Goal: Task Accomplishment & Management: Use online tool/utility

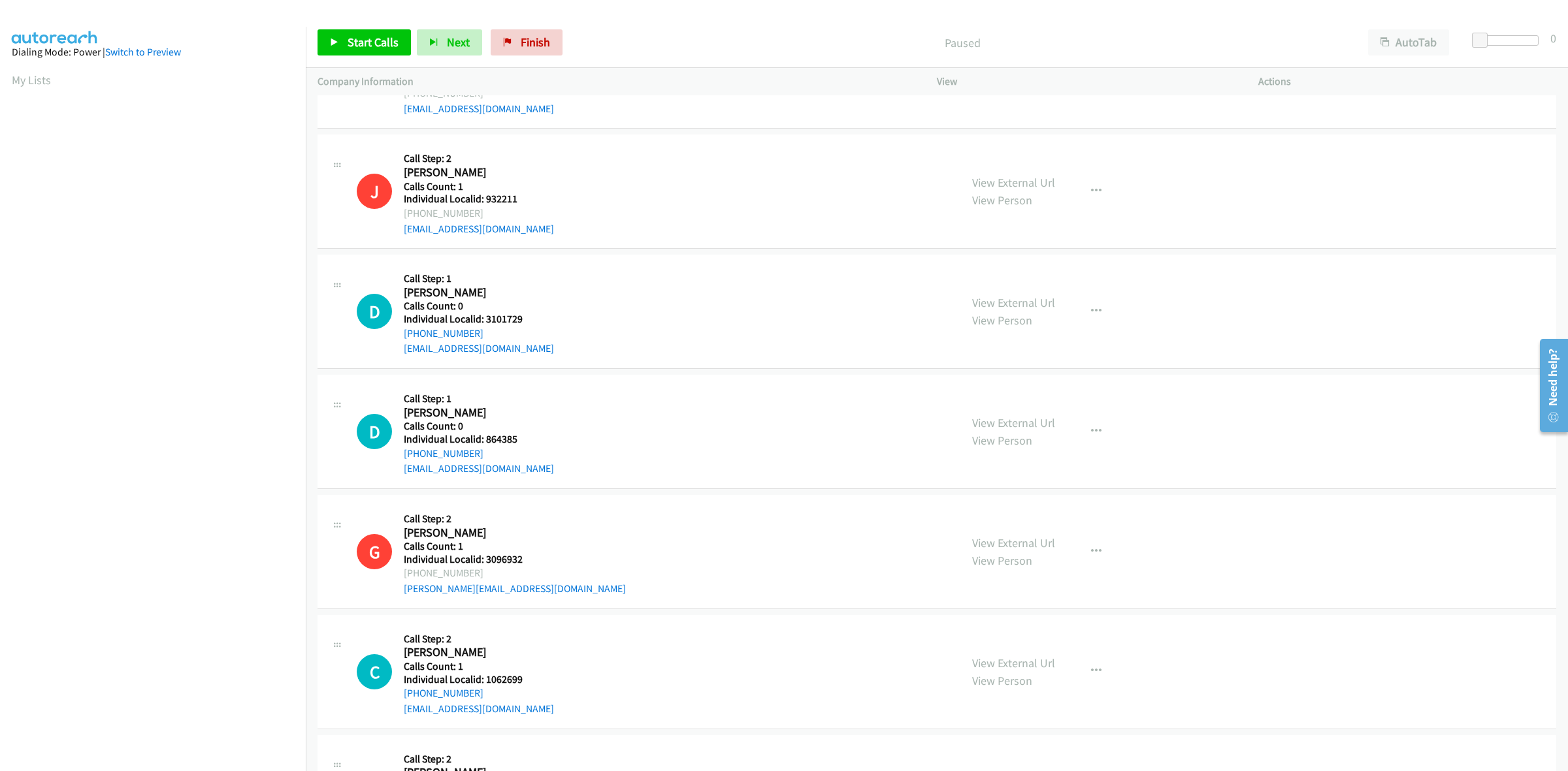
scroll to position [1510, 0]
drag, startPoint x: 533, startPoint y: 312, endPoint x: 485, endPoint y: 320, distance: 48.7
click at [485, 320] on h5 "Individual Localid: 3101729" at bounding box center [479, 318] width 150 height 13
copy h5 "3101729"
drag, startPoint x: 502, startPoint y: 308, endPoint x: 539, endPoint y: 285, distance: 43.6
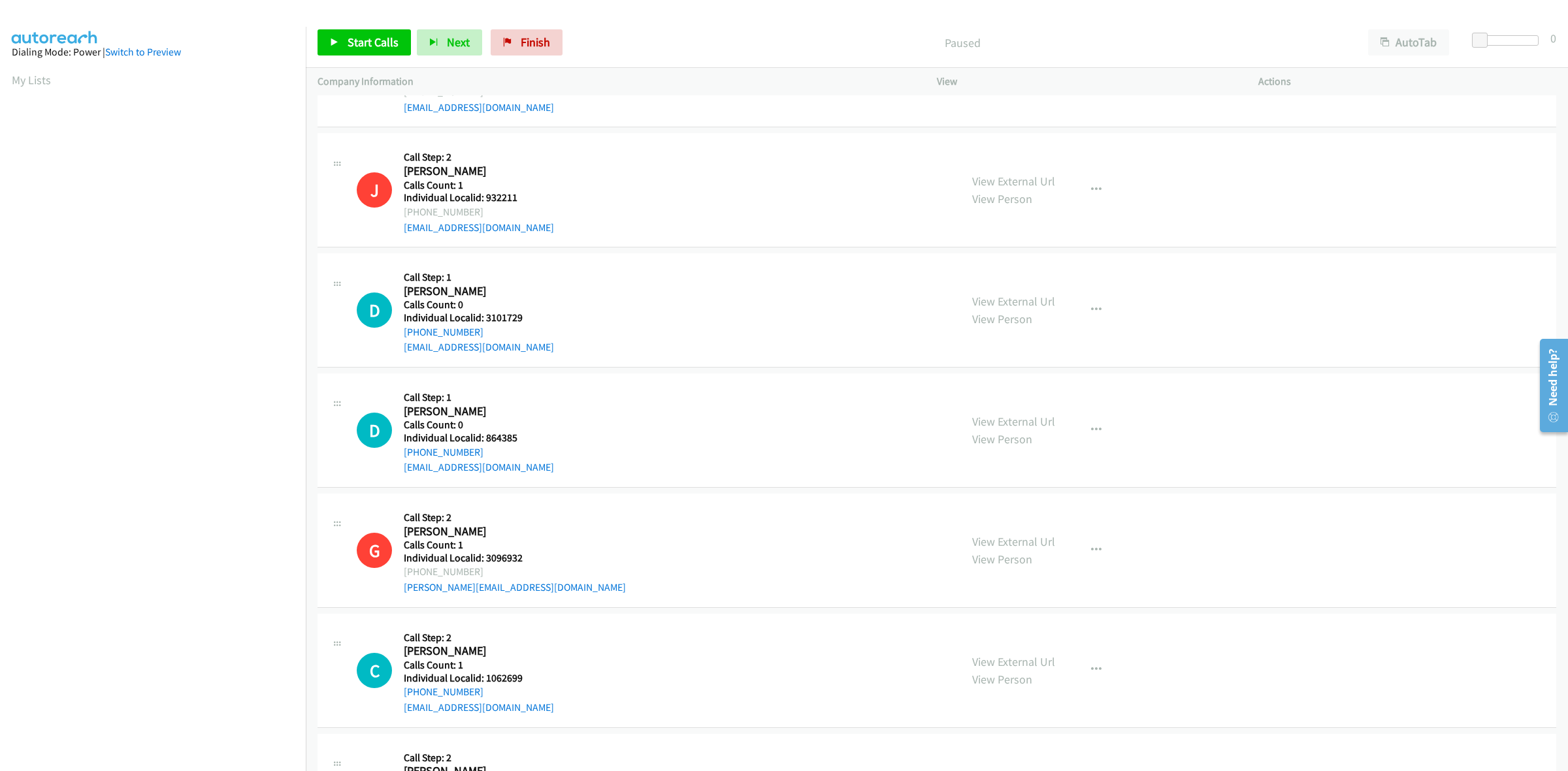
click at [539, 285] on div "D Callback Scheduled Call Step: 1 Dan Tomarchio America/New_York Calls Count: 0…" at bounding box center [652, 310] width 592 height 90
drag, startPoint x: 527, startPoint y: 317, endPoint x: 485, endPoint y: 319, distance: 42.0
click at [485, 319] on h5 "Individual Localid: 3101729" at bounding box center [479, 318] width 150 height 13
copy h5 "3101729"
drag, startPoint x: 492, startPoint y: 332, endPoint x: 400, endPoint y: 335, distance: 92.0
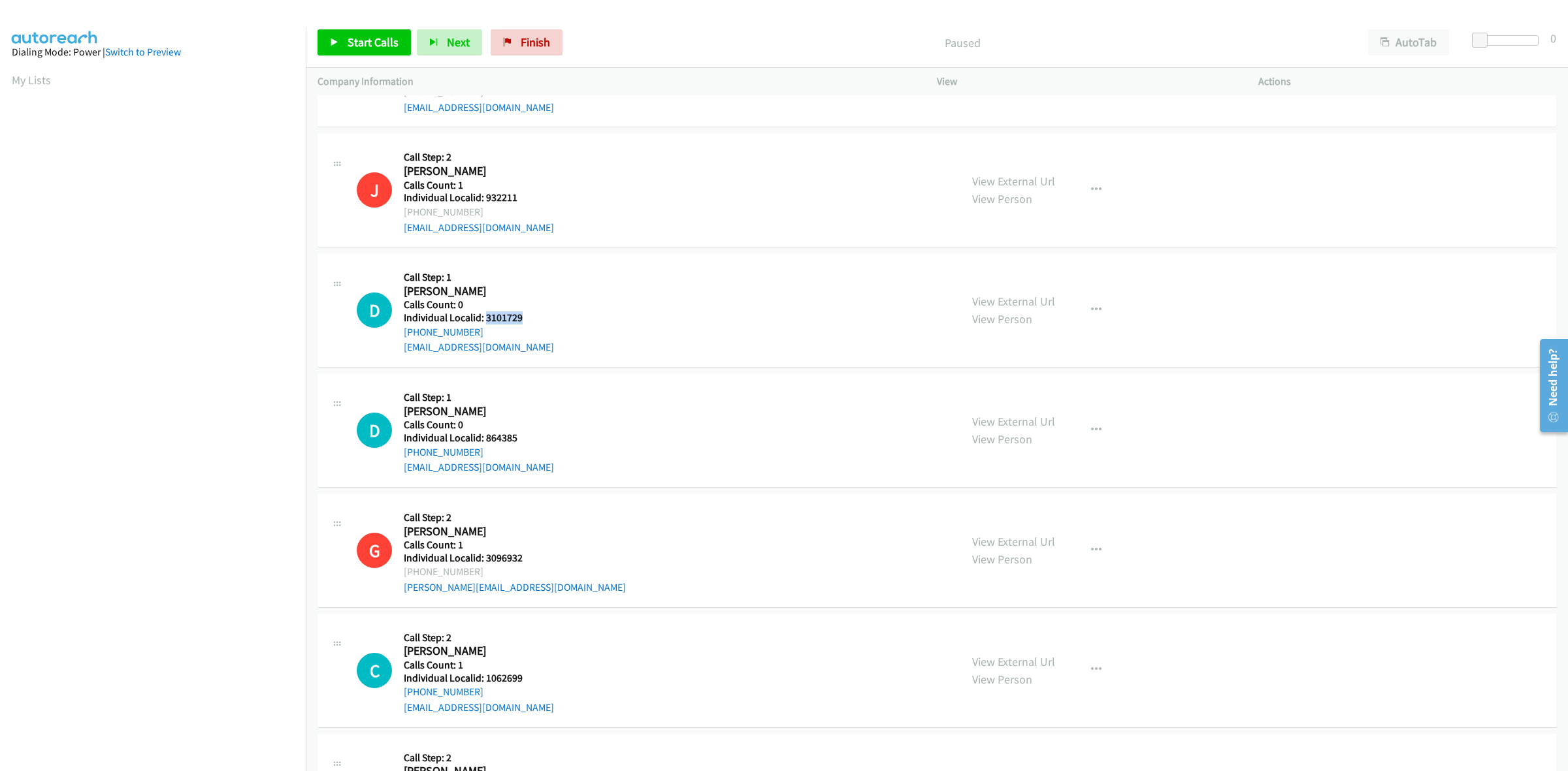
click at [400, 335] on div "D Callback Scheduled Call Step: 1 Dan Tomarchio America/New_York Calls Count: 0…" at bounding box center [652, 310] width 592 height 90
copy link "+1 856-340-9037"
drag, startPoint x: 526, startPoint y: 317, endPoint x: 485, endPoint y: 319, distance: 41.0
click at [485, 319] on h5 "Individual Localid: 3101729" at bounding box center [479, 318] width 150 height 13
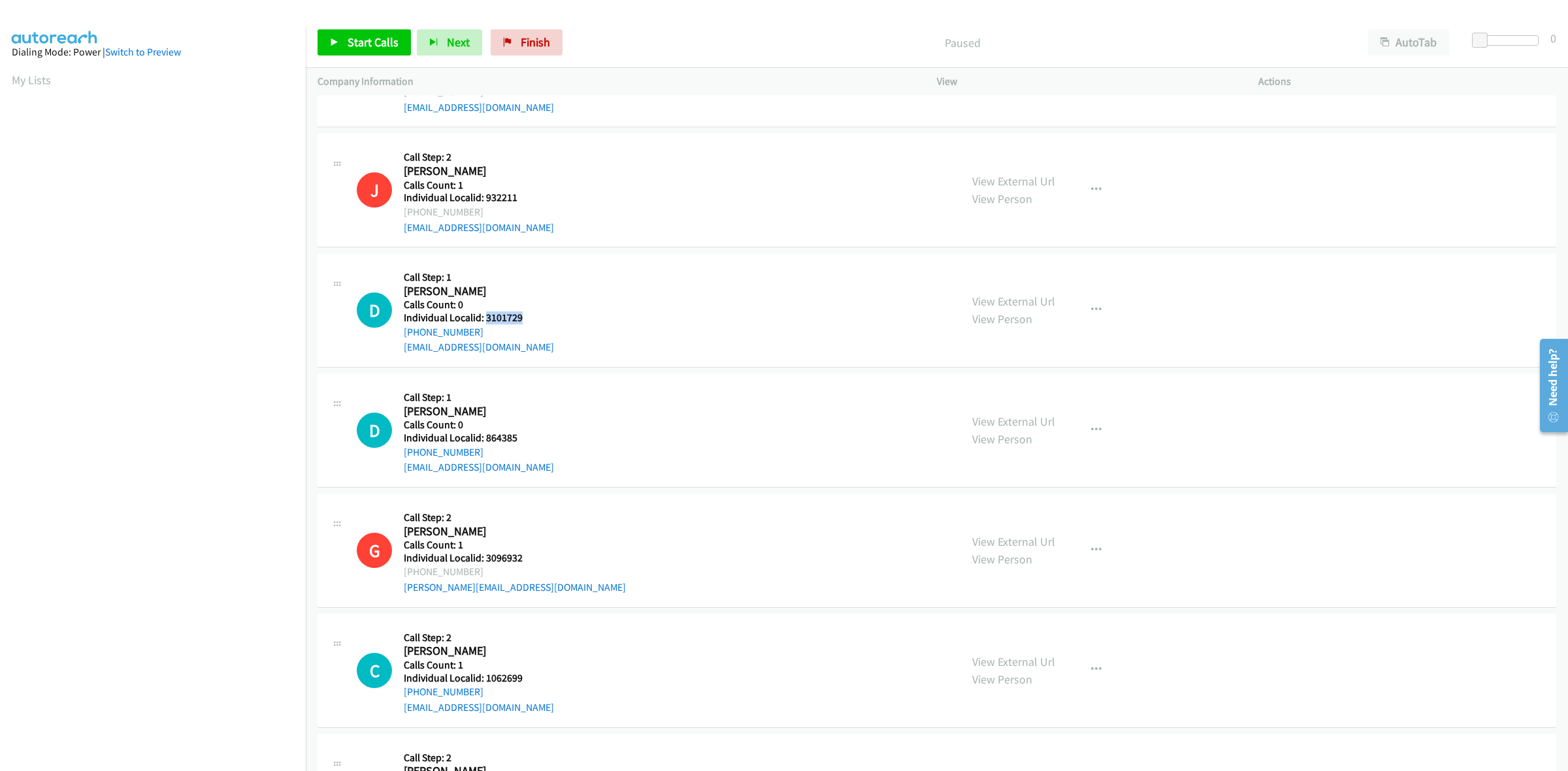
copy h5 "3101729"
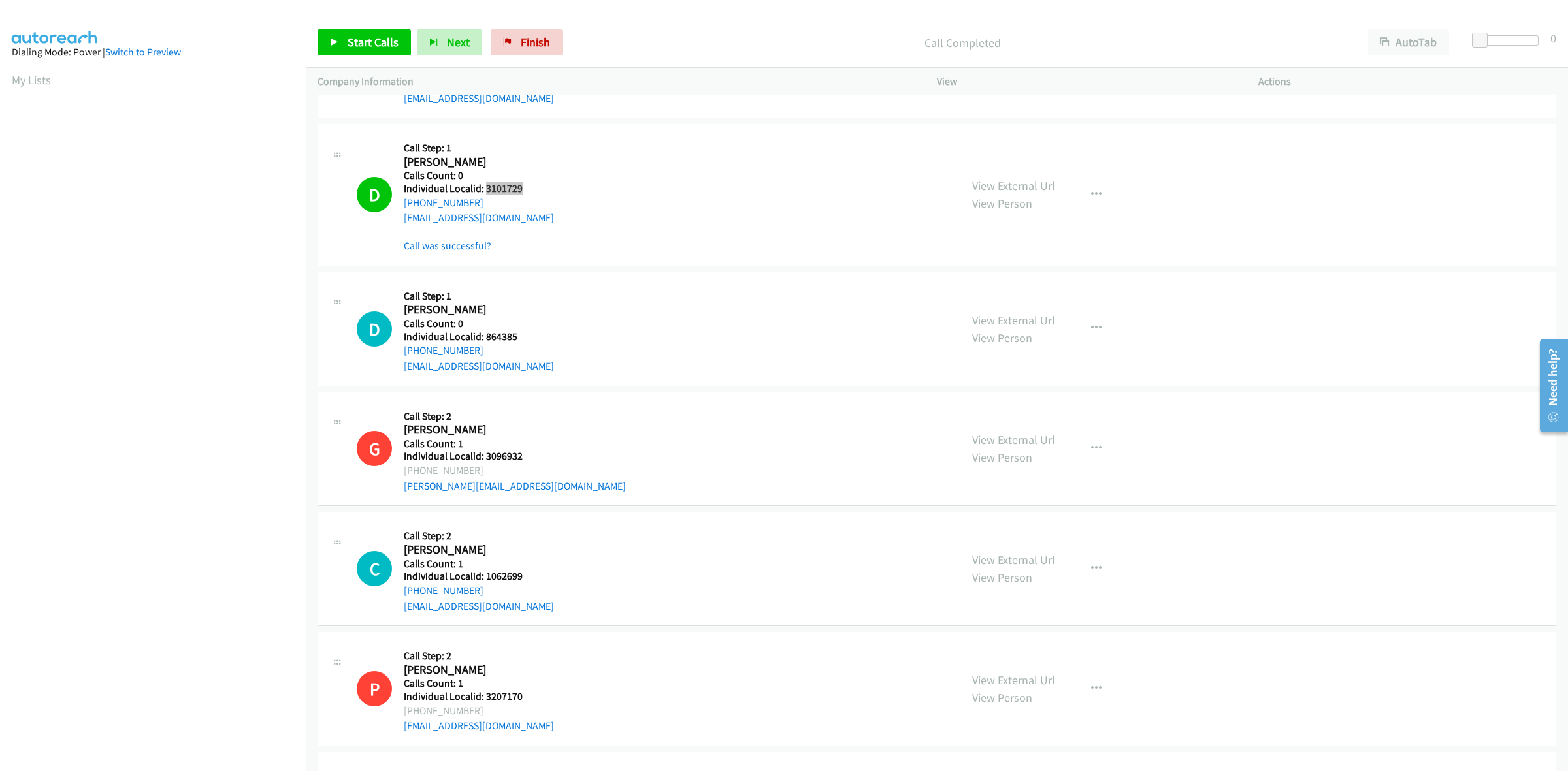
scroll to position [1653, 0]
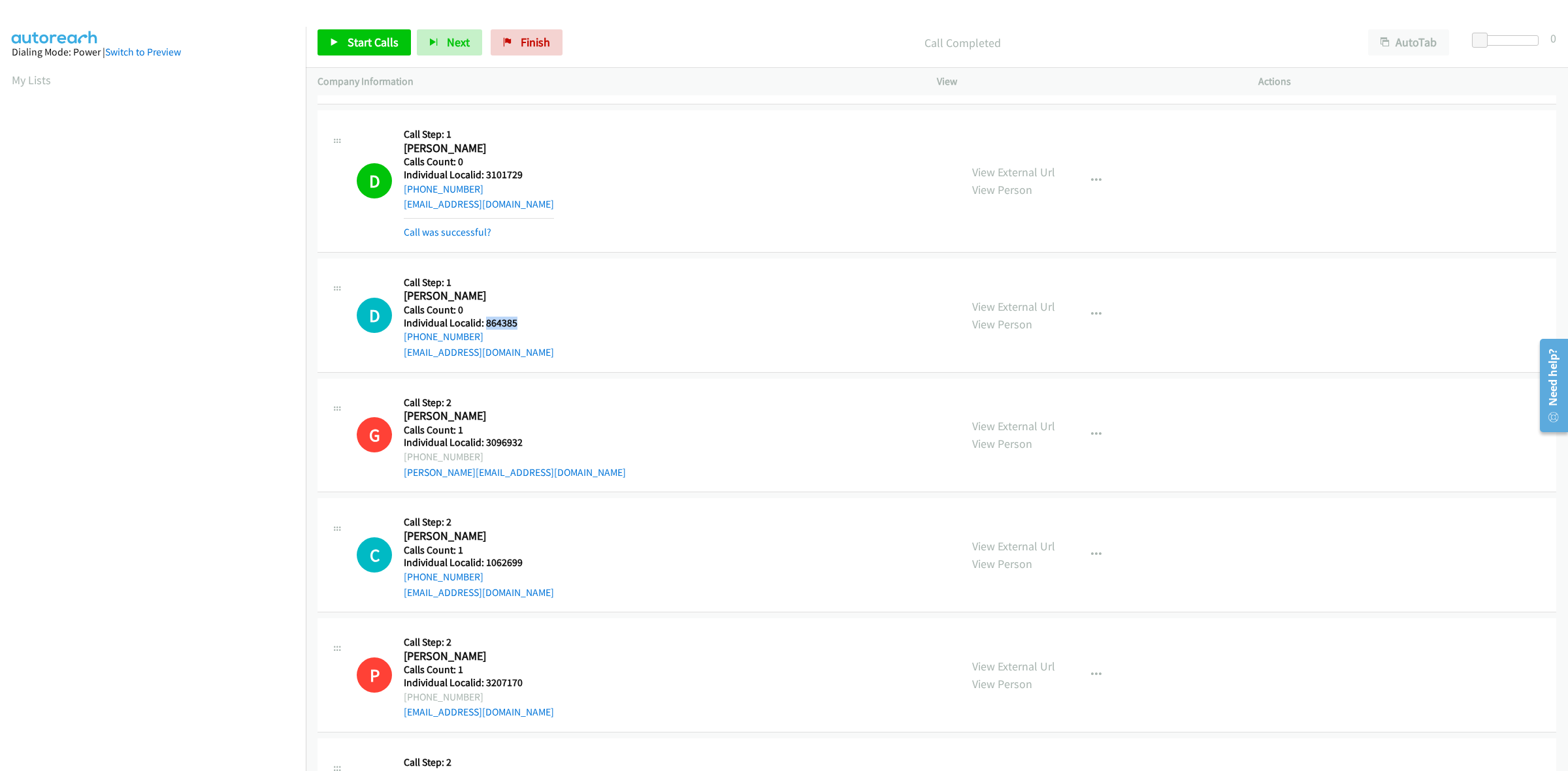
drag, startPoint x: 515, startPoint y: 324, endPoint x: 485, endPoint y: 325, distance: 30.0
click at [485, 325] on h5 "Individual Localid: 864385" at bounding box center [479, 324] width 150 height 13
copy h5 "864385"
drag, startPoint x: 481, startPoint y: 337, endPoint x: 396, endPoint y: 345, distance: 85.4
click at [396, 345] on div "D Callback Scheduled Call Step: 1 Dylan Smith America/Chicago Calls Count: 0 In…" at bounding box center [652, 315] width 592 height 90
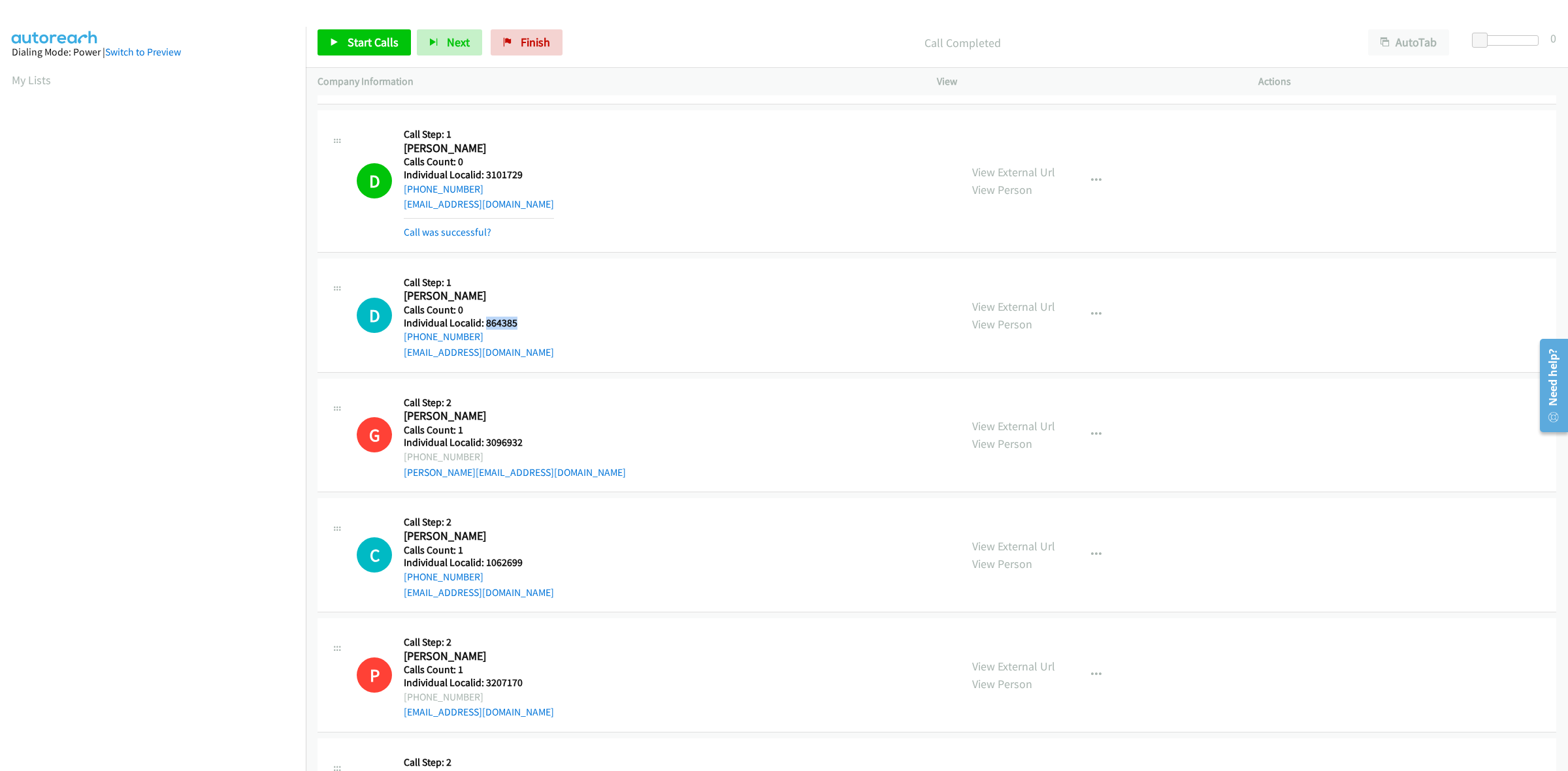
copy link "+1 515-770-5468"
drag, startPoint x: 520, startPoint y: 322, endPoint x: 487, endPoint y: 325, distance: 33.1
click at [487, 325] on h5 "Individual Localid: 864385" at bounding box center [479, 324] width 150 height 13
copy h5 "864385"
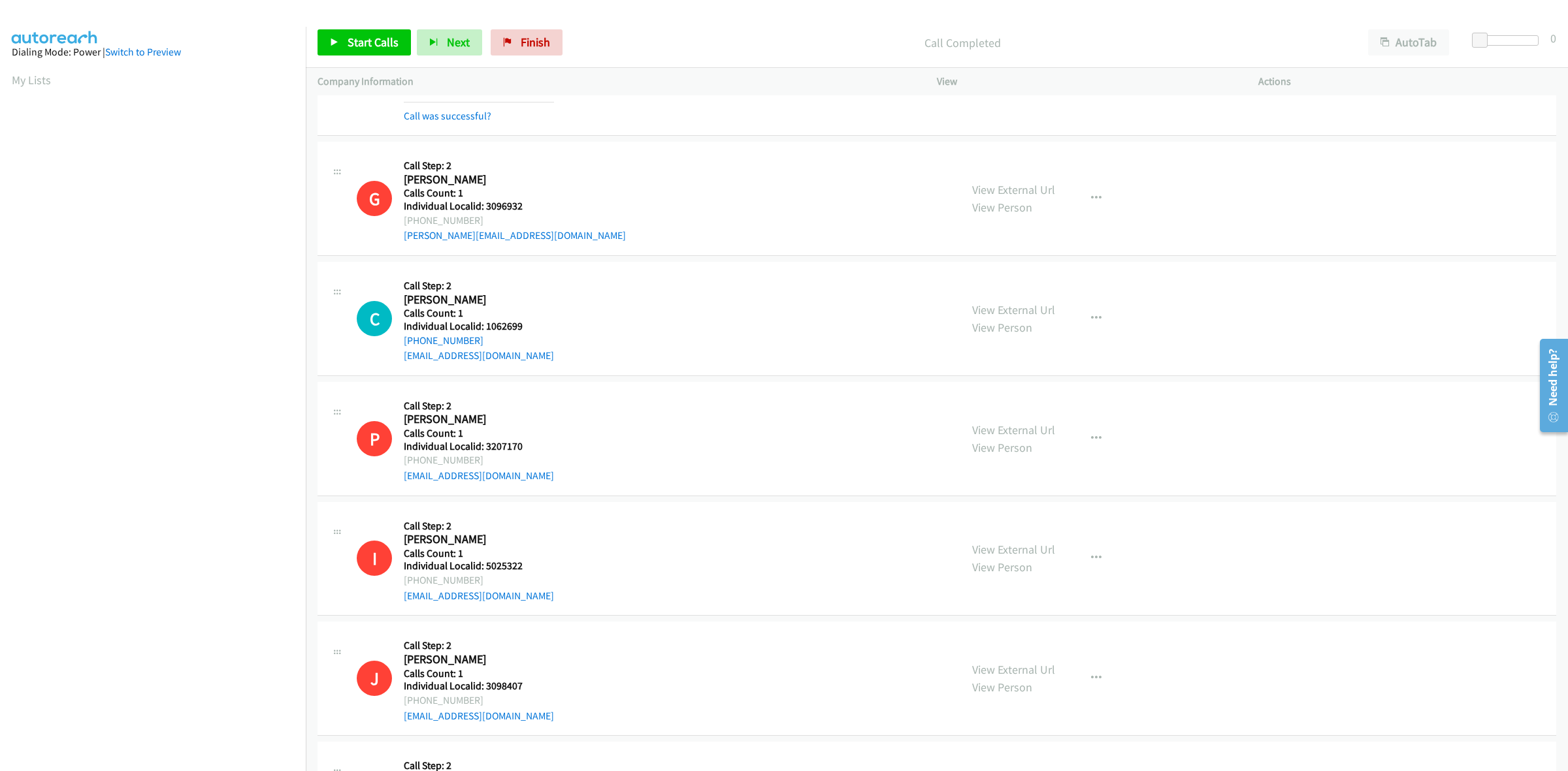
scroll to position [1918, 0]
click at [1093, 311] on button "button" at bounding box center [1097, 318] width 35 height 26
click at [1031, 399] on link "Skip Call" at bounding box center [1026, 403] width 173 height 26
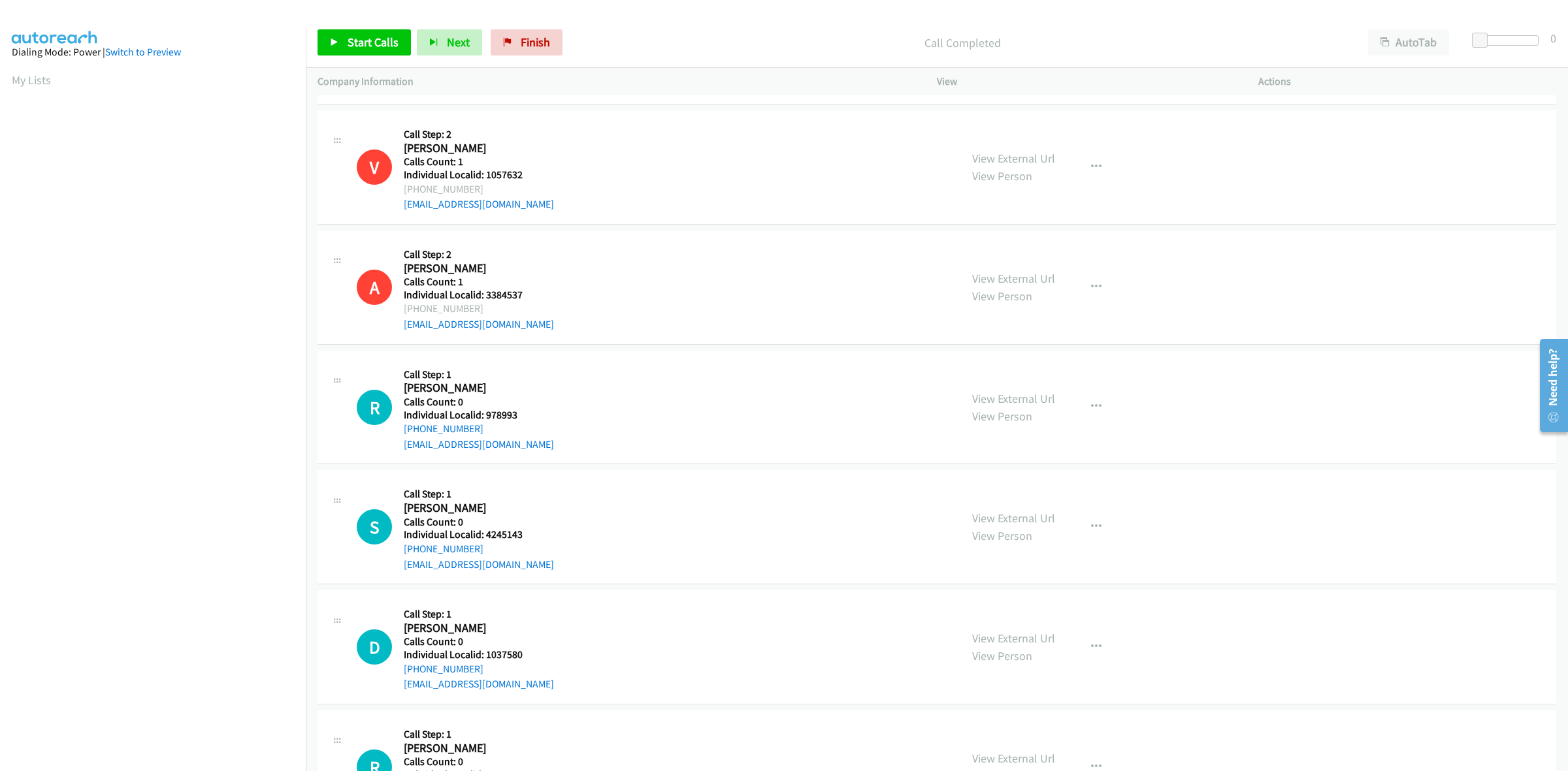
scroll to position [2898, 0]
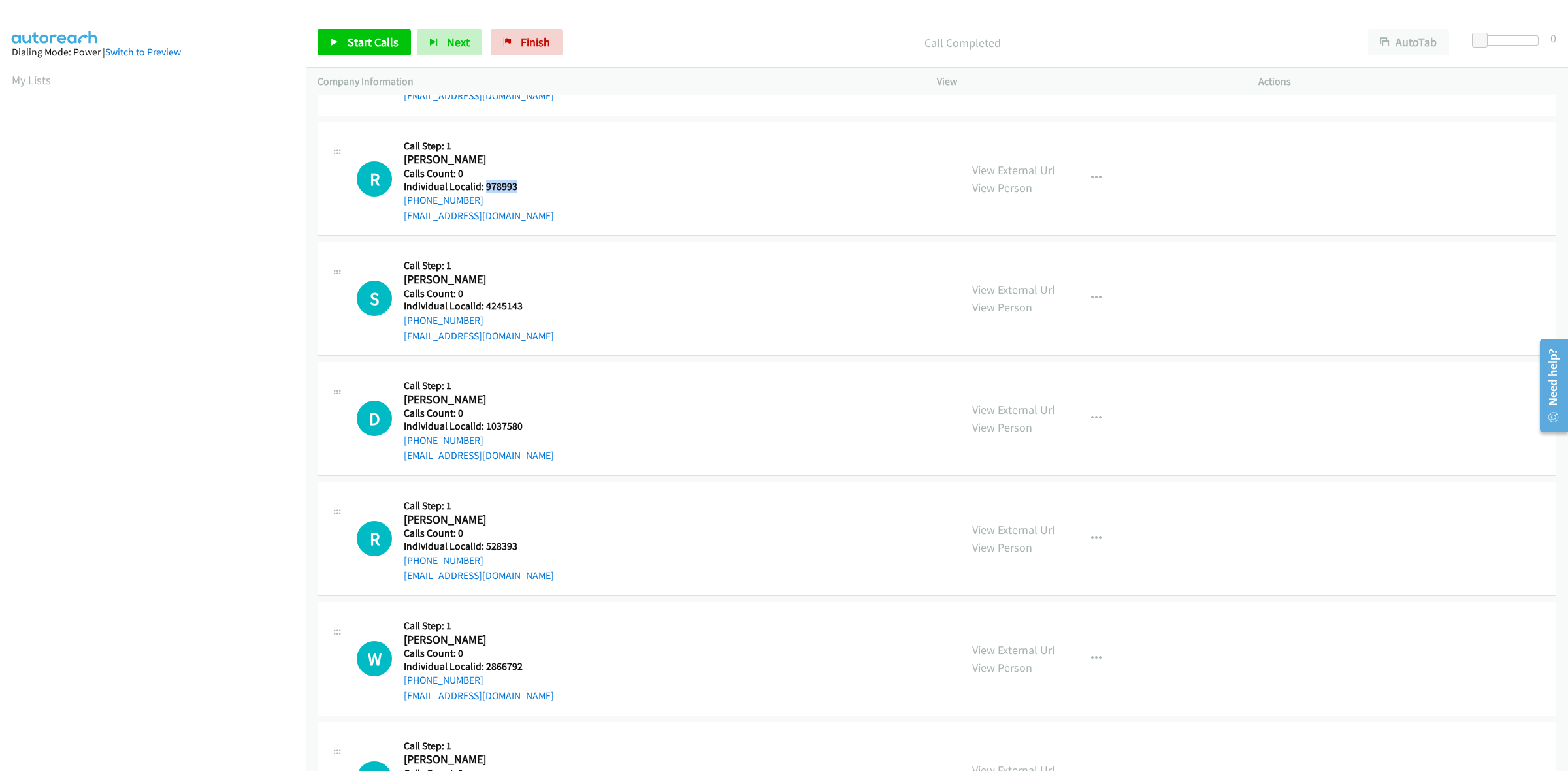
drag, startPoint x: 520, startPoint y: 186, endPoint x: 484, endPoint y: 191, distance: 36.3
click at [484, 191] on h5 "Individual Localid: 978993" at bounding box center [479, 186] width 150 height 13
copy h5 "978993"
click at [1092, 180] on icon "button" at bounding box center [1096, 178] width 10 height 10
click at [1027, 265] on link "Skip Call" at bounding box center [1026, 264] width 173 height 26
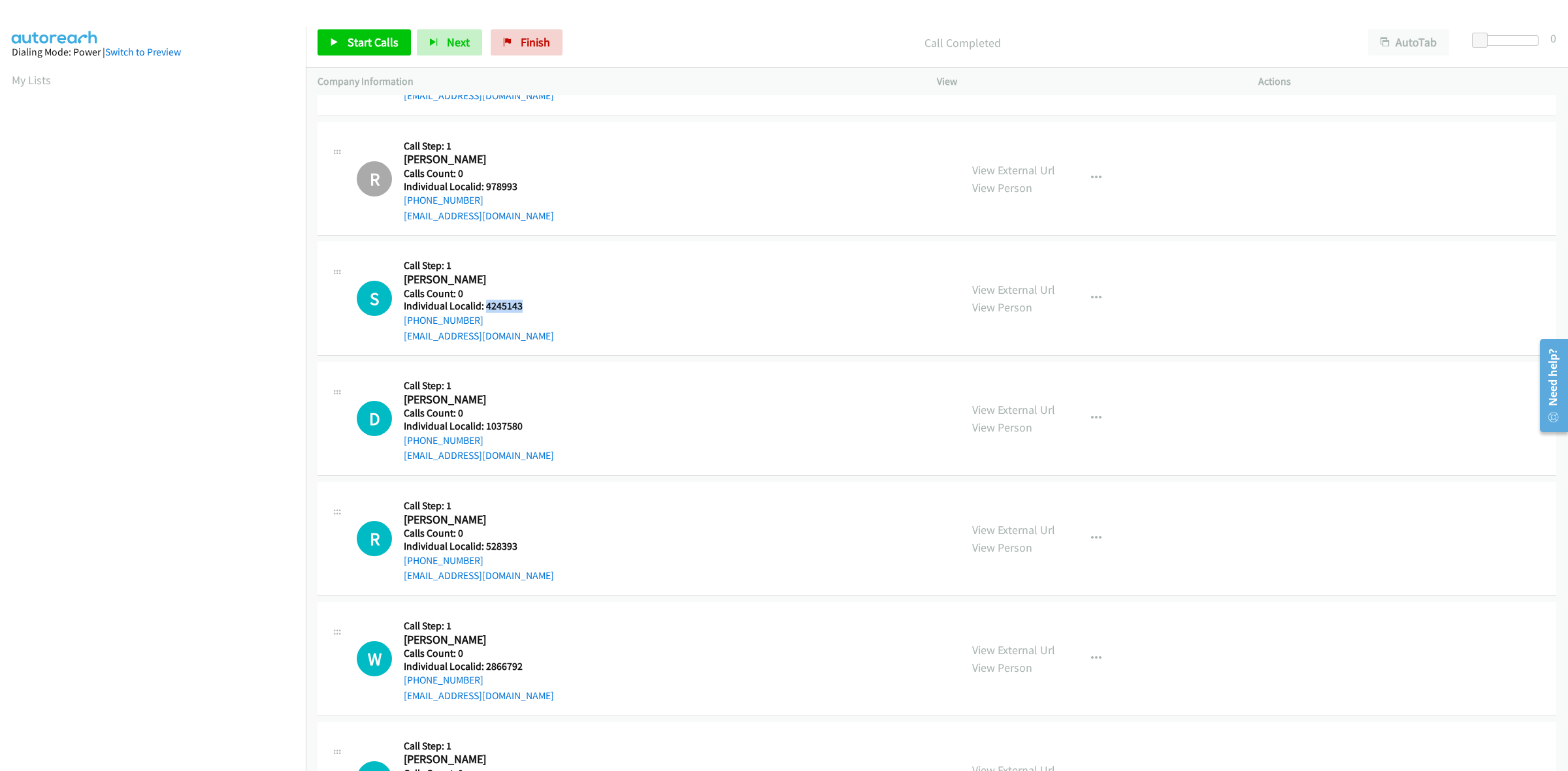
drag, startPoint x: 542, startPoint y: 308, endPoint x: 487, endPoint y: 305, distance: 55.1
click at [487, 305] on div "S Callback Scheduled Call Step: 1 Sami Pesonen America/New_York Calls Count: 0 …" at bounding box center [652, 298] width 592 height 90
copy h5 "4245143"
drag, startPoint x: 481, startPoint y: 318, endPoint x: 398, endPoint y: 322, distance: 83.1
click at [398, 322] on div "S Callback Scheduled Call Step: 1 Sami Pesonen America/New_York Calls Count: 0 …" at bounding box center [652, 298] width 592 height 90
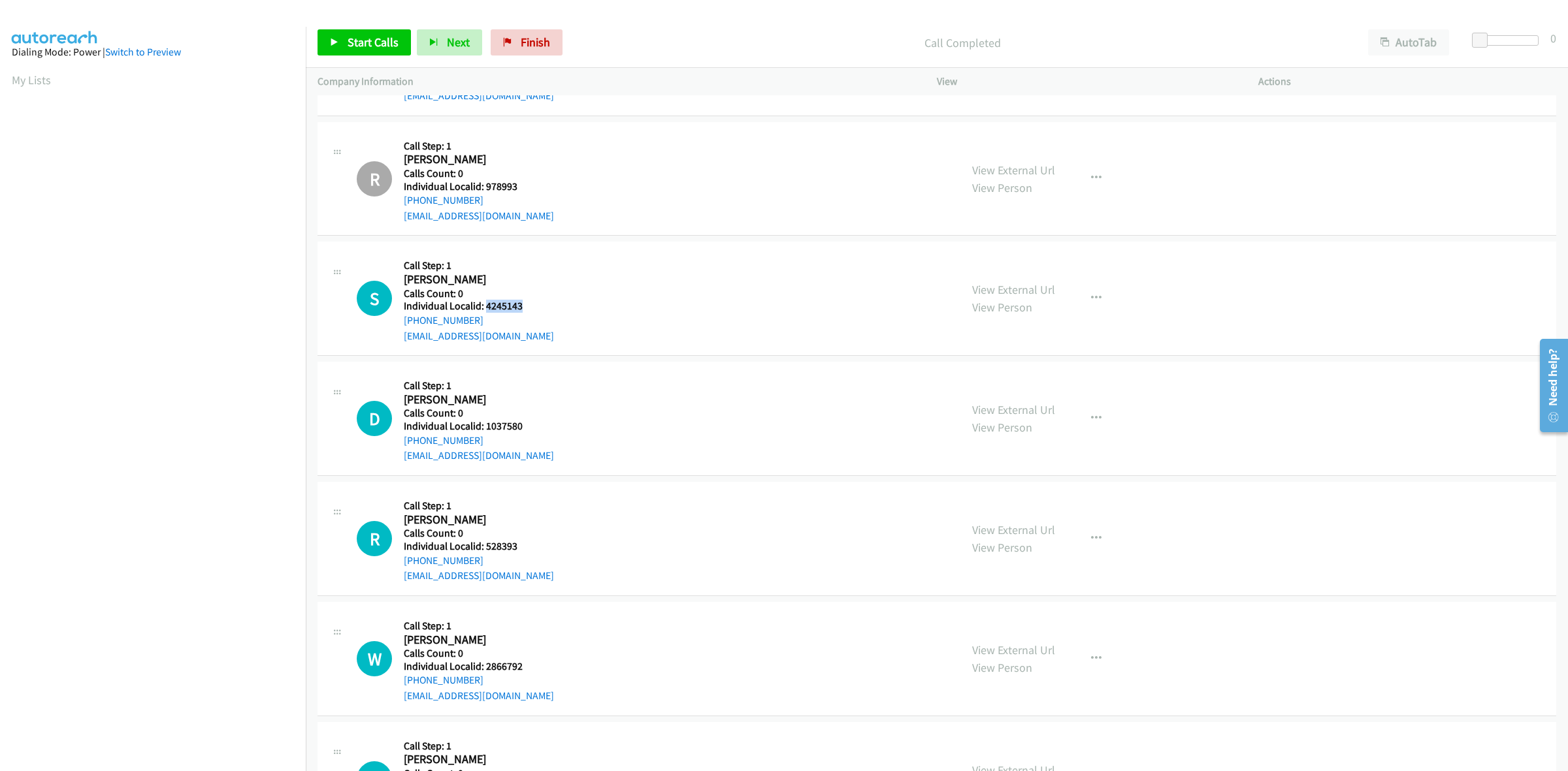
copy link "+1 919-308-1454"
drag, startPoint x: 520, startPoint y: 305, endPoint x: 484, endPoint y: 305, distance: 36.0
click at [484, 305] on h5 "Individual Localid: 4245143" at bounding box center [479, 307] width 150 height 13
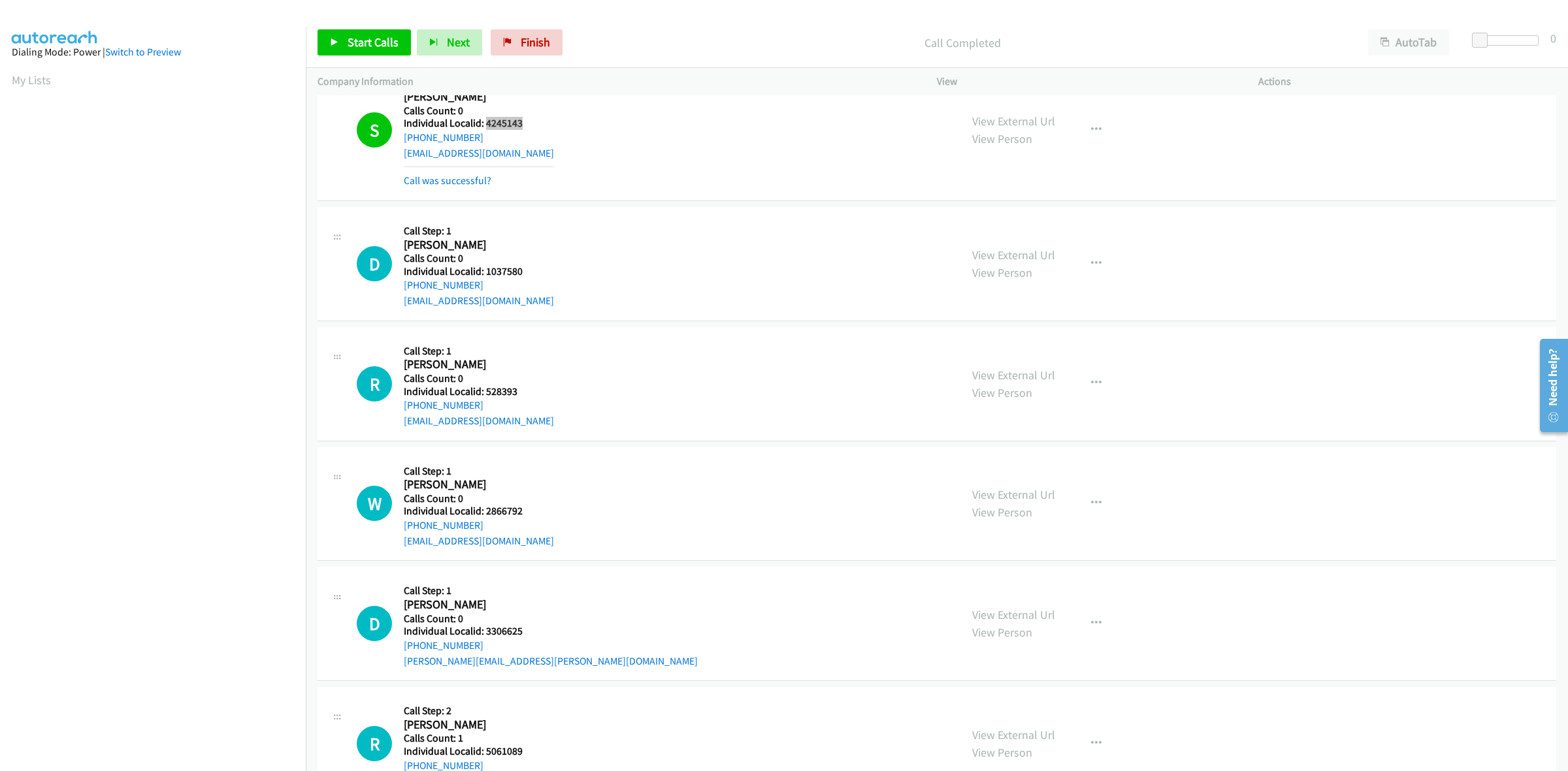
scroll to position [3081, 0]
drag, startPoint x: 525, startPoint y: 276, endPoint x: 485, endPoint y: 275, distance: 40.0
click at [485, 275] on h5 "Individual Localid: 1037580" at bounding box center [479, 271] width 150 height 13
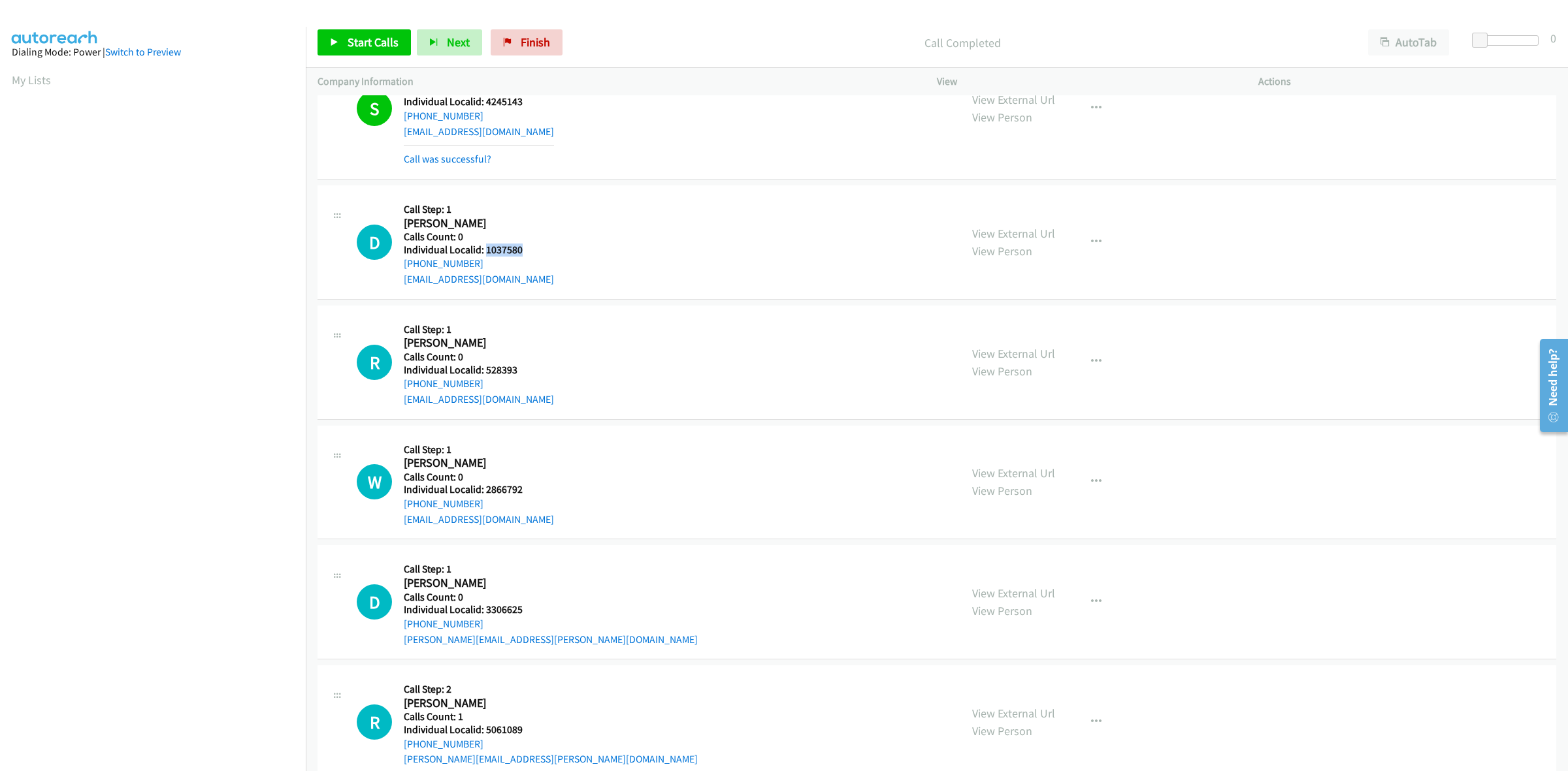
scroll to position [3122, 0]
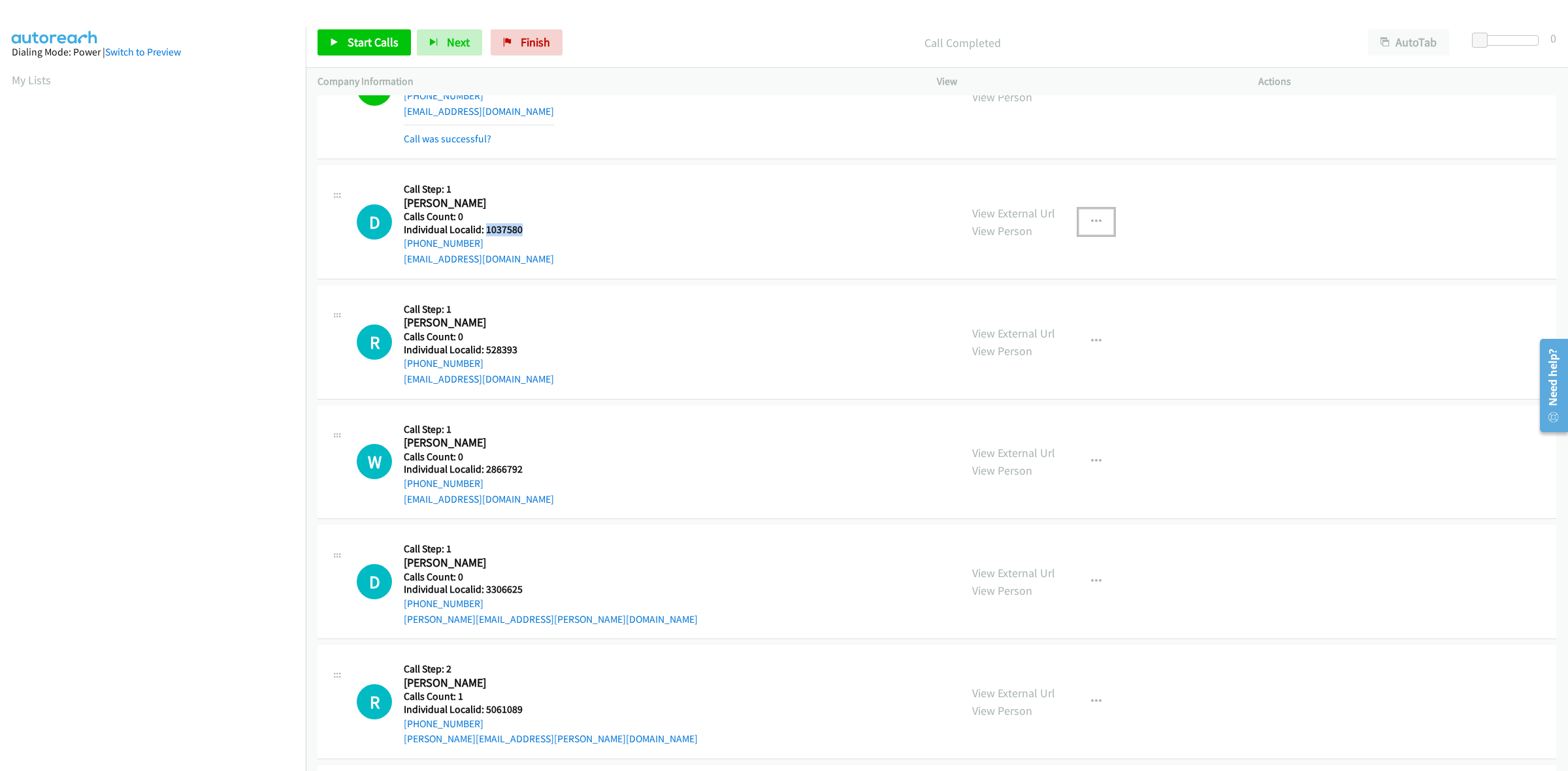
click at [1100, 224] on button "button" at bounding box center [1097, 222] width 35 height 26
click at [976, 305] on link "Skip Call" at bounding box center [1026, 307] width 173 height 26
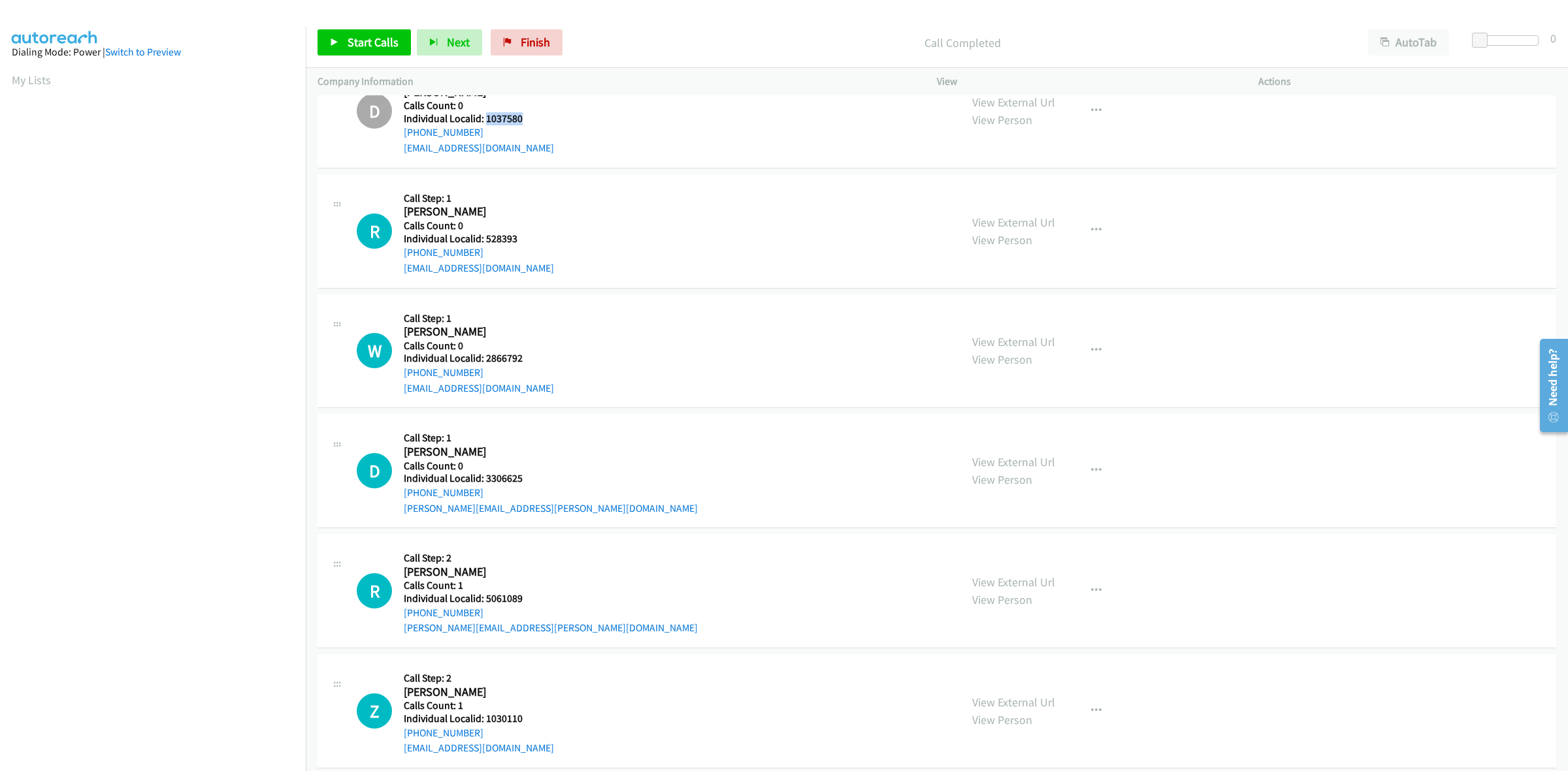
scroll to position [3266, 0]
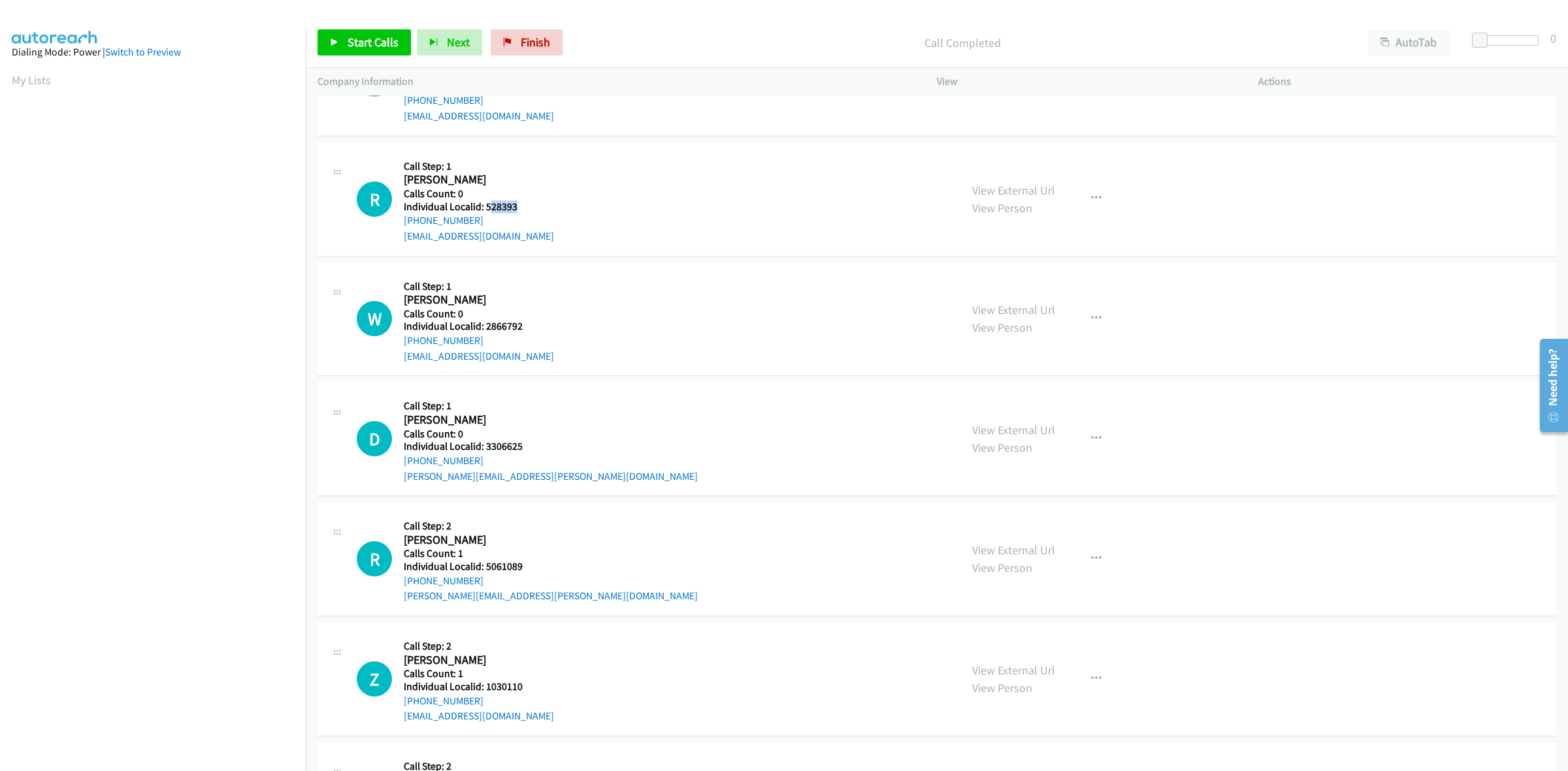
drag, startPoint x: 518, startPoint y: 206, endPoint x: 534, endPoint y: 210, distance: 16.5
click at [489, 204] on h5 "Individual Localid: 528393" at bounding box center [479, 207] width 150 height 13
click at [553, 213] on div "R Callback Scheduled Call Step: 1 Russel Reis America/New_York Calls Count: 0 I…" at bounding box center [652, 199] width 592 height 90
drag, startPoint x: 512, startPoint y: 211, endPoint x: 483, endPoint y: 207, distance: 29.3
click at [483, 207] on h5 "Individual Localid: 528393" at bounding box center [479, 207] width 150 height 13
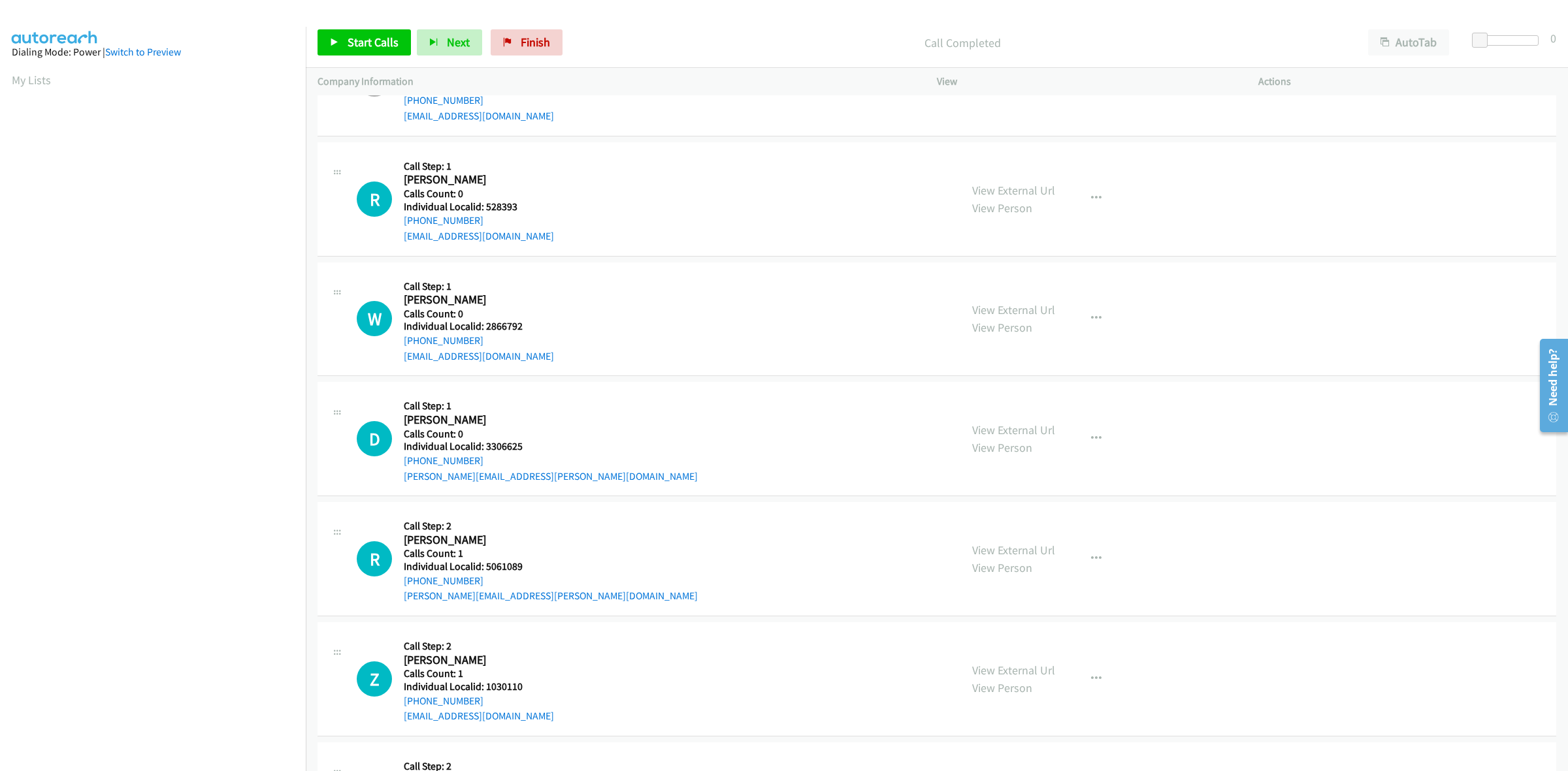
click at [508, 152] on div "R Callback Scheduled Call Step: 1 Russel Reis America/New_York Calls Count: 0 I…" at bounding box center [937, 200] width 1239 height 115
drag, startPoint x: 482, startPoint y: 219, endPoint x: 402, endPoint y: 226, distance: 80.3
click at [402, 226] on div "R Callback Scheduled Call Step: 1 Russel Reis America/New_York Calls Count: 0 I…" at bounding box center [652, 199] width 592 height 90
drag, startPoint x: 518, startPoint y: 206, endPoint x: 484, endPoint y: 214, distance: 34.9
click at [484, 213] on h5 "Individual Localid: 528393" at bounding box center [479, 207] width 150 height 13
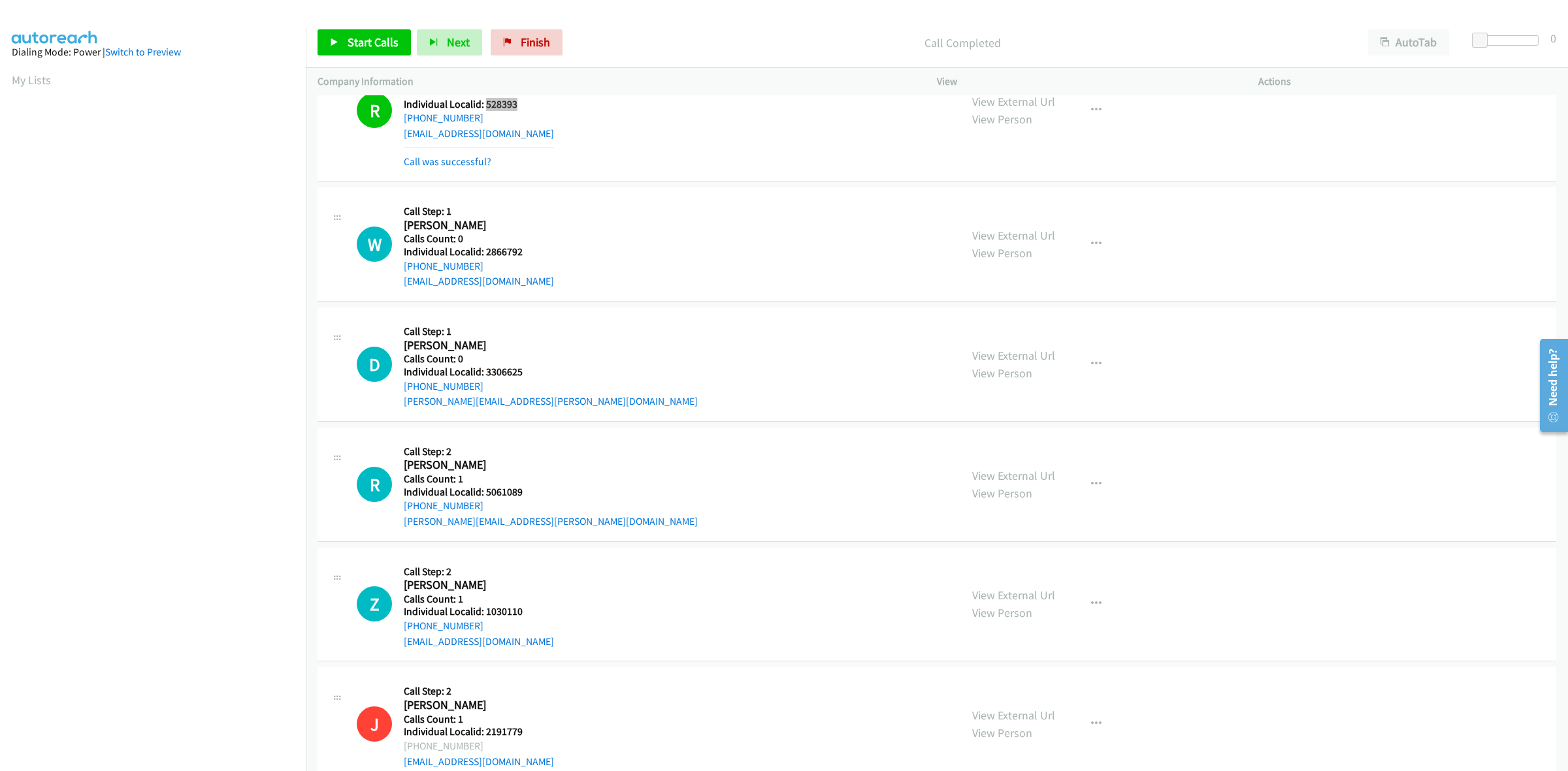
scroll to position [3388, 0]
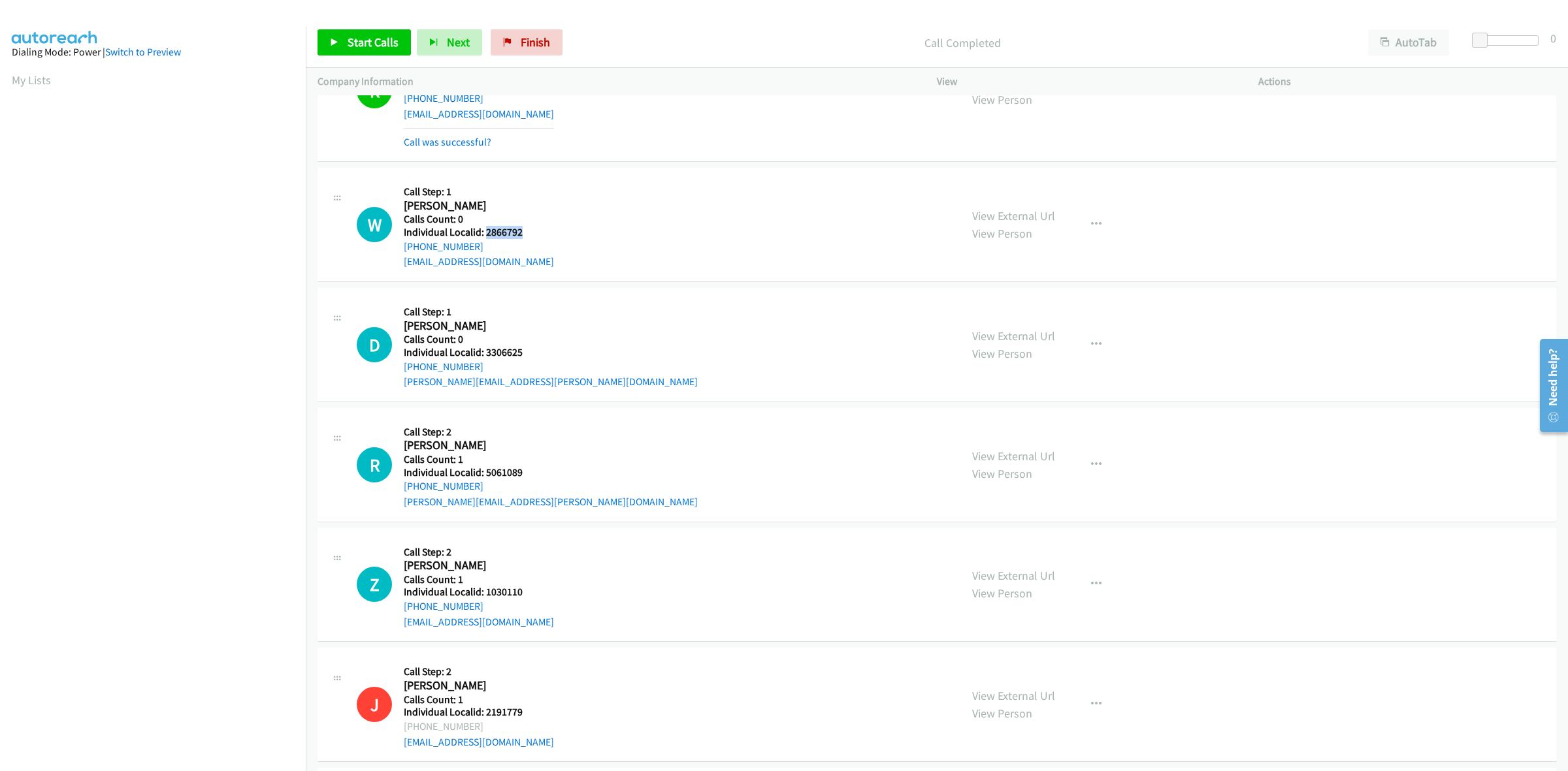
drag, startPoint x: 525, startPoint y: 229, endPoint x: 487, endPoint y: 236, distance: 38.6
click at [487, 236] on h5 "Individual Localid: 2866792" at bounding box center [479, 232] width 150 height 13
drag, startPoint x: 1098, startPoint y: 234, endPoint x: 1075, endPoint y: 239, distance: 23.5
click at [1098, 234] on button "button" at bounding box center [1097, 225] width 35 height 26
click at [992, 318] on link "Skip Call" at bounding box center [1026, 310] width 173 height 26
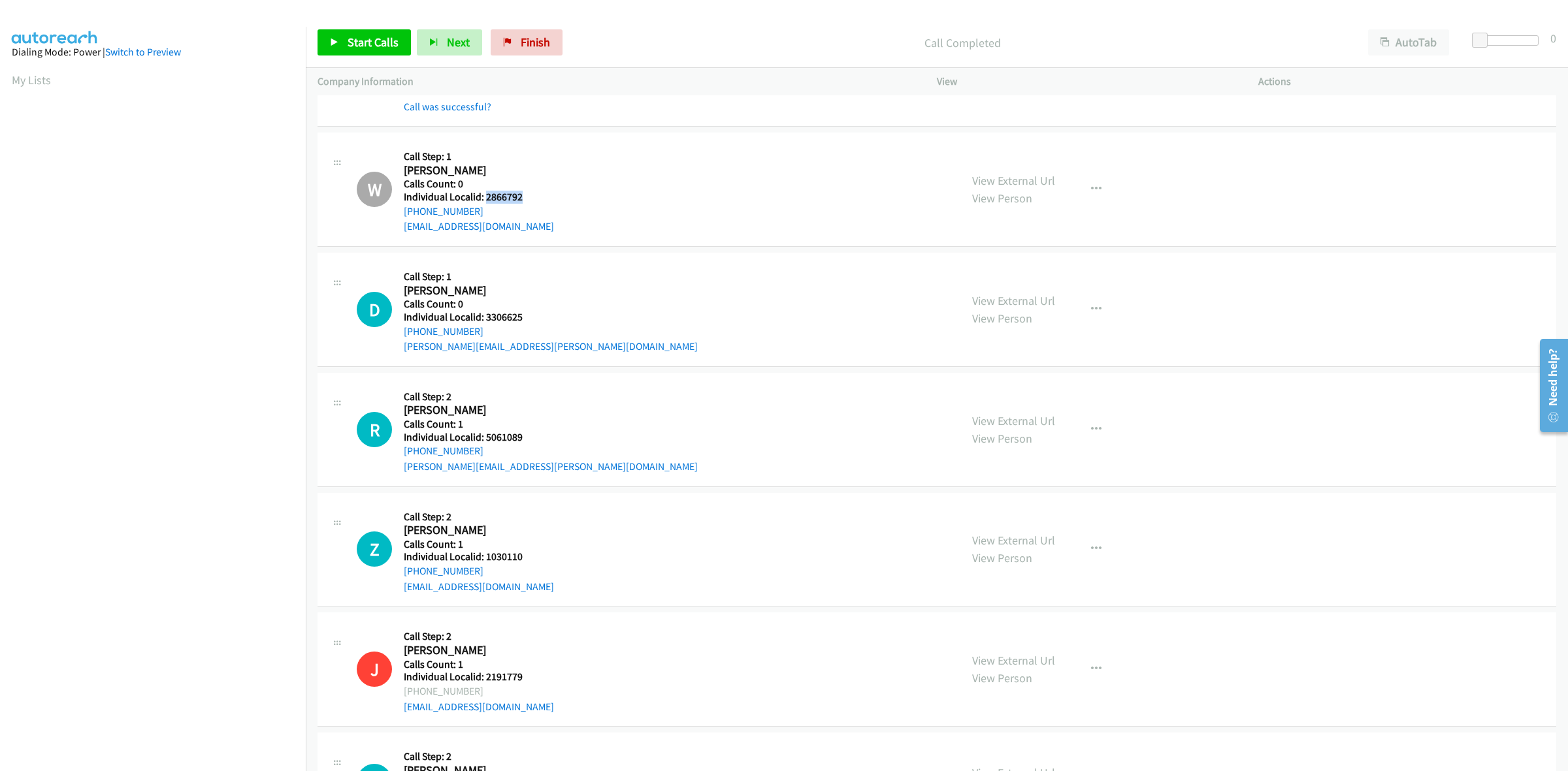
scroll to position [3490, 0]
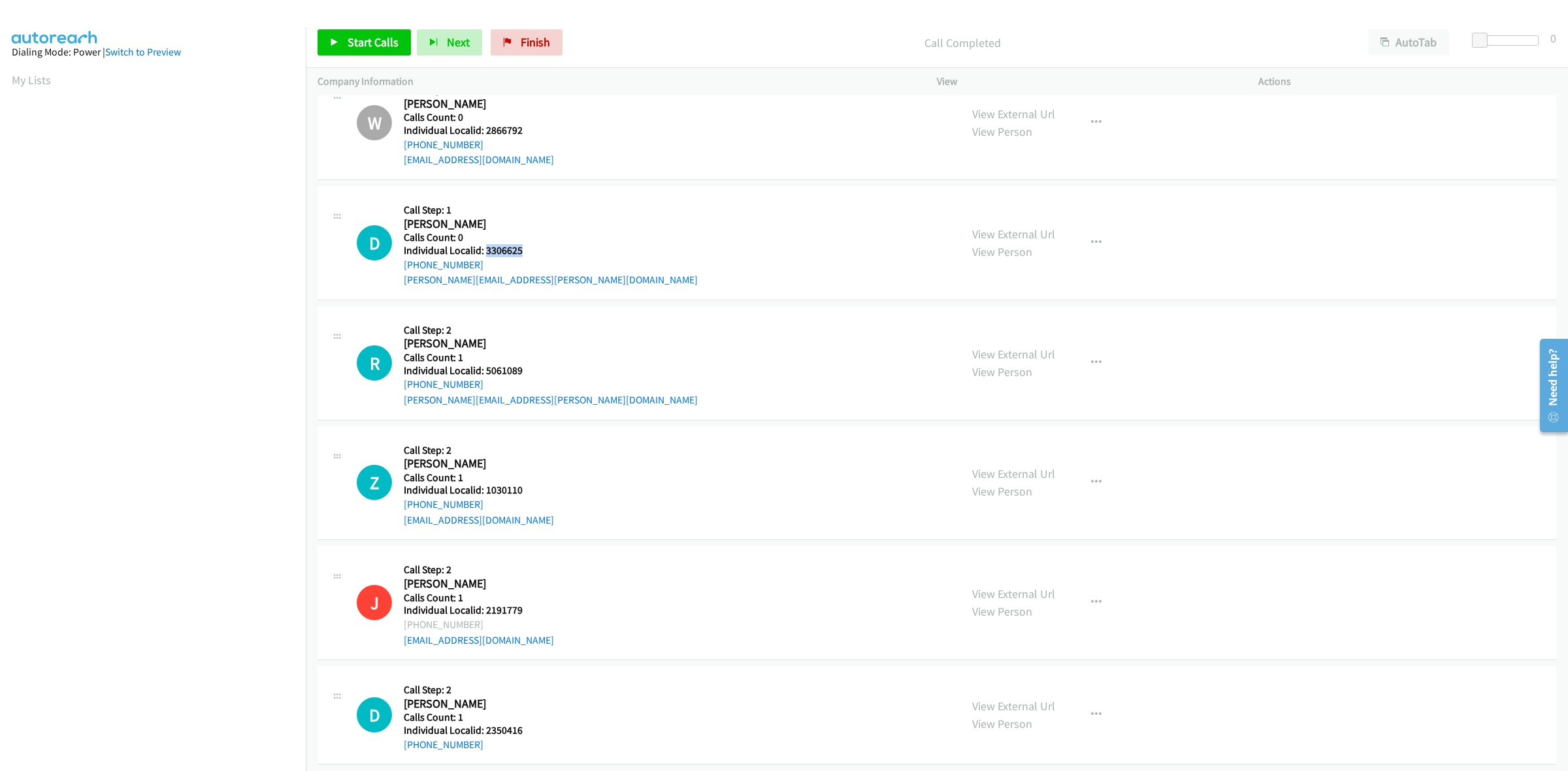
drag, startPoint x: 520, startPoint y: 255, endPoint x: 485, endPoint y: 254, distance: 35.0
click at [485, 254] on h5 "Individual Localid: 3306625" at bounding box center [550, 251] width 294 height 13
drag, startPoint x: 484, startPoint y: 263, endPoint x: 397, endPoint y: 271, distance: 87.4
click at [397, 271] on div "D Callback Scheduled Call Step: 1 David Evans America/New_York Calls Count: 0 I…" at bounding box center [652, 242] width 592 height 90
drag, startPoint x: 520, startPoint y: 250, endPoint x: 485, endPoint y: 250, distance: 35.0
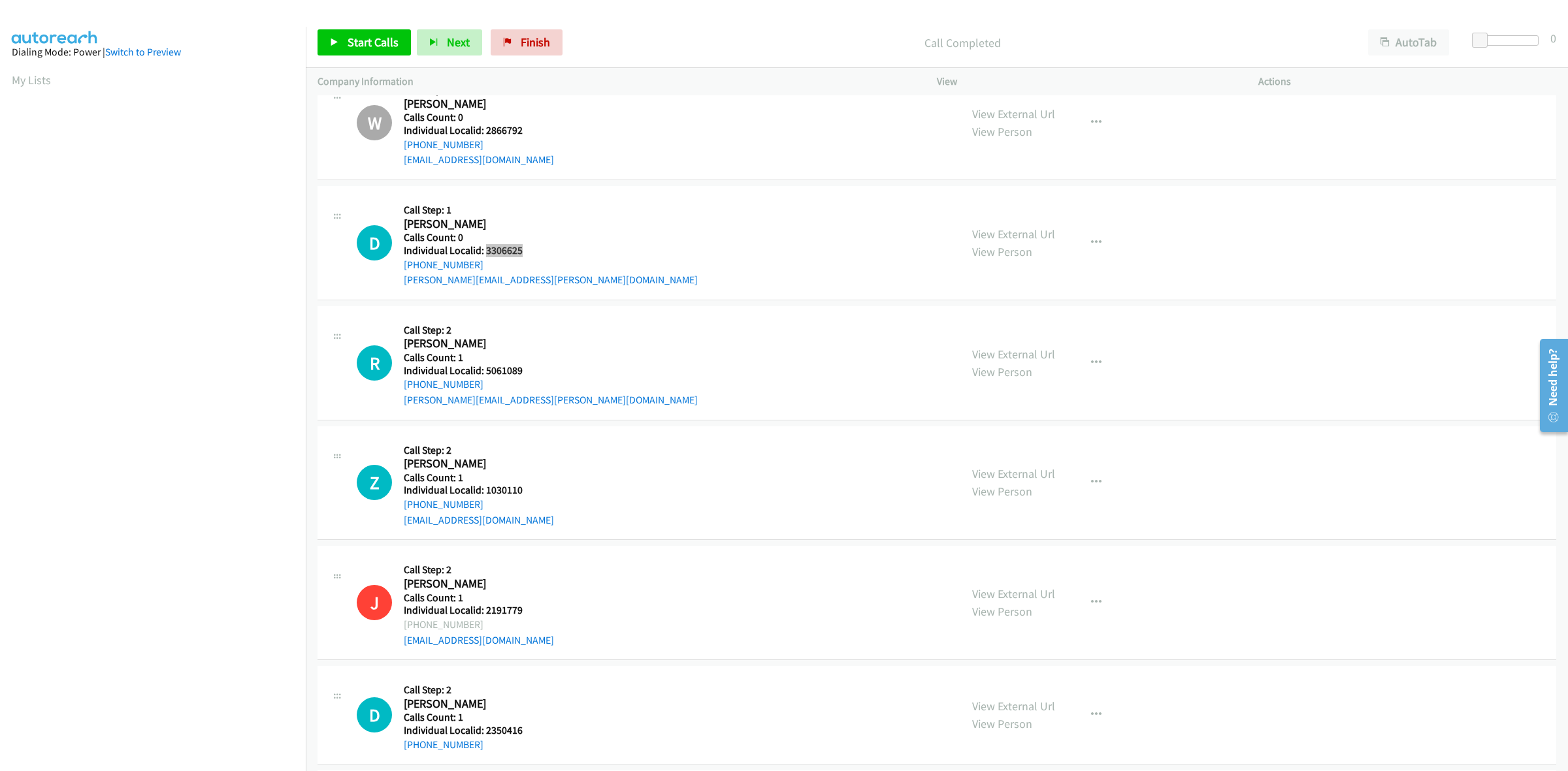
click at [485, 250] on h5 "Individual Localid: 3306625" at bounding box center [550, 251] width 294 height 13
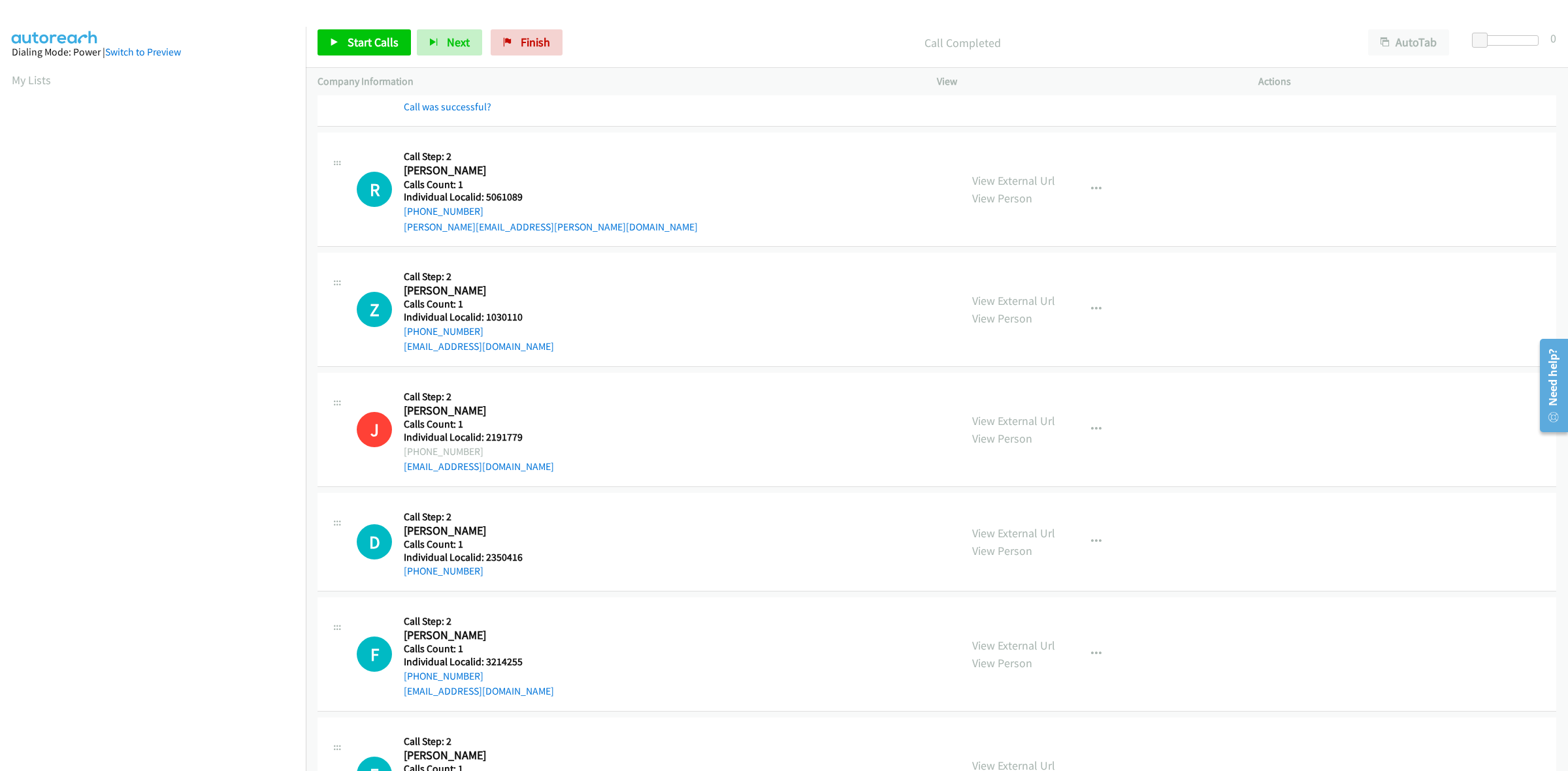
scroll to position [3694, 0]
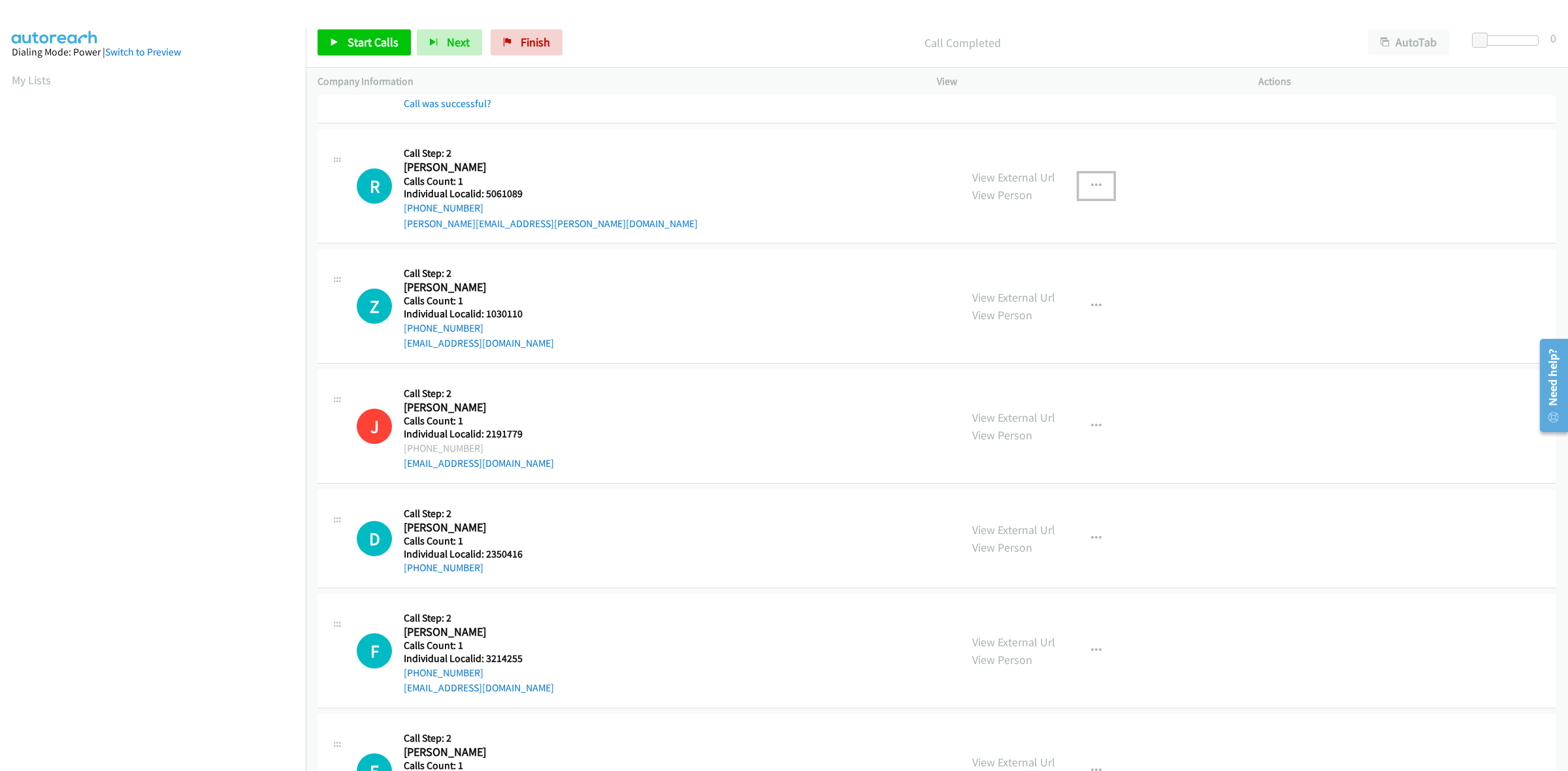
click at [1096, 191] on button "button" at bounding box center [1097, 186] width 35 height 26
click at [993, 269] on link "Skip Call" at bounding box center [1026, 271] width 173 height 26
click at [1094, 307] on icon "button" at bounding box center [1096, 306] width 10 height 10
click at [1070, 393] on link "Skip Call" at bounding box center [1026, 392] width 173 height 26
click at [1096, 535] on button "button" at bounding box center [1097, 539] width 35 height 26
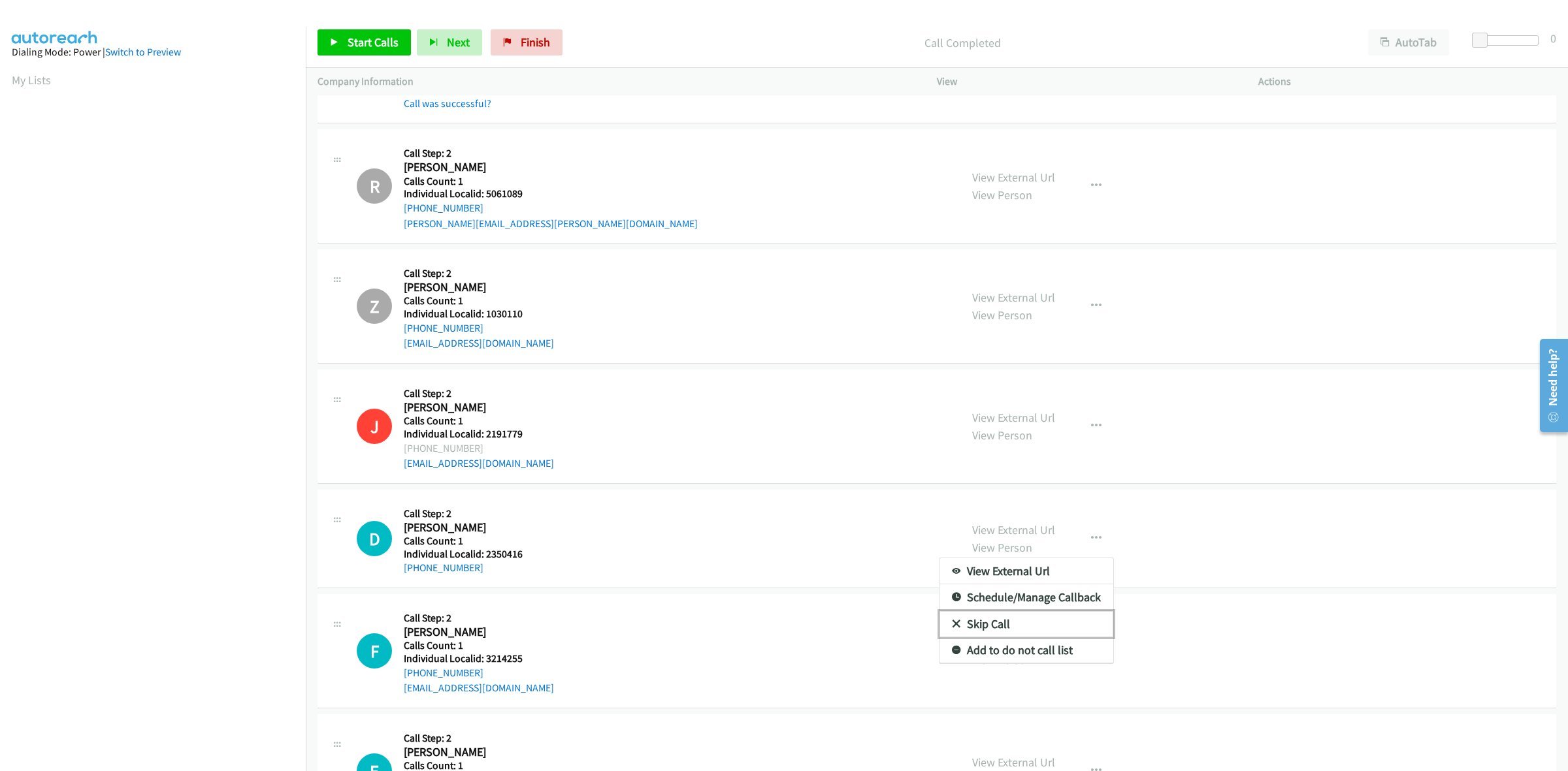
click at [1039, 638] on link "Skip Call" at bounding box center [1026, 625] width 173 height 26
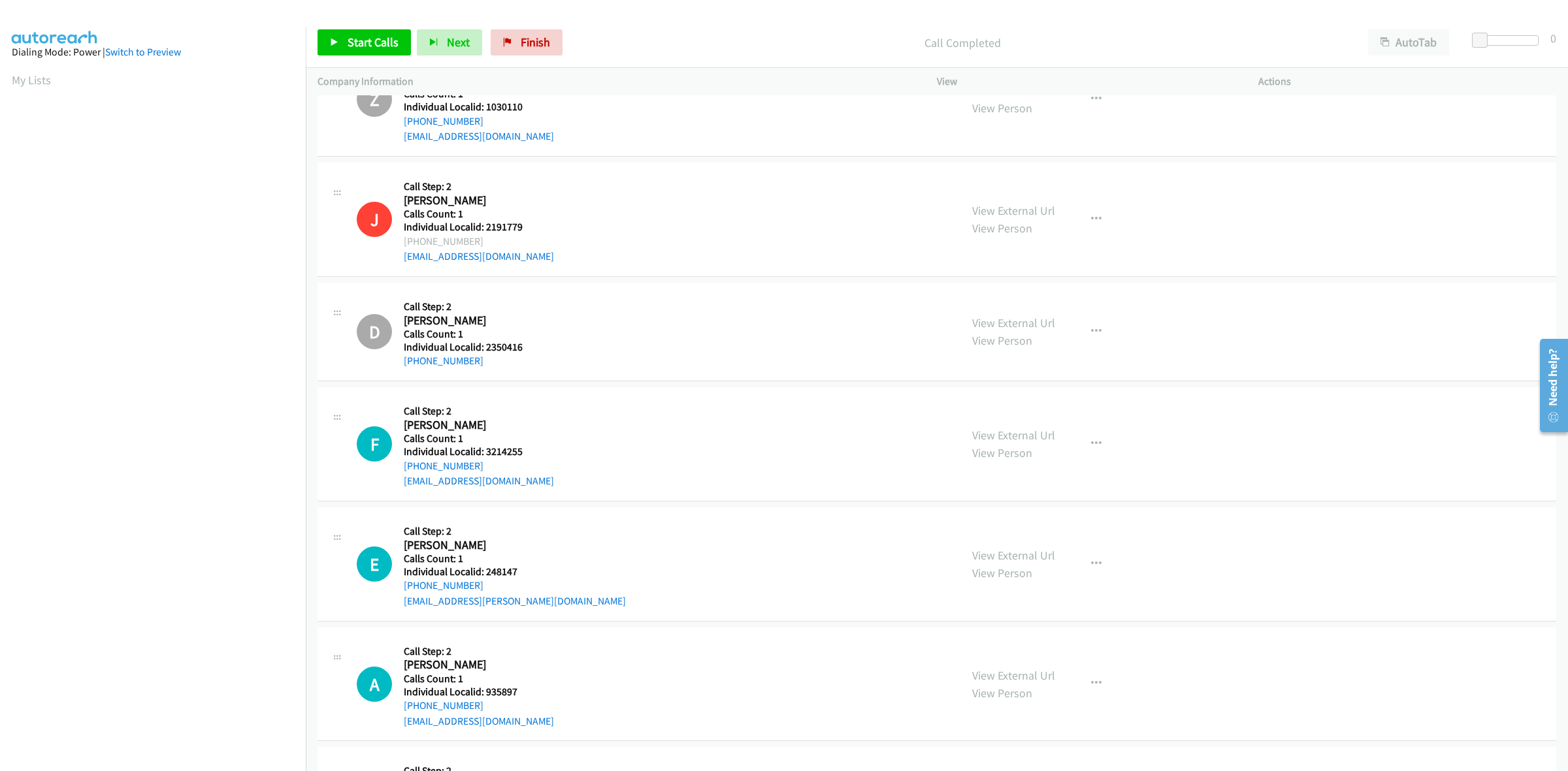
scroll to position [3939, 0]
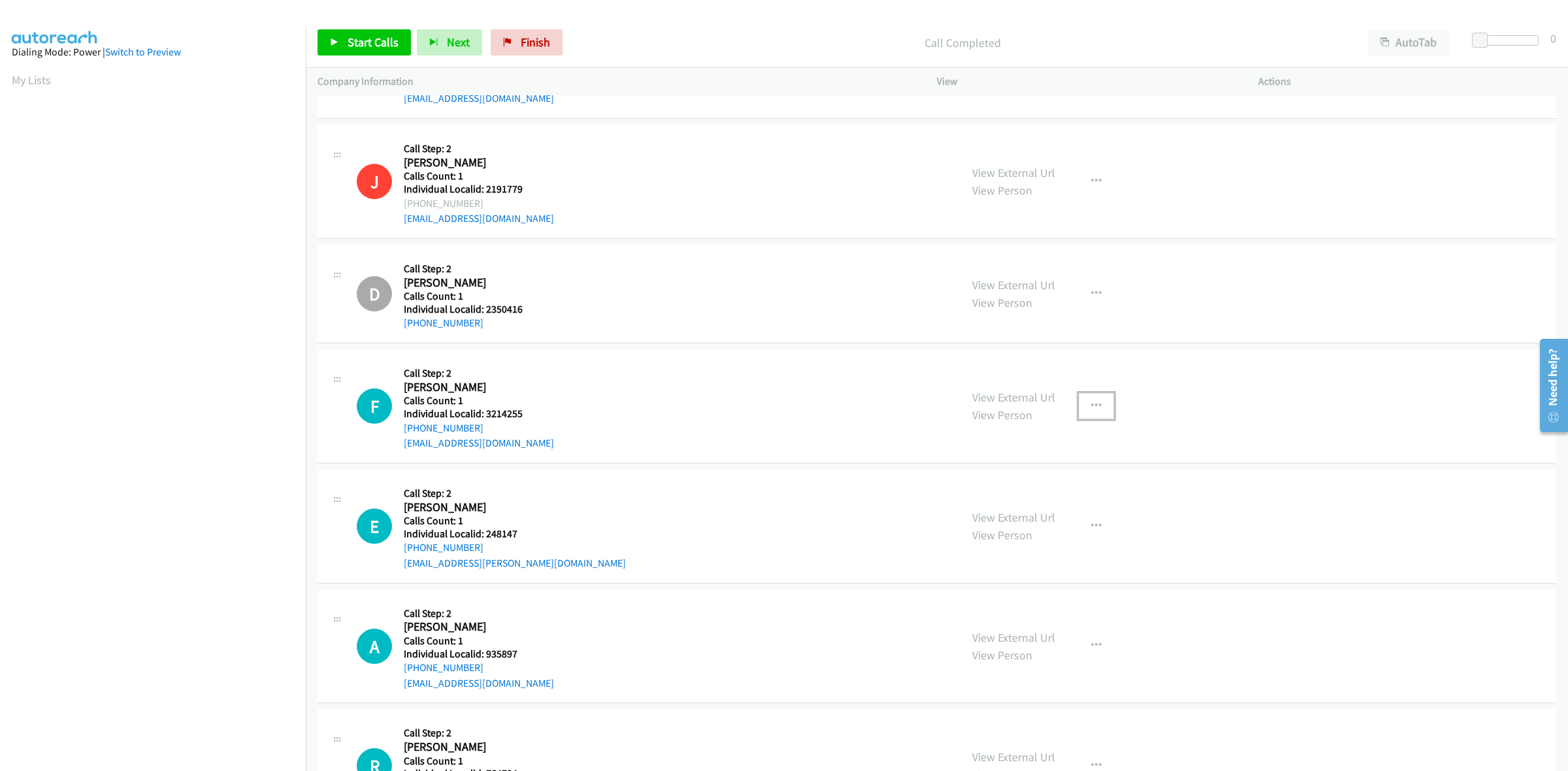
drag, startPoint x: 1099, startPoint y: 408, endPoint x: 1082, endPoint y: 426, distance: 24.8
click at [1099, 408] on button "button" at bounding box center [1097, 406] width 35 height 26
click at [1026, 492] on link "Skip Call" at bounding box center [1026, 491] width 173 height 26
click at [1091, 529] on icon "button" at bounding box center [1096, 526] width 10 height 10
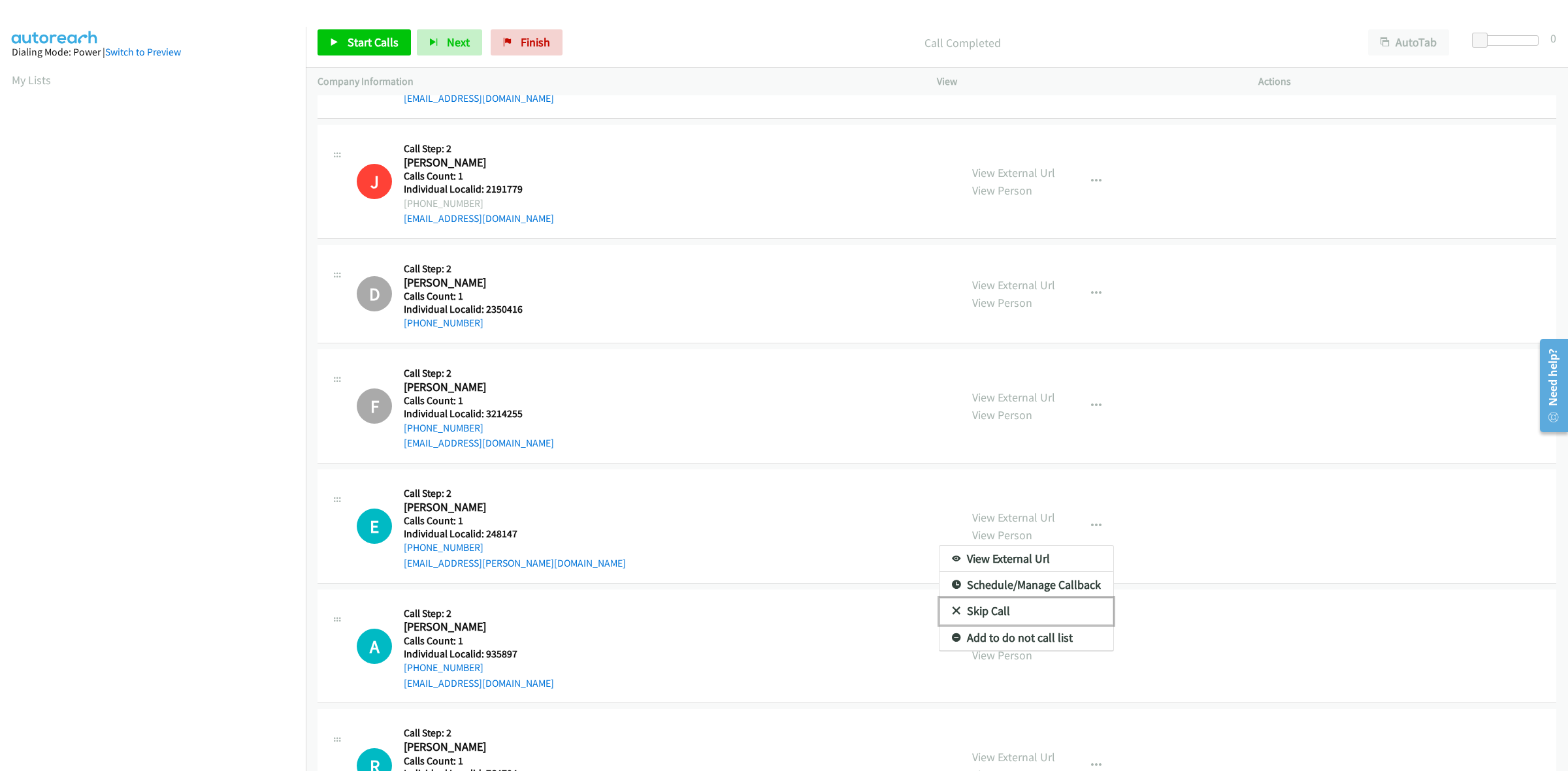
click at [1034, 618] on link "Skip Call" at bounding box center [1026, 612] width 173 height 26
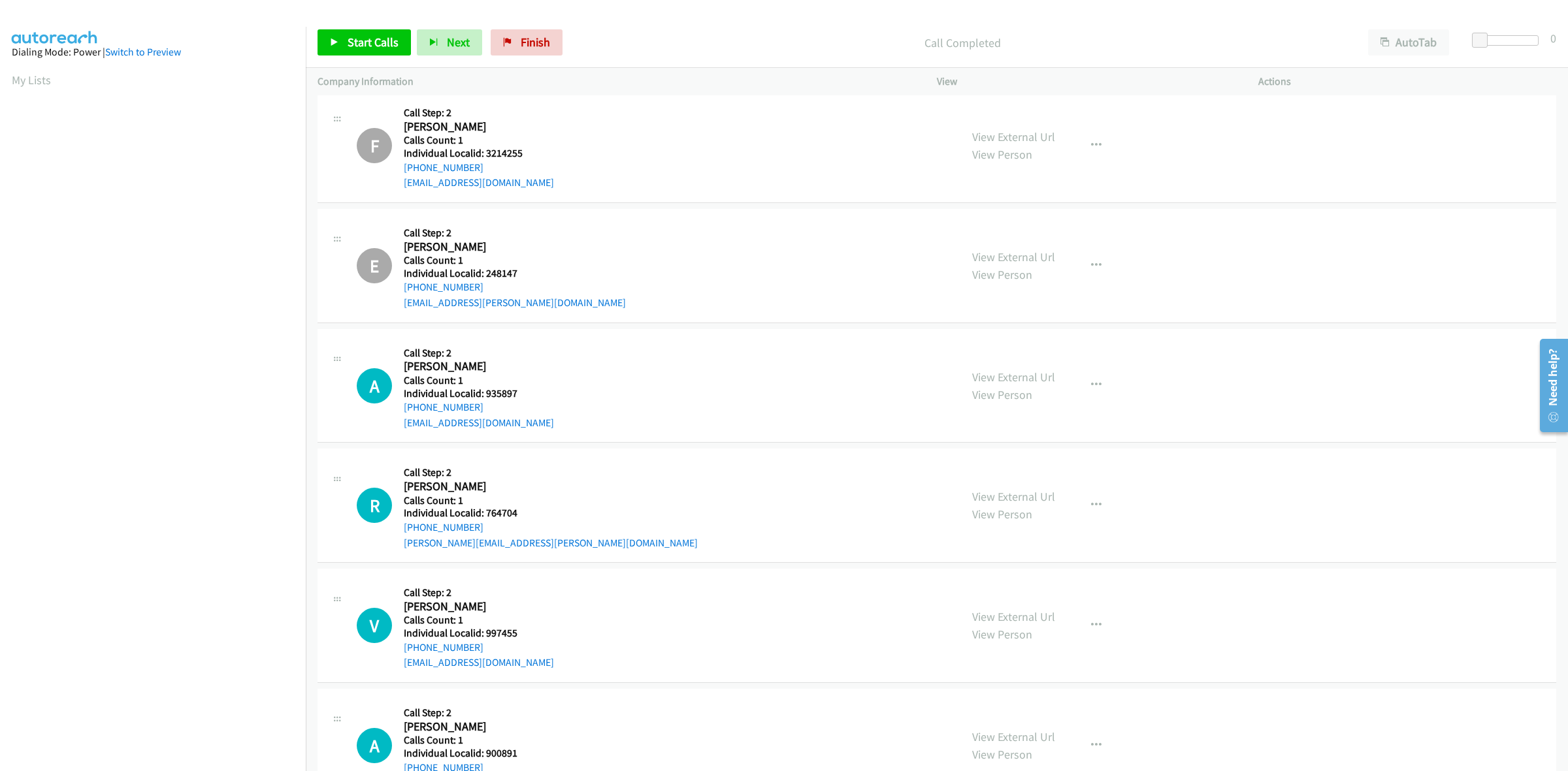
scroll to position [4256, 0]
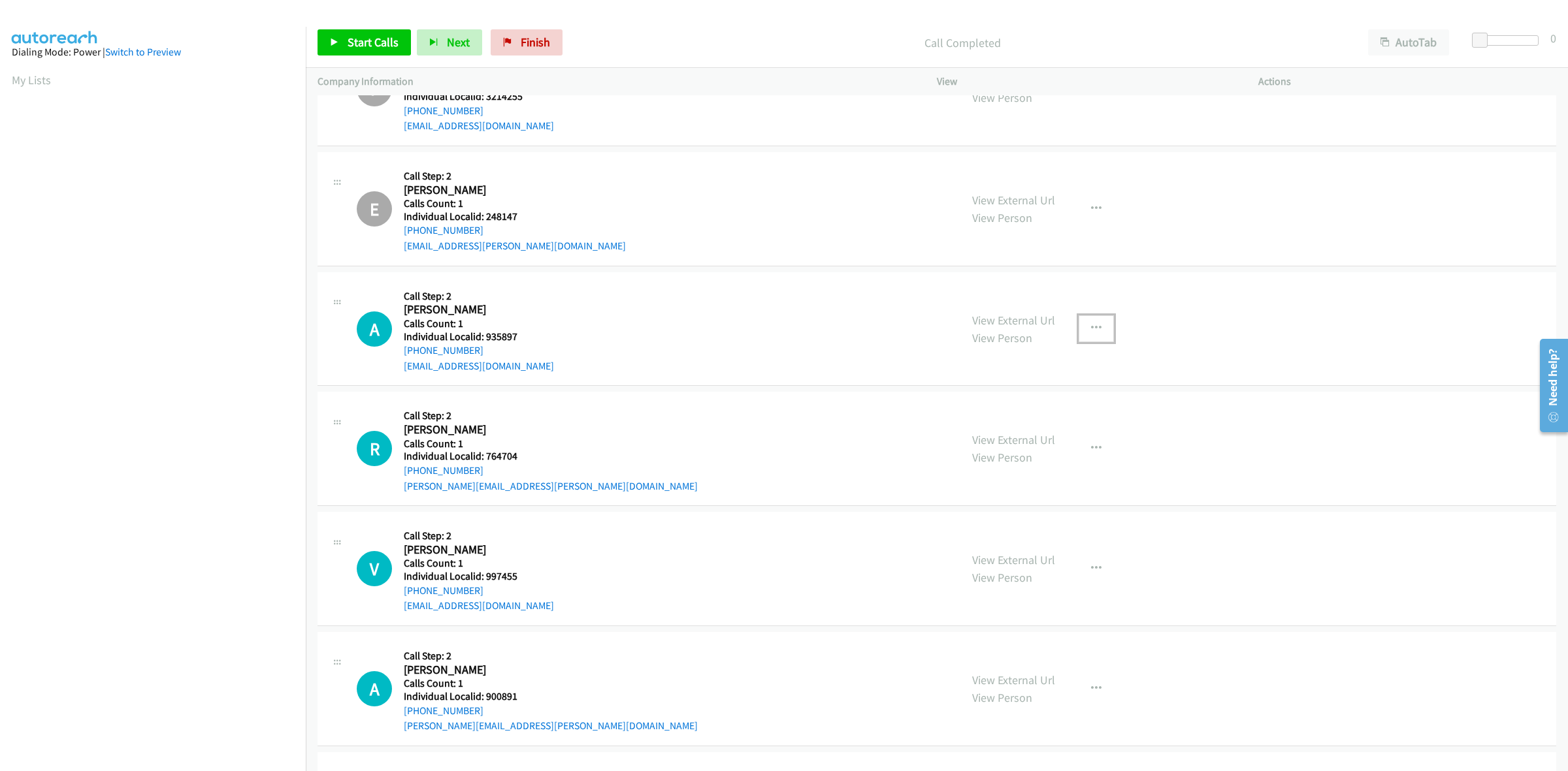
click at [1086, 337] on button "button" at bounding box center [1097, 328] width 35 height 26
click at [1048, 420] on link "Skip Call" at bounding box center [1026, 414] width 173 height 26
click at [1079, 444] on button "button" at bounding box center [1097, 448] width 35 height 26
click at [1040, 538] on link "Skip Call" at bounding box center [1026, 534] width 173 height 26
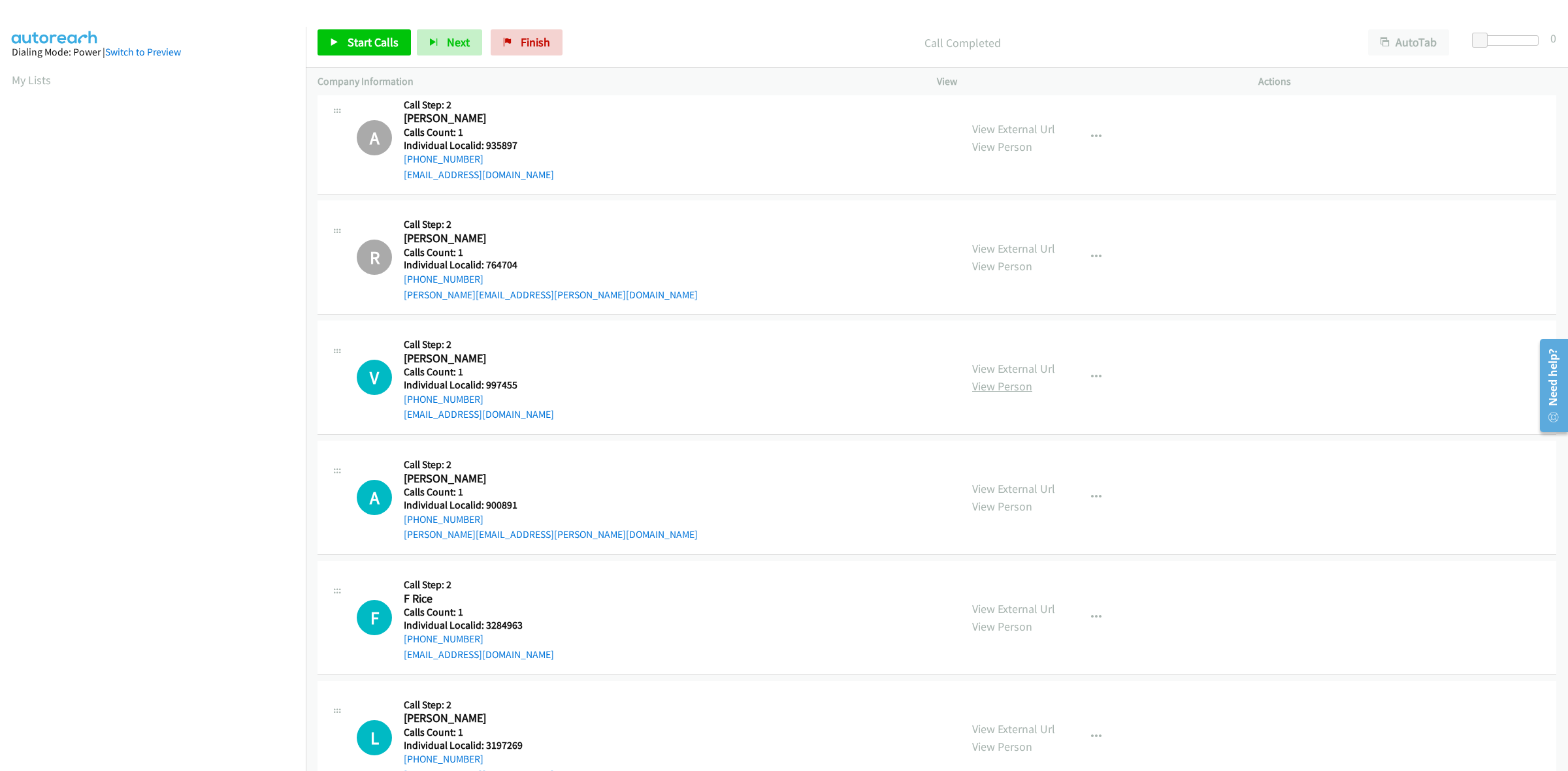
scroll to position [4522, 0]
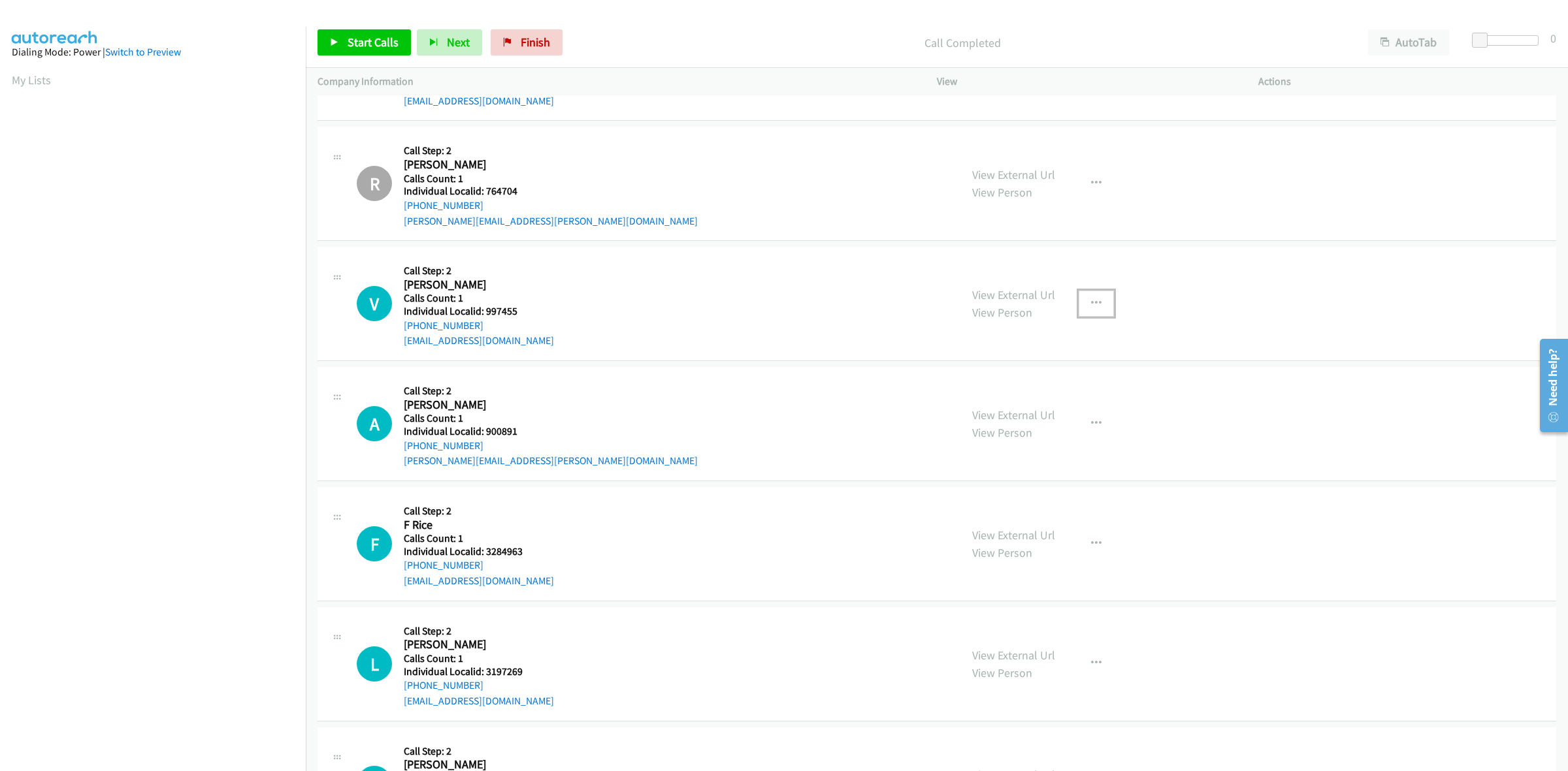
click at [1091, 308] on icon "button" at bounding box center [1096, 303] width 10 height 10
click at [1037, 398] on link "Skip Call" at bounding box center [1026, 390] width 173 height 26
click at [1095, 425] on button "button" at bounding box center [1097, 424] width 35 height 26
click at [1035, 507] on link "Skip Call" at bounding box center [1026, 509] width 173 height 26
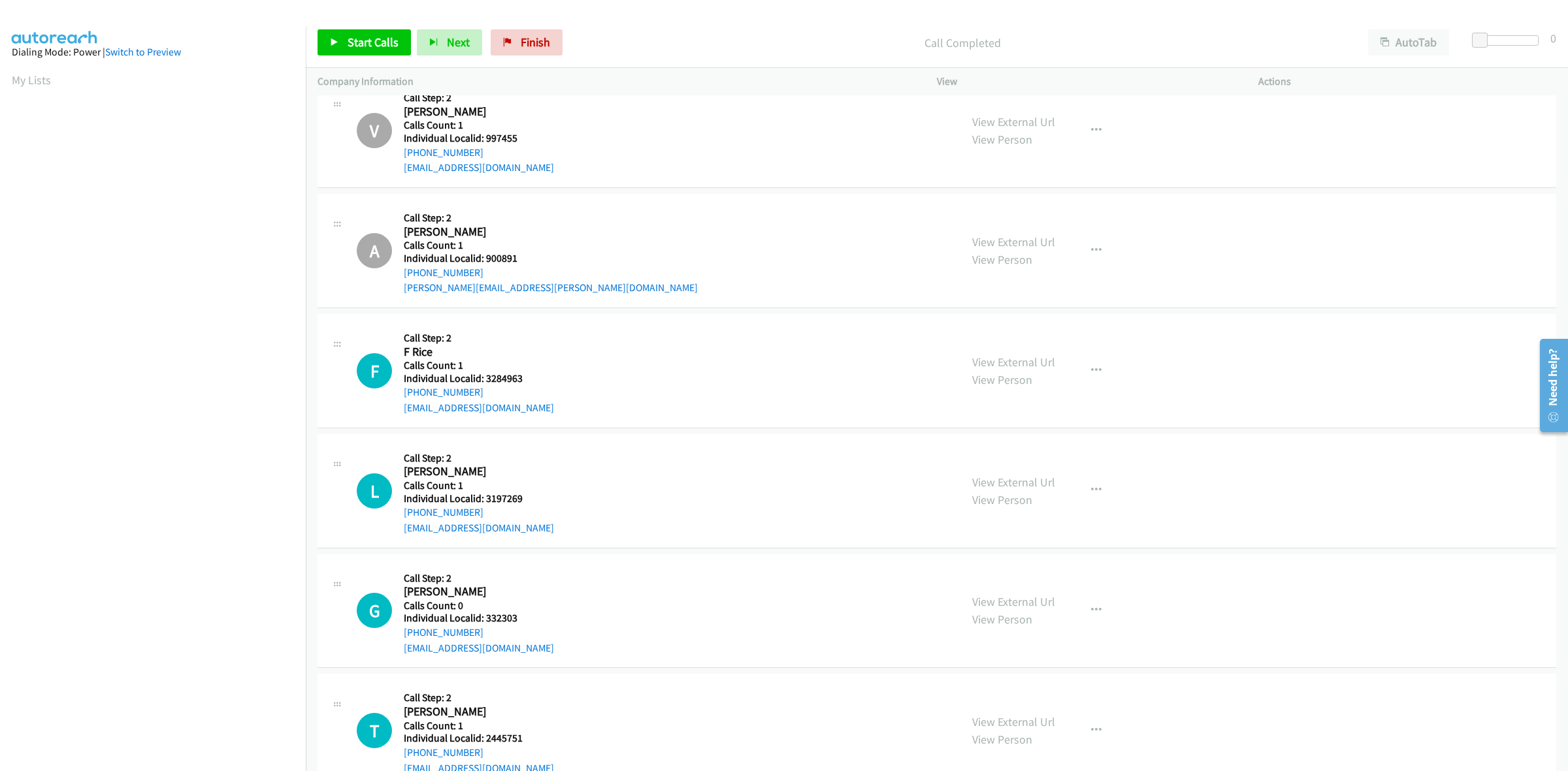
scroll to position [4746, 0]
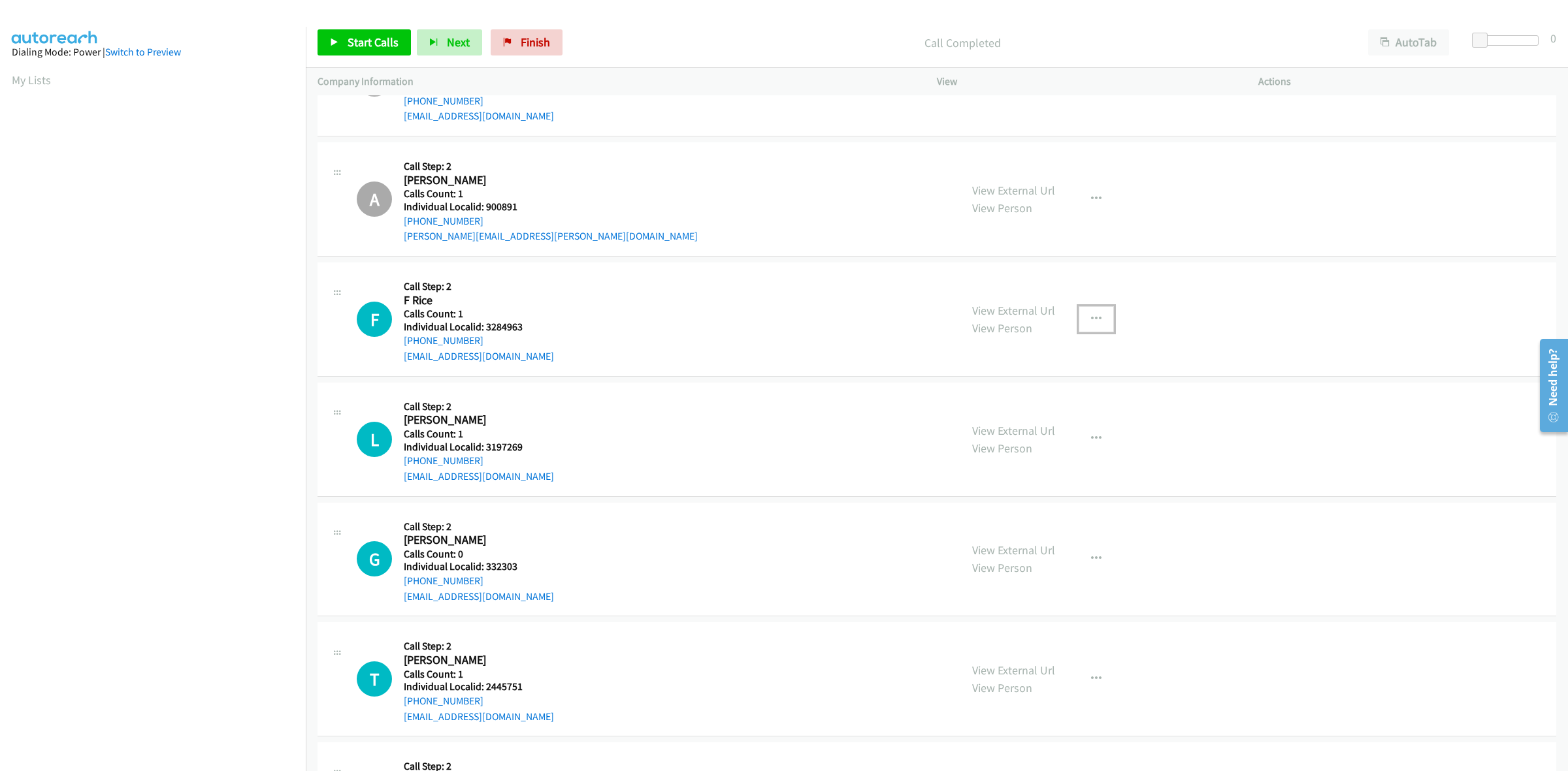
click at [1091, 324] on icon "button" at bounding box center [1096, 319] width 10 height 10
click at [1048, 403] on link "Skip Call" at bounding box center [1026, 405] width 173 height 26
click at [1091, 448] on button "button" at bounding box center [1097, 439] width 35 height 26
click at [1036, 520] on link "Skip Call" at bounding box center [1026, 525] width 173 height 26
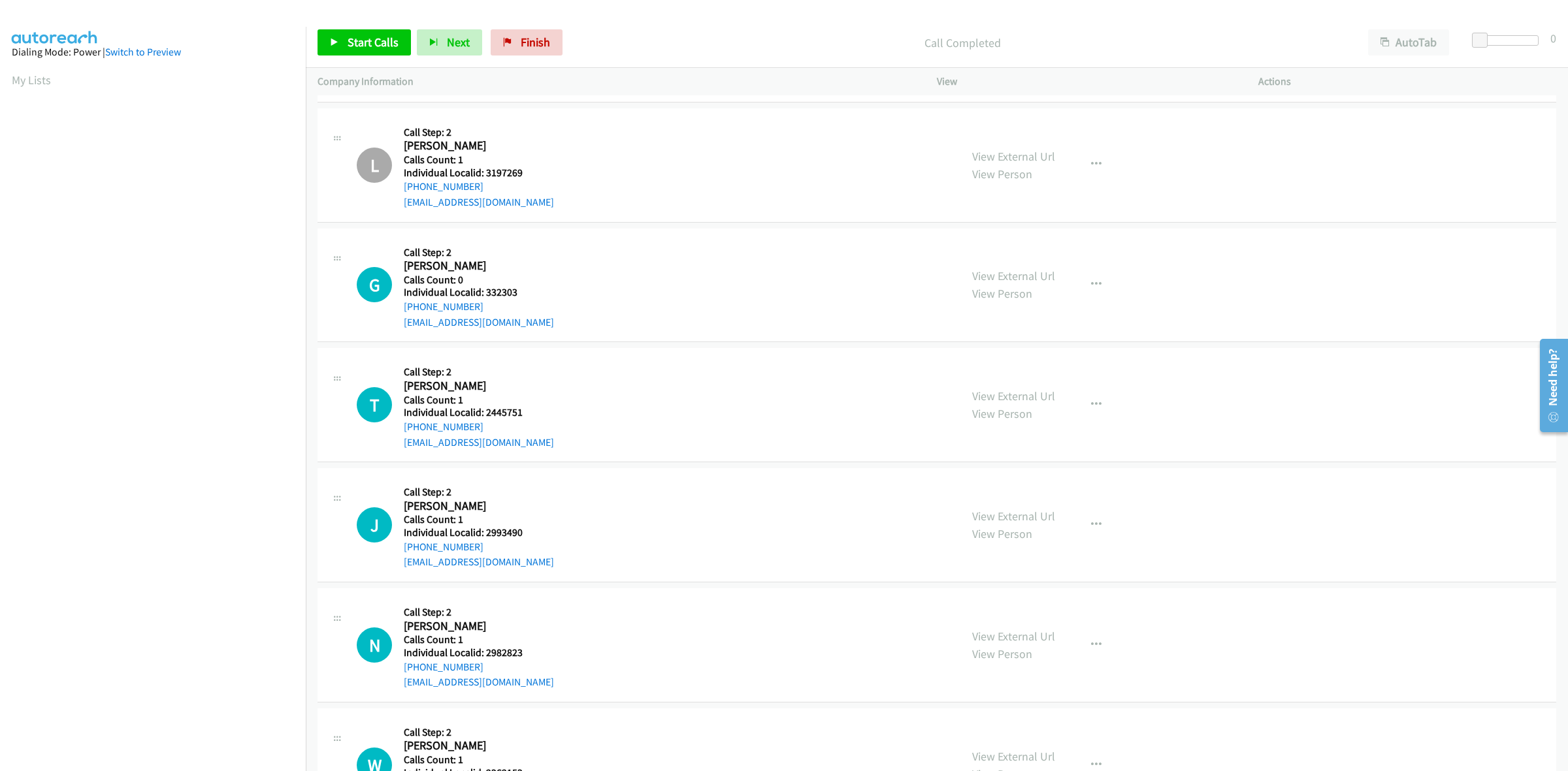
scroll to position [5032, 0]
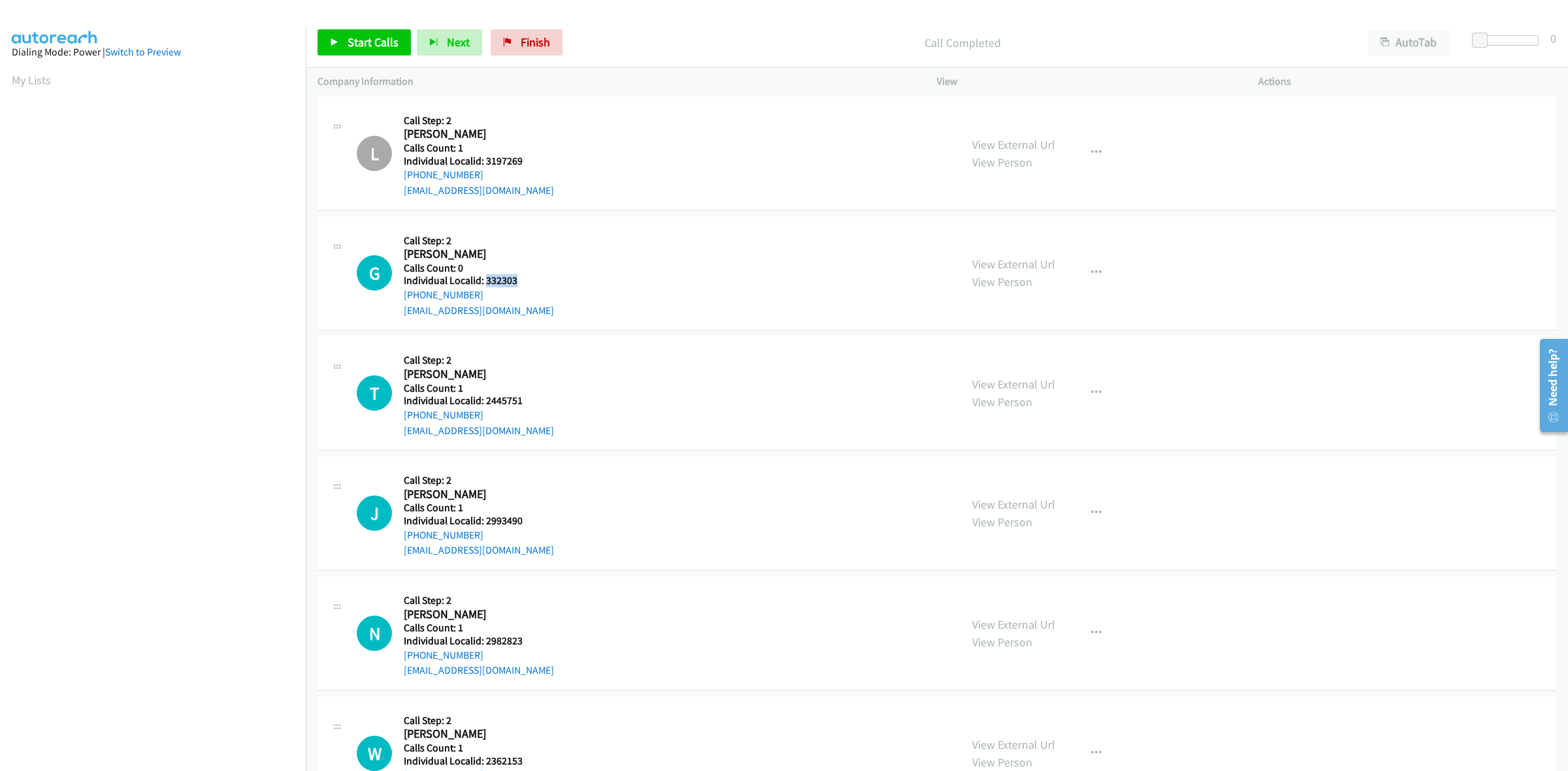
drag, startPoint x: 513, startPoint y: 287, endPoint x: 485, endPoint y: 284, distance: 28.2
click at [485, 284] on div "G Callback Scheduled Call Step: 2 Gordon Reimer America/Los_Angeles Calls Count…" at bounding box center [652, 273] width 592 height 90
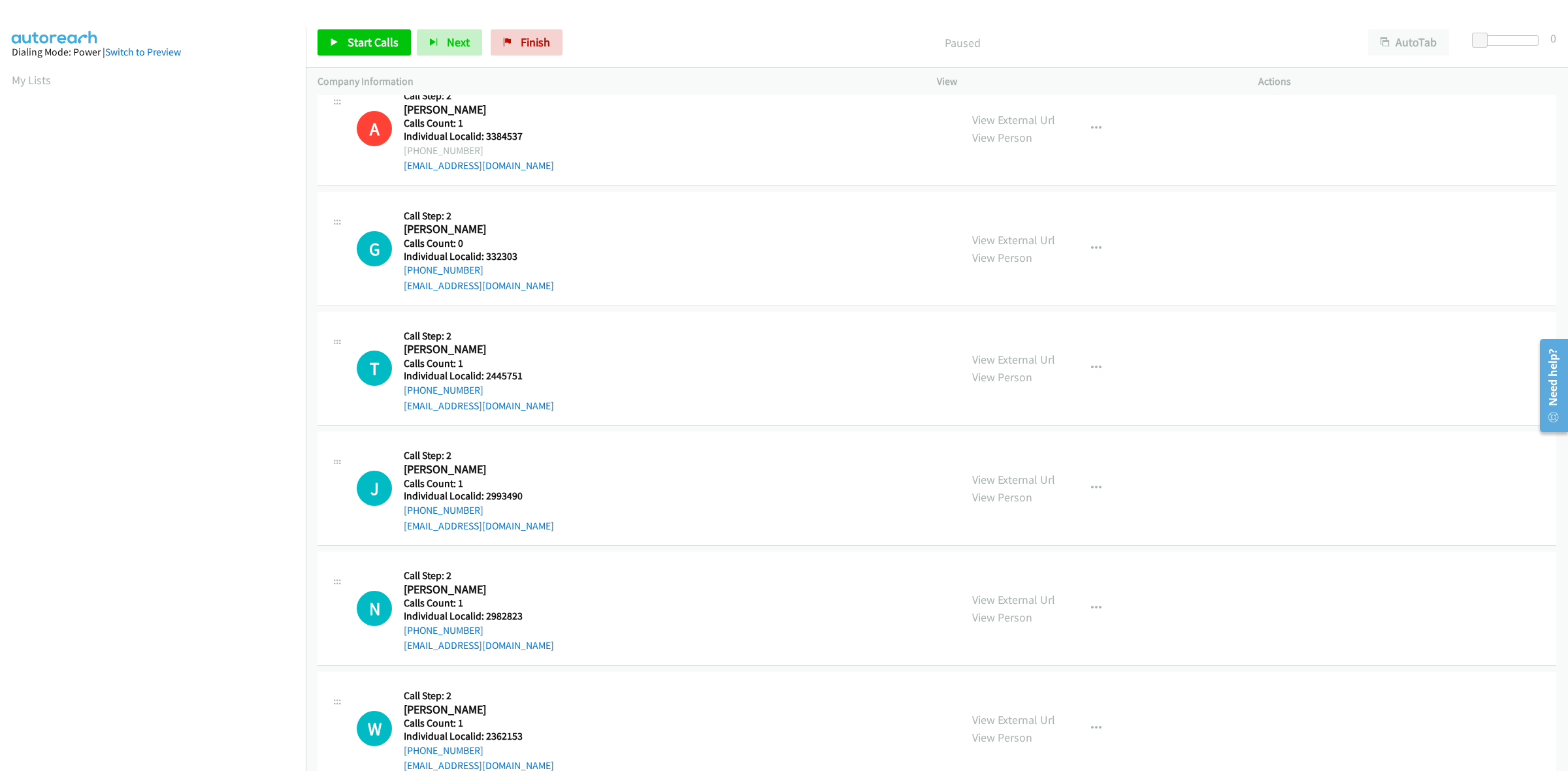
scroll to position [2531, 0]
drag, startPoint x: 530, startPoint y: 256, endPoint x: 481, endPoint y: 256, distance: 49.0
click at [481, 256] on h5 "Individual Localid: 332303" at bounding box center [479, 258] width 150 height 13
copy h5 "332303"
drag, startPoint x: 1091, startPoint y: 247, endPoint x: 1073, endPoint y: 255, distance: 19.7
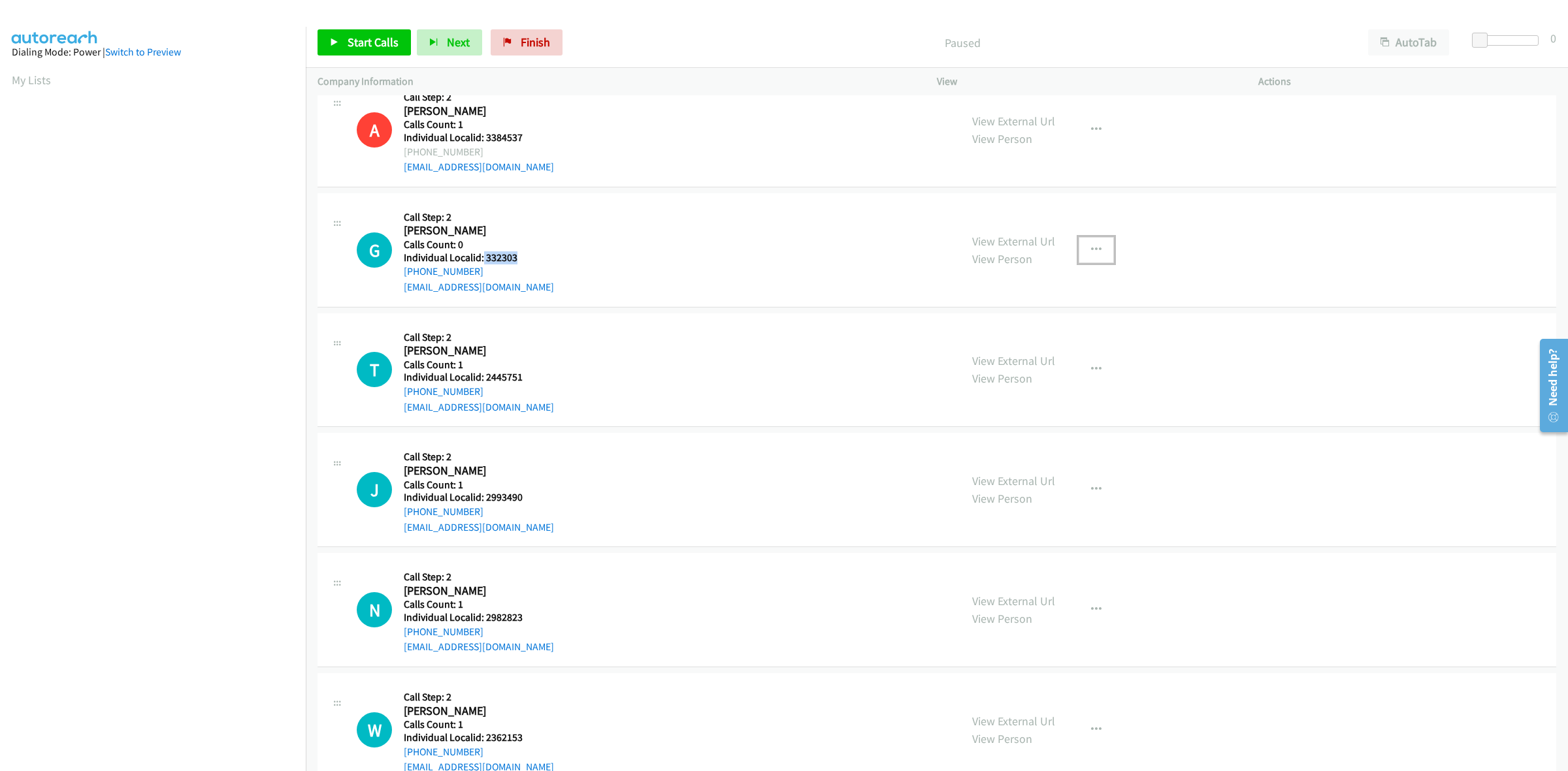
click at [1091, 247] on icon "button" at bounding box center [1096, 250] width 10 height 10
click at [1017, 326] on link "Skip Call" at bounding box center [1026, 335] width 173 height 26
click at [1083, 370] on button "button" at bounding box center [1097, 369] width 35 height 26
click at [1009, 456] on link "Skip Call" at bounding box center [1026, 455] width 173 height 26
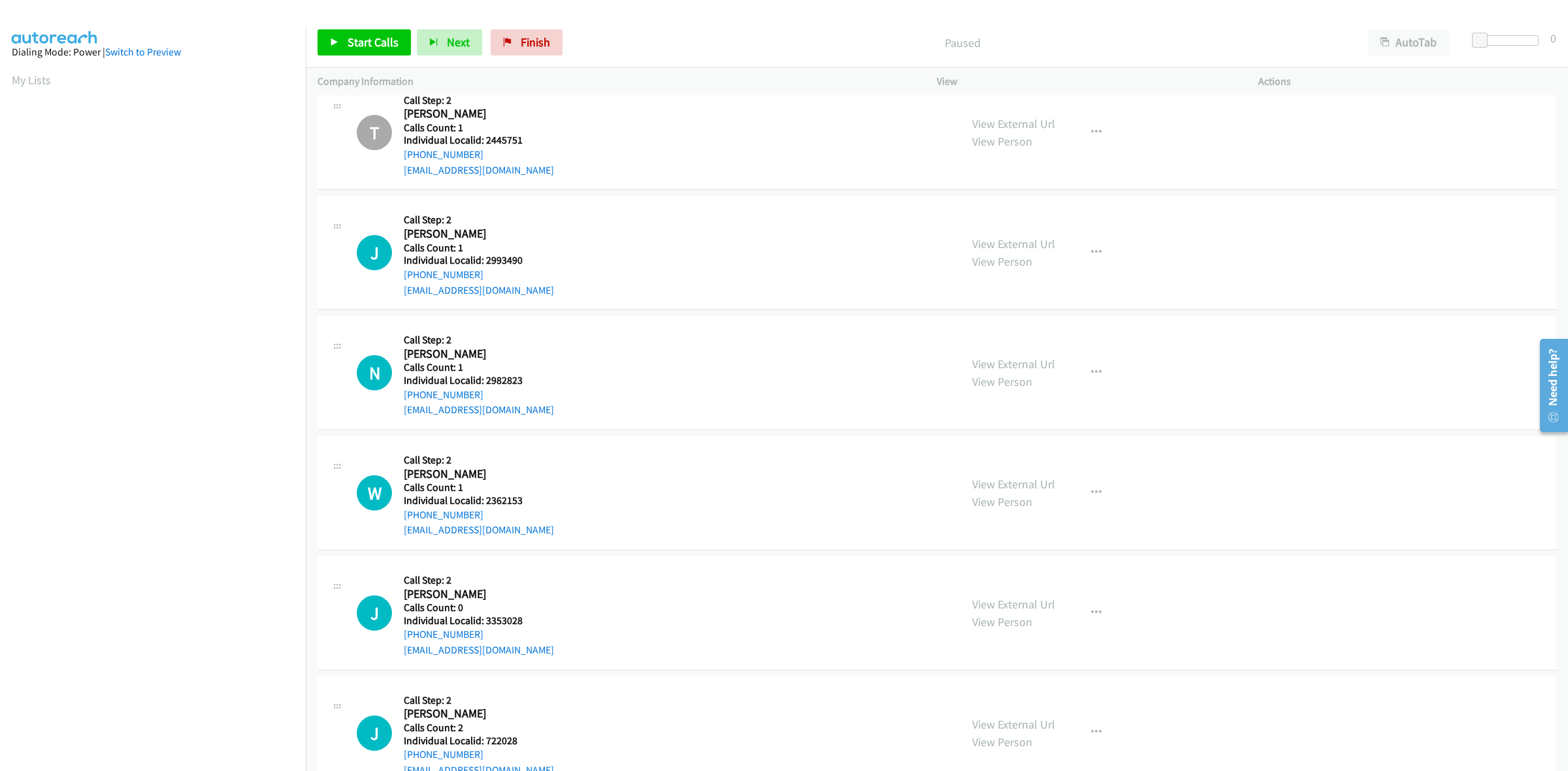
scroll to position [2836, 0]
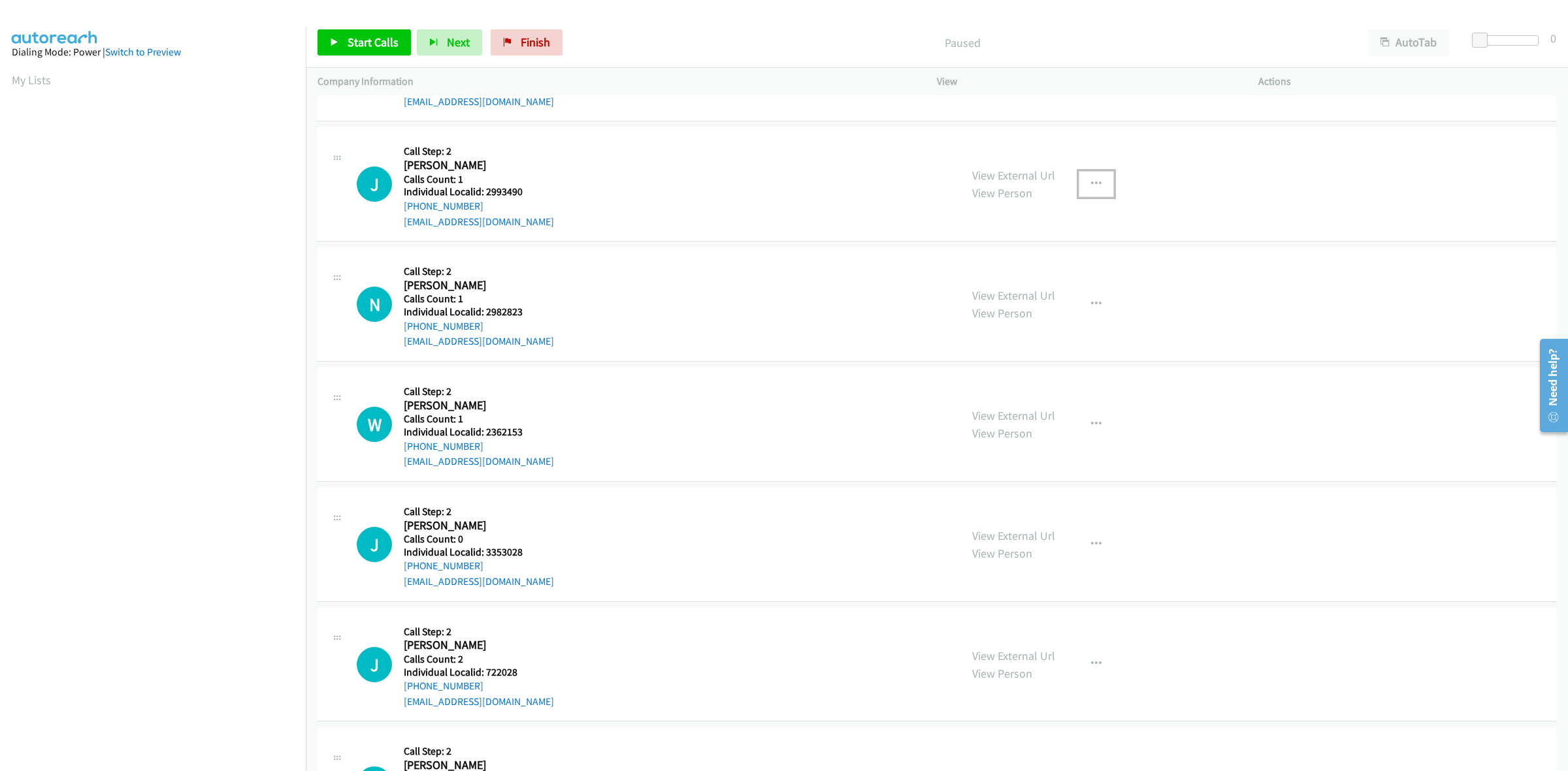
click at [1081, 182] on button "button" at bounding box center [1097, 185] width 35 height 26
click at [1034, 268] on link "Skip Call" at bounding box center [1026, 269] width 173 height 26
click at [1096, 302] on button "button" at bounding box center [1097, 304] width 35 height 26
click at [1033, 387] on link "Skip Call" at bounding box center [1026, 390] width 173 height 26
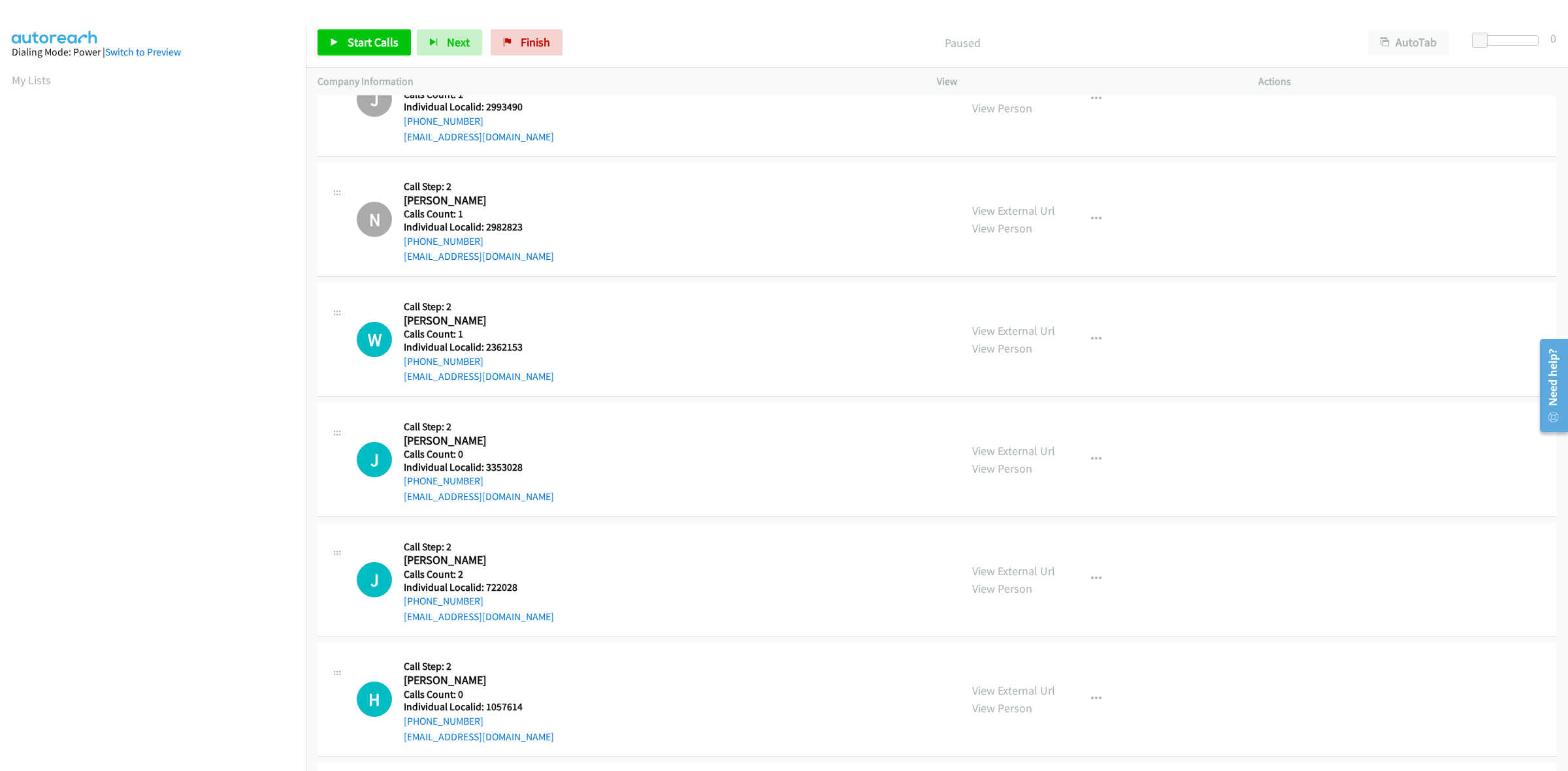
scroll to position [2980, 0]
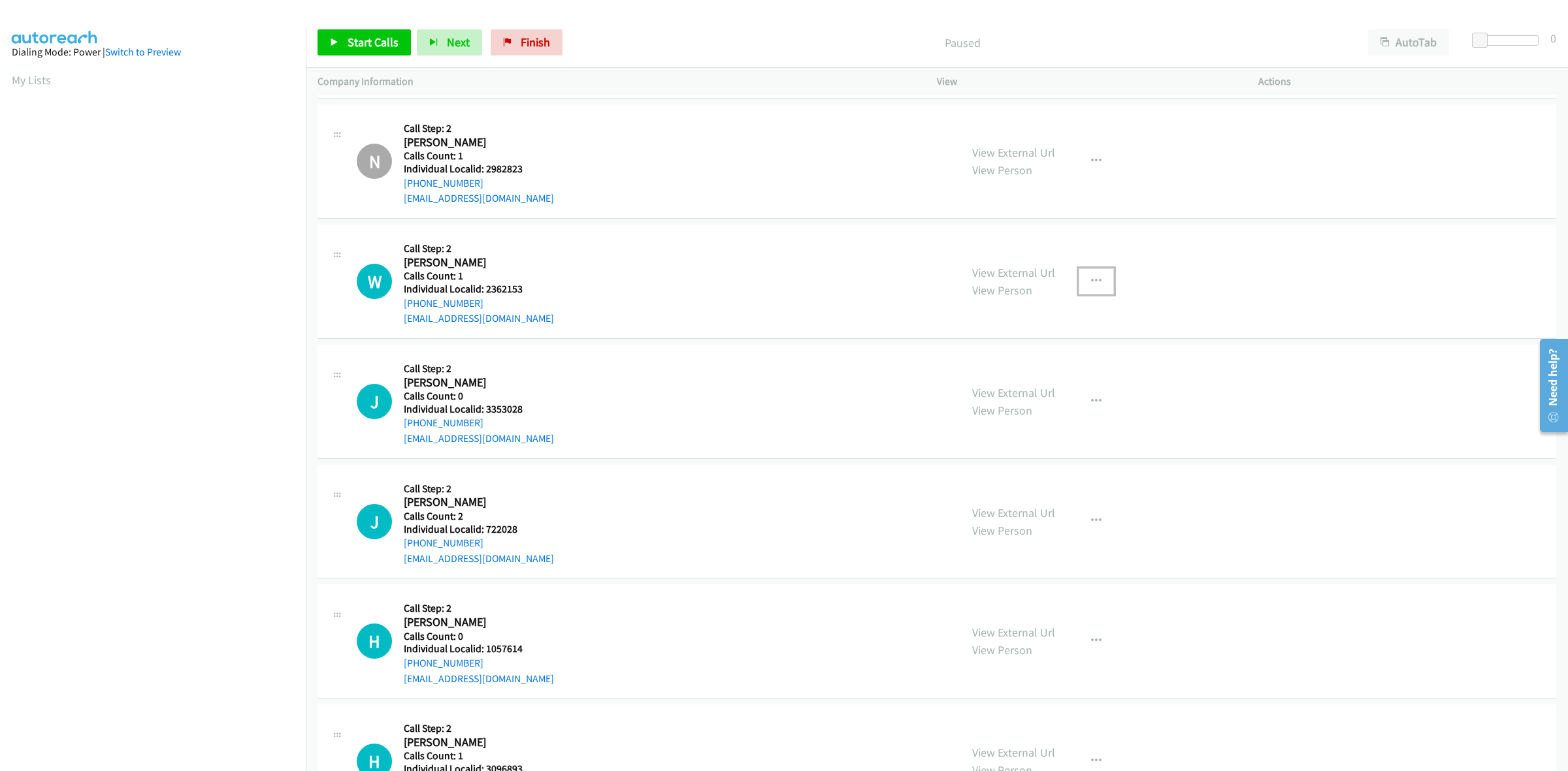
click at [1083, 276] on button "button" at bounding box center [1097, 282] width 35 height 26
click at [1033, 359] on link "Skip Call" at bounding box center [1026, 367] width 173 height 26
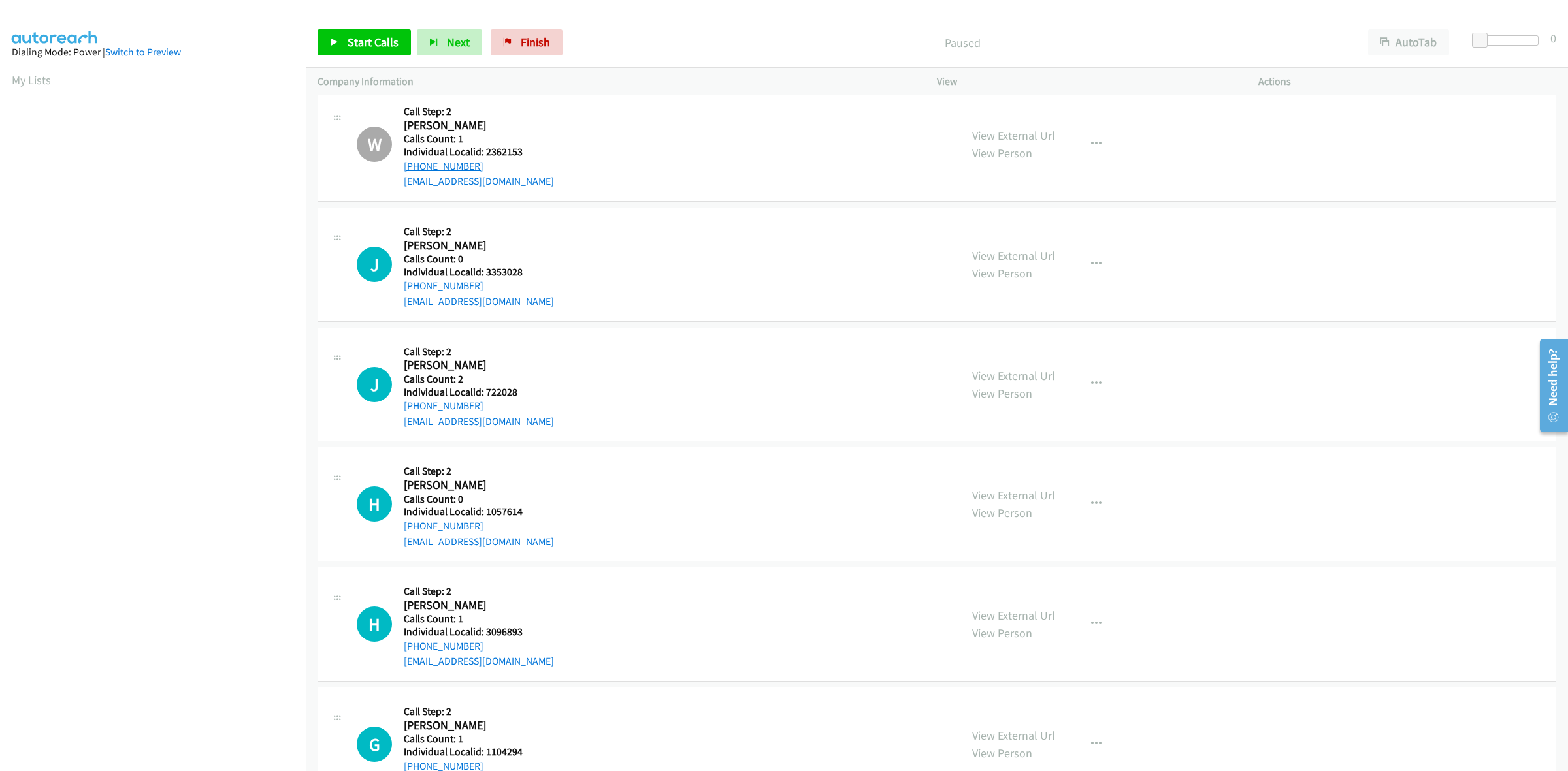
scroll to position [3143, 0]
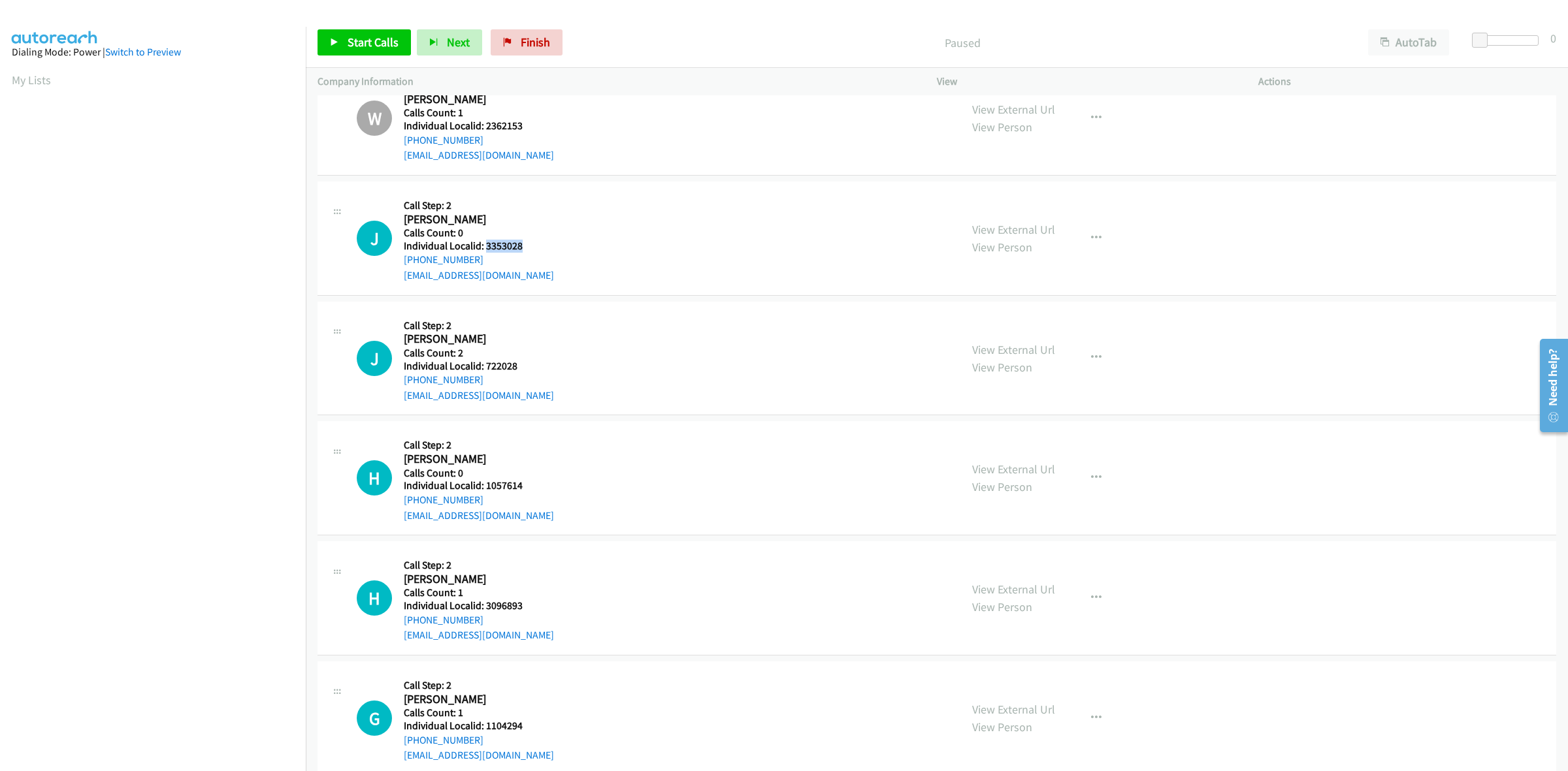
drag, startPoint x: 529, startPoint y: 246, endPoint x: 483, endPoint y: 243, distance: 46.1
click at [483, 243] on h5 "Individual Localid: 3353028" at bounding box center [479, 246] width 150 height 13
copy h5 "3353028"
click at [1096, 245] on button "button" at bounding box center [1097, 239] width 35 height 26
click at [969, 328] on link "Skip Call" at bounding box center [1026, 324] width 173 height 26
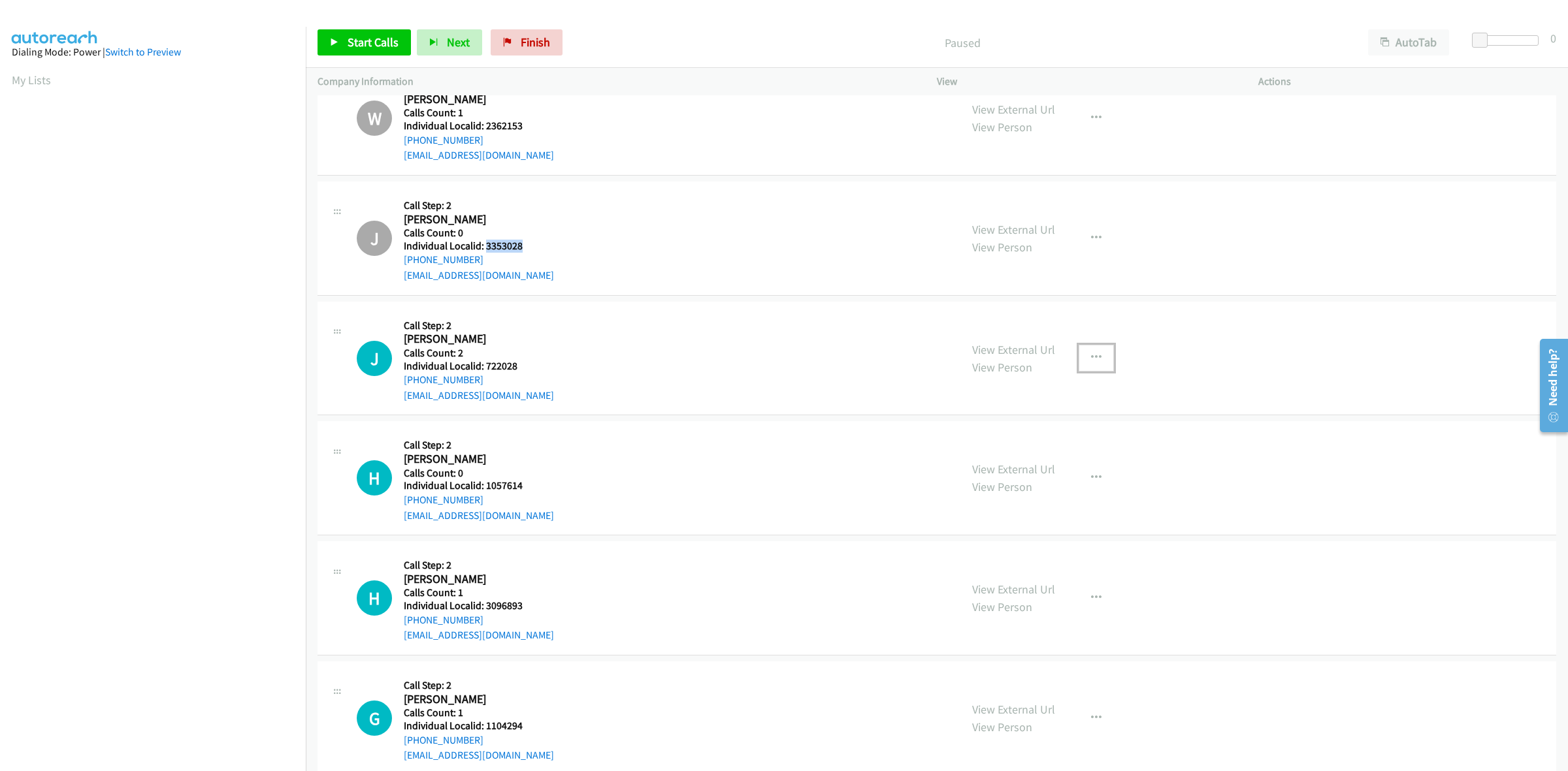
click at [1095, 364] on button "button" at bounding box center [1097, 358] width 35 height 26
click at [1021, 439] on link "Skip Call" at bounding box center [1026, 444] width 173 height 26
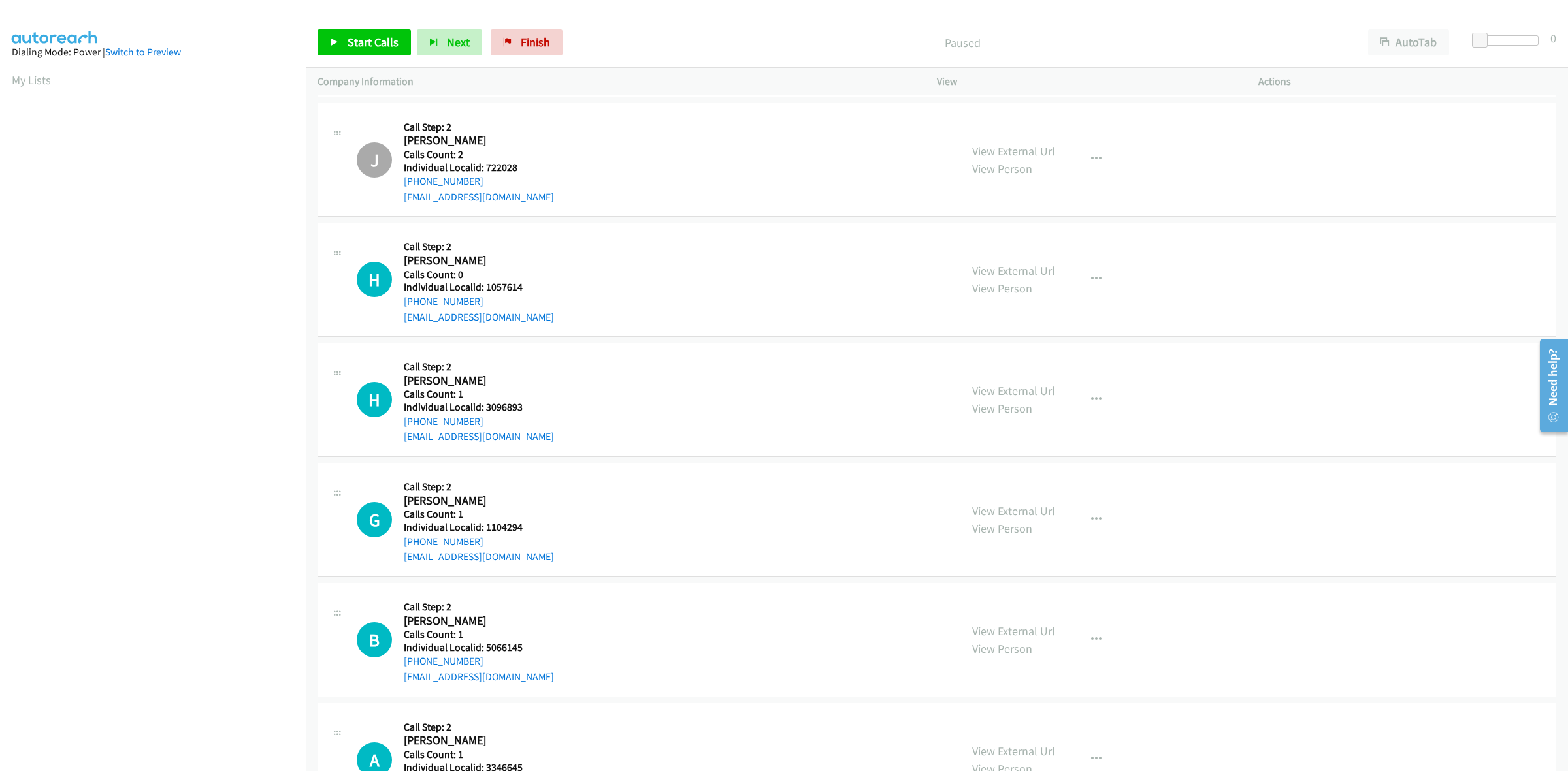
scroll to position [3347, 0]
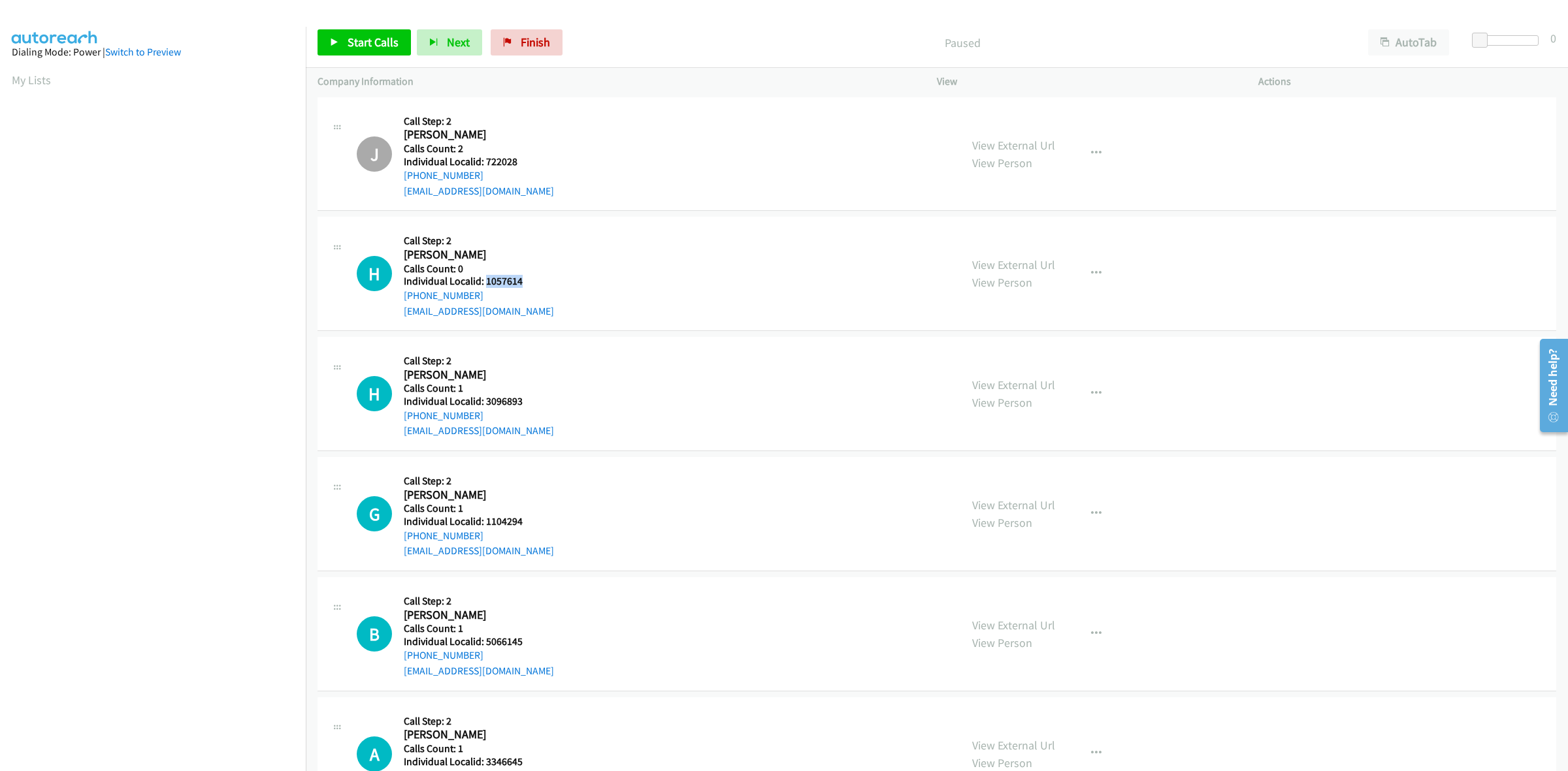
drag, startPoint x: 530, startPoint y: 281, endPoint x: 485, endPoint y: 282, distance: 45.0
click at [485, 282] on h5 "Individual Localid: 1057614" at bounding box center [479, 282] width 150 height 13
drag, startPoint x: 496, startPoint y: 279, endPoint x: 564, endPoint y: 287, distance: 68.5
click at [564, 286] on div "H Callback Scheduled Call Step: 2 Harry Householder America/New_York Calls Coun…" at bounding box center [652, 273] width 592 height 90
drag, startPoint x: 530, startPoint y: 278, endPoint x: 485, endPoint y: 282, distance: 45.2
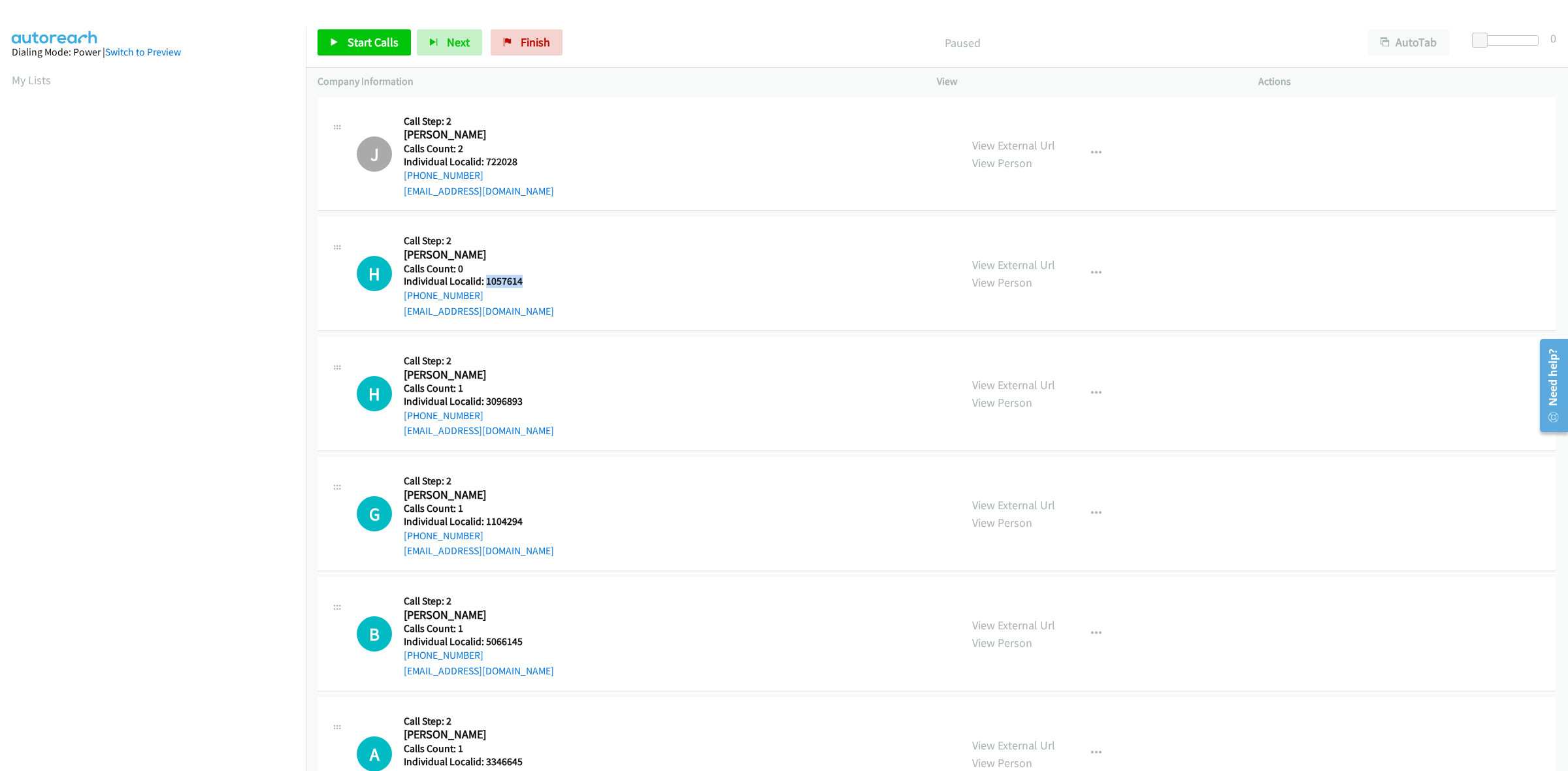
click at [485, 282] on h5 "Individual Localid: 1057614" at bounding box center [479, 282] width 150 height 13
copy h5 "1057614"
drag, startPoint x: 1098, startPoint y: 278, endPoint x: 1081, endPoint y: 291, distance: 21.4
click at [1098, 278] on button "button" at bounding box center [1097, 274] width 35 height 26
click at [1036, 356] on link "Skip Call" at bounding box center [1026, 359] width 173 height 26
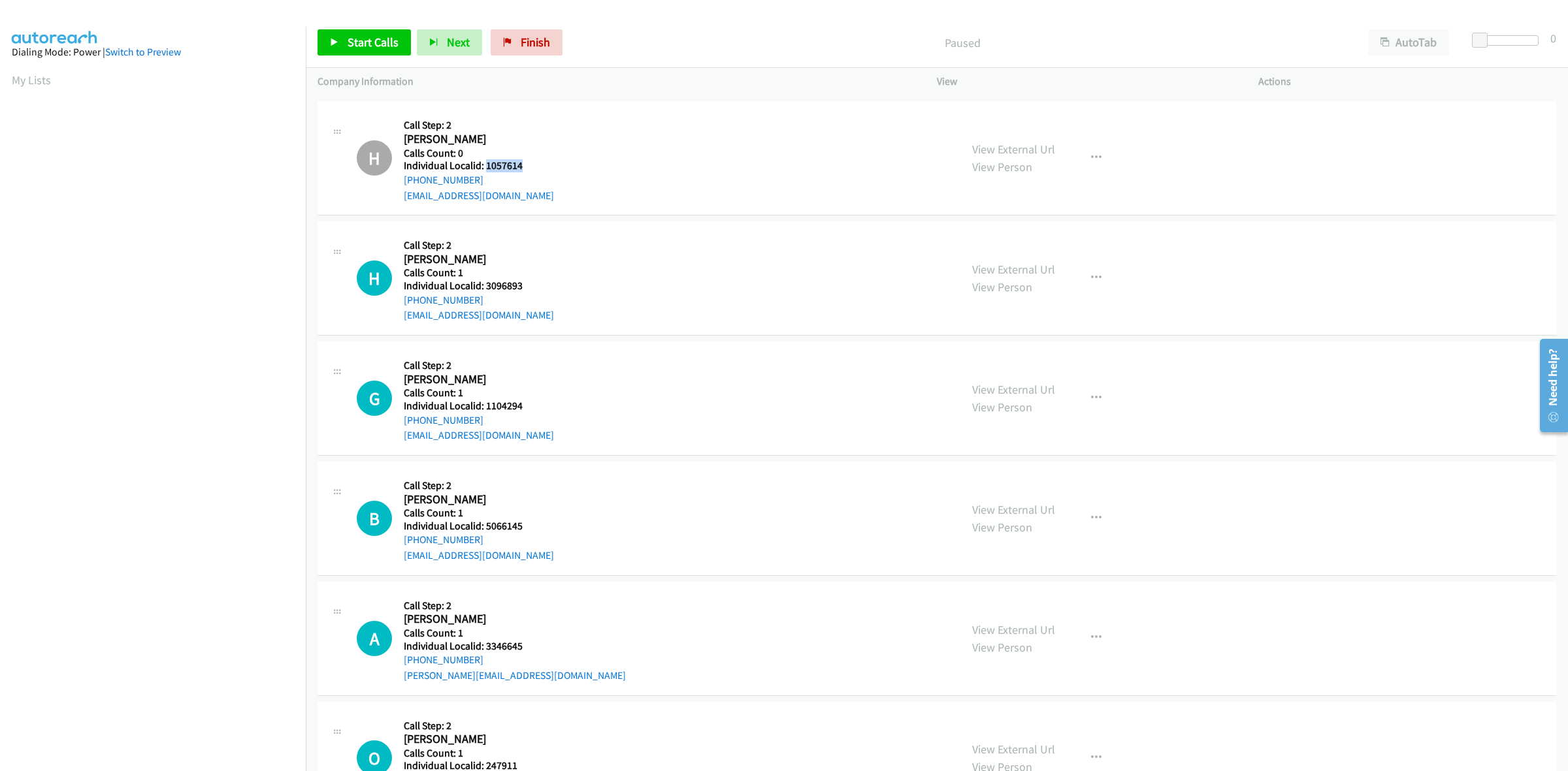
scroll to position [3551, 0]
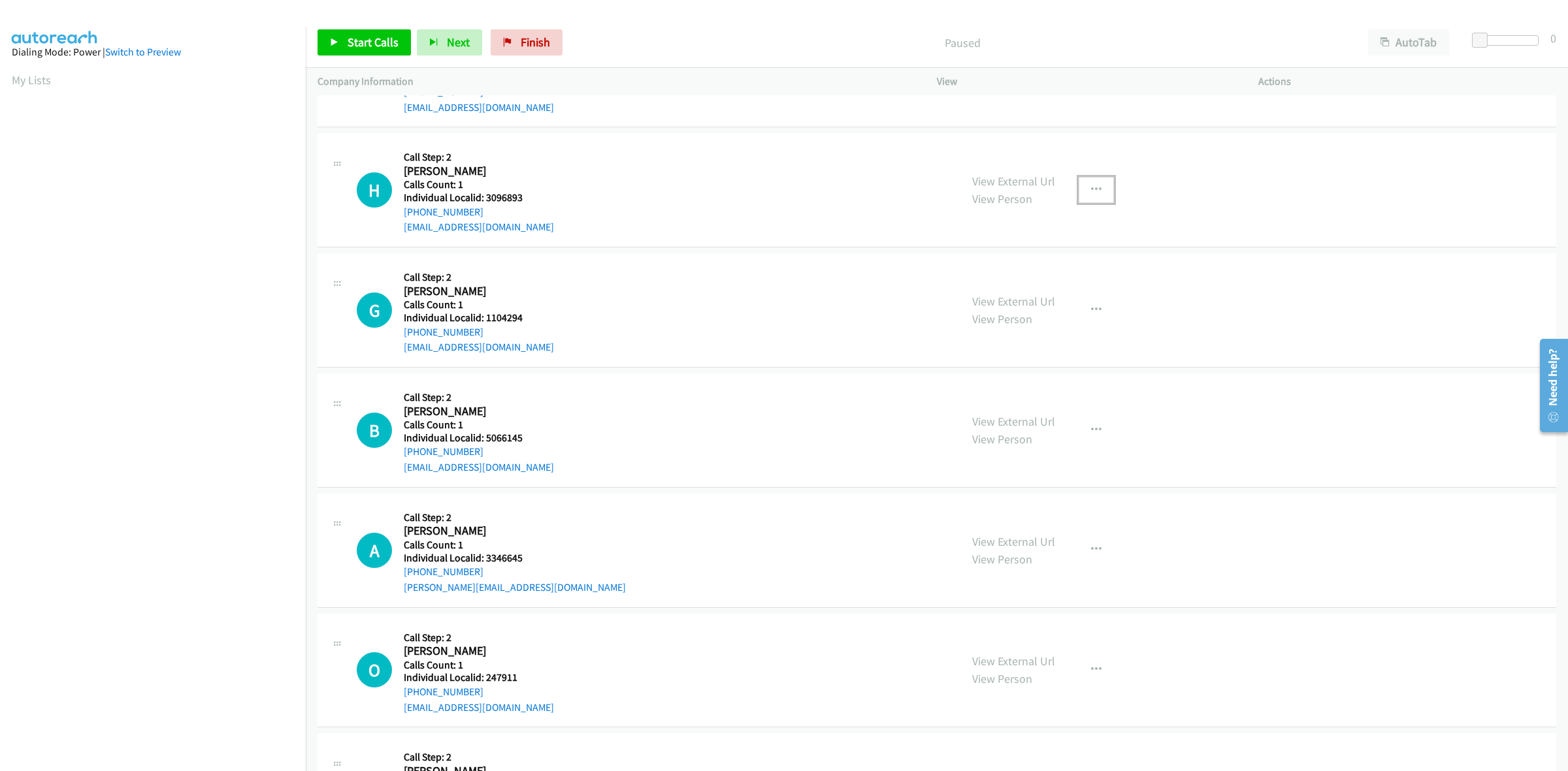
click at [1096, 191] on button "button" at bounding box center [1097, 190] width 35 height 26
click at [1017, 269] on link "Skip Call" at bounding box center [1026, 276] width 173 height 26
click at [1091, 309] on icon "button" at bounding box center [1096, 310] width 10 height 10
click at [1020, 393] on link "Skip Call" at bounding box center [1026, 396] width 173 height 26
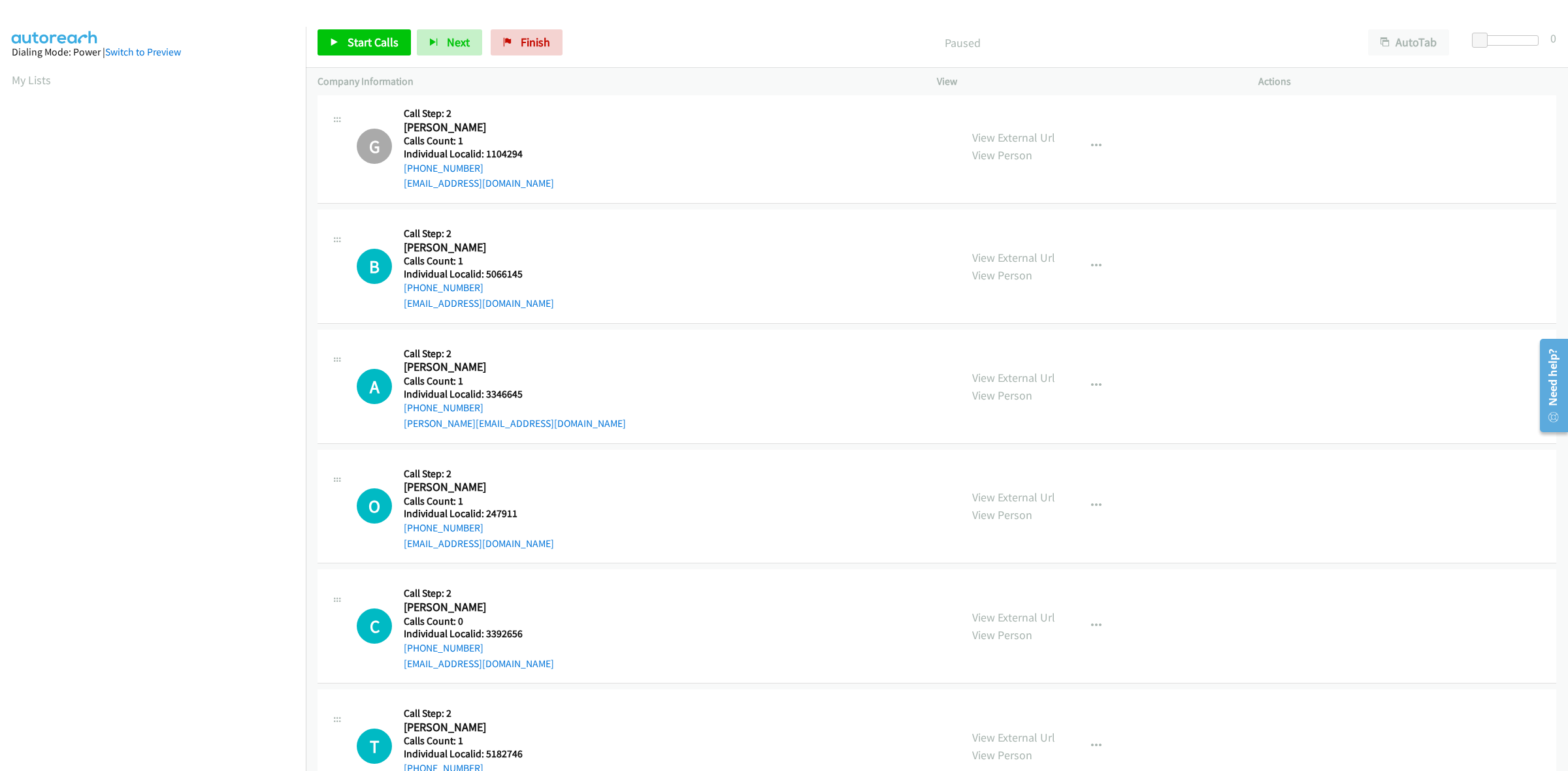
scroll to position [3776, 0]
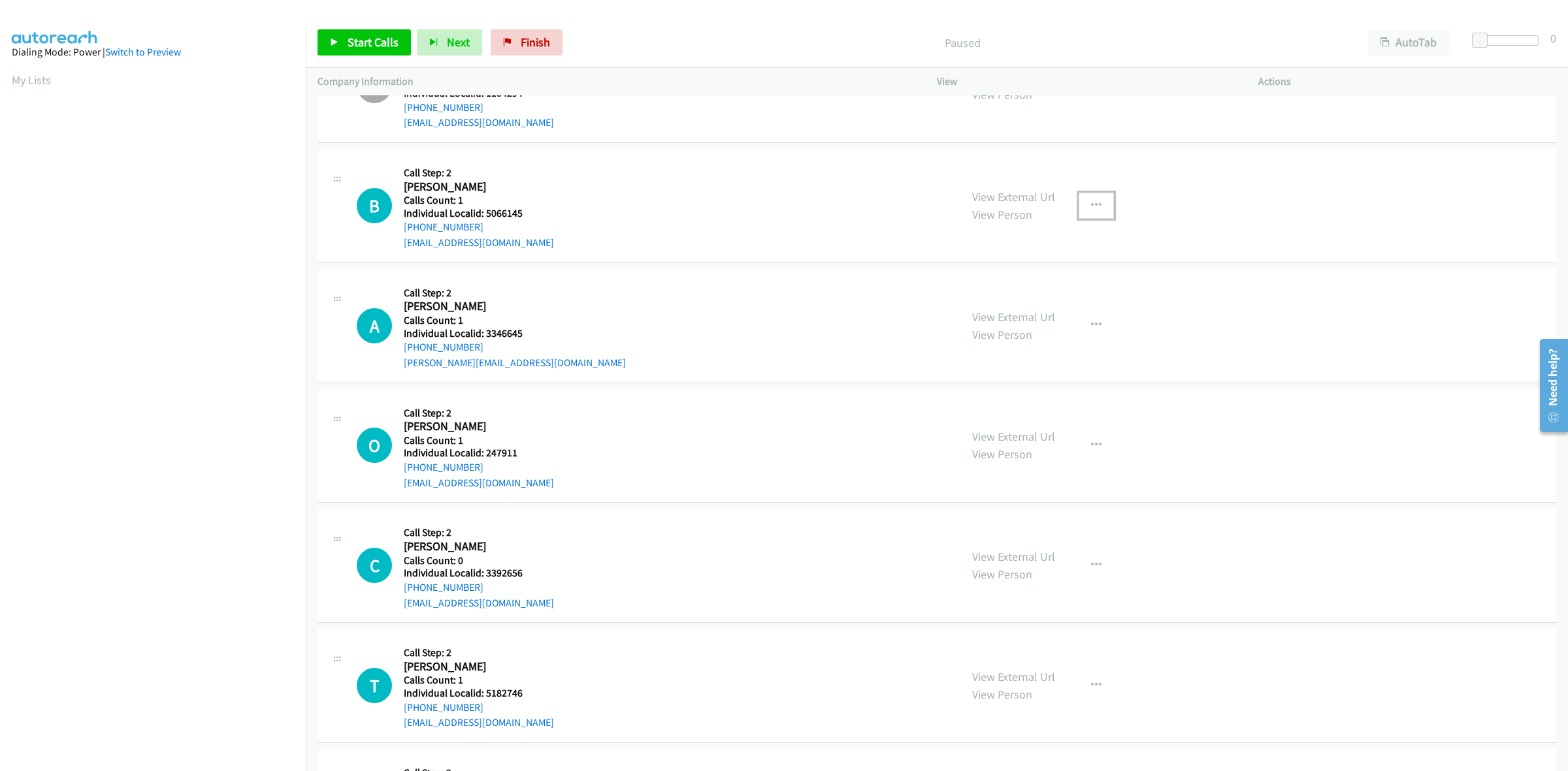
click at [1096, 208] on button "button" at bounding box center [1097, 206] width 35 height 26
click at [1036, 289] on link "Skip Call" at bounding box center [1026, 291] width 173 height 26
click at [1091, 326] on icon "button" at bounding box center [1096, 324] width 10 height 10
click at [1017, 410] on link "Skip Call" at bounding box center [1026, 411] width 173 height 26
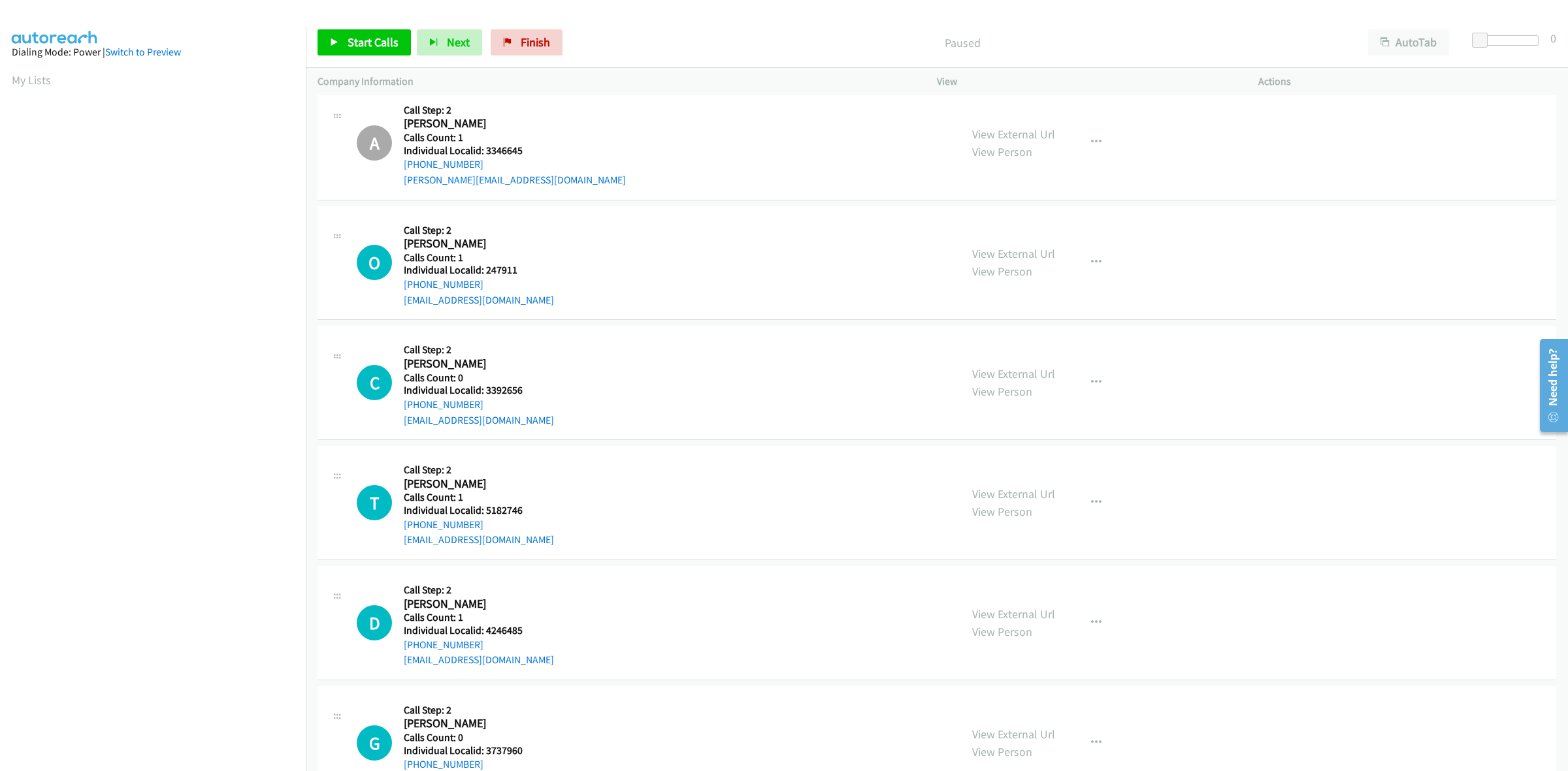
scroll to position [3959, 0]
click at [1096, 260] on button "button" at bounding box center [1097, 262] width 35 height 26
click at [1040, 350] on link "Skip Call" at bounding box center [1026, 348] width 173 height 26
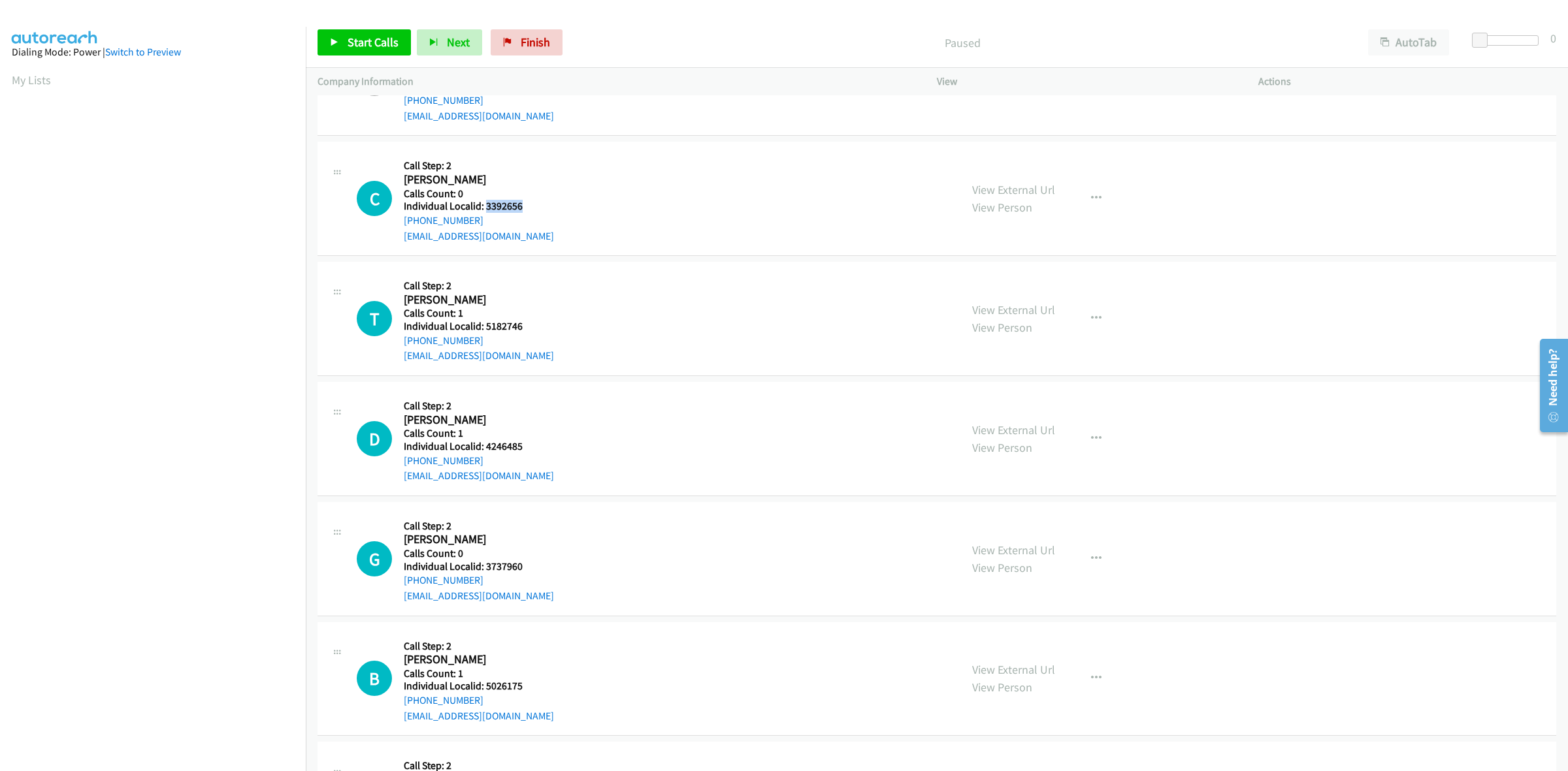
drag, startPoint x: 534, startPoint y: 204, endPoint x: 485, endPoint y: 203, distance: 49.0
click at [485, 203] on div "C Callback Scheduled Call Step: 2 Crystal Defusco America/Los_Angeles Calls Cou…" at bounding box center [652, 199] width 592 height 90
copy h5 "3392656"
drag, startPoint x: 484, startPoint y: 221, endPoint x: 398, endPoint y: 228, distance: 86.3
click at [398, 228] on div "C Callback Scheduled Call Step: 2 Crystal Defusco America/Los_Angeles Calls Cou…" at bounding box center [652, 199] width 592 height 90
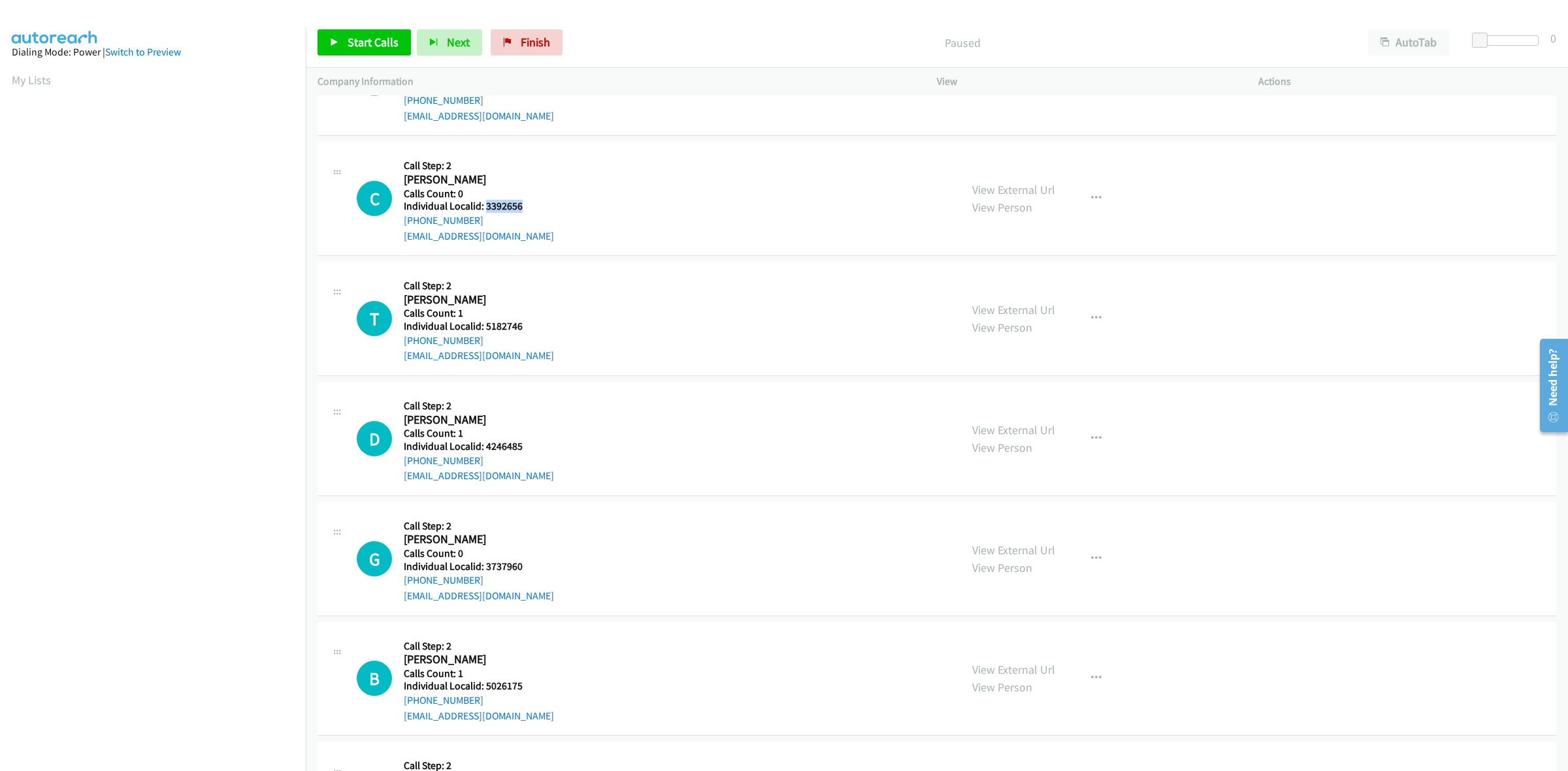
copy link "+1 503-270-1467"
drag, startPoint x: 521, startPoint y: 204, endPoint x: 501, endPoint y: 206, distance: 20.1
click at [501, 206] on div "C Callback Scheduled Call Step: 2 Crystal Defusco America/Los_Angeles Calls Cou…" at bounding box center [652, 199] width 592 height 90
click at [528, 204] on div "C Callback Scheduled Call Step: 2 Crystal Defusco America/Los_Angeles Calls Cou…" at bounding box center [652, 199] width 592 height 90
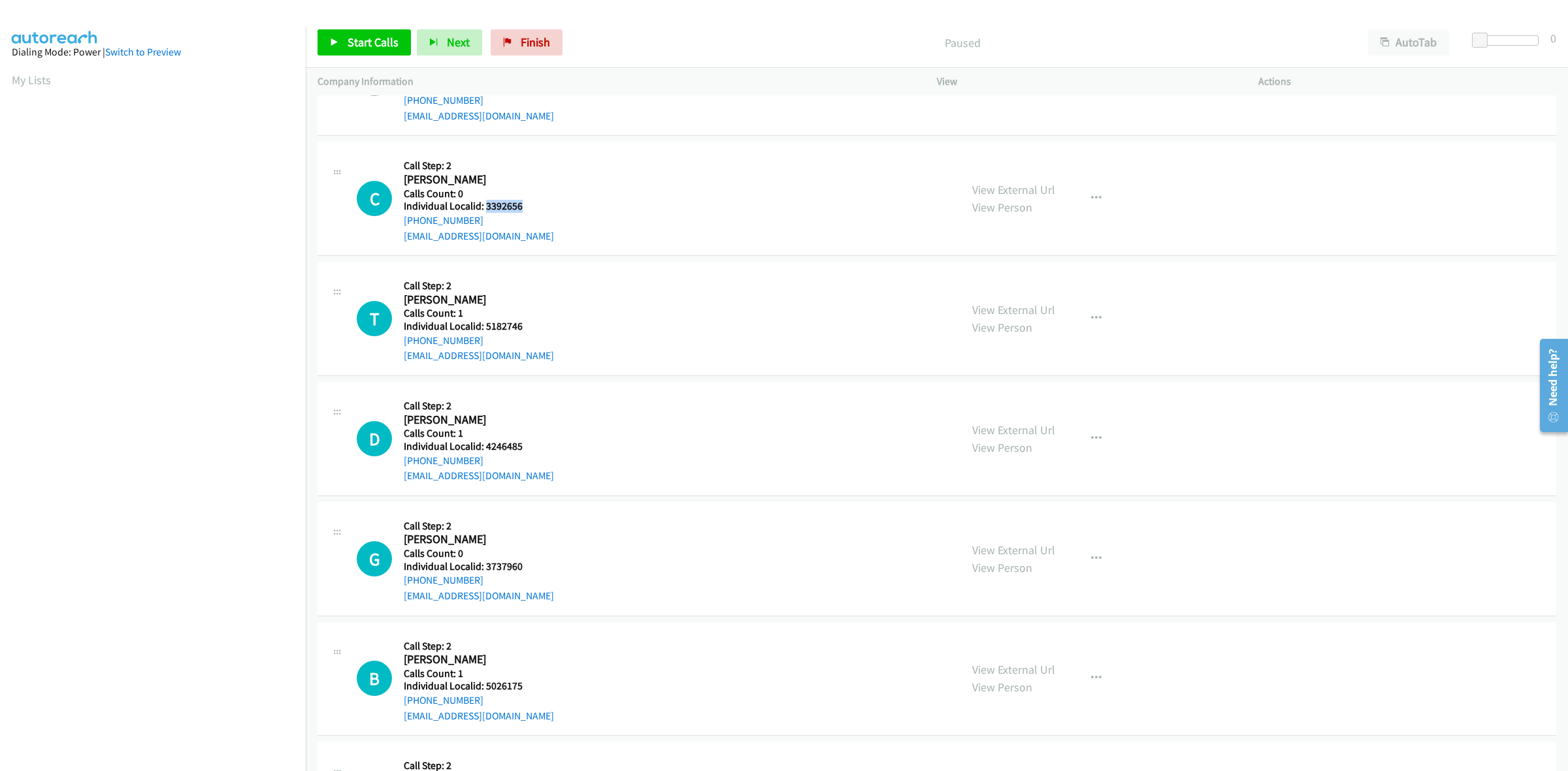
drag, startPoint x: 522, startPoint y: 206, endPoint x: 484, endPoint y: 206, distance: 38.0
click at [484, 206] on div "C Callback Scheduled Call Step: 2 Crystal Defusco America/Los_Angeles Calls Cou…" at bounding box center [652, 199] width 592 height 90
copy h5 "3392656"
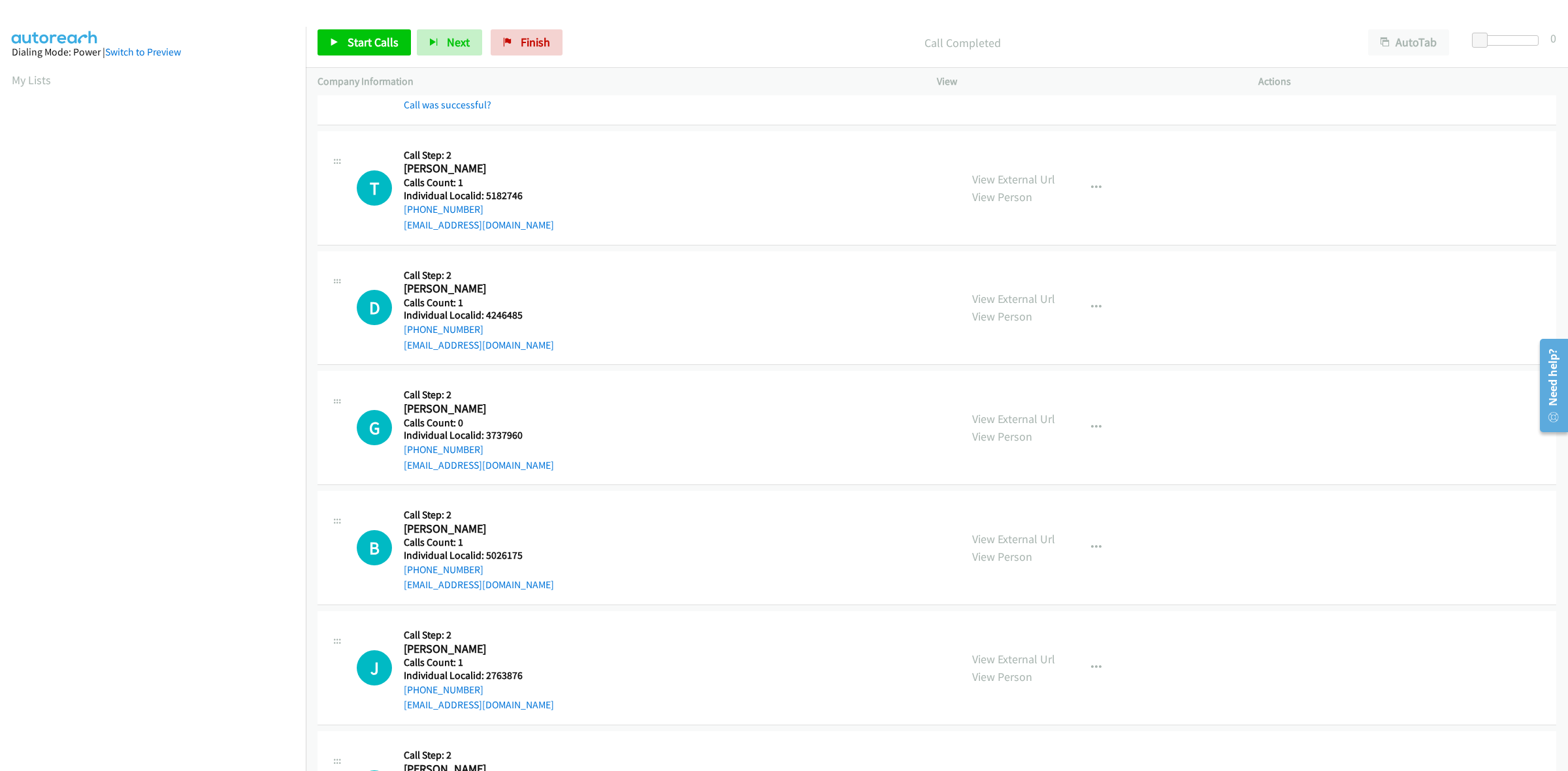
scroll to position [4306, 0]
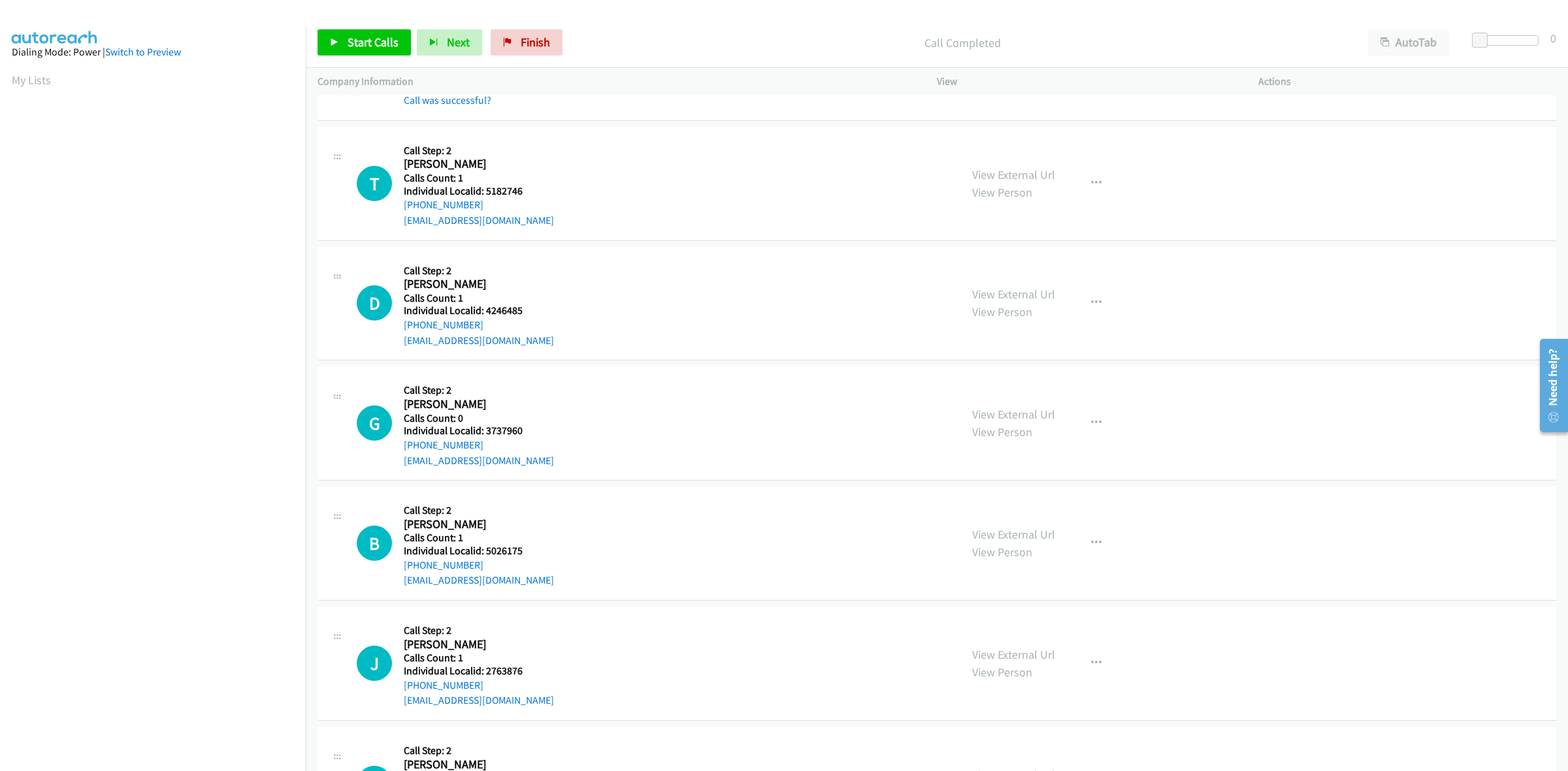
click at [1078, 170] on div "View External Url View Person View External Url Email Schedule/Manage Callback …" at bounding box center [1127, 184] width 333 height 90
click at [1079, 178] on button "button" at bounding box center [1097, 184] width 35 height 26
click at [1039, 271] on link "Skip Call" at bounding box center [1026, 268] width 173 height 26
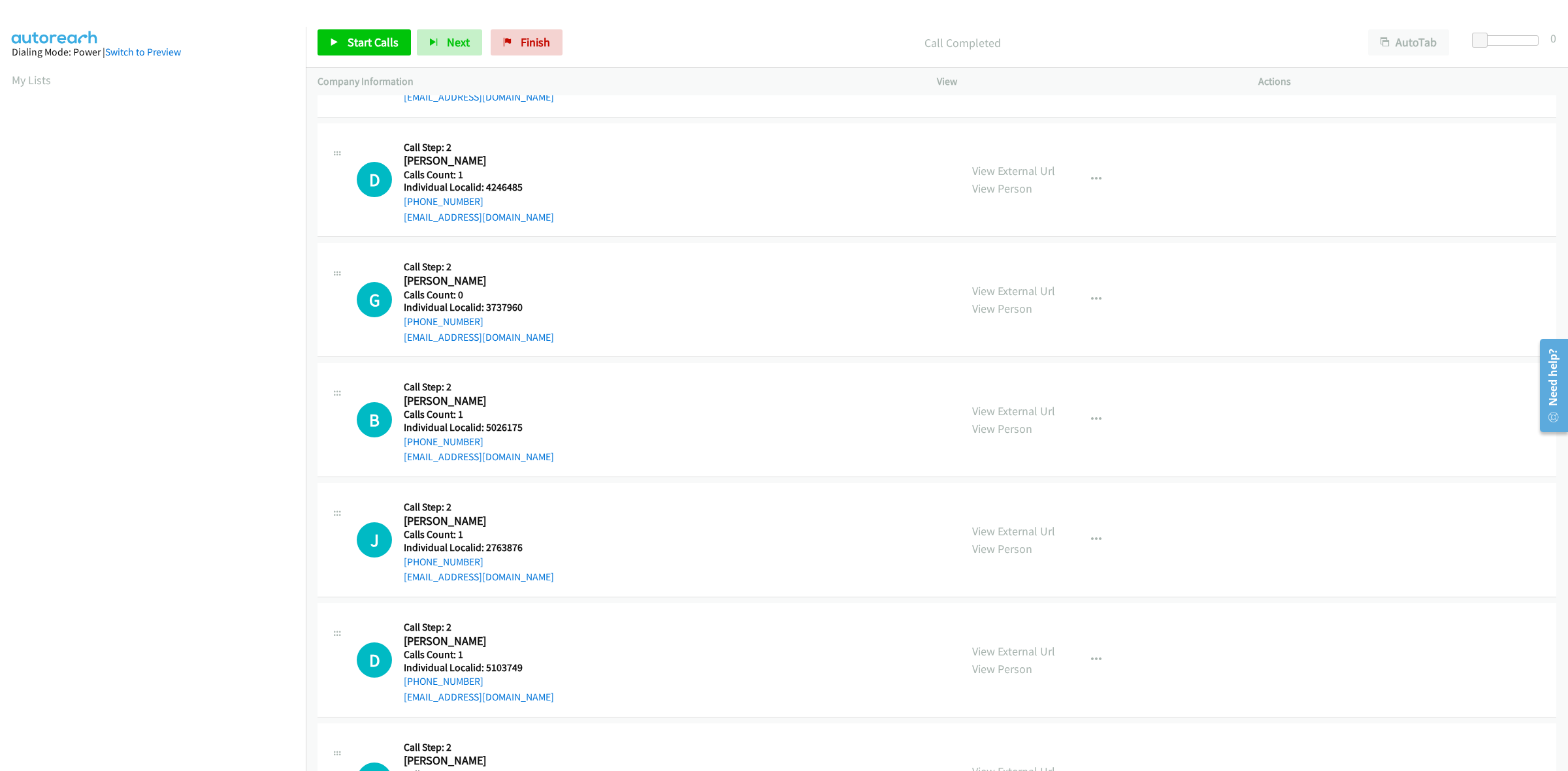
scroll to position [4449, 0]
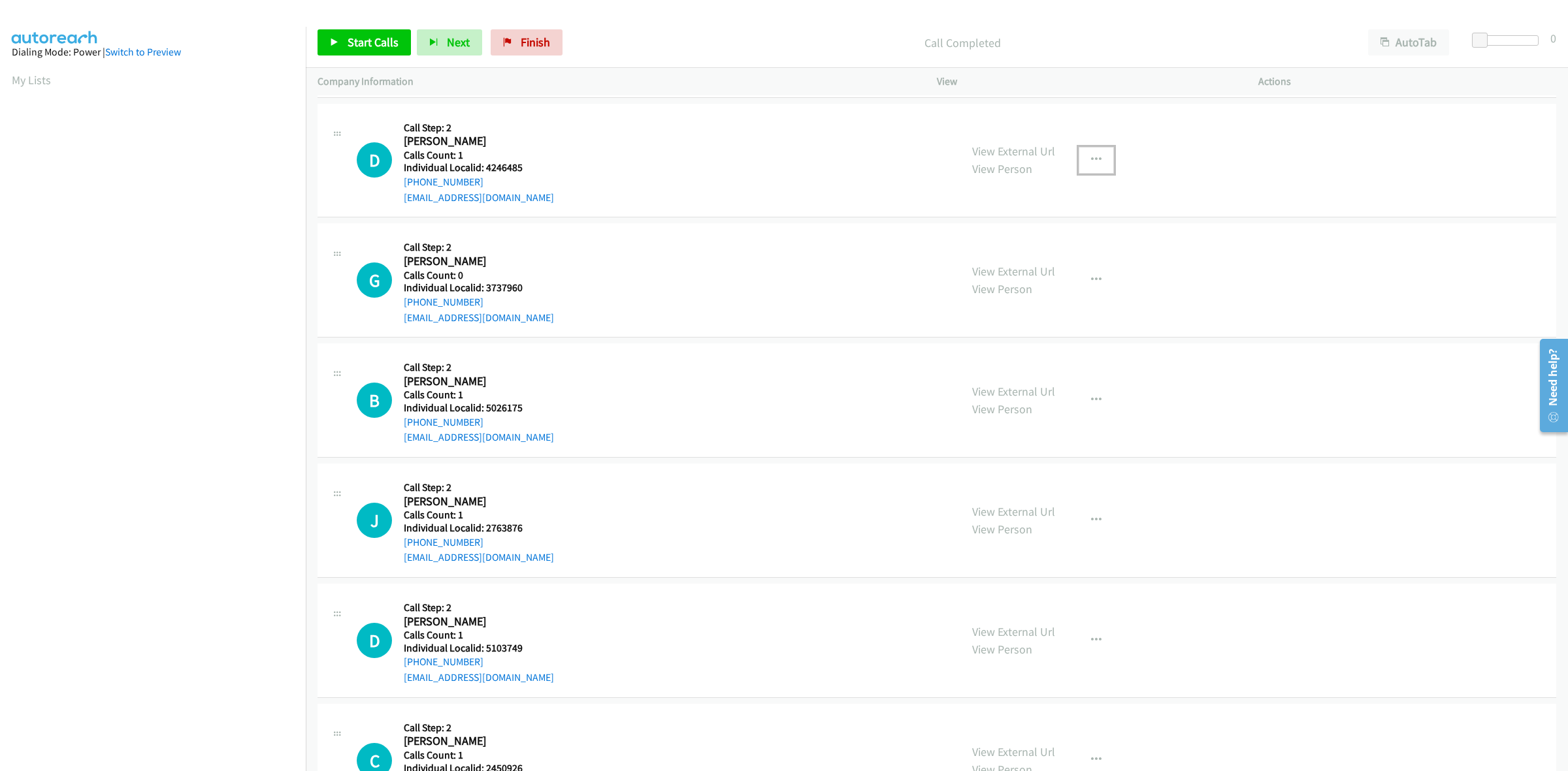
click at [1092, 152] on button "button" at bounding box center [1097, 160] width 35 height 26
click at [1001, 249] on link "Skip Call" at bounding box center [1026, 245] width 173 height 26
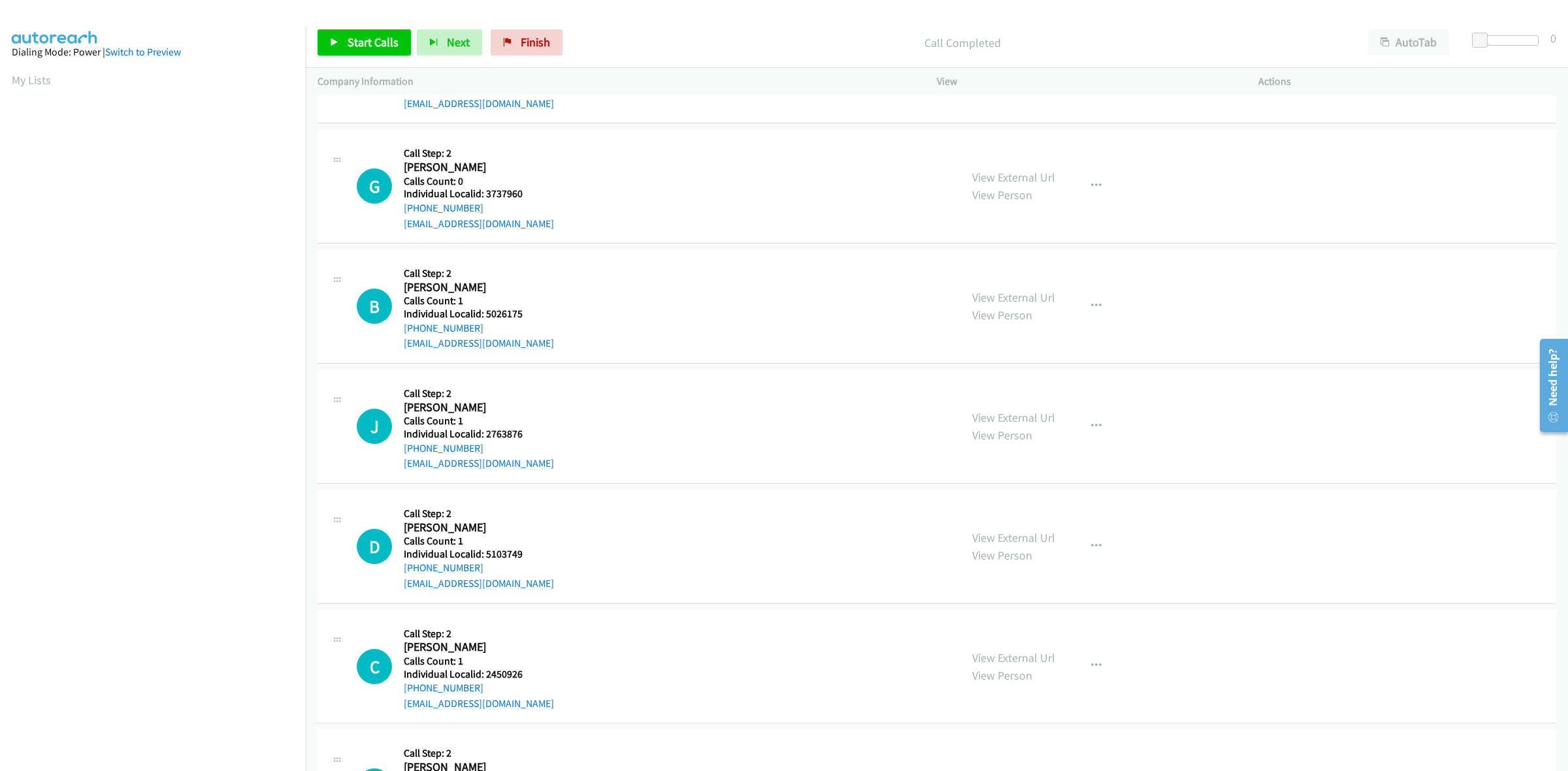
scroll to position [4550, 0]
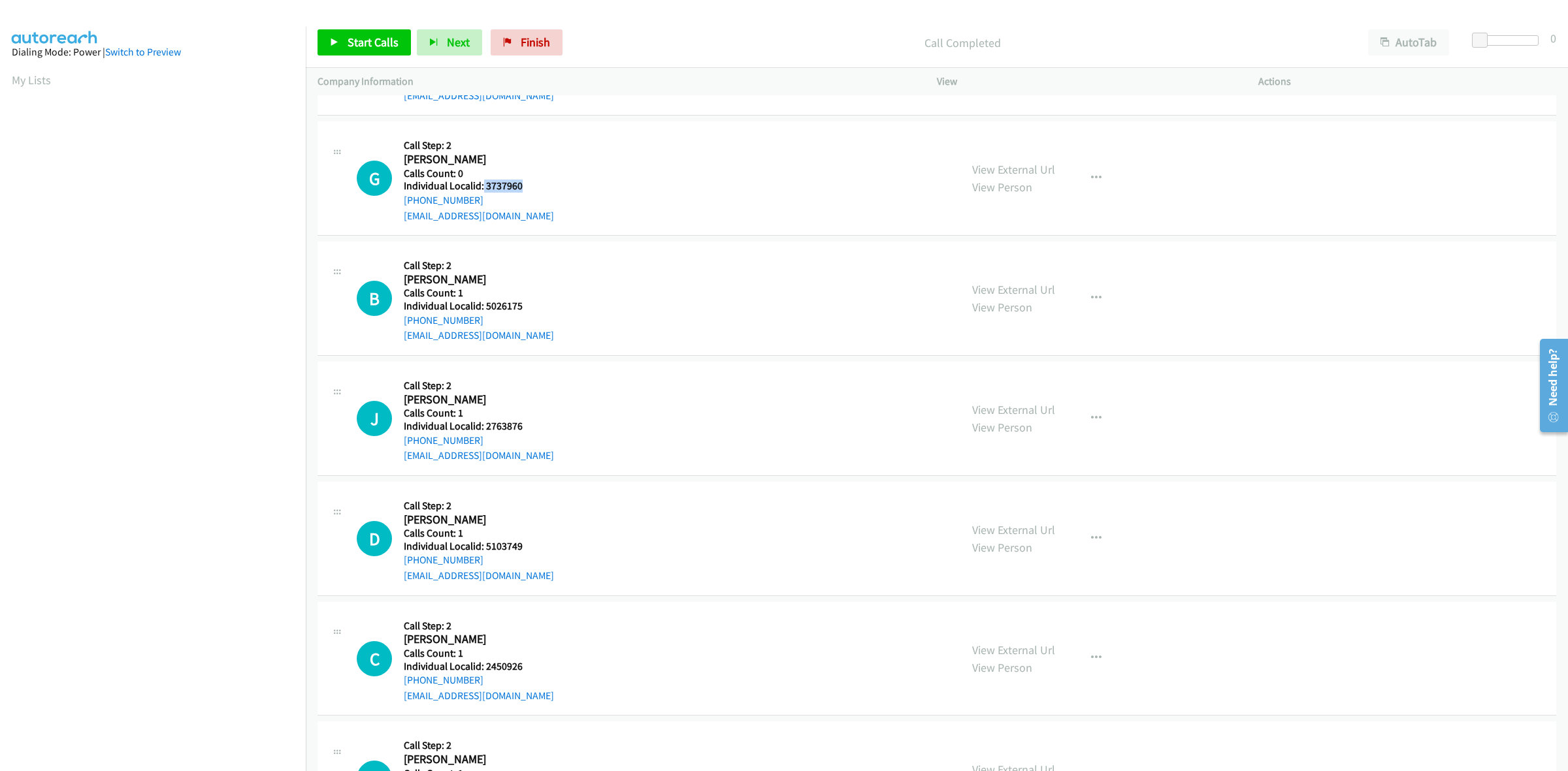
drag, startPoint x: 531, startPoint y: 194, endPoint x: 481, endPoint y: 190, distance: 50.2
click at [481, 190] on div "G Callback Scheduled Call Step: 2 Gretchen Camp America/Phoenix Calls Count: 0 …" at bounding box center [652, 178] width 592 height 90
copy h5 "3737960"
click at [1081, 180] on button "button" at bounding box center [1097, 178] width 35 height 26
click at [1047, 277] on link "Skip Call" at bounding box center [1026, 264] width 173 height 26
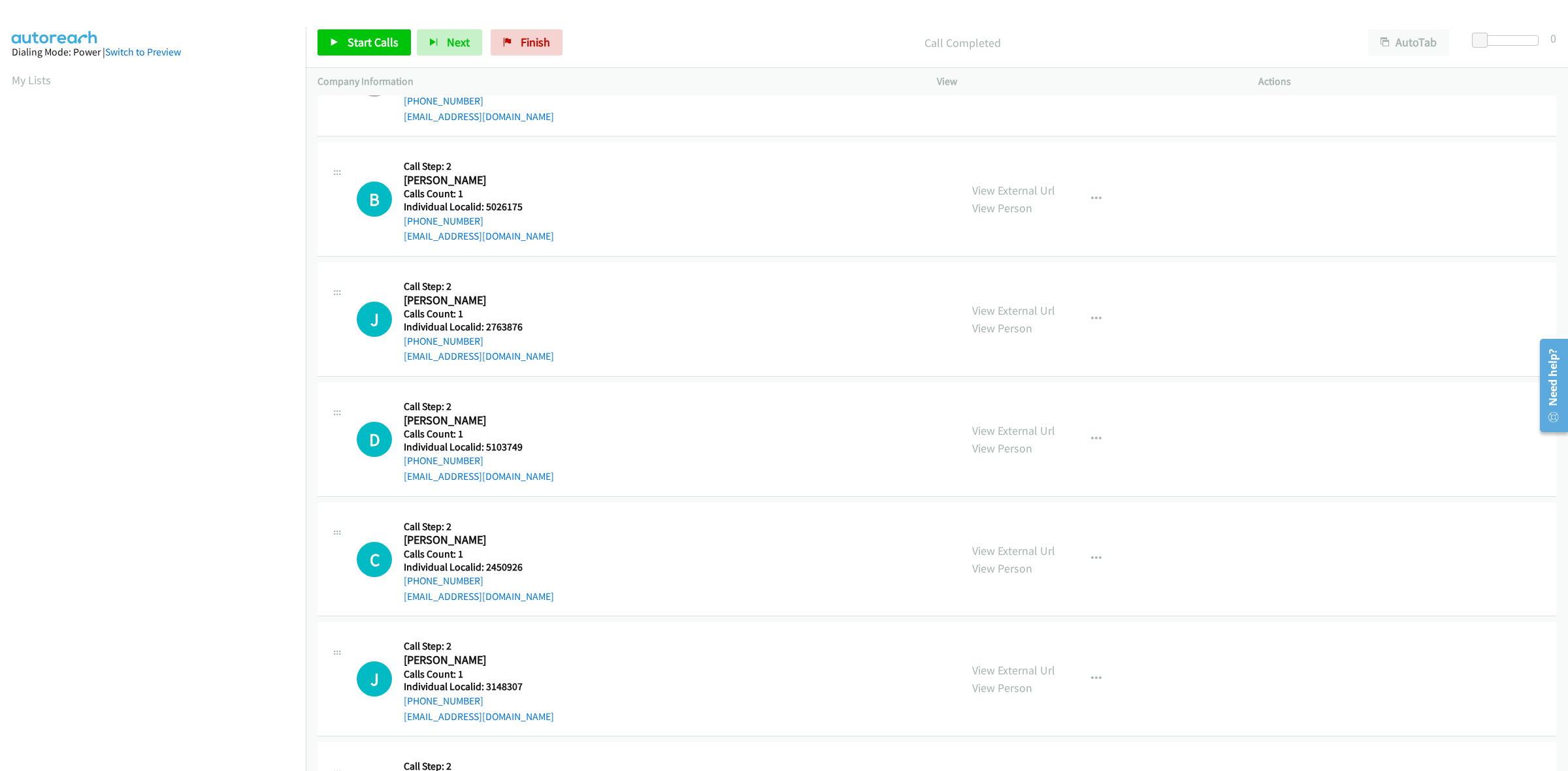
scroll to position [4653, 0]
drag, startPoint x: 1095, startPoint y: 198, endPoint x: 1060, endPoint y: 246, distance: 59.4
click at [1095, 198] on button "button" at bounding box center [1097, 196] width 35 height 26
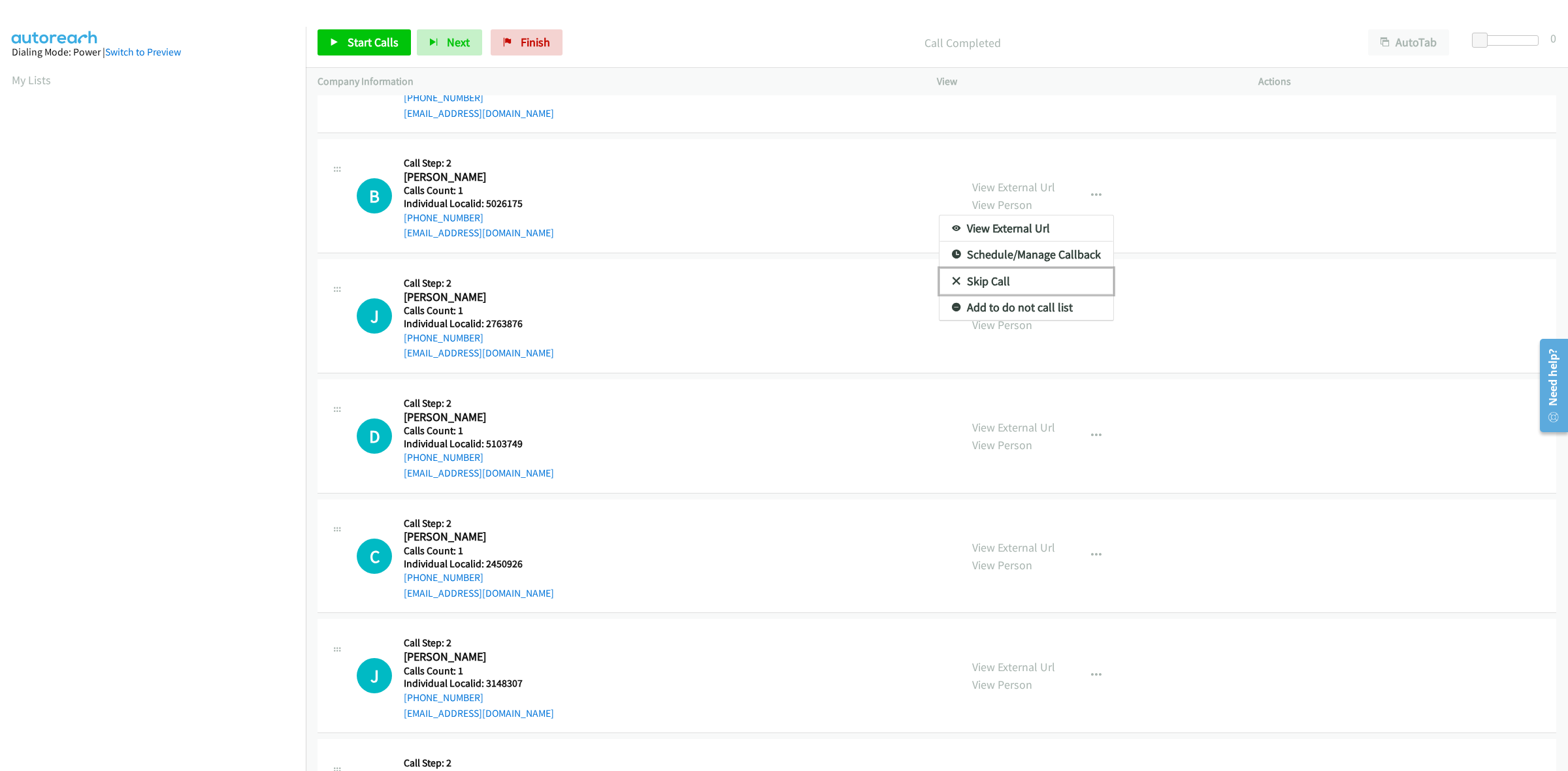
click at [1046, 279] on link "Skip Call" at bounding box center [1026, 282] width 173 height 26
click at [1079, 315] on button "button" at bounding box center [1097, 316] width 35 height 26
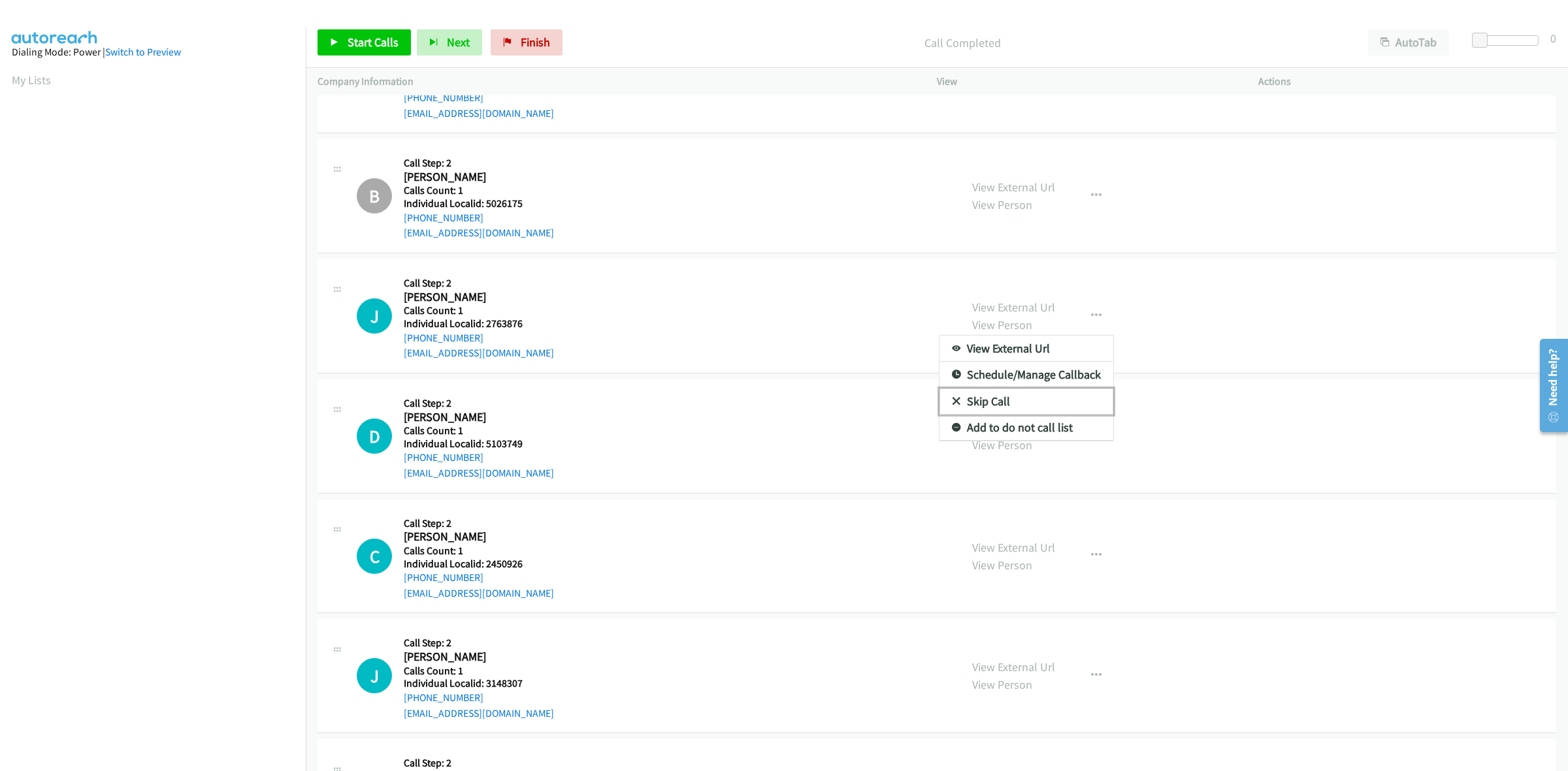
click at [1030, 400] on link "Skip Call" at bounding box center [1026, 402] width 173 height 26
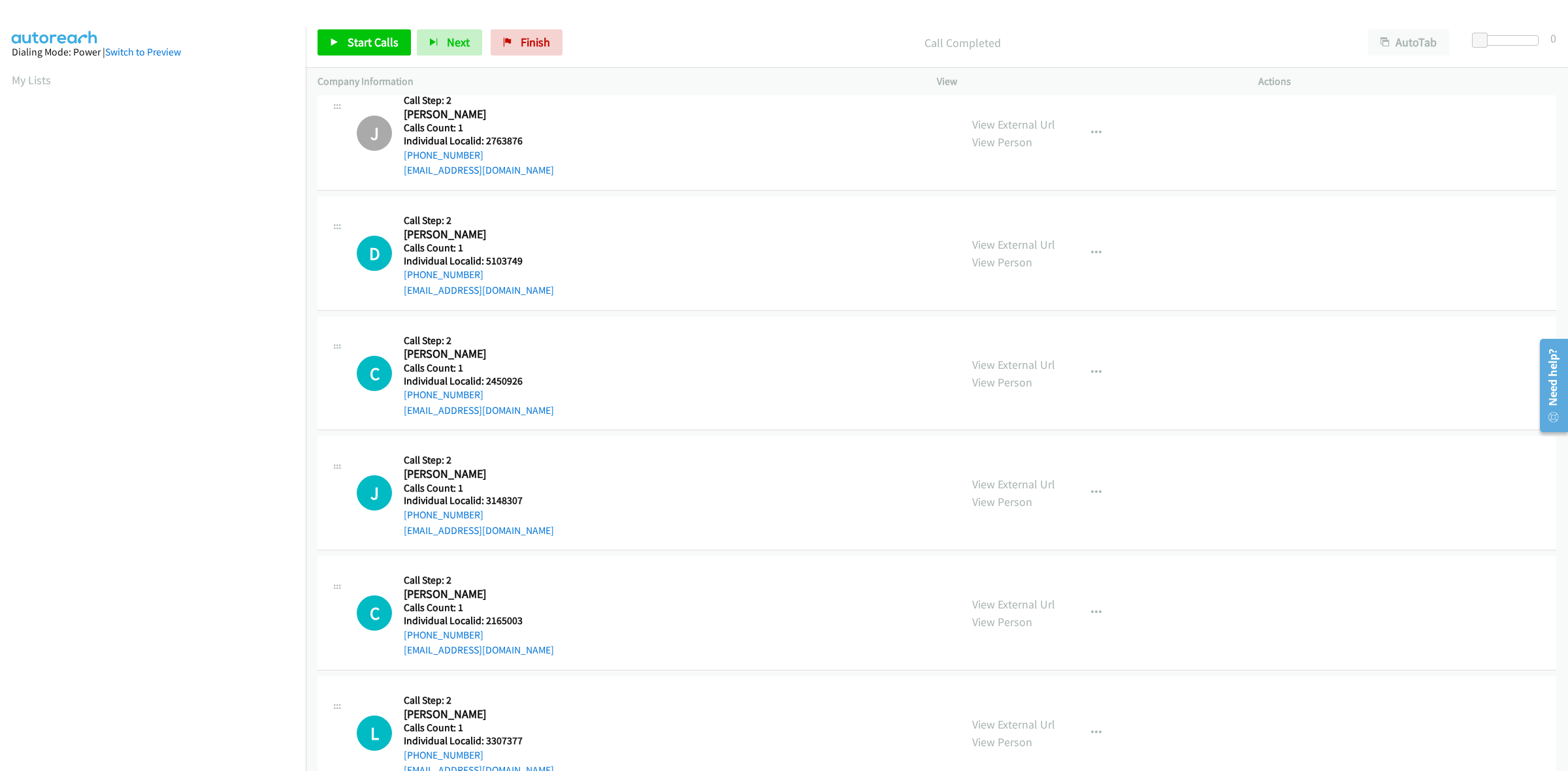
scroll to position [4837, 0]
click at [1082, 247] on button "button" at bounding box center [1097, 253] width 35 height 26
drag, startPoint x: 1001, startPoint y: 340, endPoint x: 1044, endPoint y: 373, distance: 54.2
click at [1002, 340] on link "Skip Call" at bounding box center [1026, 337] width 173 height 26
click at [1091, 371] on icon "button" at bounding box center [1096, 372] width 10 height 10
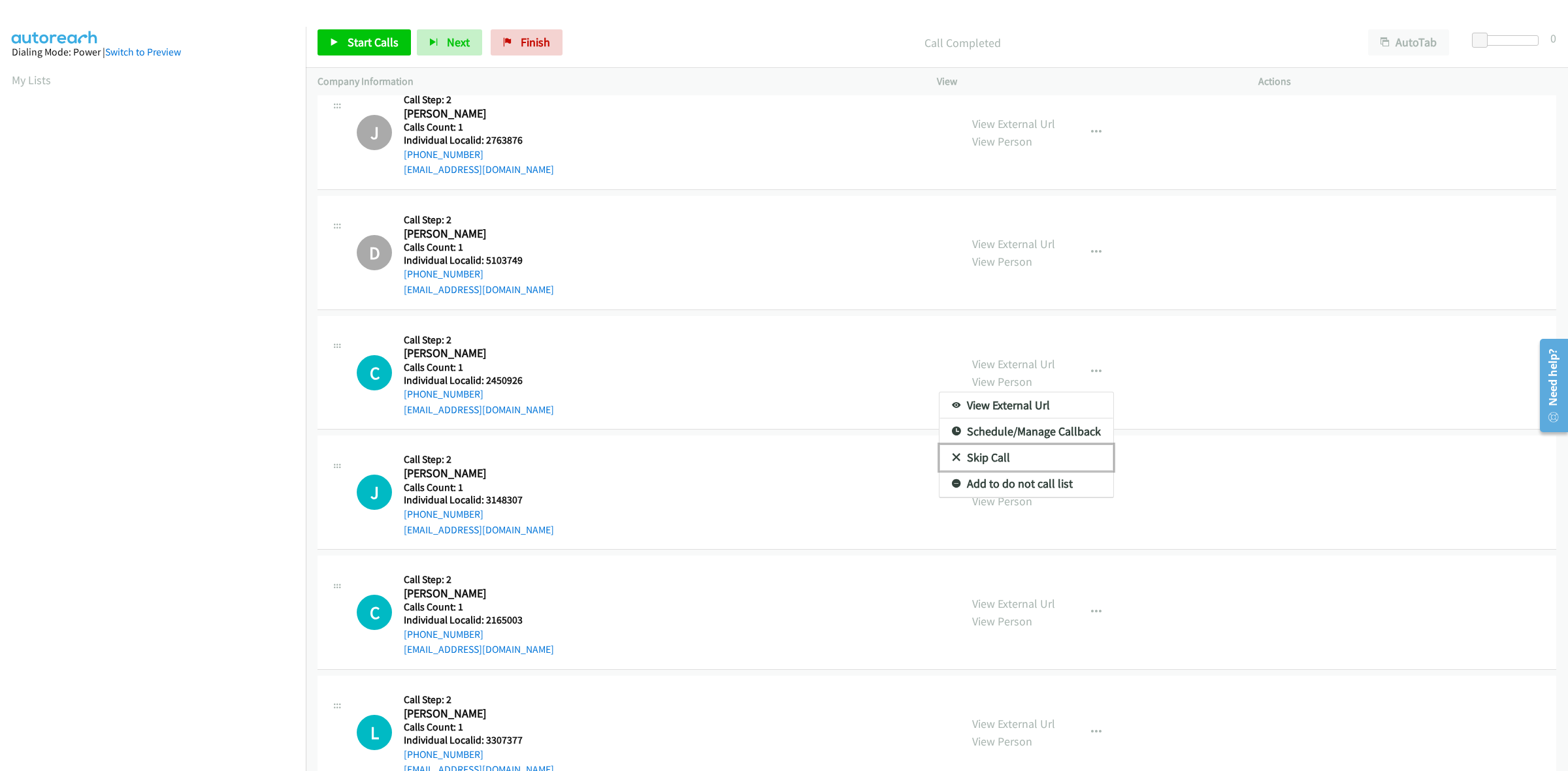
click at [1014, 455] on link "Skip Call" at bounding box center [1026, 458] width 173 height 26
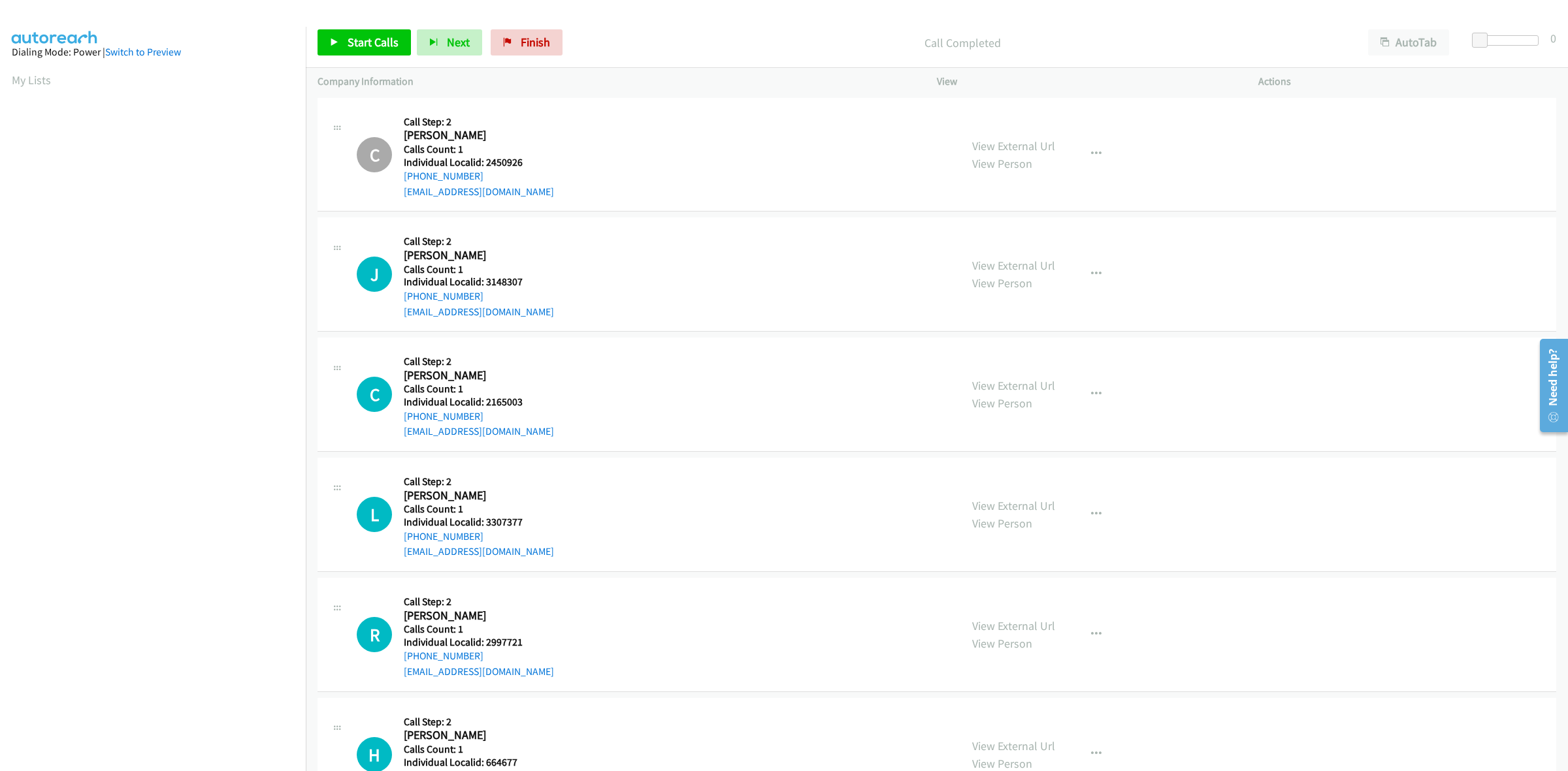
scroll to position [5122, 0]
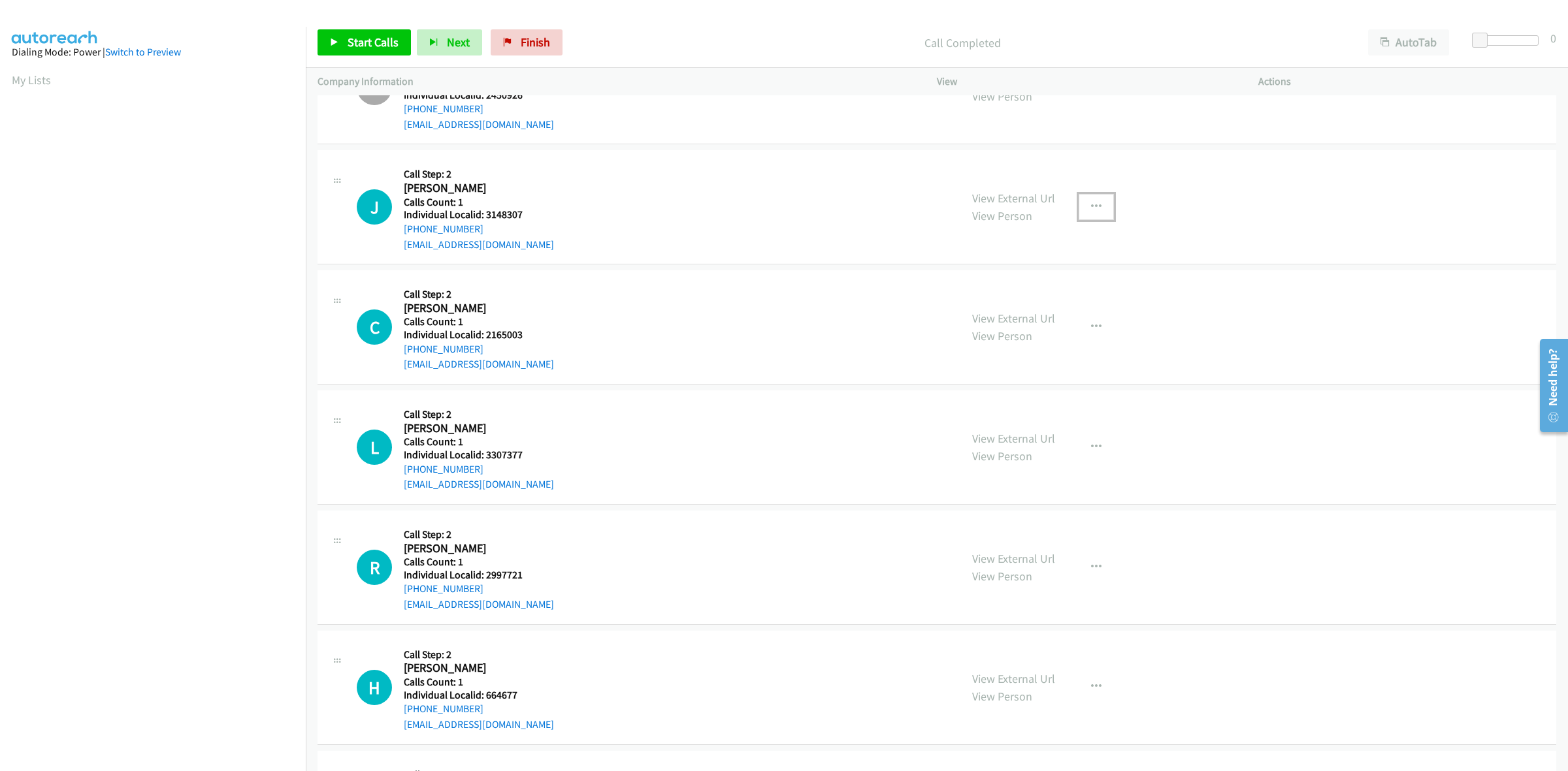
click at [1093, 206] on icon "button" at bounding box center [1096, 206] width 10 height 10
click at [1037, 298] on link "Skip Call" at bounding box center [1026, 293] width 173 height 26
click at [1091, 326] on icon "button" at bounding box center [1096, 326] width 10 height 10
click at [1028, 408] on link "Skip Call" at bounding box center [1026, 413] width 173 height 26
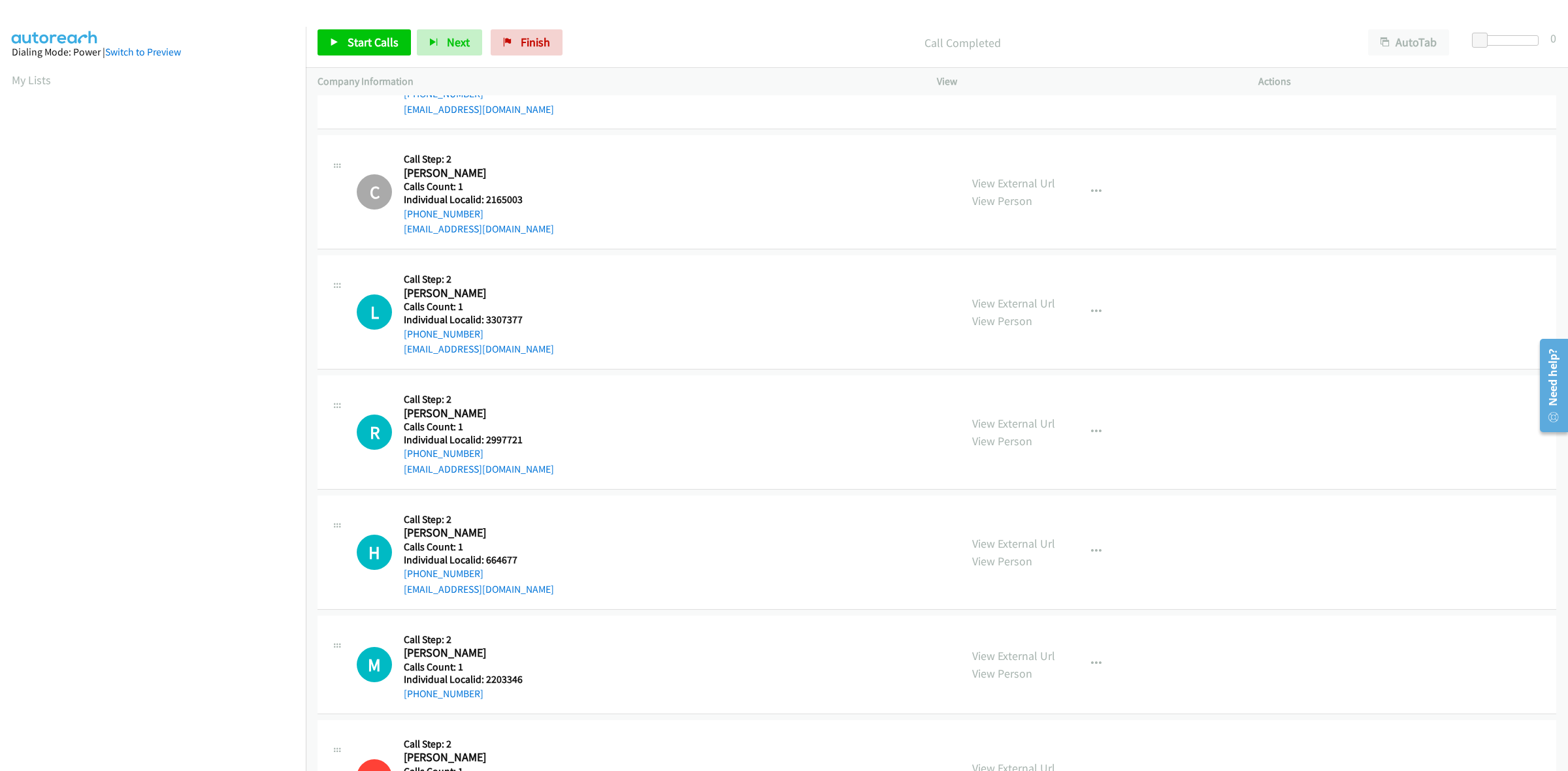
scroll to position [5285, 0]
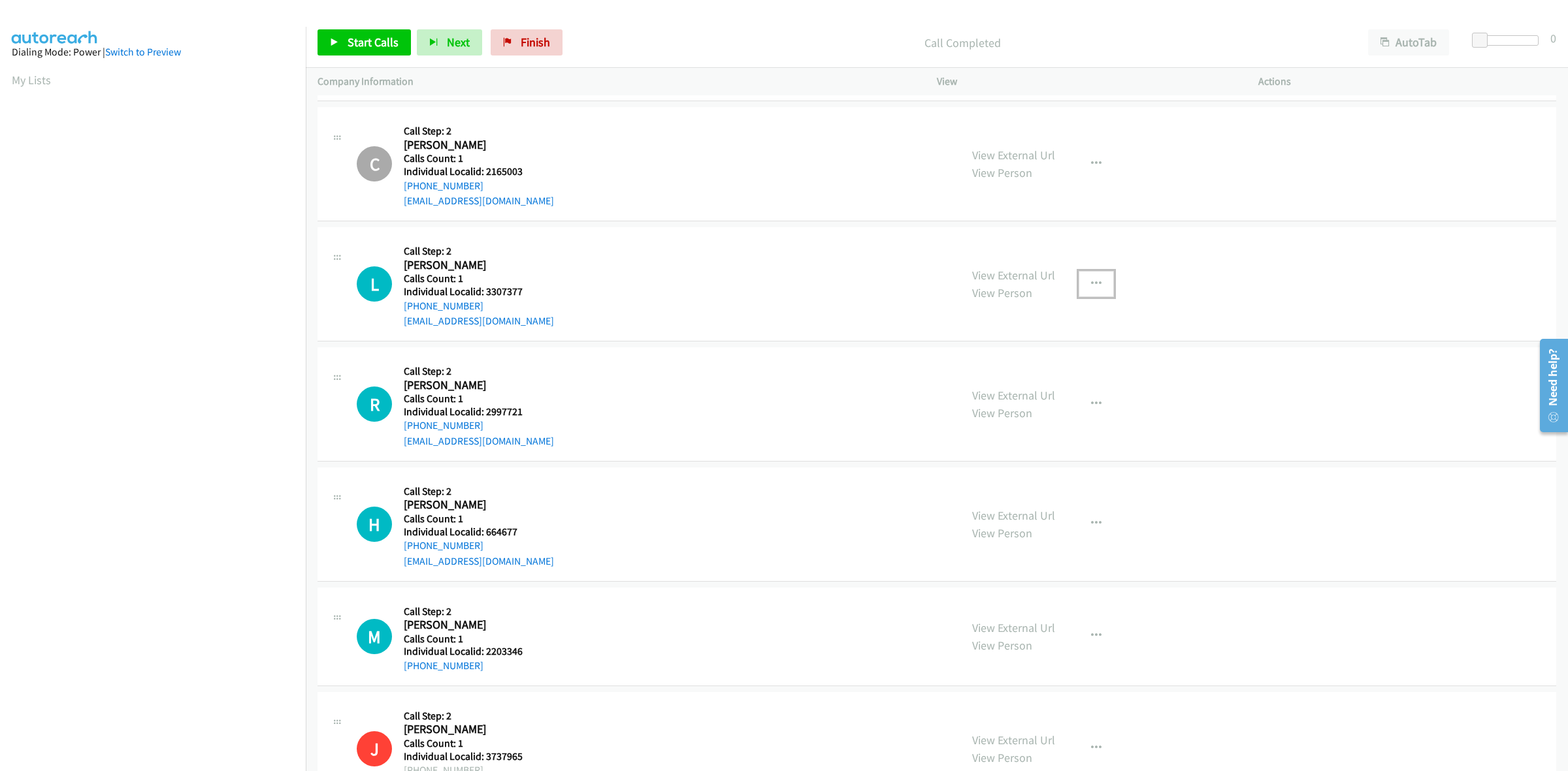
click at [1091, 282] on icon "button" at bounding box center [1096, 283] width 10 height 10
click at [1018, 364] on link "Skip Call" at bounding box center [1026, 369] width 173 height 26
click at [1091, 404] on icon "button" at bounding box center [1096, 404] width 10 height 10
click at [1030, 488] on link "Skip Call" at bounding box center [1026, 489] width 173 height 26
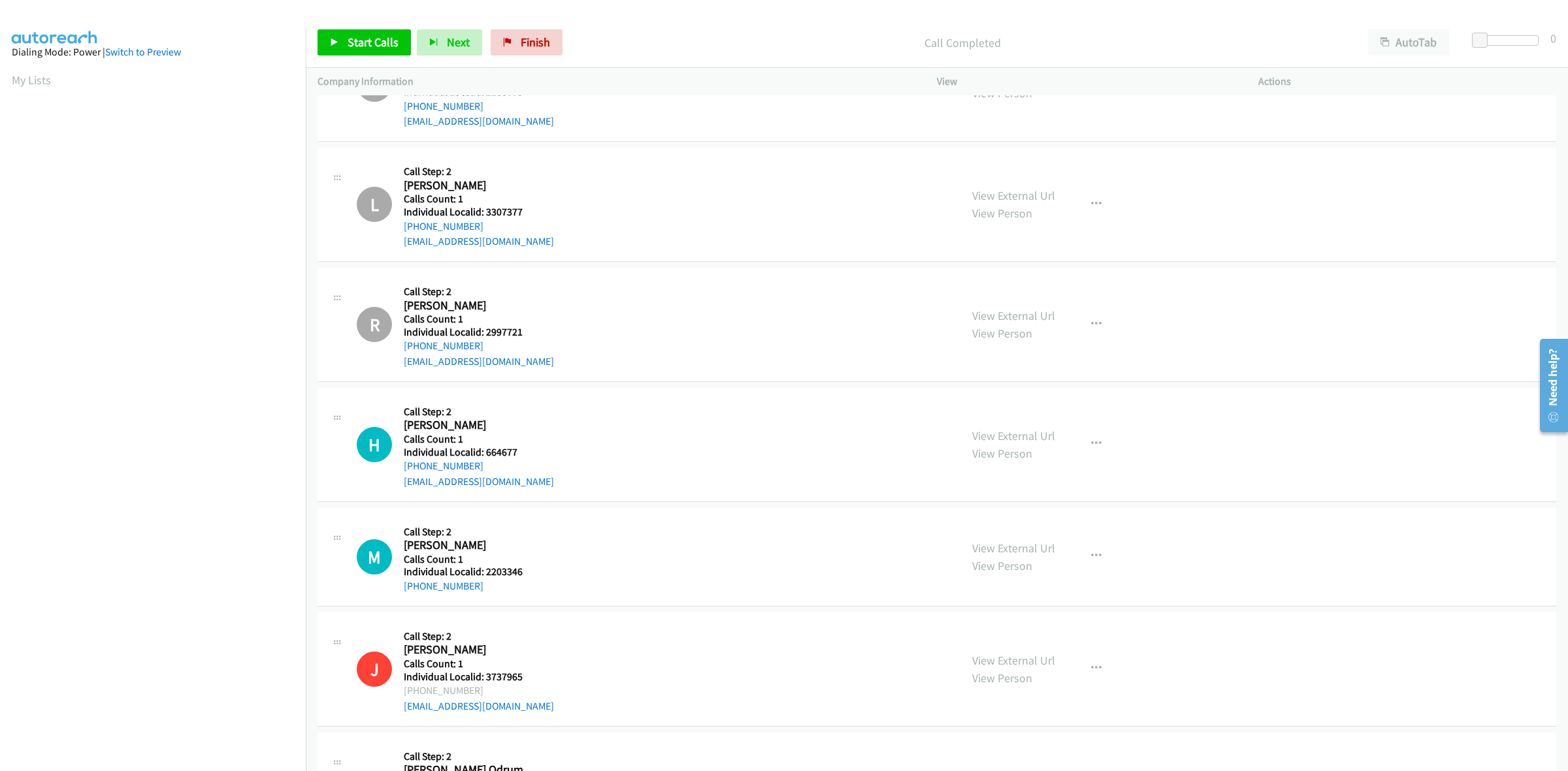
scroll to position [5367, 0]
click at [1093, 446] on icon "button" at bounding box center [1096, 442] width 10 height 10
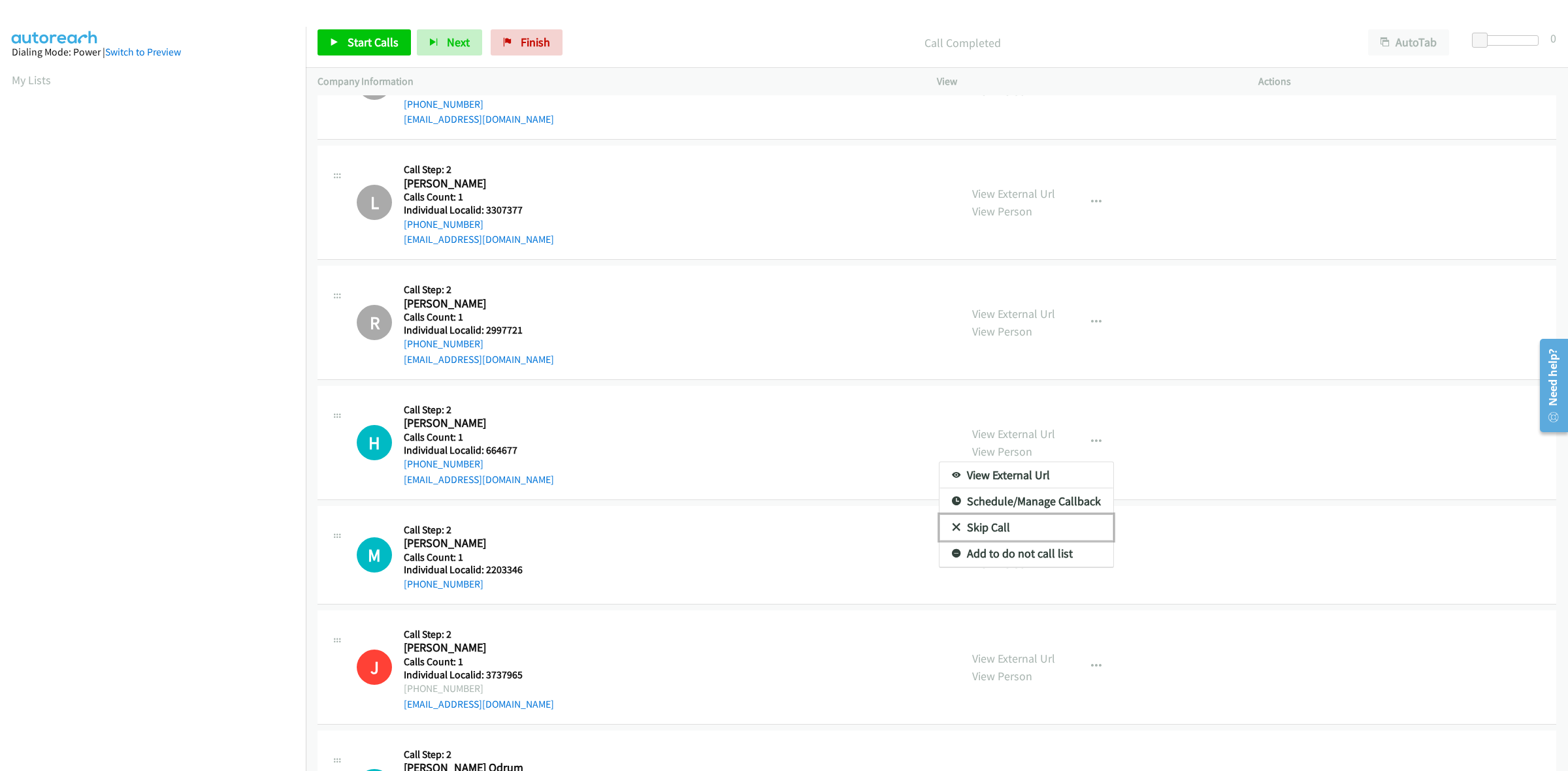
click at [1034, 525] on link "Skip Call" at bounding box center [1026, 528] width 173 height 26
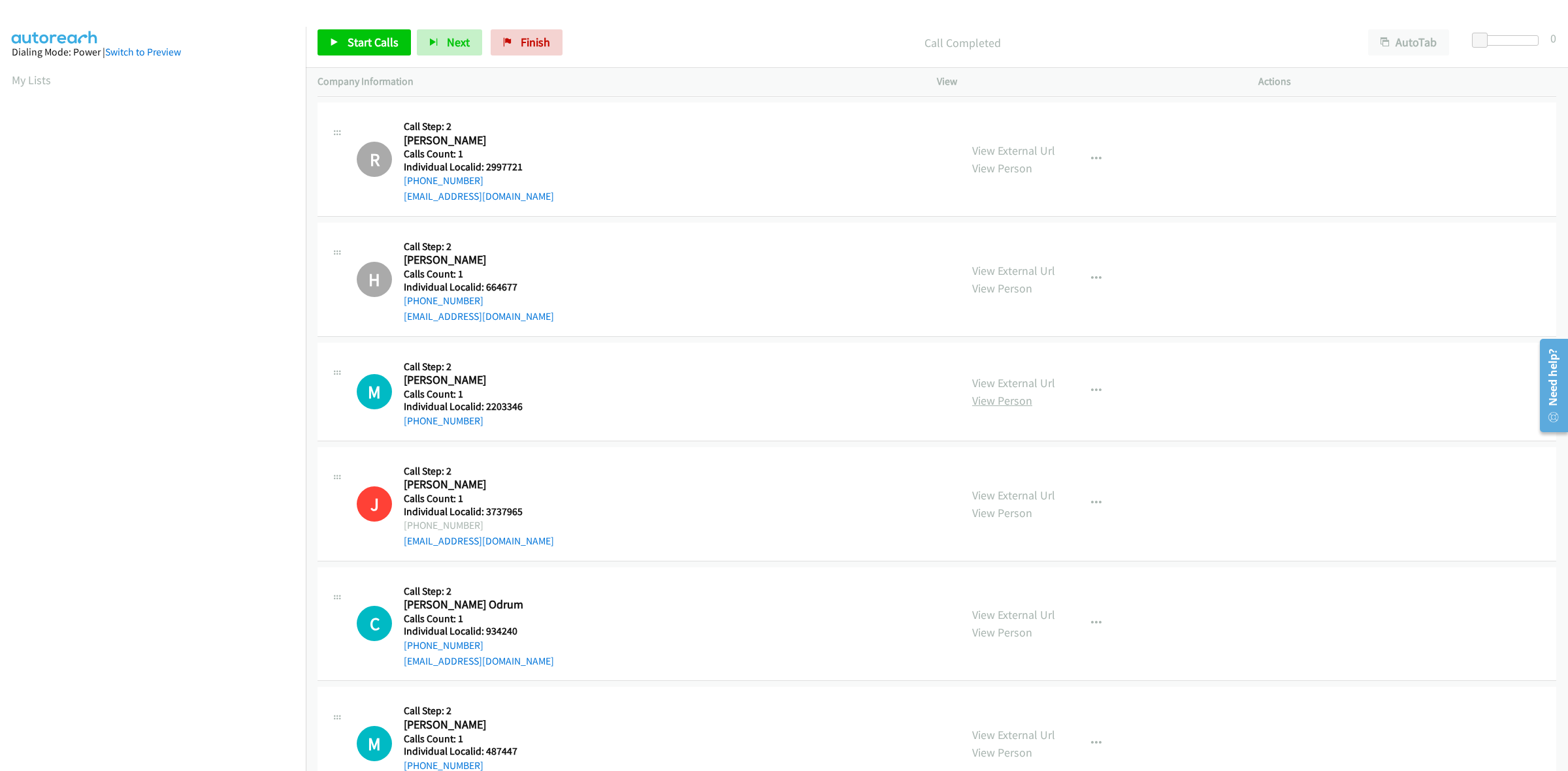
scroll to position [5571, 0]
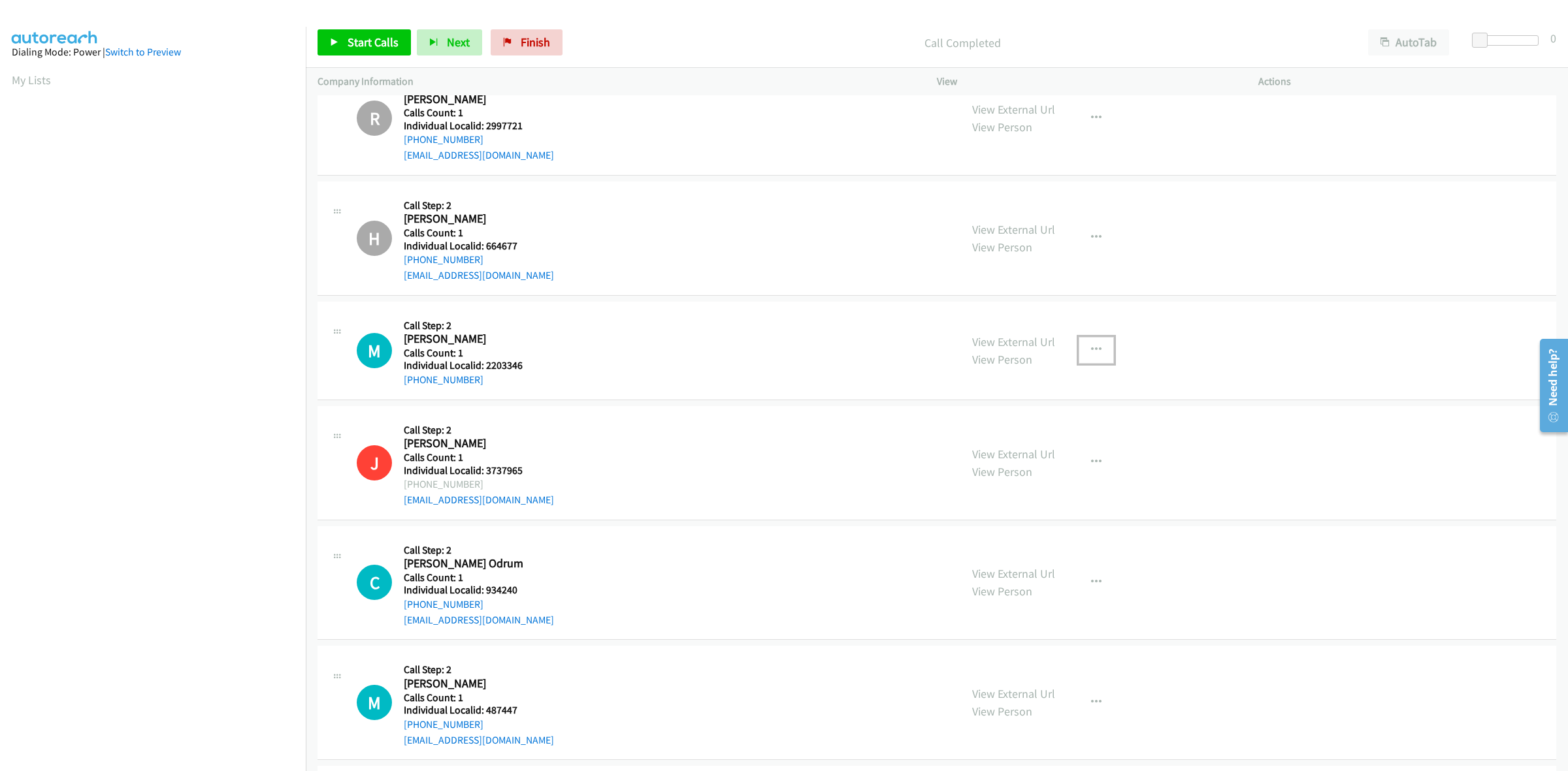
click at [1079, 353] on button "button" at bounding box center [1097, 350] width 35 height 26
click at [1020, 442] on link "Skip Call" at bounding box center [1026, 435] width 173 height 26
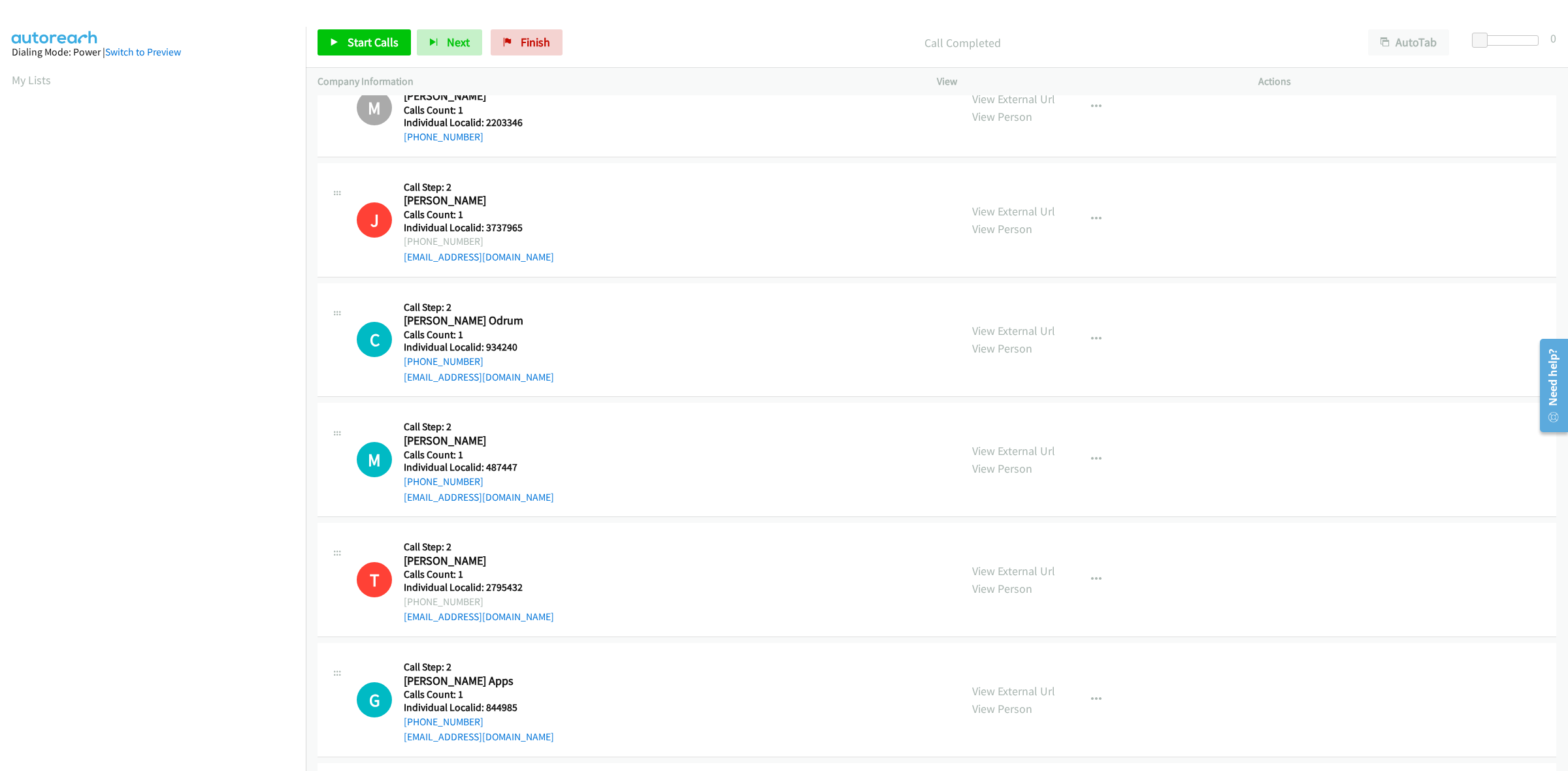
scroll to position [5817, 0]
click at [1091, 339] on icon "button" at bounding box center [1096, 337] width 10 height 10
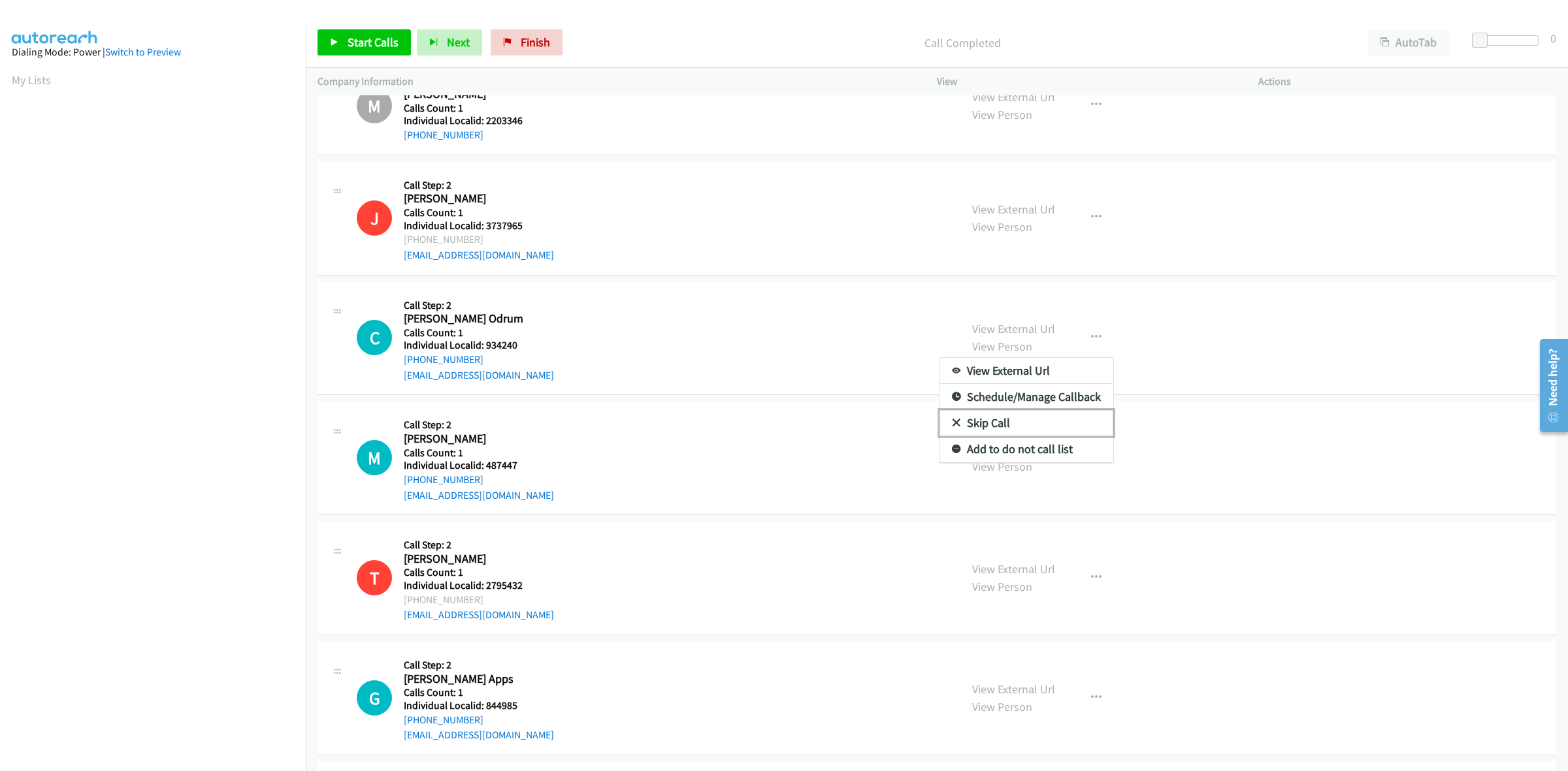
click at [1013, 422] on link "Skip Call" at bounding box center [1026, 423] width 173 height 26
click at [1091, 461] on icon "button" at bounding box center [1096, 457] width 10 height 10
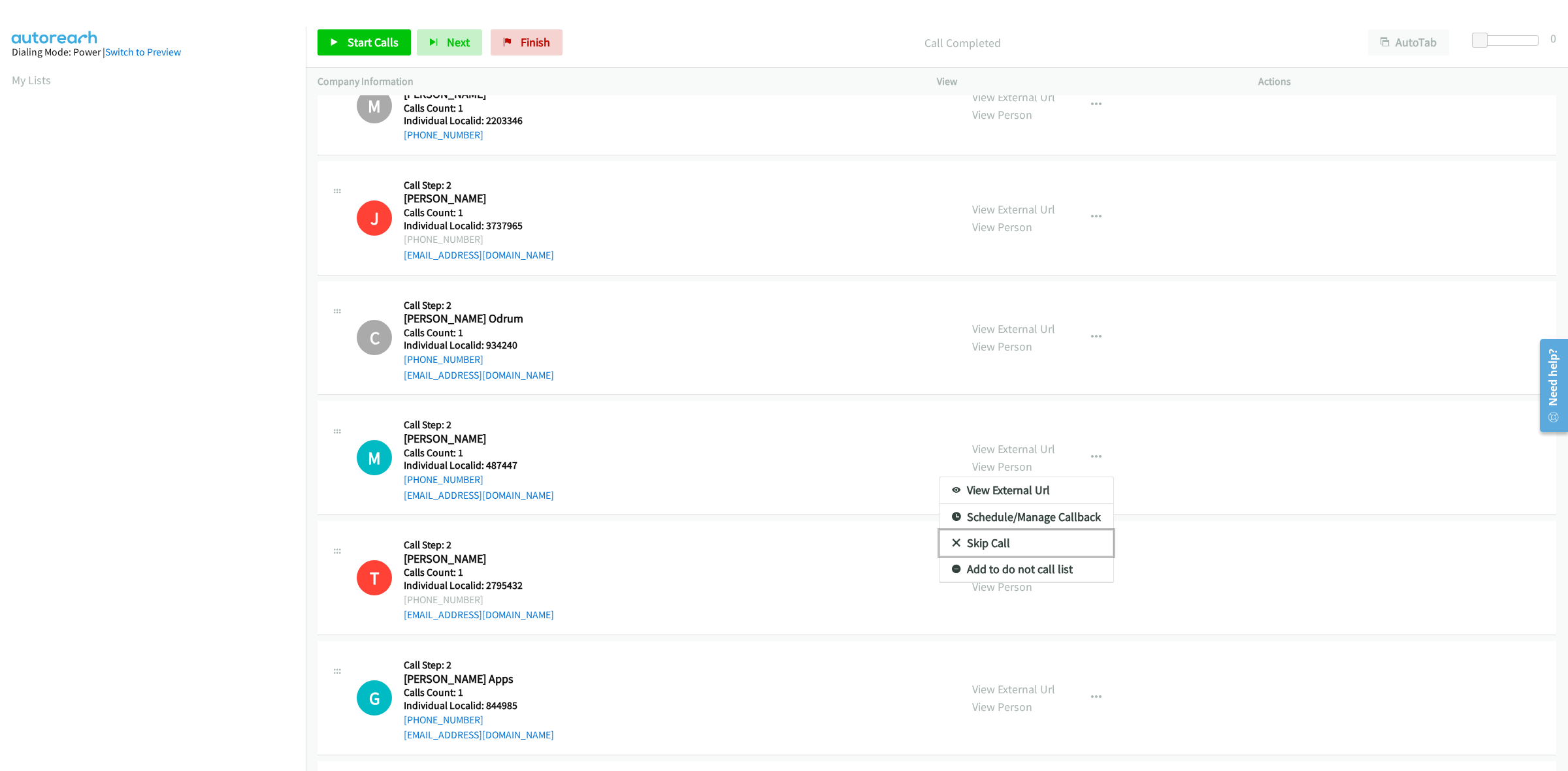
click at [1048, 550] on link "Skip Call" at bounding box center [1026, 544] width 173 height 26
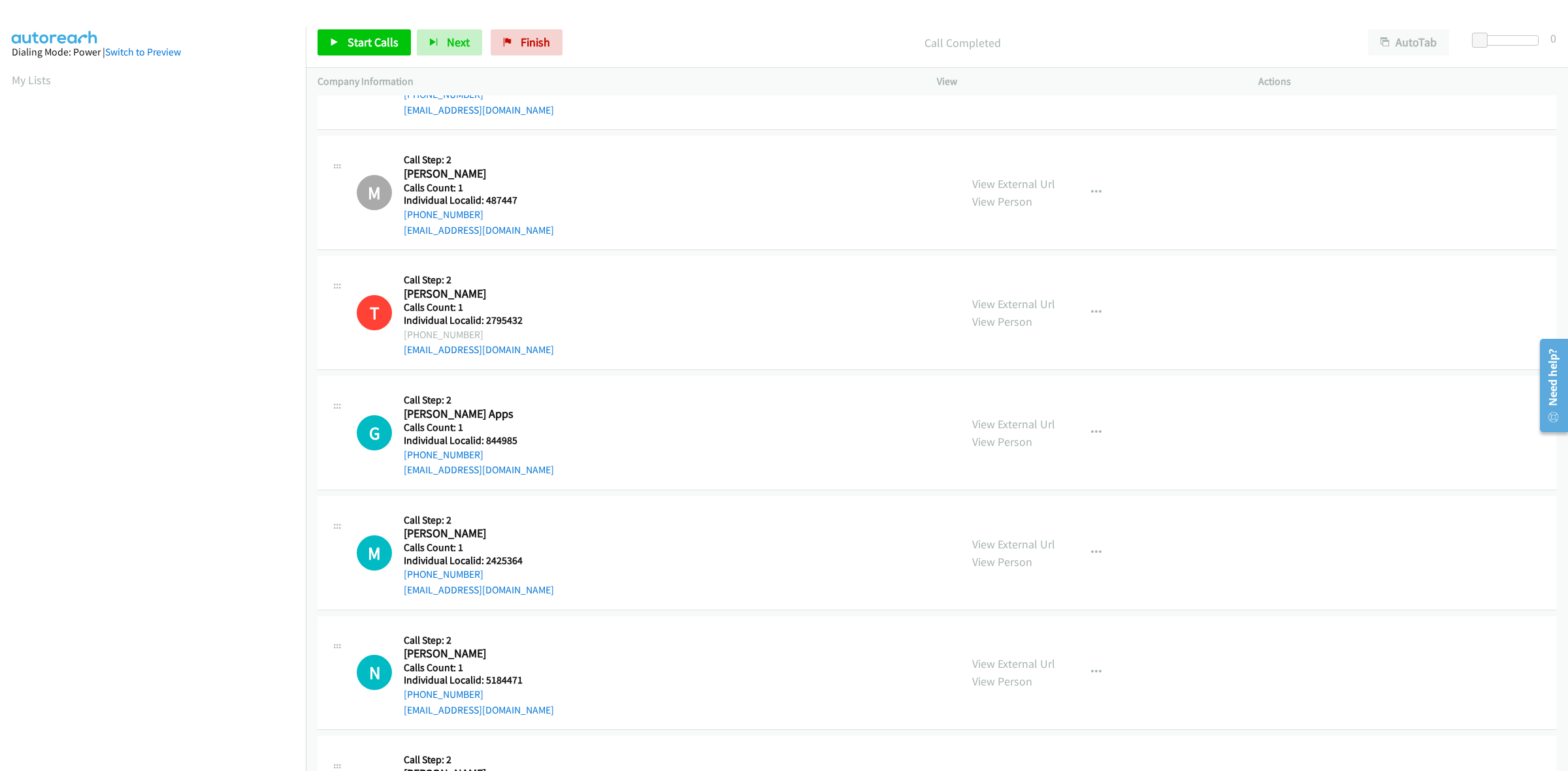
scroll to position [6163, 0]
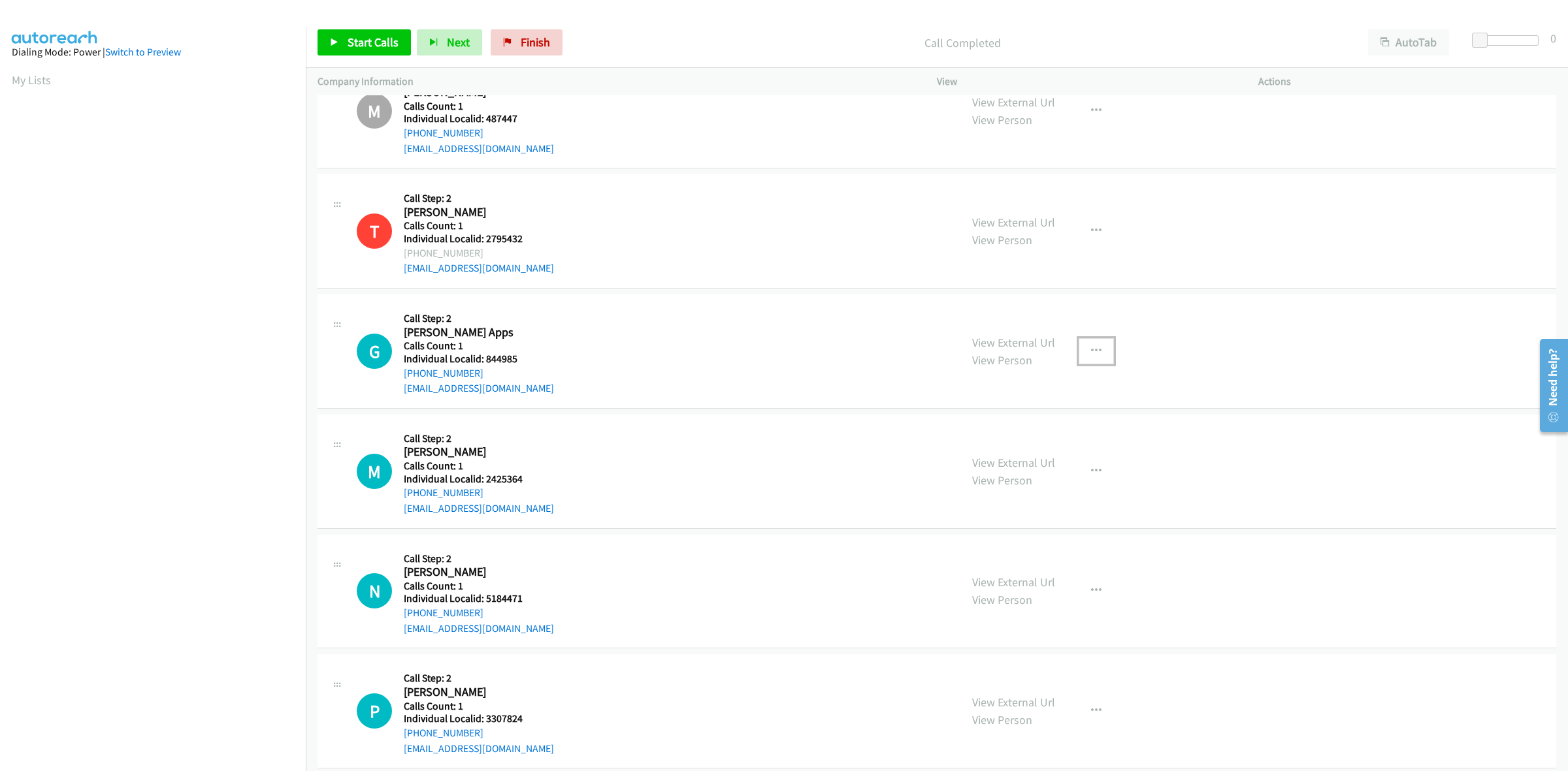
click at [1091, 350] on icon "button" at bounding box center [1096, 351] width 10 height 10
click at [1060, 437] on link "Skip Call" at bounding box center [1026, 436] width 173 height 26
click at [1099, 464] on button "button" at bounding box center [1097, 472] width 35 height 26
click at [1029, 557] on link "Skip Call" at bounding box center [1026, 557] width 173 height 26
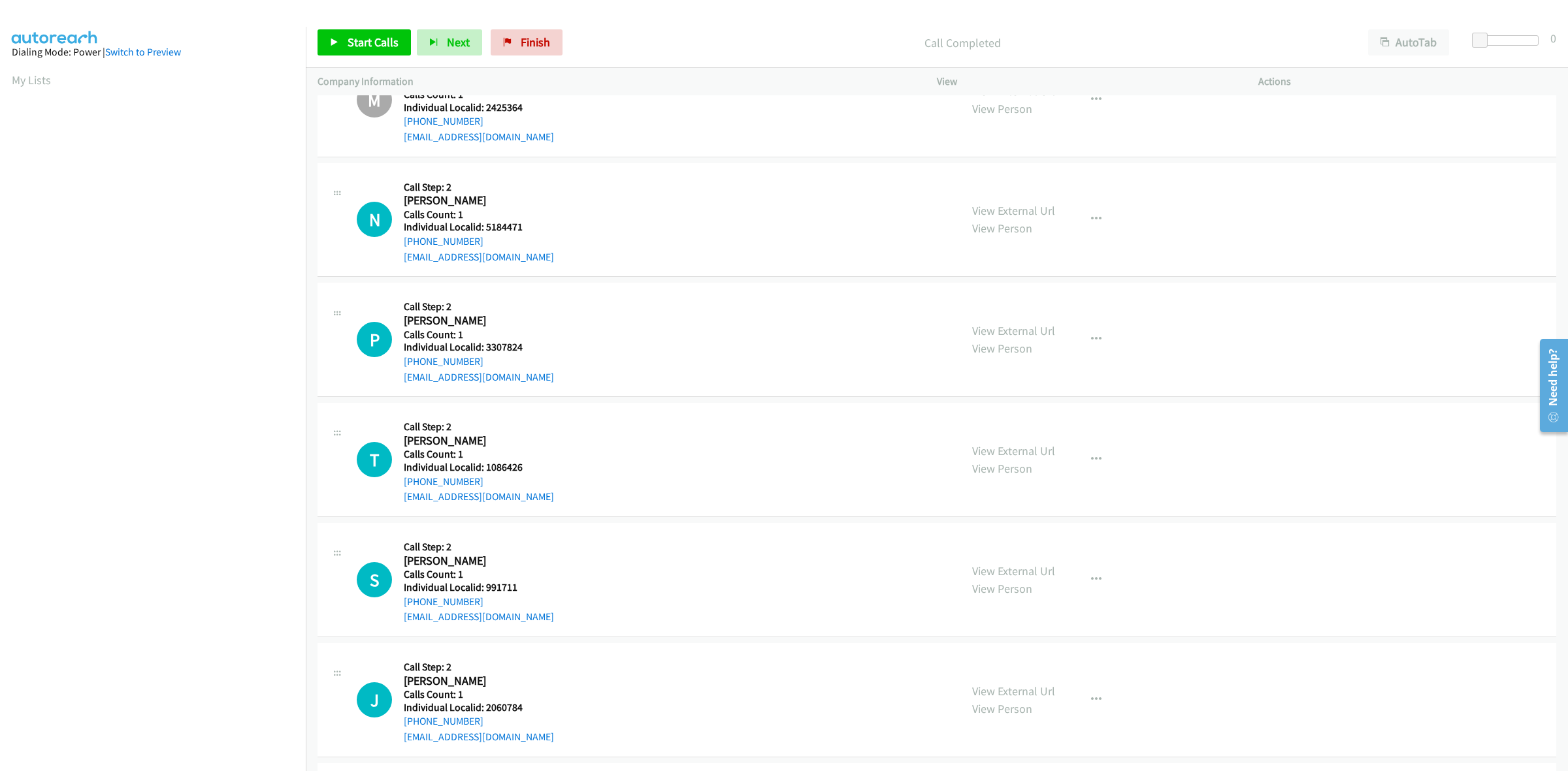
scroll to position [6547, 0]
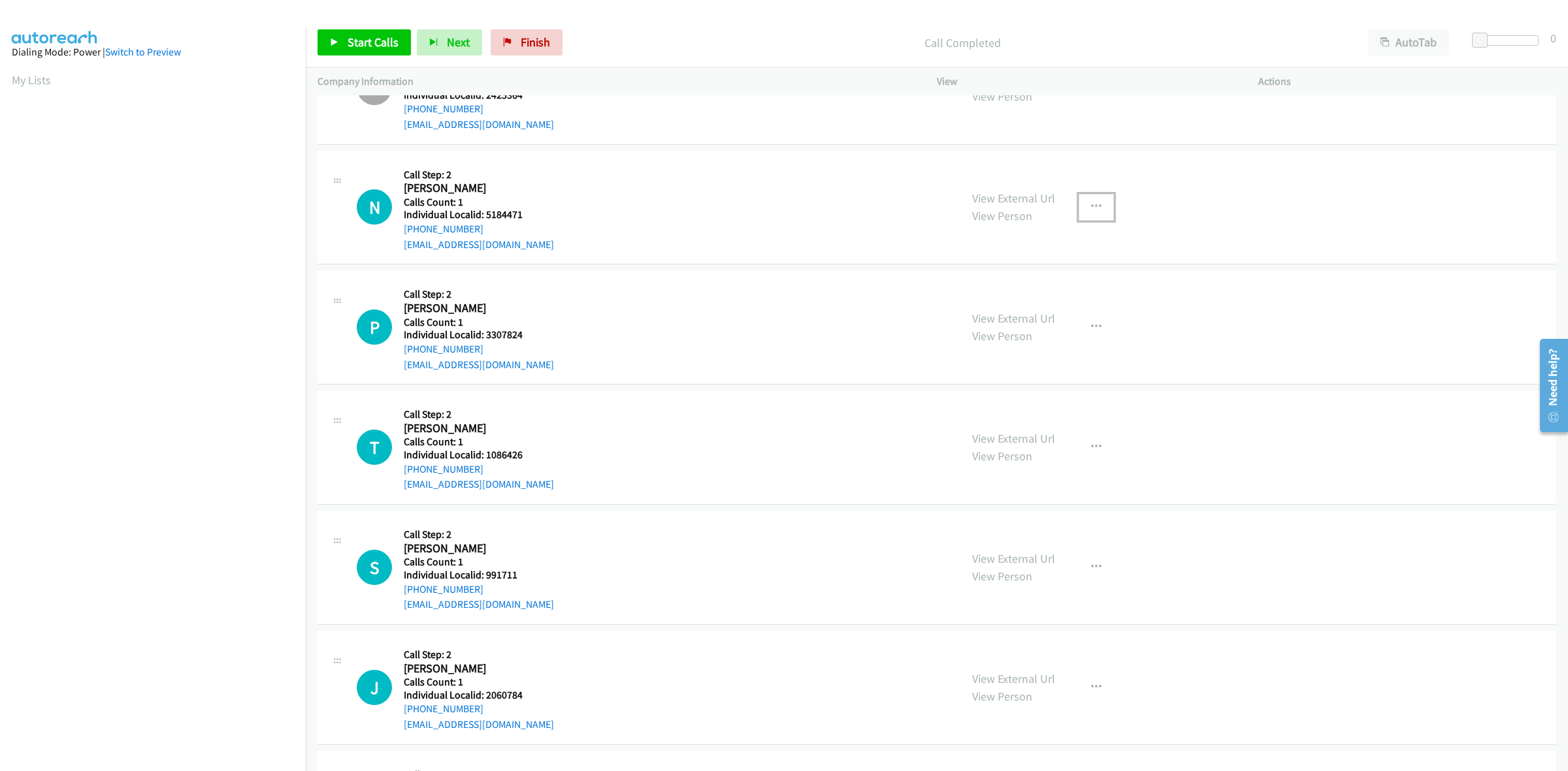
click at [1094, 200] on button "button" at bounding box center [1097, 207] width 35 height 26
click at [1062, 289] on link "Skip Call" at bounding box center [1026, 293] width 173 height 26
click at [1093, 330] on icon "button" at bounding box center [1096, 326] width 10 height 10
click at [1037, 424] on link "Skip Call" at bounding box center [1026, 413] width 173 height 26
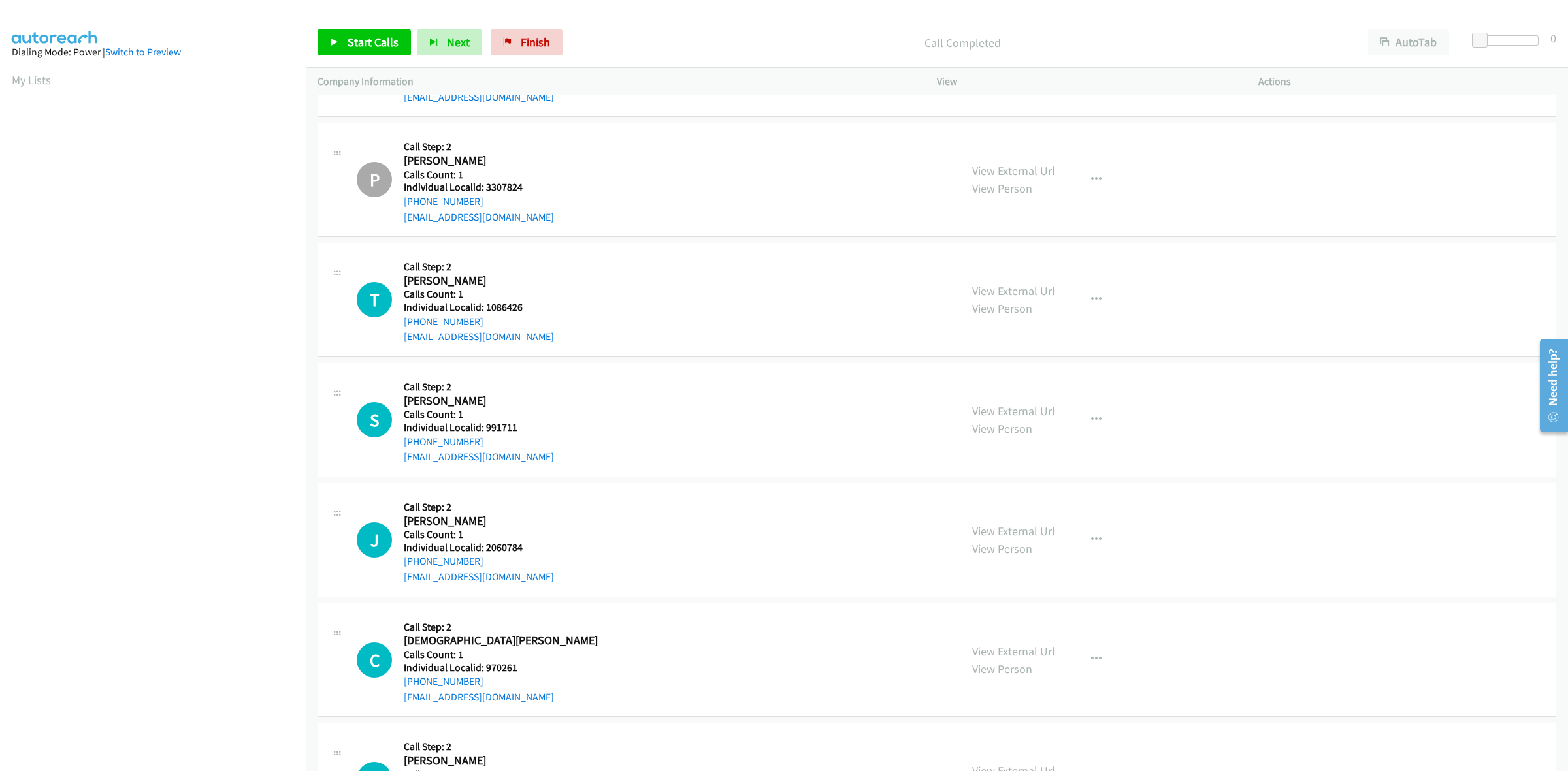
scroll to position [6731, 0]
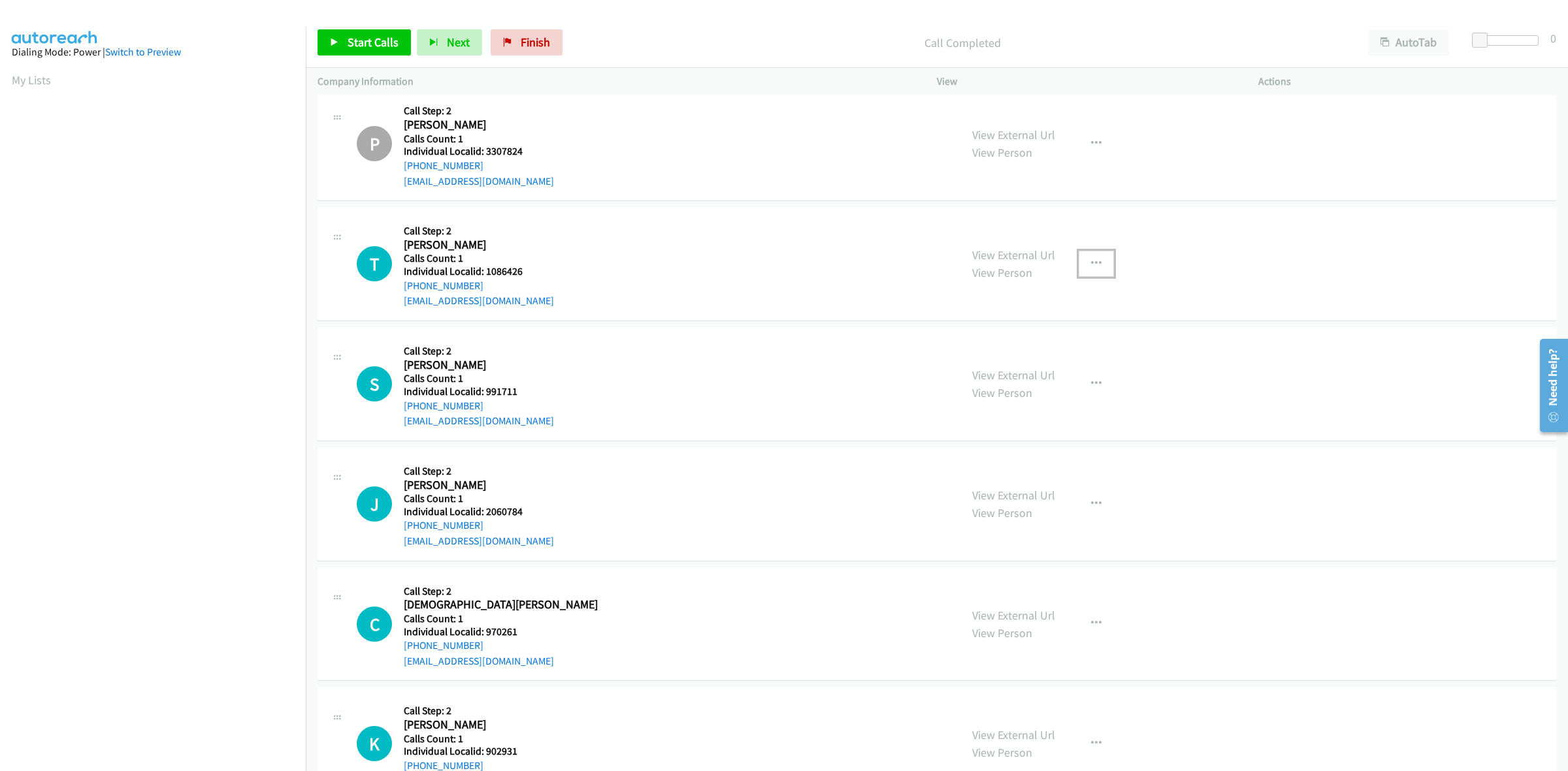
click at [1093, 266] on icon "button" at bounding box center [1096, 263] width 10 height 10
click at [1073, 361] on link "Skip Call" at bounding box center [1026, 350] width 173 height 26
click at [1099, 396] on button "button" at bounding box center [1097, 384] width 35 height 26
click at [1035, 482] on link "Skip Call" at bounding box center [1026, 470] width 173 height 26
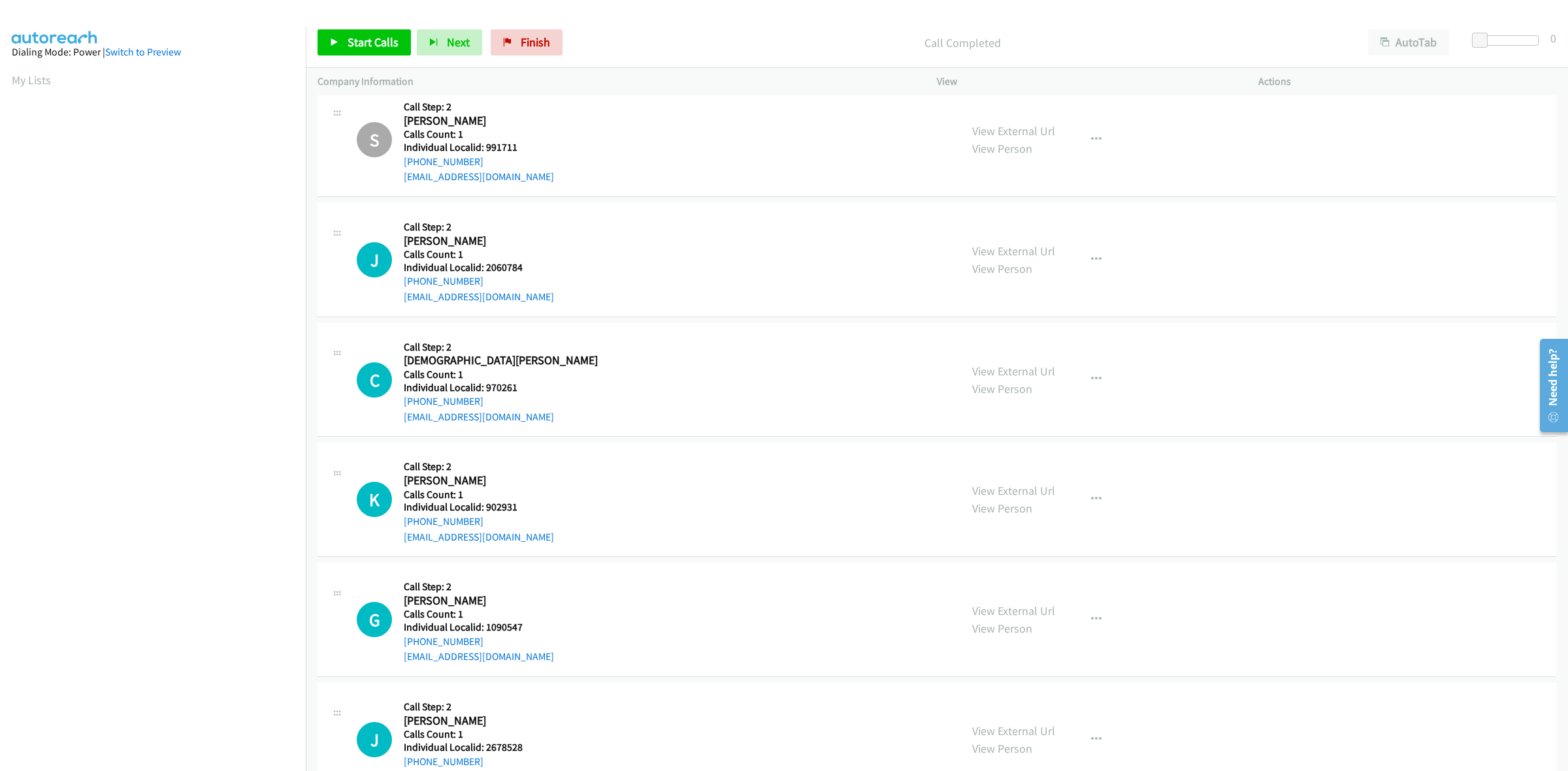
scroll to position [6975, 0]
click at [1079, 262] on button "button" at bounding box center [1097, 259] width 35 height 26
click at [1029, 348] on link "Skip Call" at bounding box center [1026, 344] width 173 height 26
click at [1091, 383] on icon "button" at bounding box center [1096, 379] width 10 height 10
click at [1035, 459] on link "Skip Call" at bounding box center [1026, 464] width 173 height 26
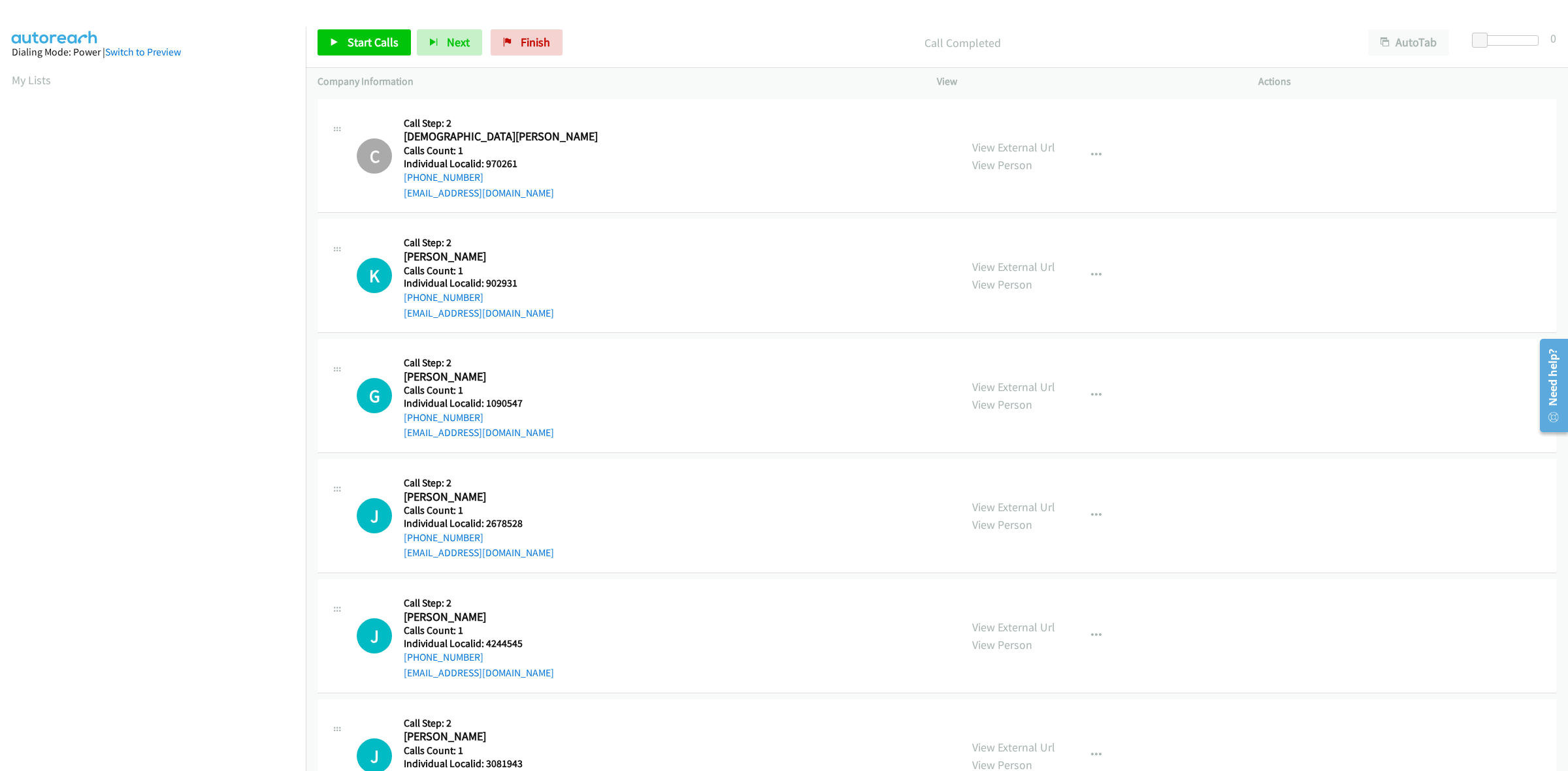
scroll to position [7200, 0]
click at [1093, 276] on icon "button" at bounding box center [1096, 274] width 10 height 10
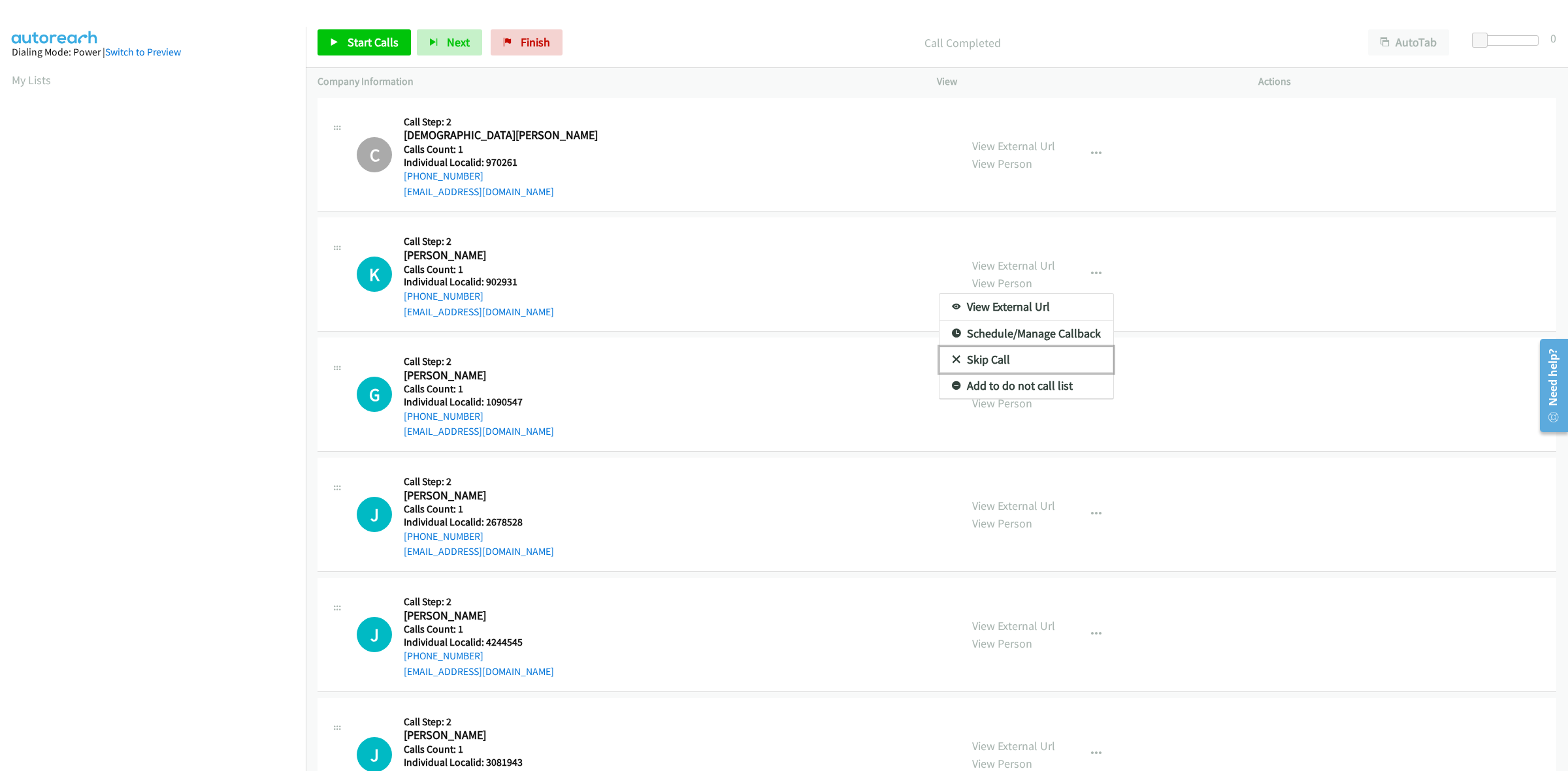
click at [1021, 361] on link "Skip Call" at bounding box center [1026, 360] width 173 height 26
click at [1091, 399] on icon "button" at bounding box center [1096, 394] width 10 height 10
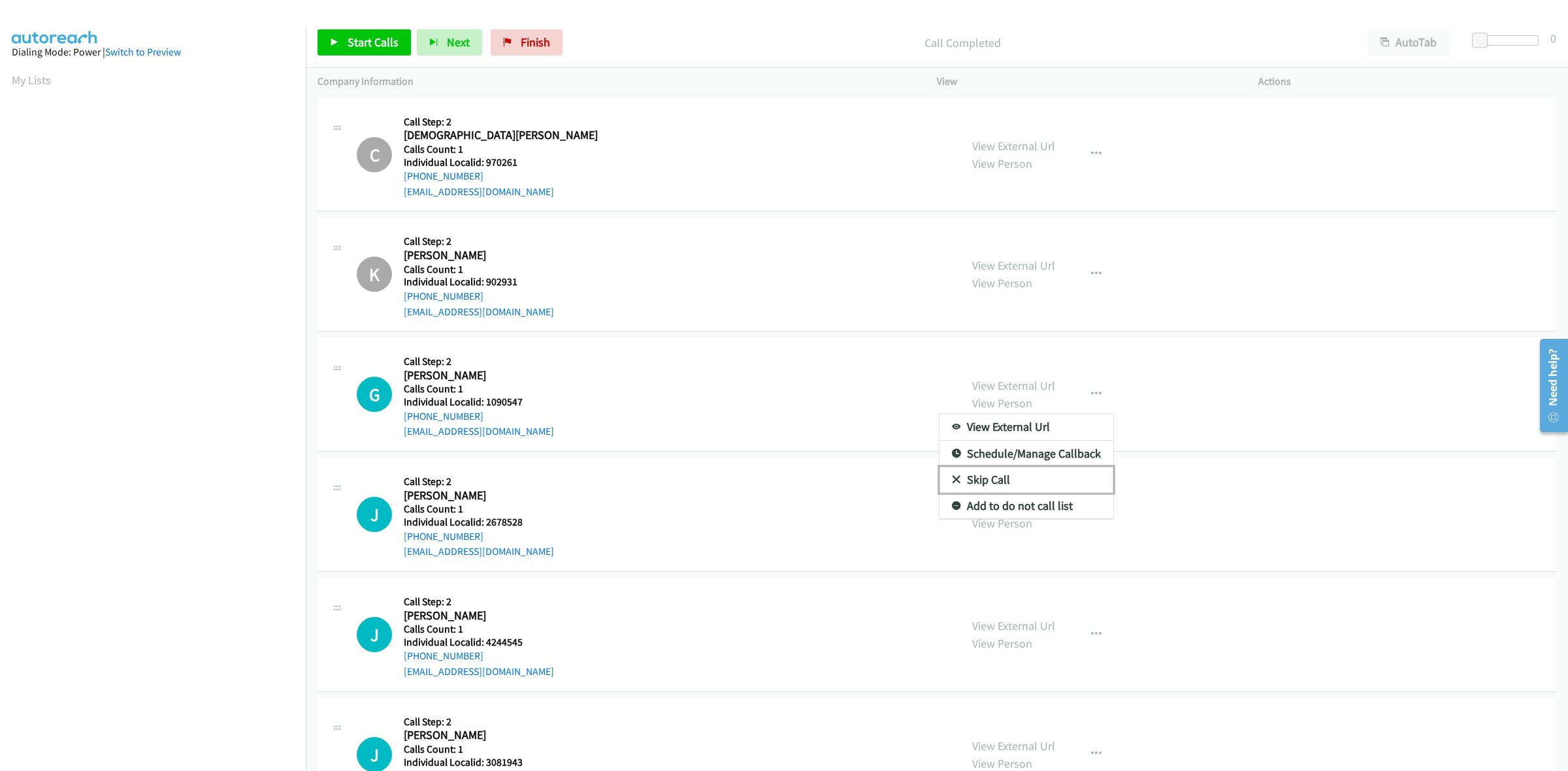
click at [1014, 493] on link "Skip Call" at bounding box center [1026, 480] width 173 height 26
click at [1085, 528] on button "button" at bounding box center [1097, 515] width 35 height 26
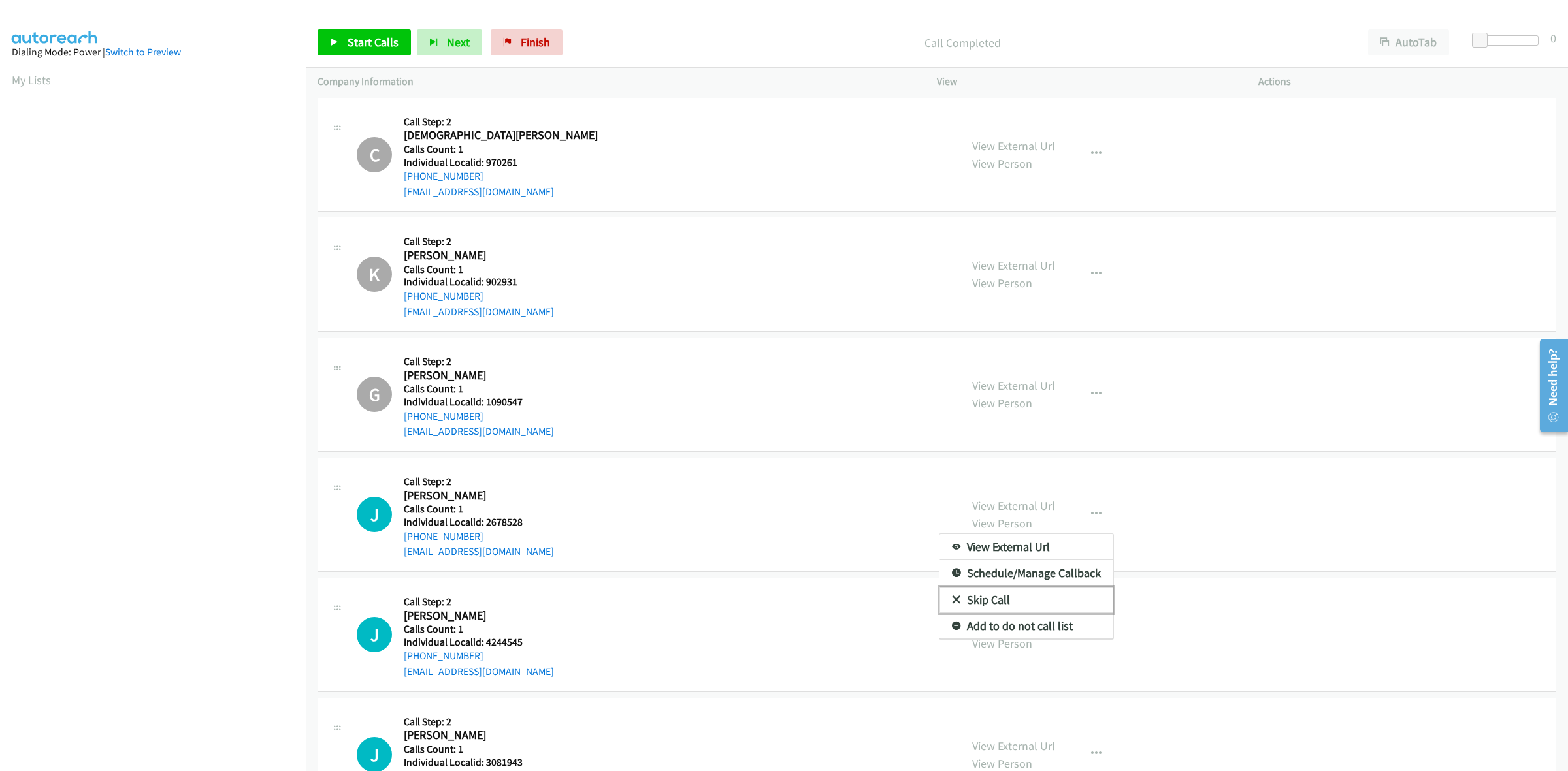
click at [1022, 600] on link "Skip Call" at bounding box center [1026, 600] width 173 height 26
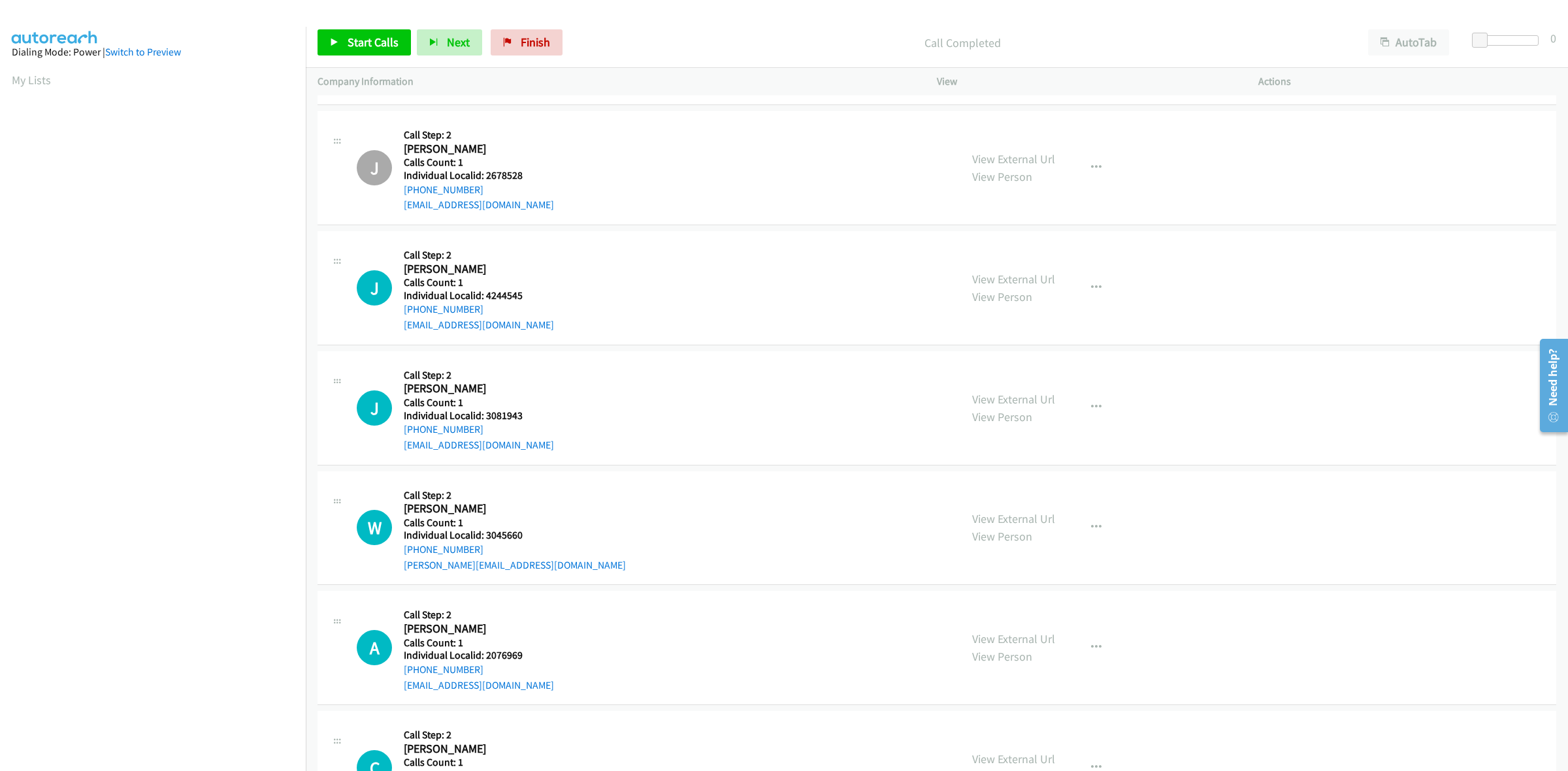
scroll to position [7567, 0]
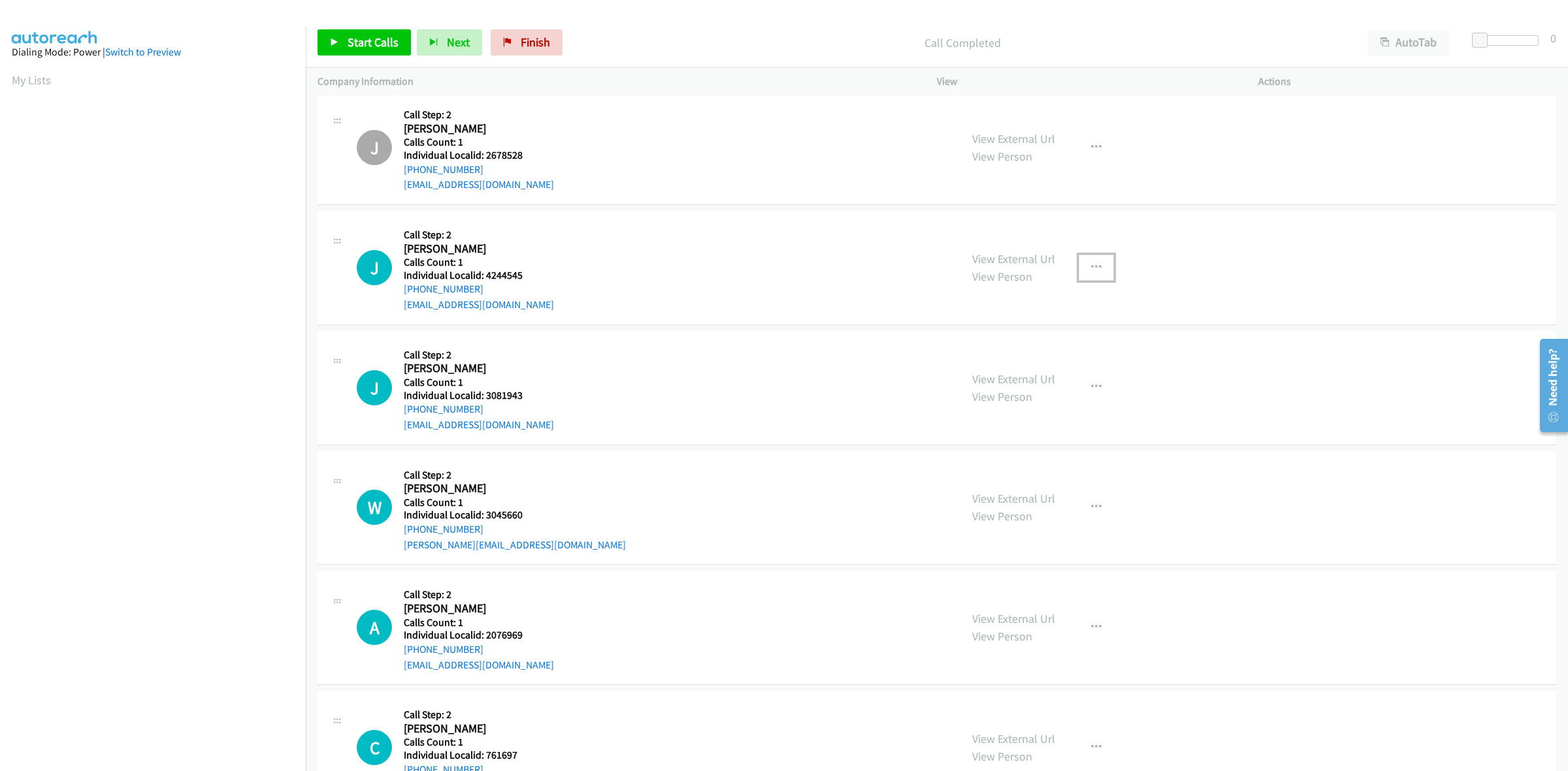
click at [1087, 278] on button "button" at bounding box center [1097, 268] width 35 height 26
click at [1040, 363] on link "Skip Call" at bounding box center [1026, 352] width 173 height 26
click at [1098, 395] on button "button" at bounding box center [1097, 387] width 35 height 26
click at [1052, 475] on link "Skip Call" at bounding box center [1026, 473] width 173 height 26
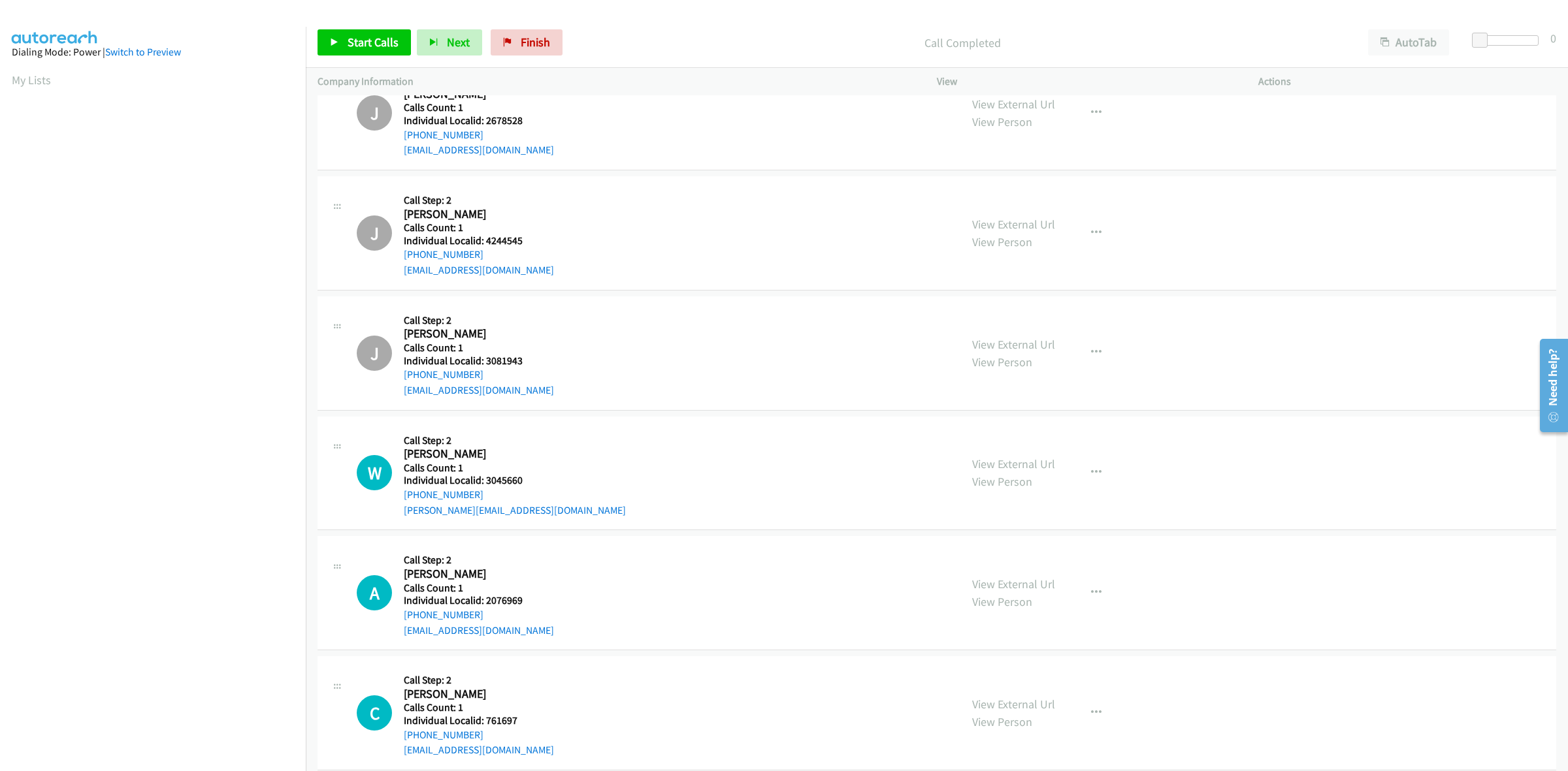
scroll to position [7711, 0]
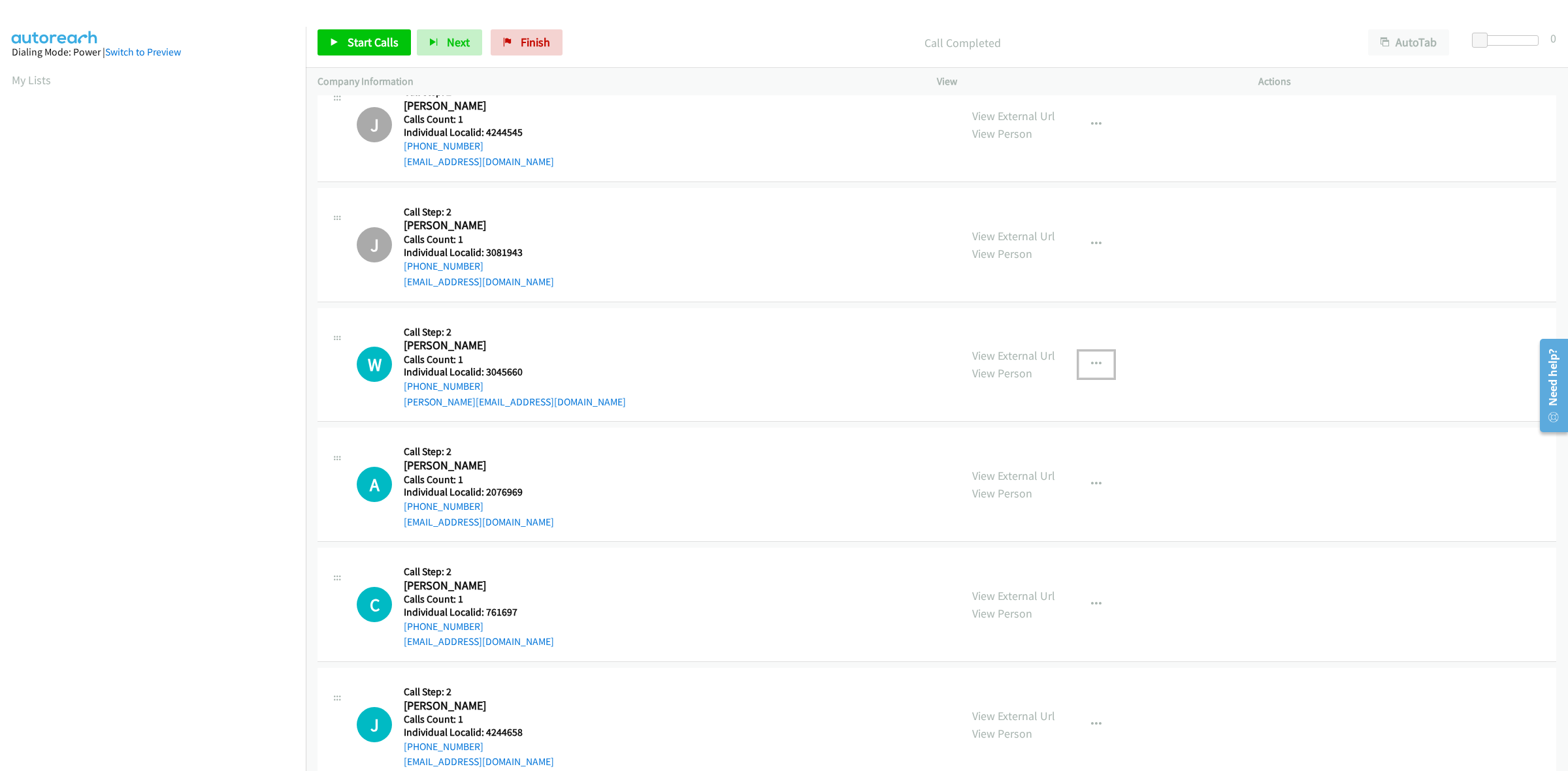
click at [1091, 367] on icon "button" at bounding box center [1096, 364] width 10 height 10
click at [1044, 459] on link "Skip Call" at bounding box center [1026, 450] width 173 height 26
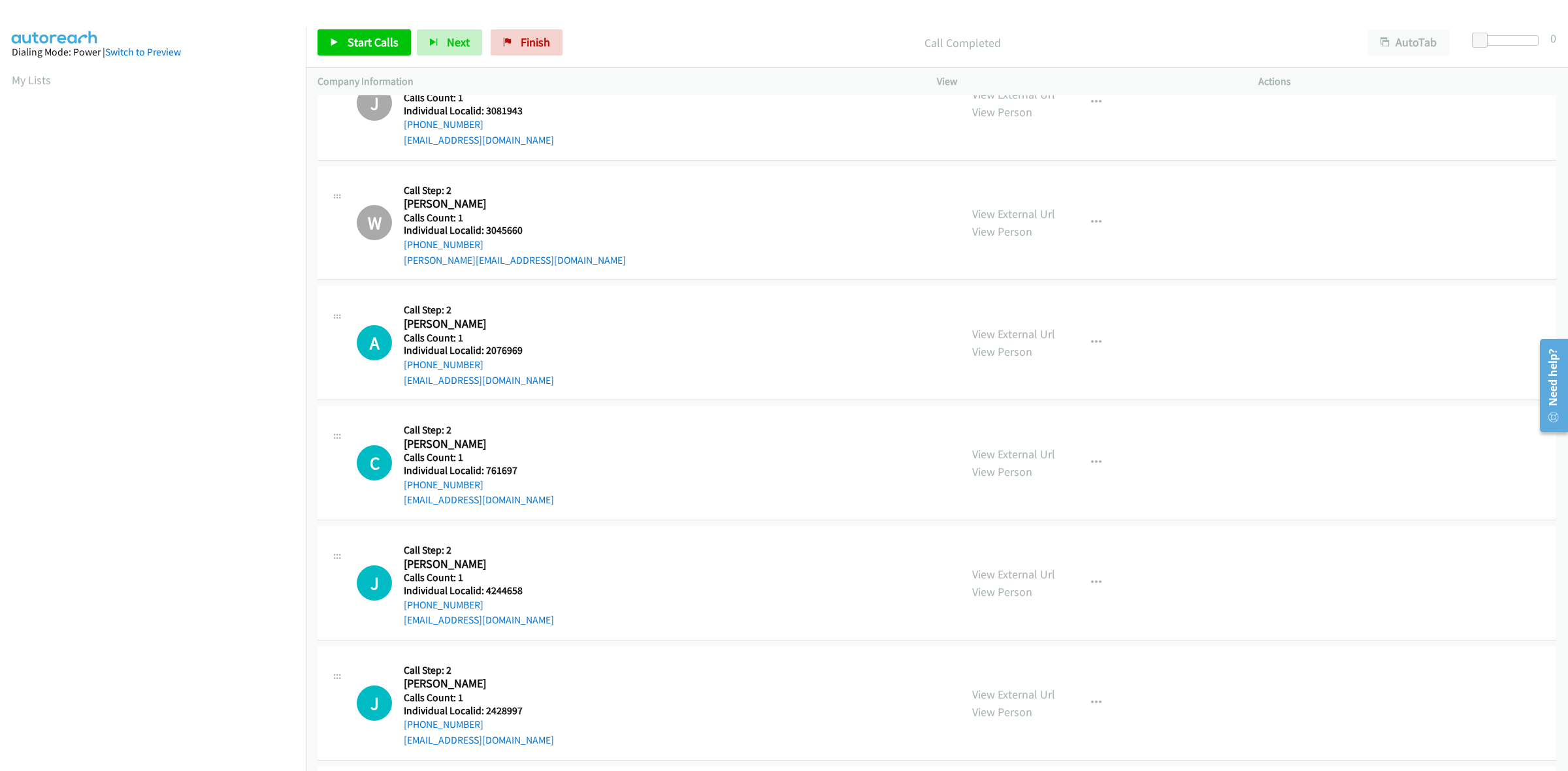
scroll to position [7894, 0]
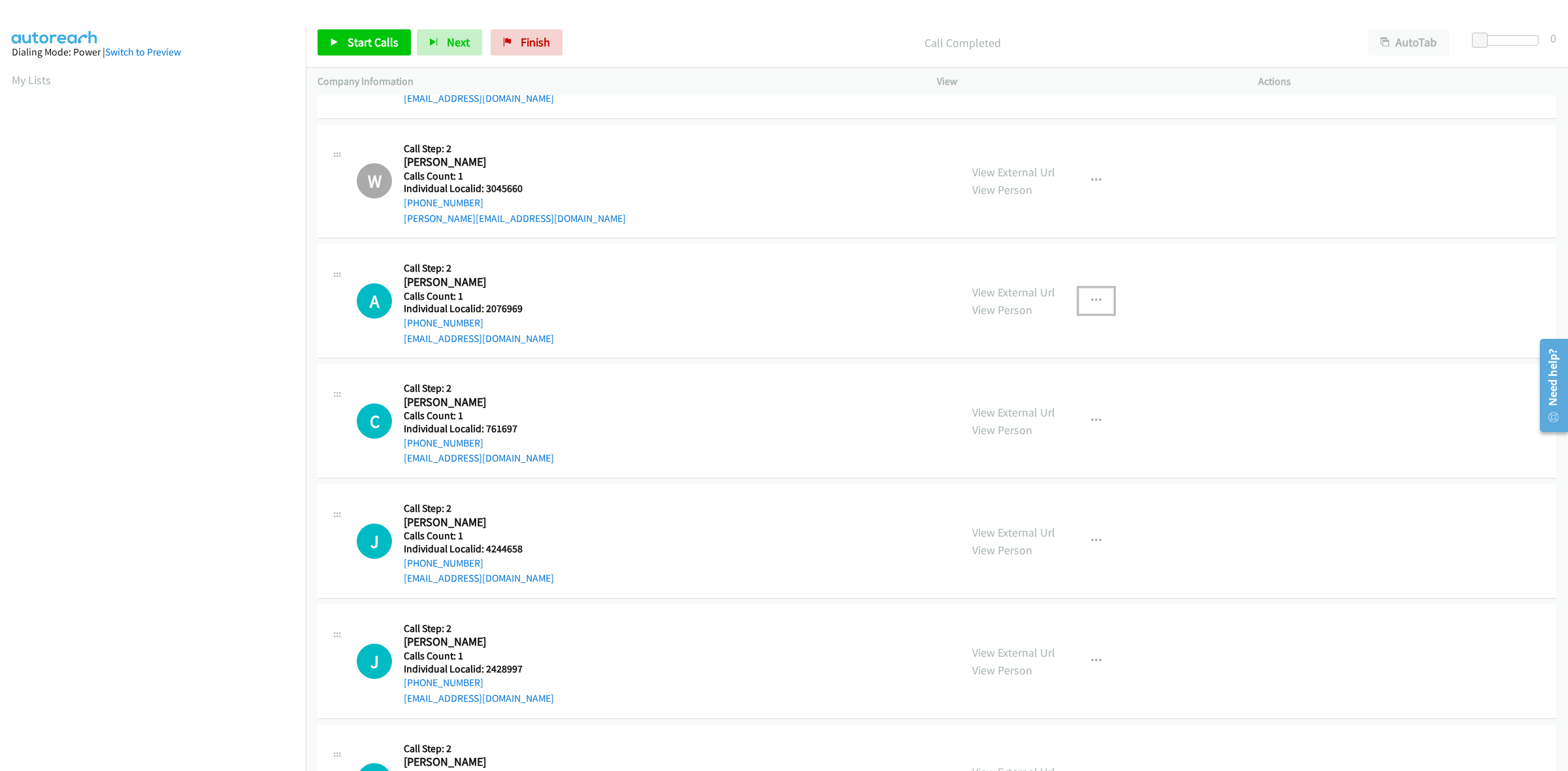
click at [1096, 304] on button "button" at bounding box center [1097, 301] width 35 height 26
click at [1047, 391] on link "Skip Call" at bounding box center [1026, 387] width 173 height 26
drag, startPoint x: 1096, startPoint y: 426, endPoint x: 1070, endPoint y: 448, distance: 34.1
click at [1096, 426] on button "button" at bounding box center [1097, 421] width 35 height 26
click at [1035, 505] on link "Skip Call" at bounding box center [1026, 507] width 173 height 26
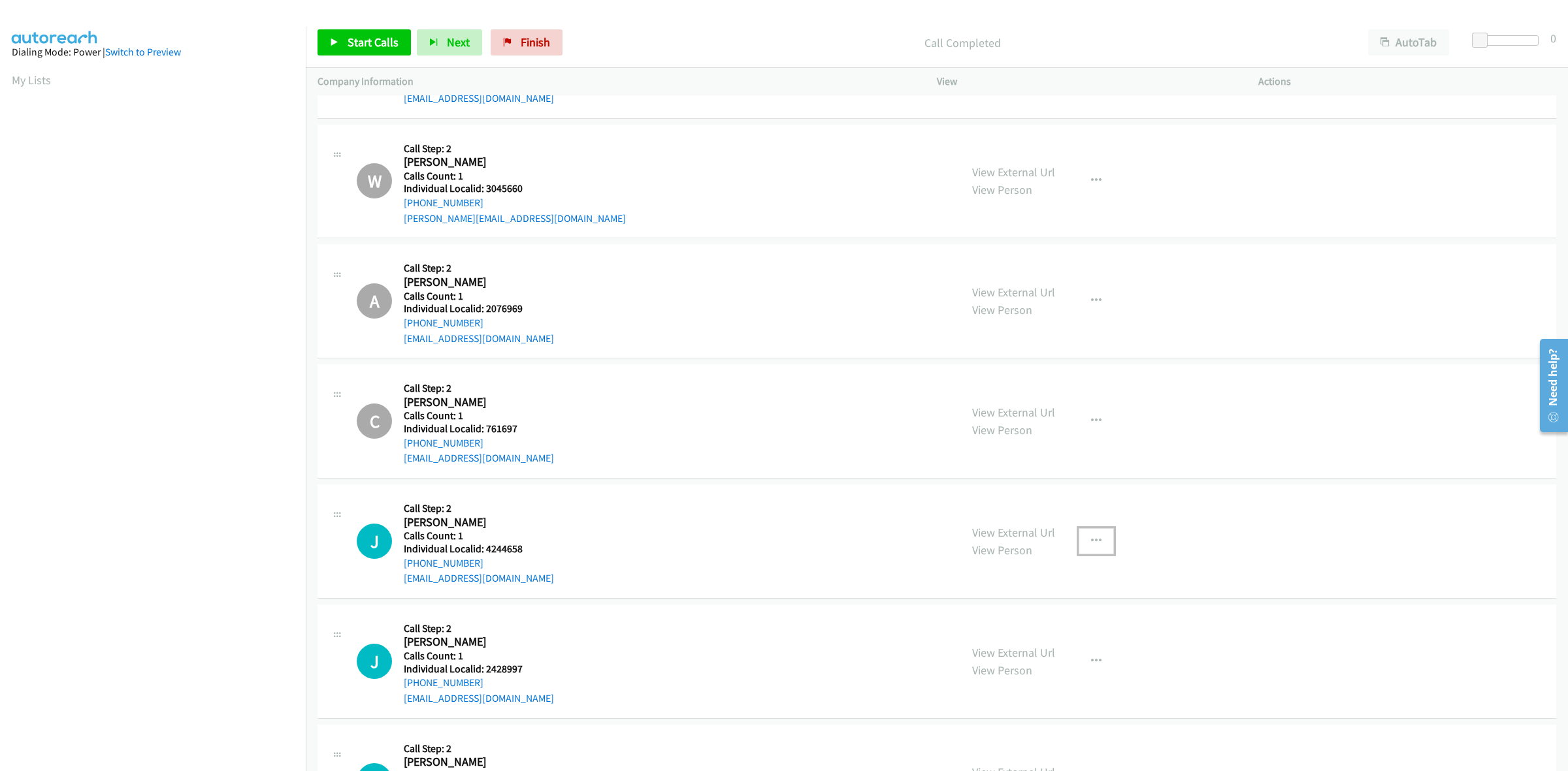
click at [1096, 548] on button "button" at bounding box center [1097, 542] width 35 height 26
click at [1059, 630] on link "Skip Call" at bounding box center [1026, 626] width 173 height 26
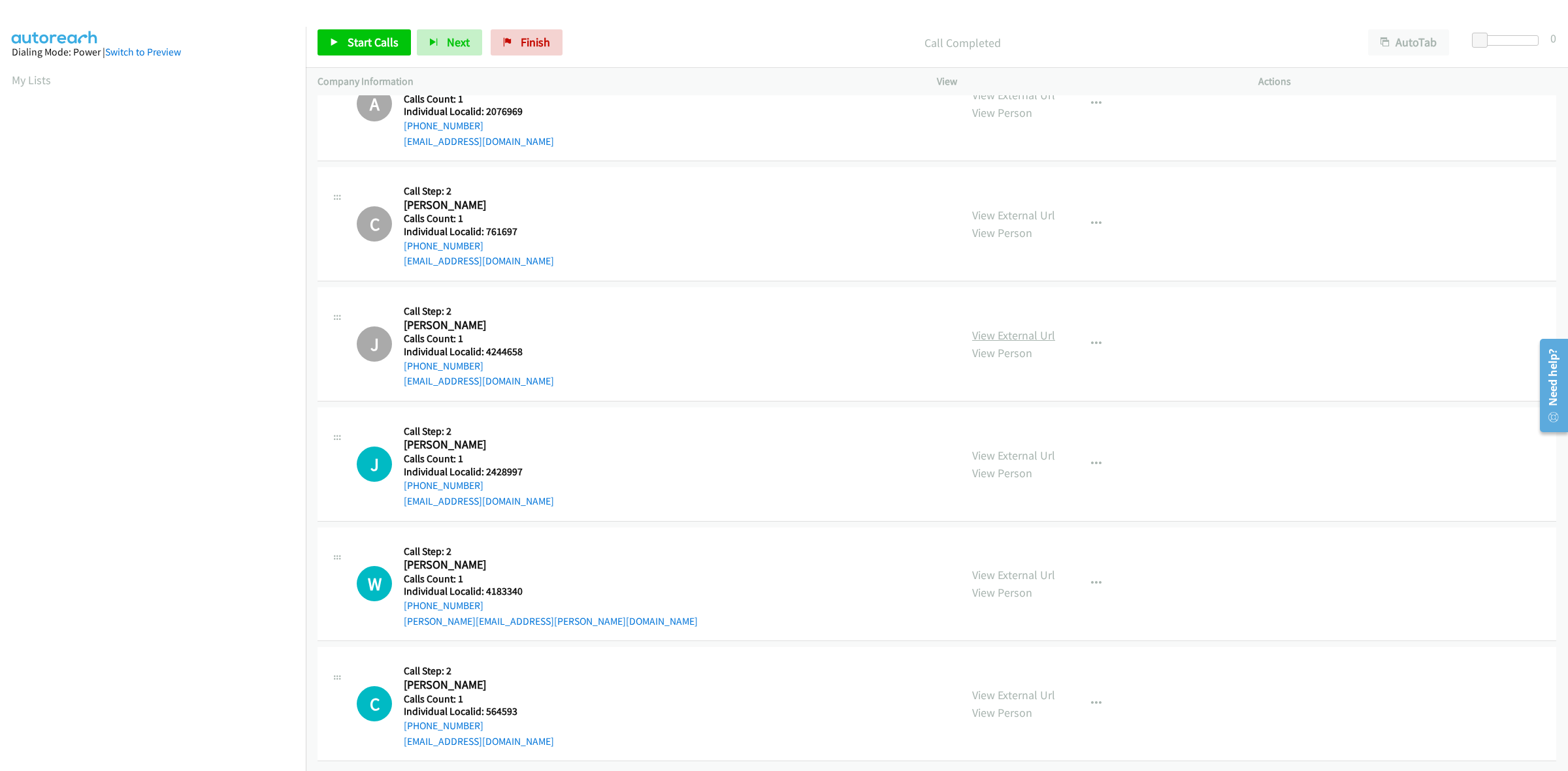
scroll to position [8109, 0]
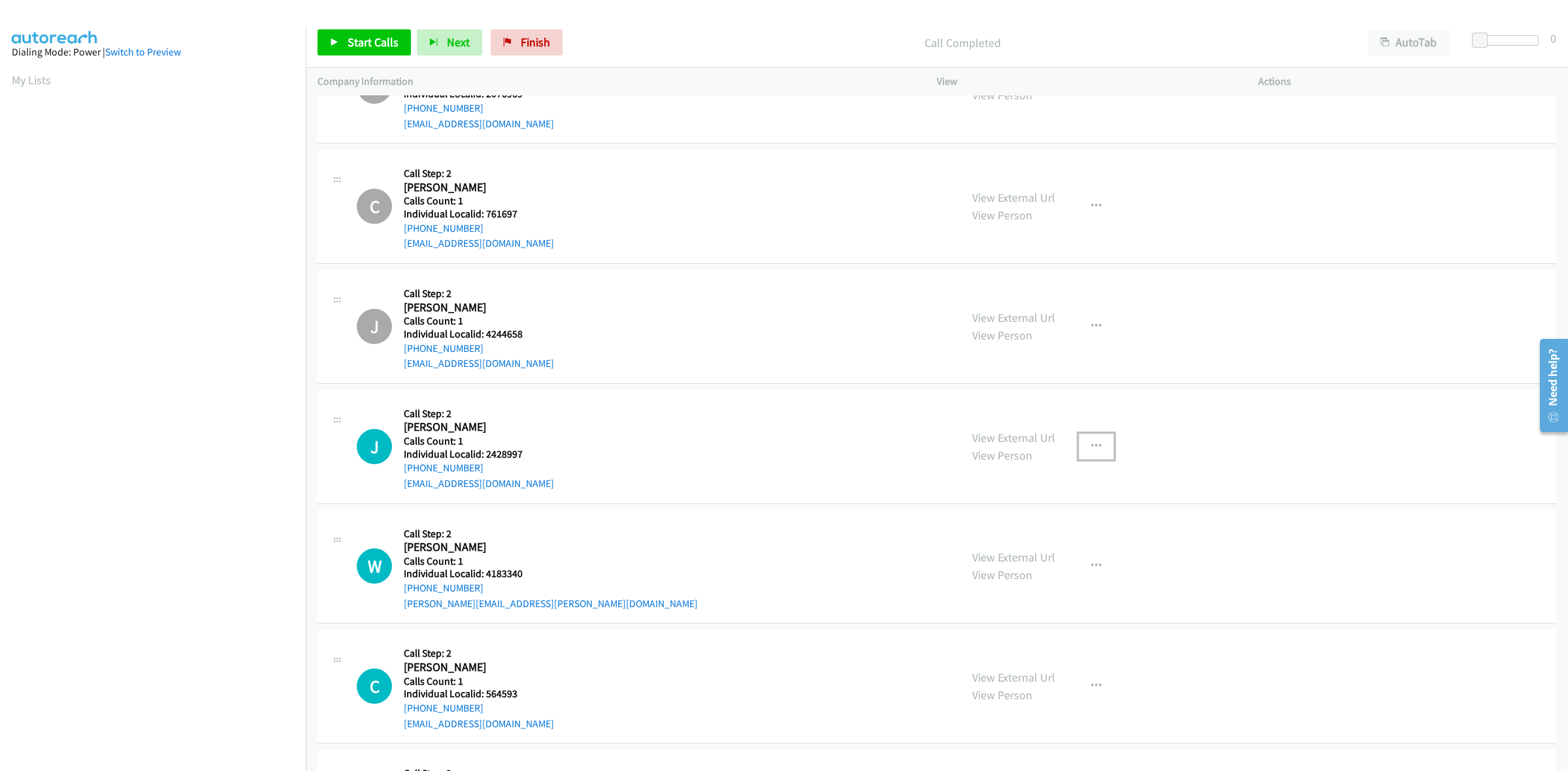
click at [1098, 448] on button "button" at bounding box center [1097, 447] width 35 height 26
click at [1042, 530] on link "Skip Call" at bounding box center [1026, 531] width 173 height 26
click at [1086, 576] on button "button" at bounding box center [1097, 566] width 35 height 26
click at [1034, 654] on link "Skip Call" at bounding box center [1026, 652] width 173 height 26
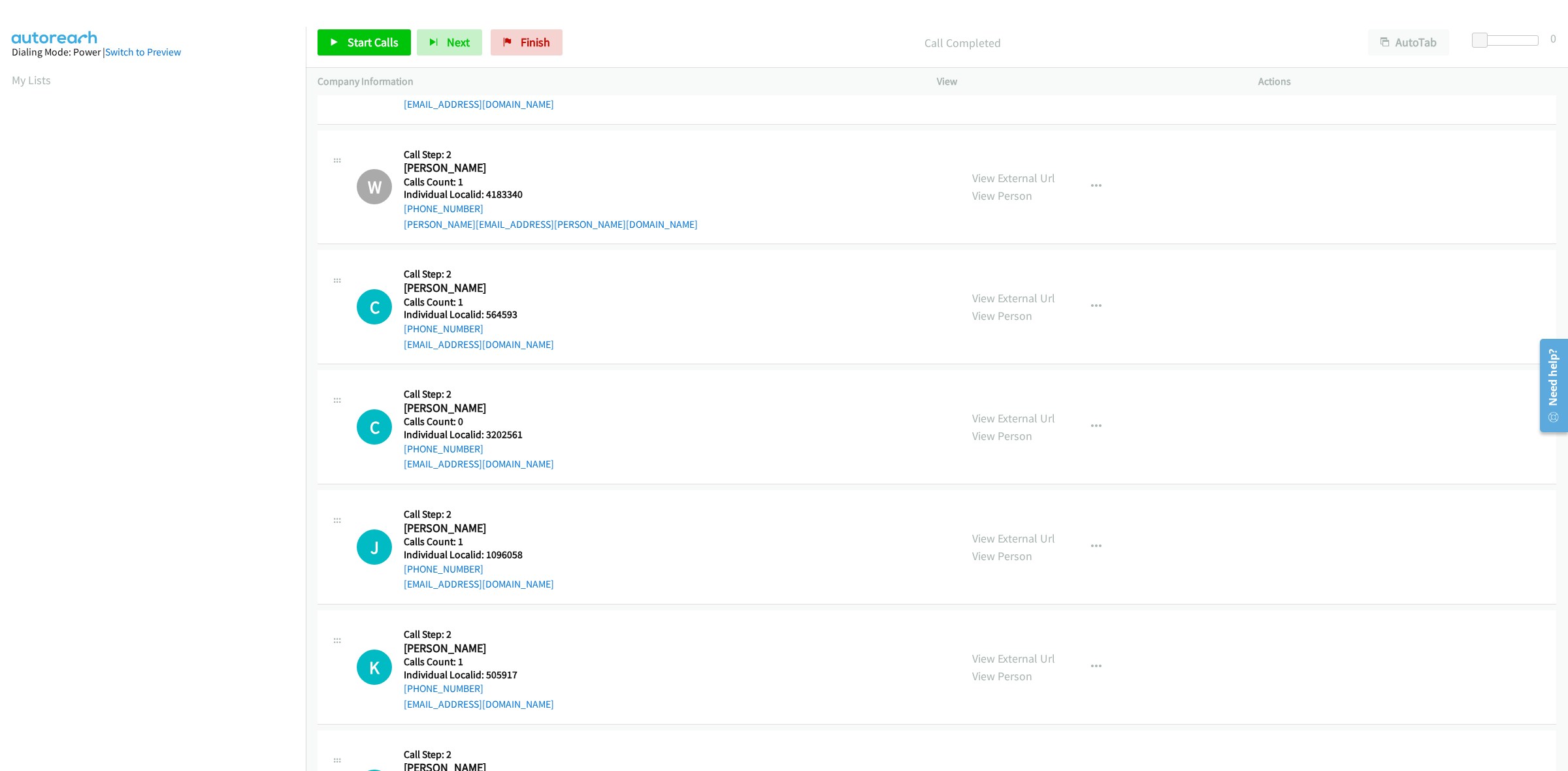
scroll to position [8497, 0]
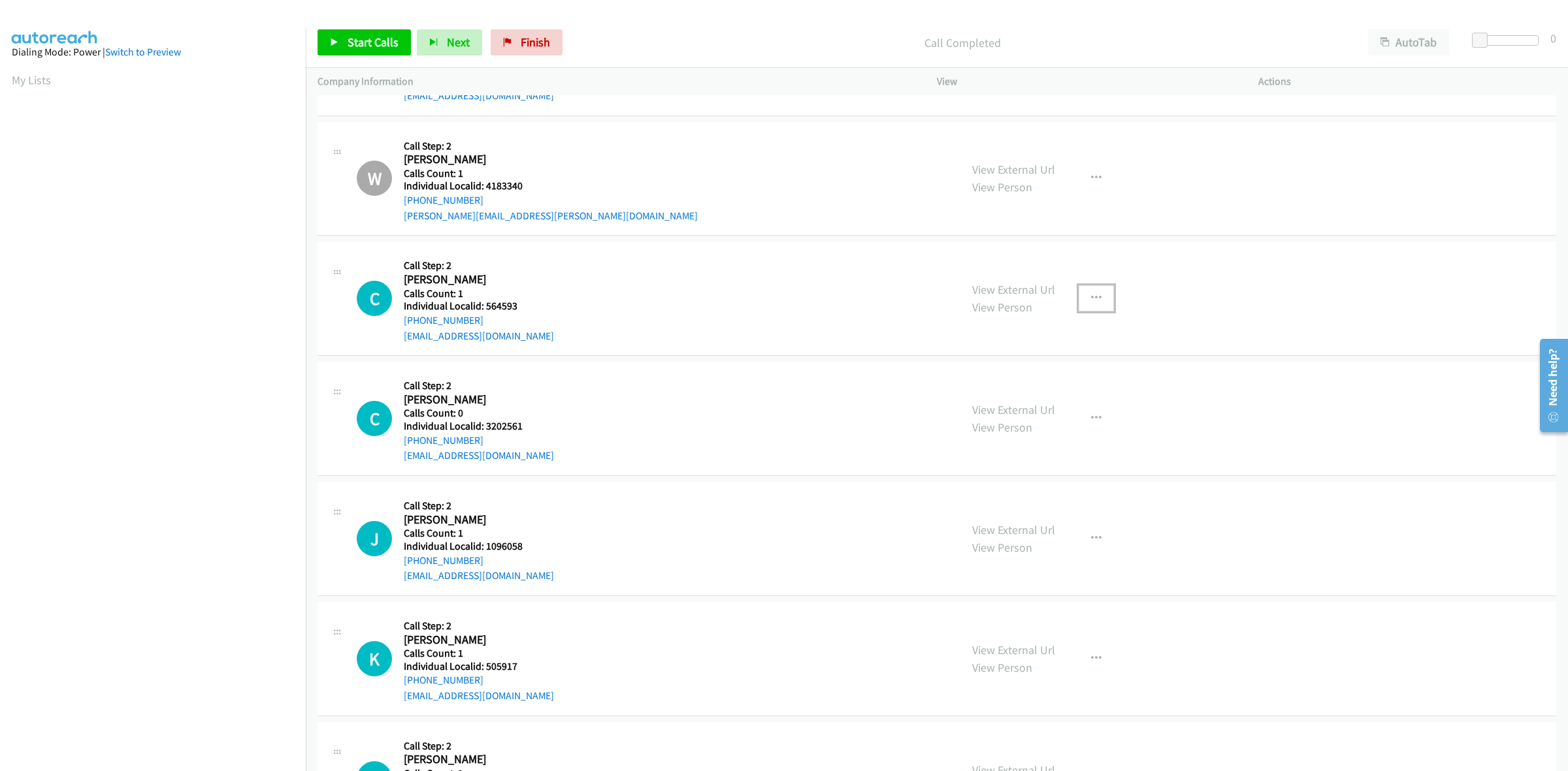
click at [1098, 296] on button "button" at bounding box center [1097, 298] width 35 height 26
click at [1057, 392] on link "Skip Call" at bounding box center [1026, 384] width 173 height 26
click at [1094, 419] on icon "button" at bounding box center [1096, 418] width 10 height 10
click at [1023, 504] on link "Skip Call" at bounding box center [1026, 504] width 173 height 26
click at [1092, 542] on icon "button" at bounding box center [1096, 538] width 10 height 10
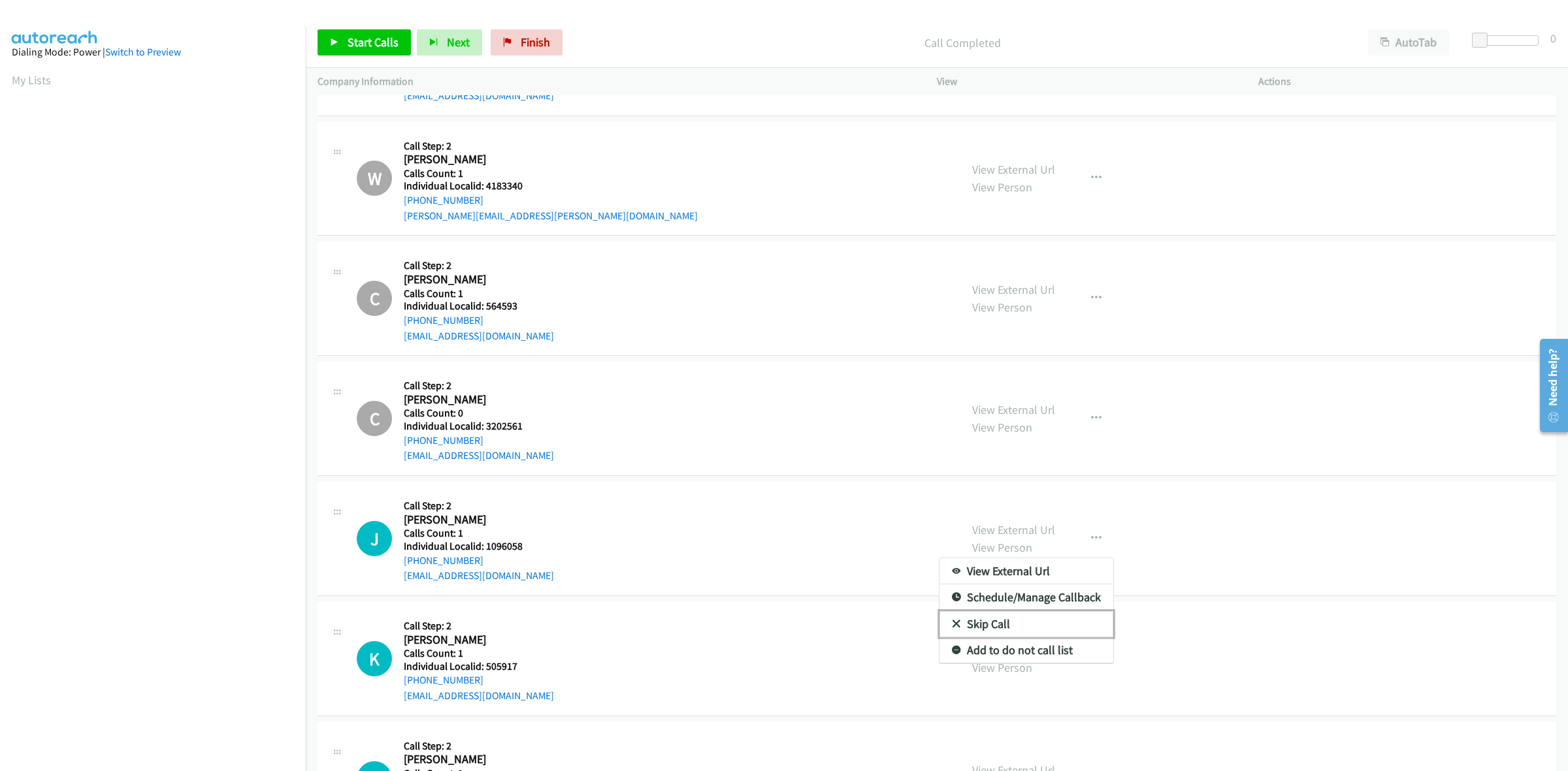
click at [1028, 631] on link "Skip Call" at bounding box center [1026, 625] width 173 height 26
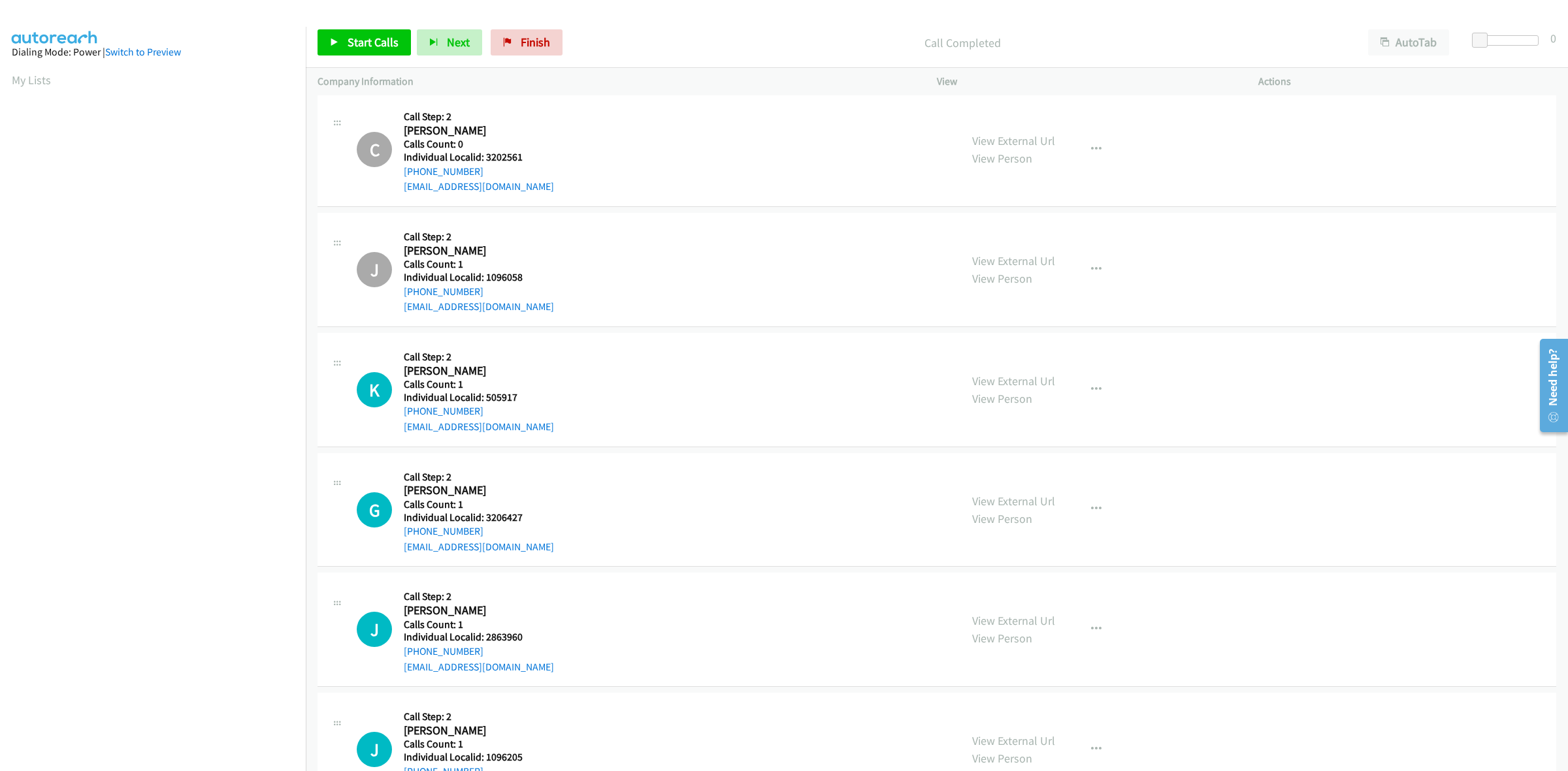
scroll to position [8844, 0]
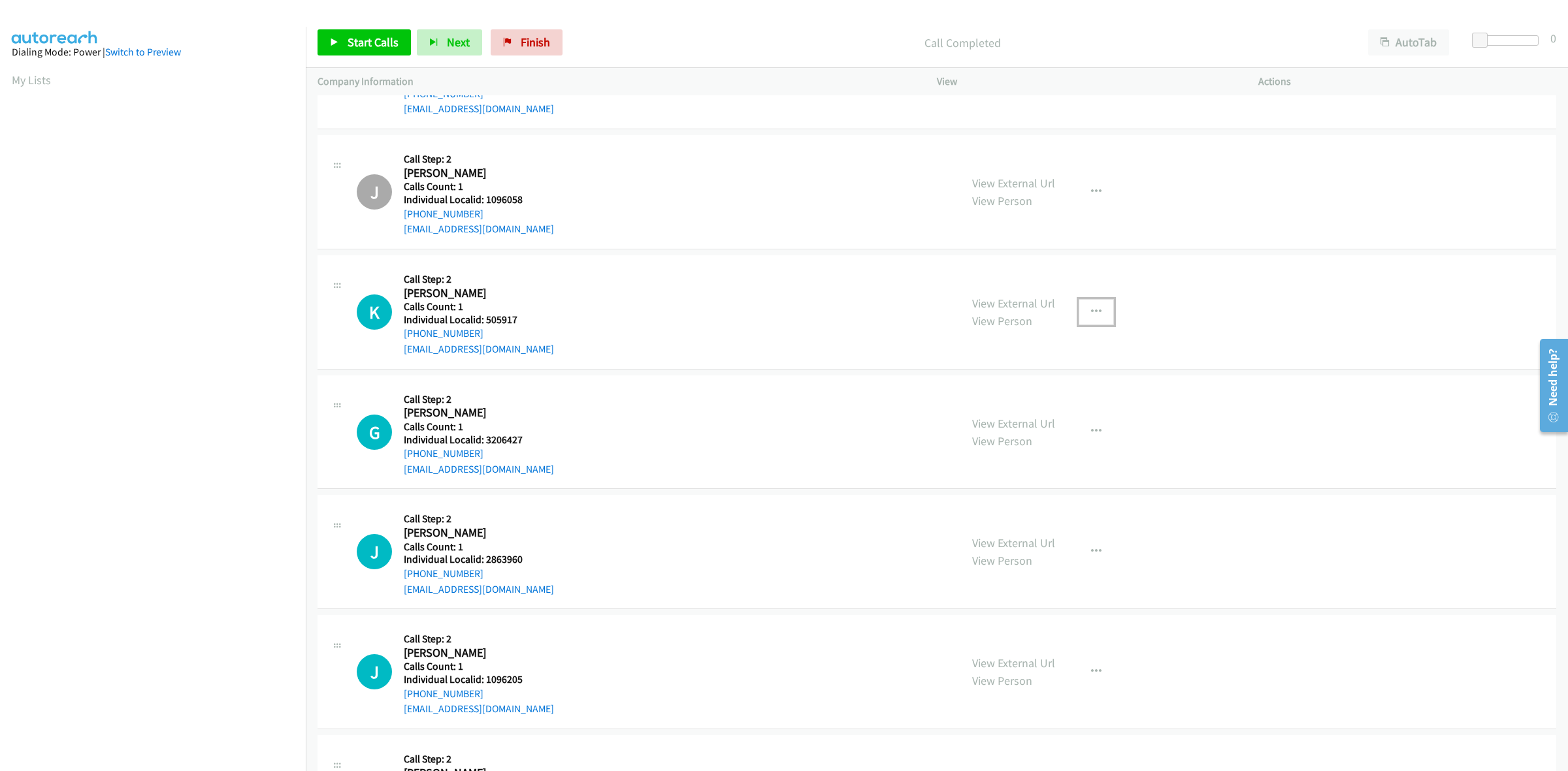
click at [1091, 314] on icon "button" at bounding box center [1096, 311] width 10 height 10
click at [1031, 395] on link "Skip Call" at bounding box center [1026, 397] width 173 height 26
click at [1083, 431] on button "button" at bounding box center [1097, 432] width 35 height 26
click at [1041, 516] on link "Skip Call" at bounding box center [1026, 517] width 173 height 26
click at [1103, 552] on button "button" at bounding box center [1097, 552] width 35 height 26
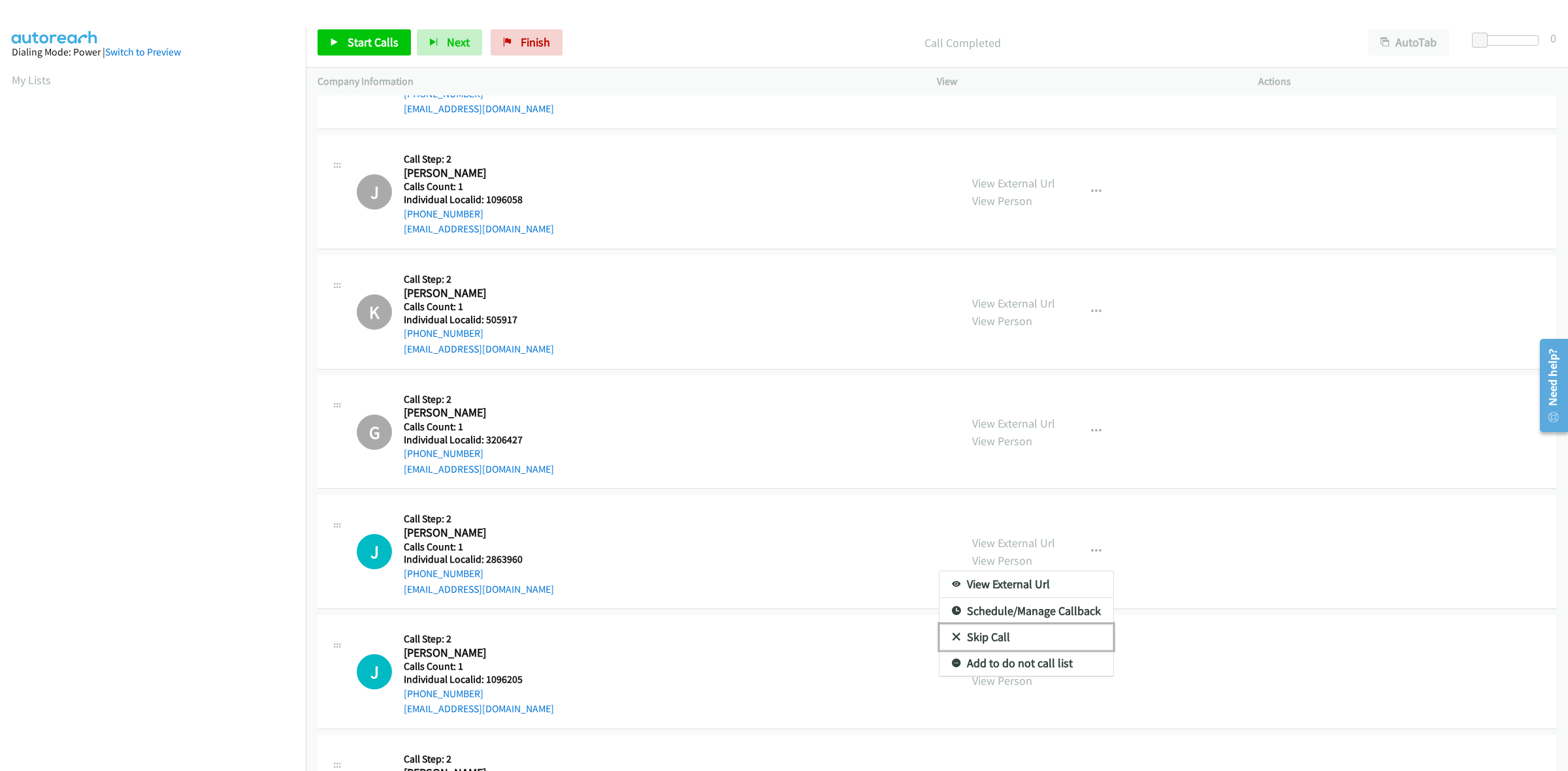
drag, startPoint x: 1040, startPoint y: 640, endPoint x: 992, endPoint y: 553, distance: 99.4
click at [1039, 640] on link "Skip Call" at bounding box center [1026, 638] width 173 height 26
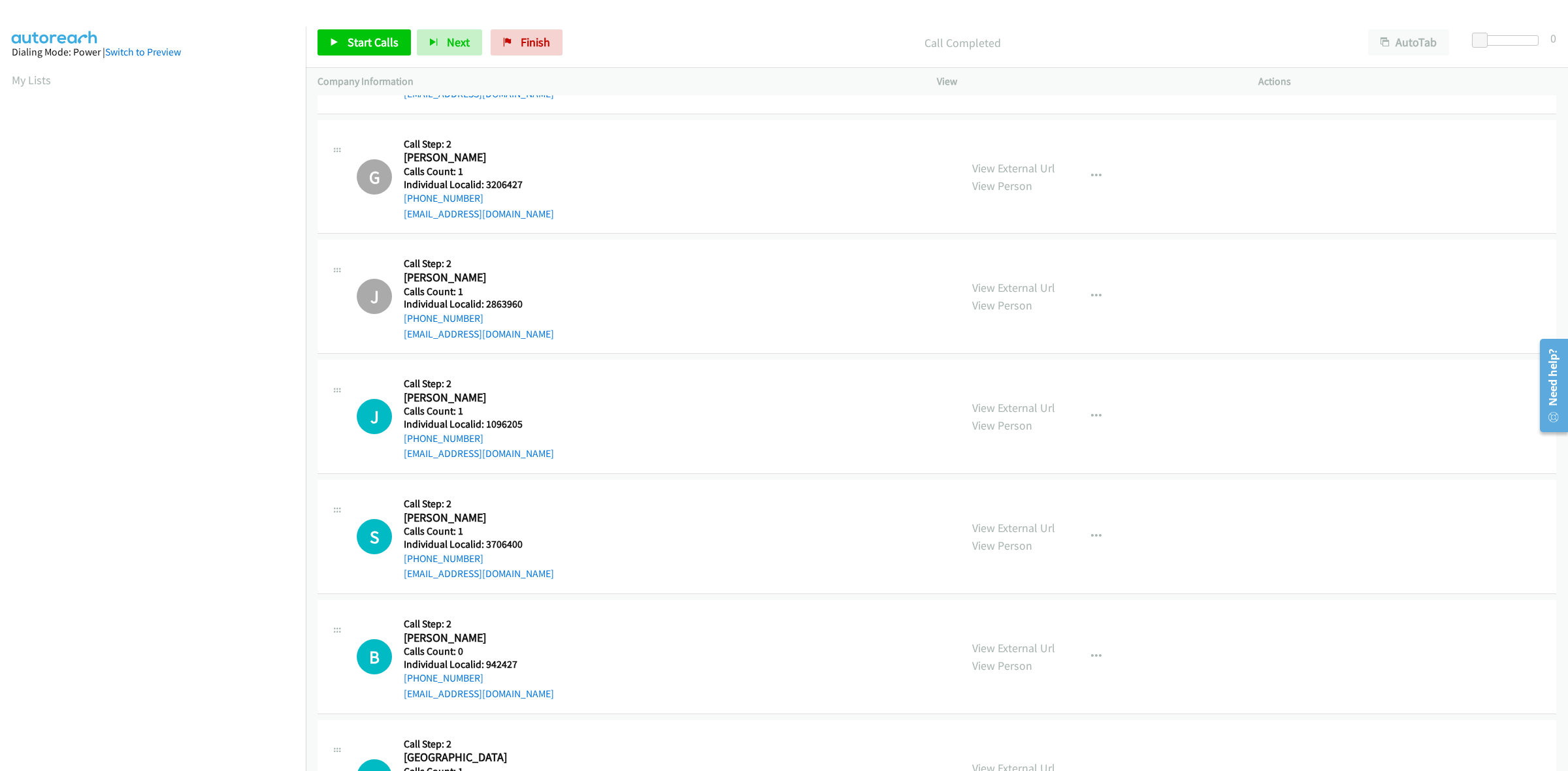
scroll to position [9190, 0]
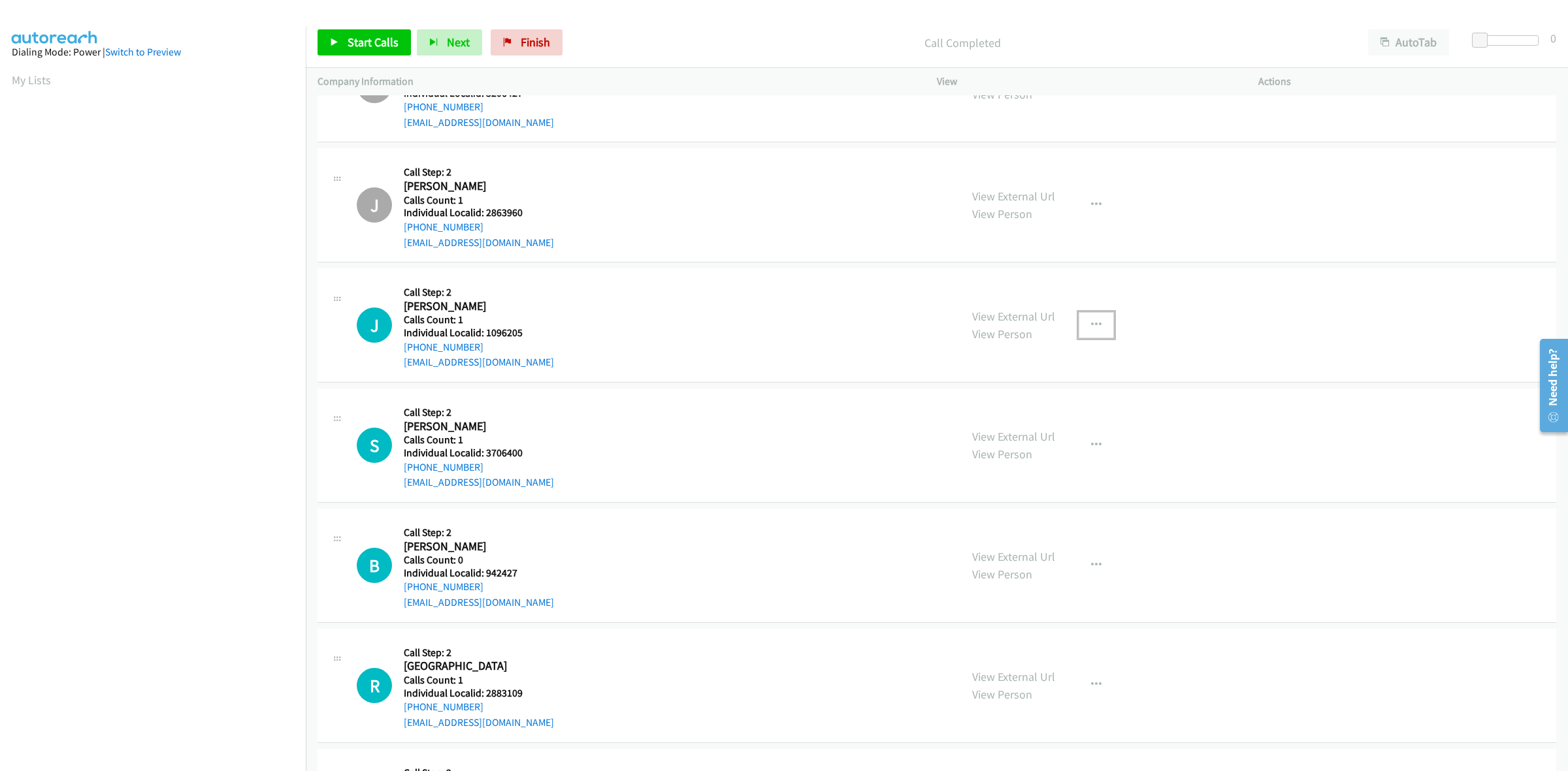
click at [1099, 334] on button "button" at bounding box center [1097, 325] width 35 height 26
click at [1060, 406] on link "Skip Call" at bounding box center [1026, 411] width 173 height 26
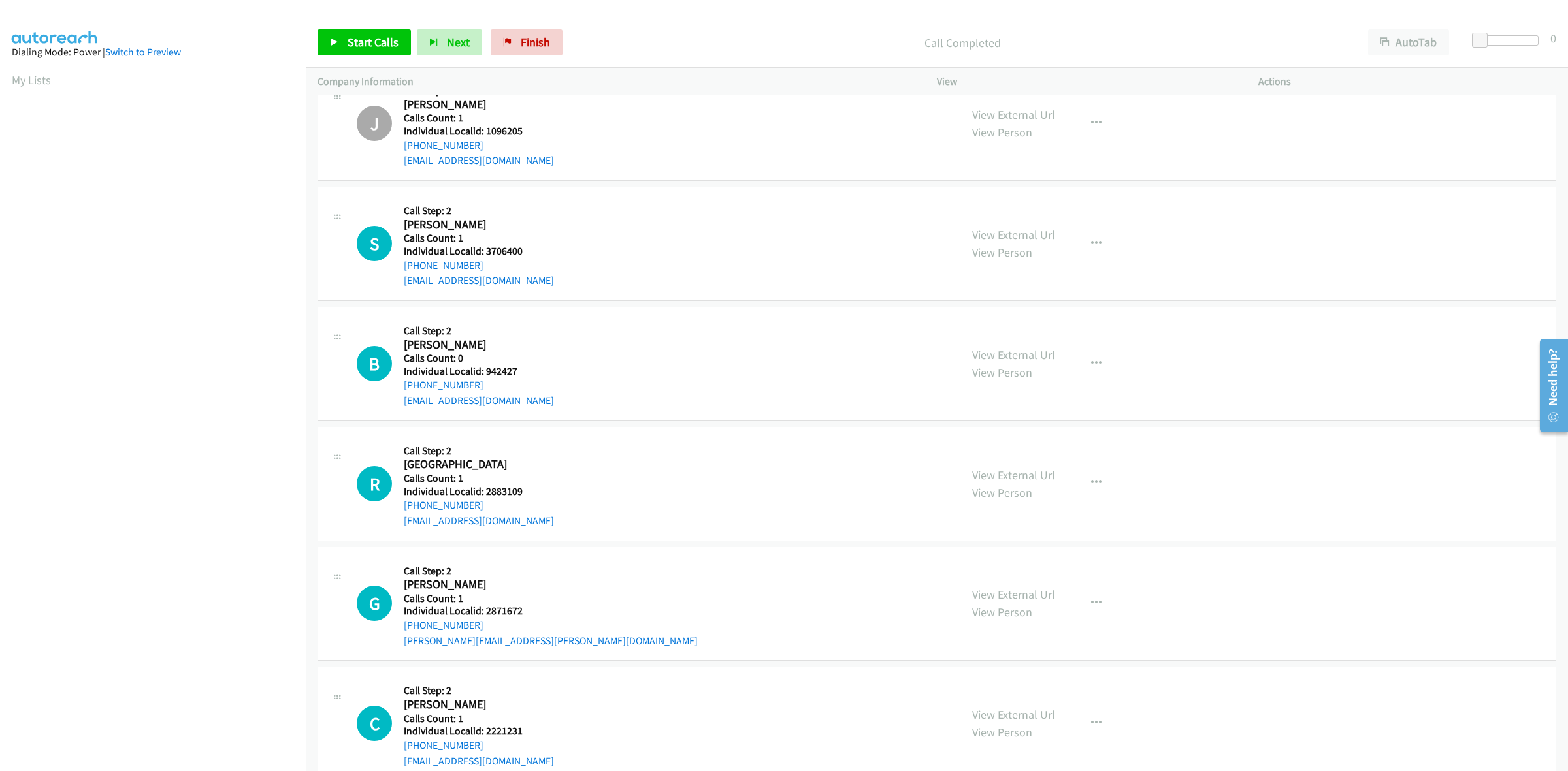
scroll to position [9395, 0]
click at [1081, 243] on button "button" at bounding box center [1097, 241] width 35 height 26
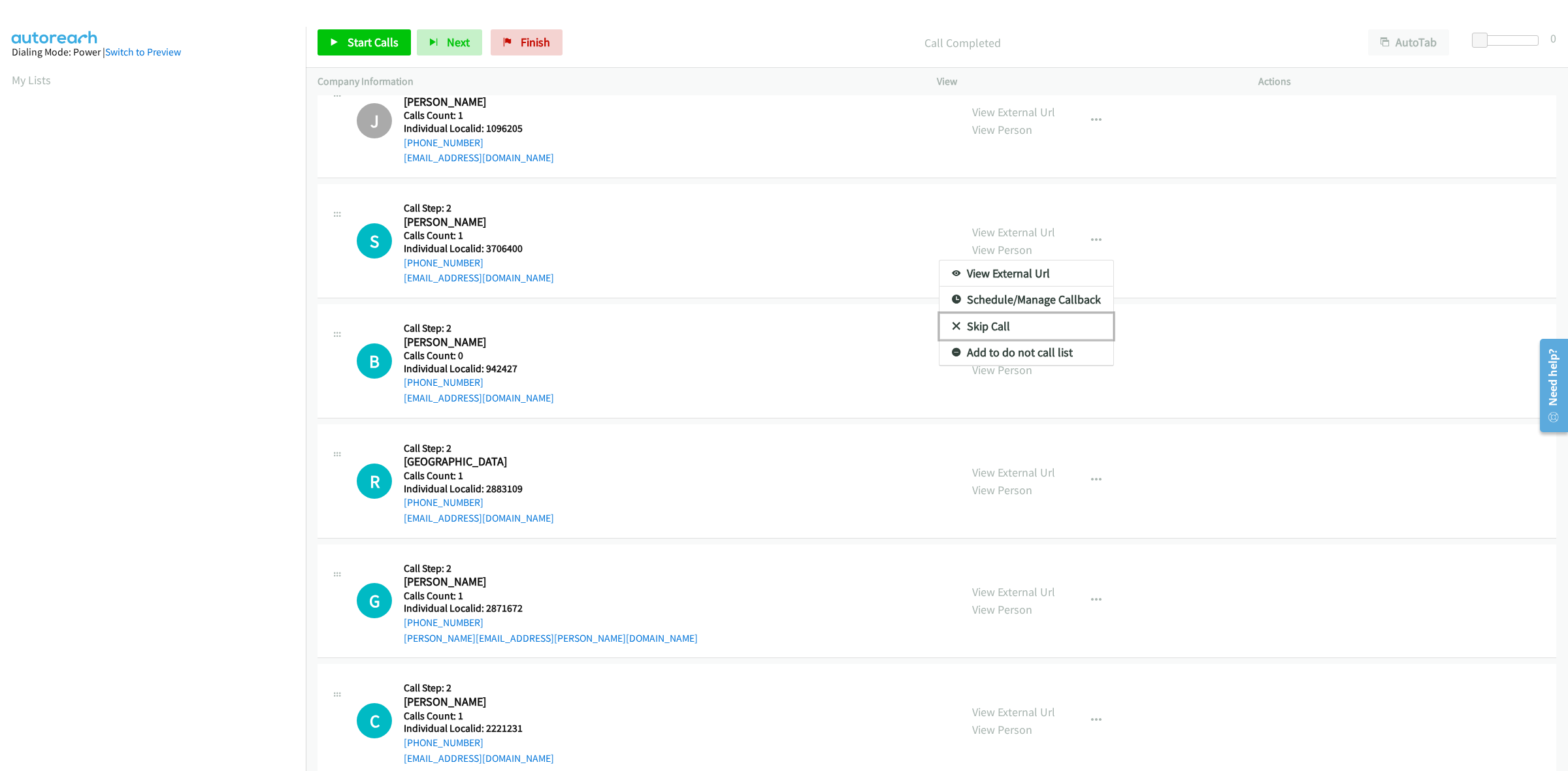
click at [1000, 337] on link "Skip Call" at bounding box center [1026, 326] width 173 height 26
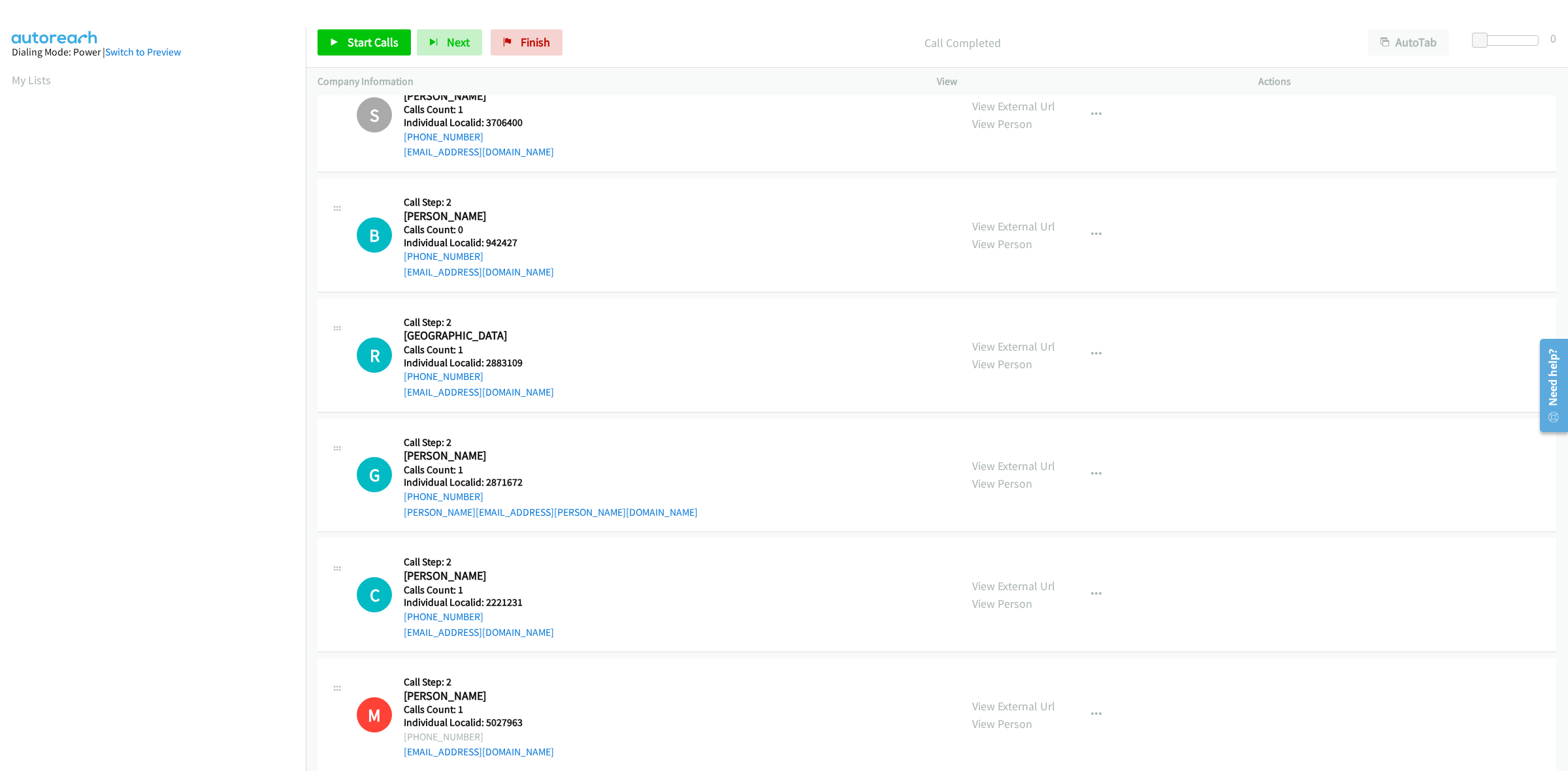
scroll to position [9549, 0]
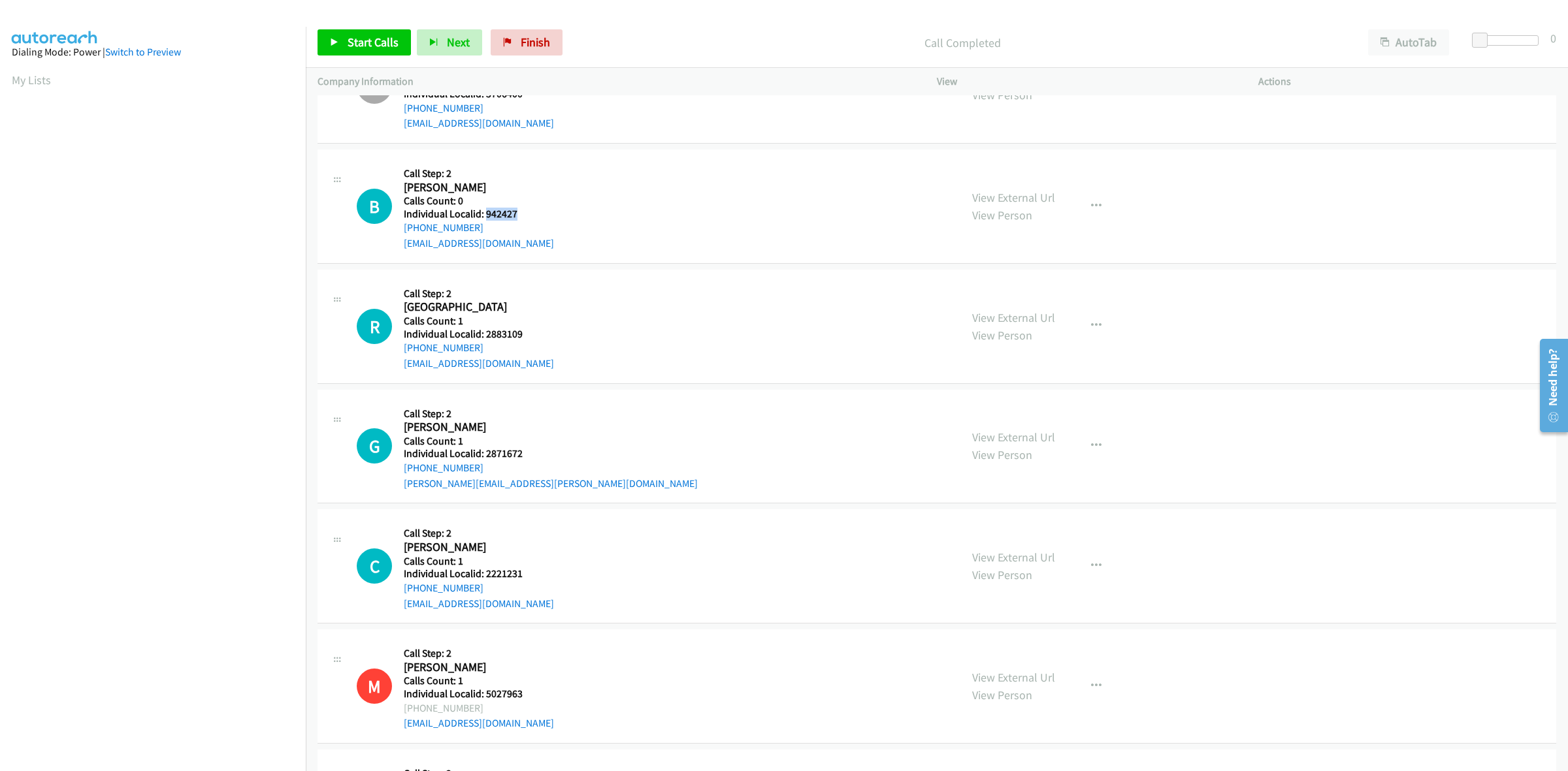
drag, startPoint x: 497, startPoint y: 216, endPoint x: 485, endPoint y: 219, distance: 12.4
click at [485, 219] on div "B Callback Scheduled Call Step: 2 Byron Johnson America/Chicago Calls Count: 0 …" at bounding box center [652, 206] width 592 height 90
copy h5 "942427"
click at [1096, 330] on button "button" at bounding box center [1097, 326] width 35 height 26
click at [1018, 424] on link "Skip Call" at bounding box center [1026, 411] width 173 height 26
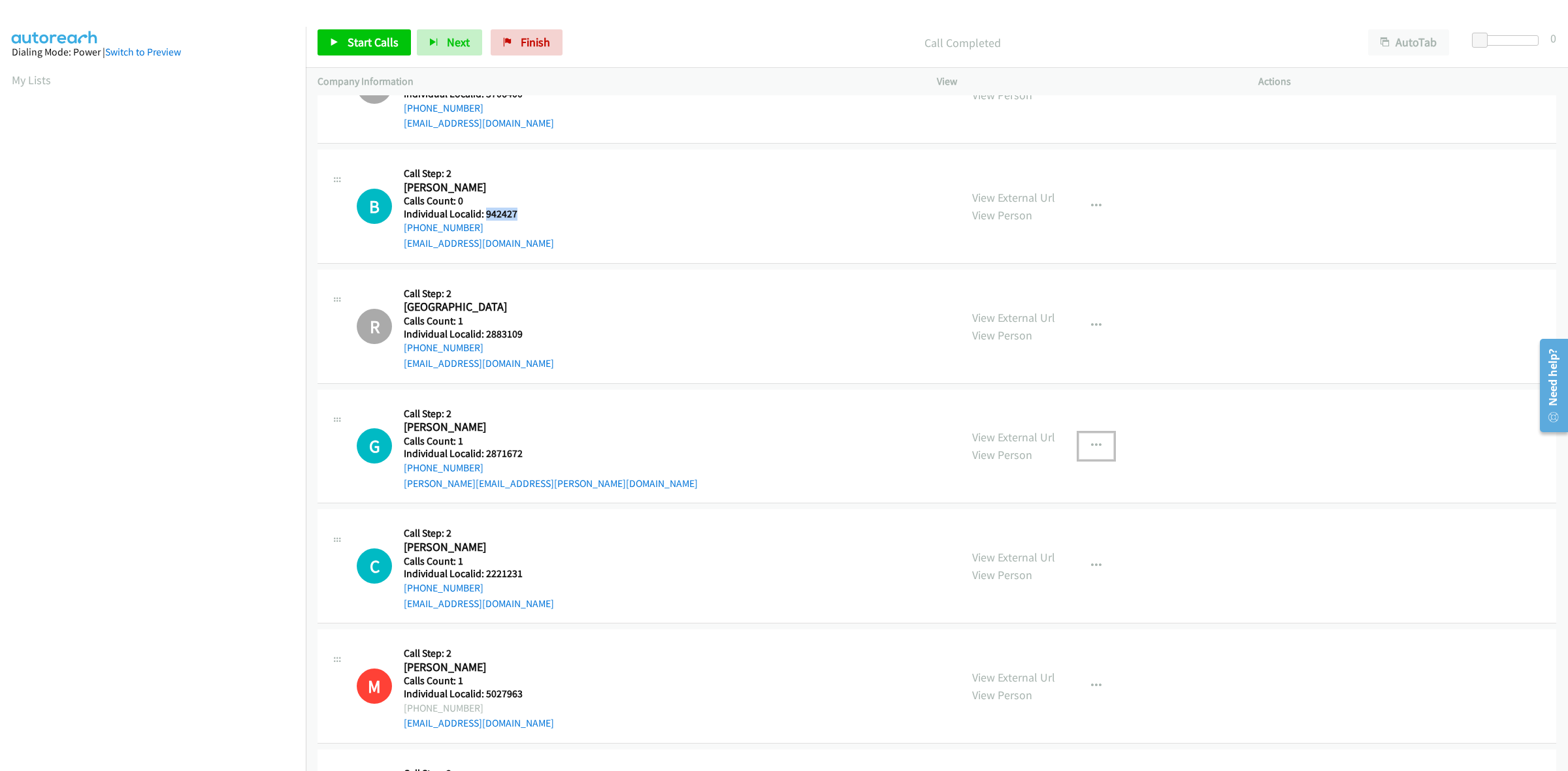
click at [1096, 449] on button "button" at bounding box center [1097, 446] width 35 height 26
click at [1049, 533] on link "Skip Call" at bounding box center [1026, 531] width 173 height 26
click at [1102, 574] on button "button" at bounding box center [1097, 566] width 35 height 26
click at [1080, 664] on link "Skip Call" at bounding box center [1026, 652] width 173 height 26
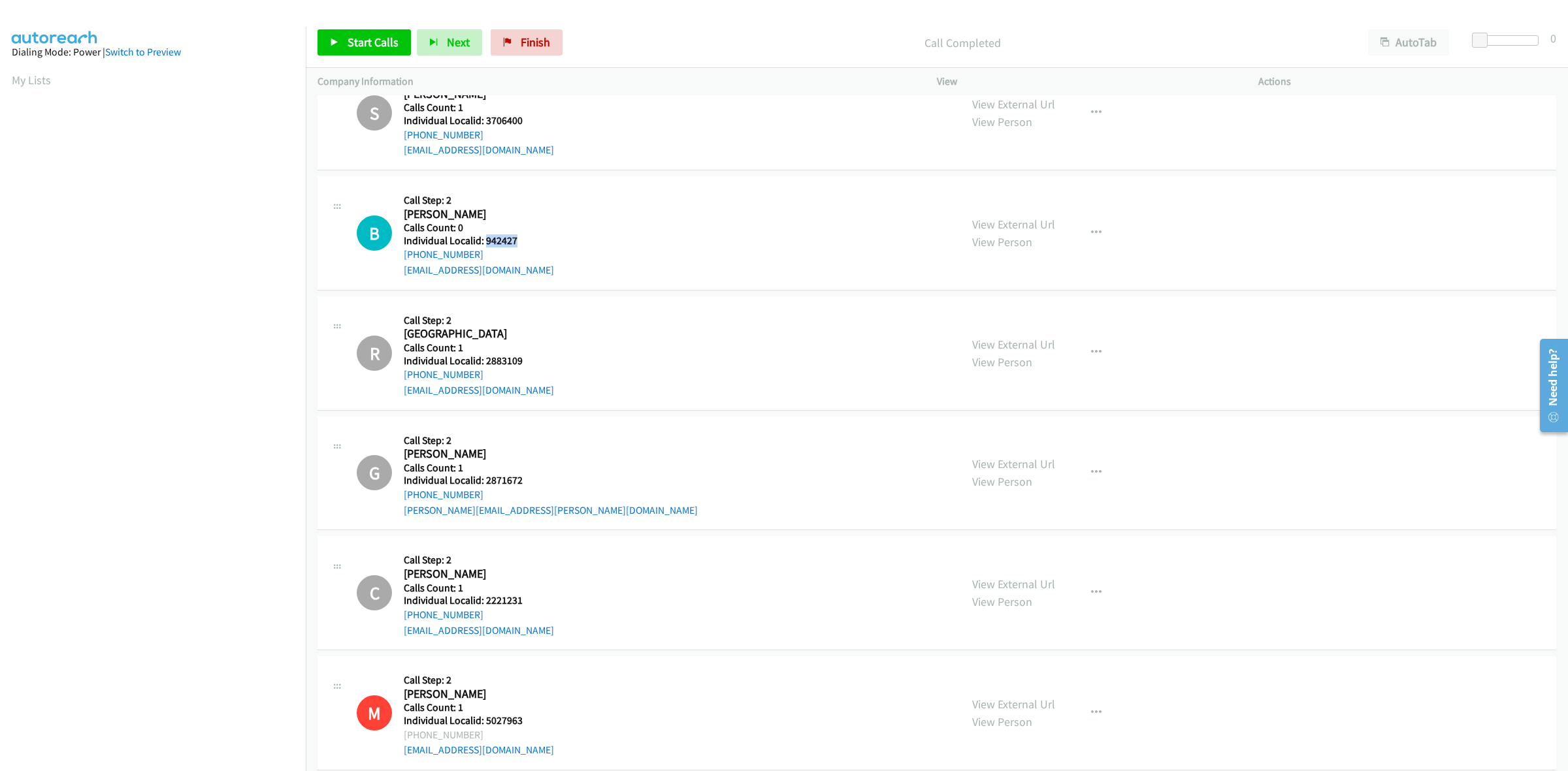
scroll to position [9509, 0]
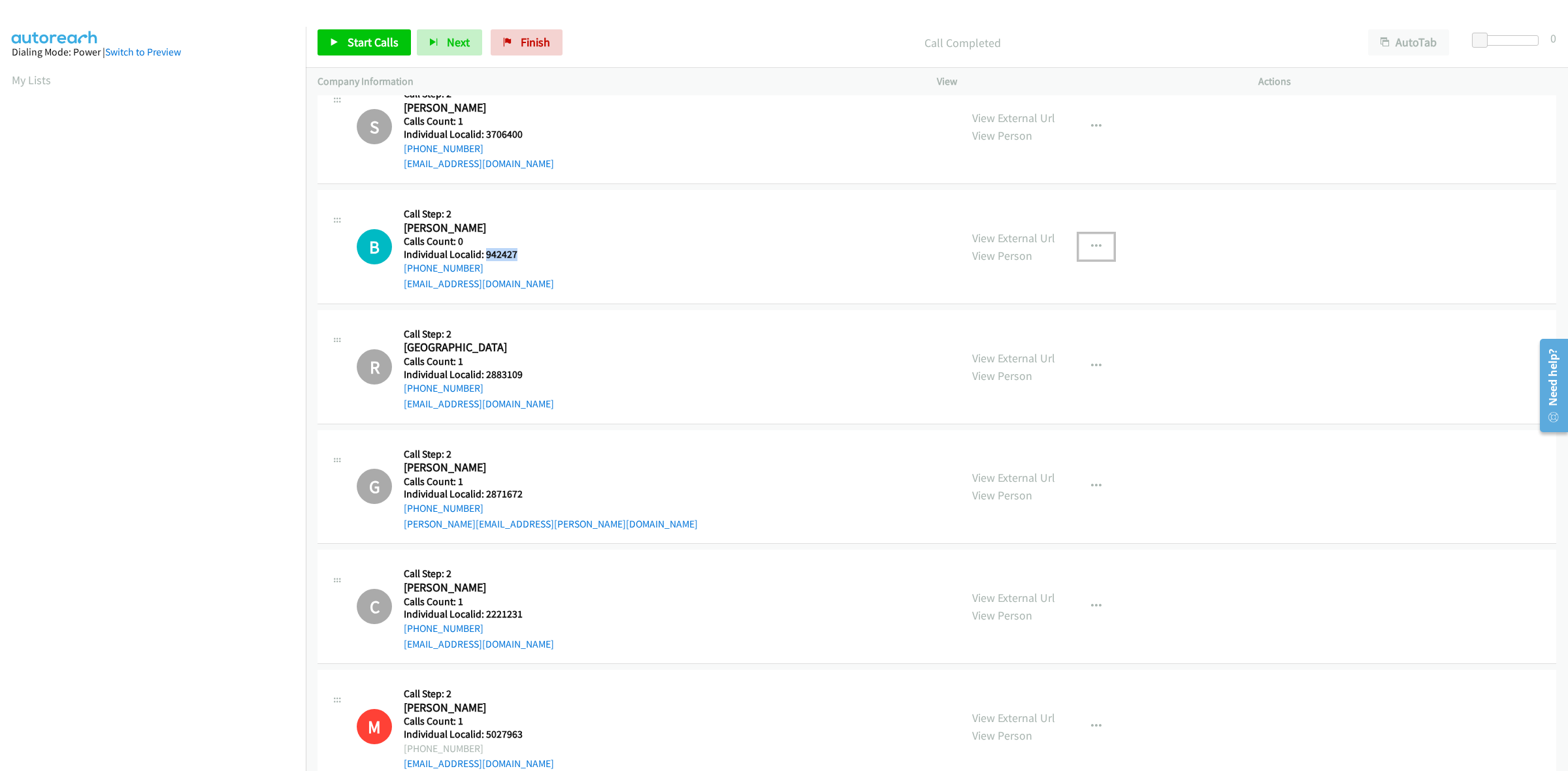
drag, startPoint x: 1098, startPoint y: 255, endPoint x: 1069, endPoint y: 291, distance: 46.2
click at [1098, 255] on button "button" at bounding box center [1097, 247] width 35 height 26
click at [1030, 337] on link "Skip Call" at bounding box center [1026, 332] width 173 height 26
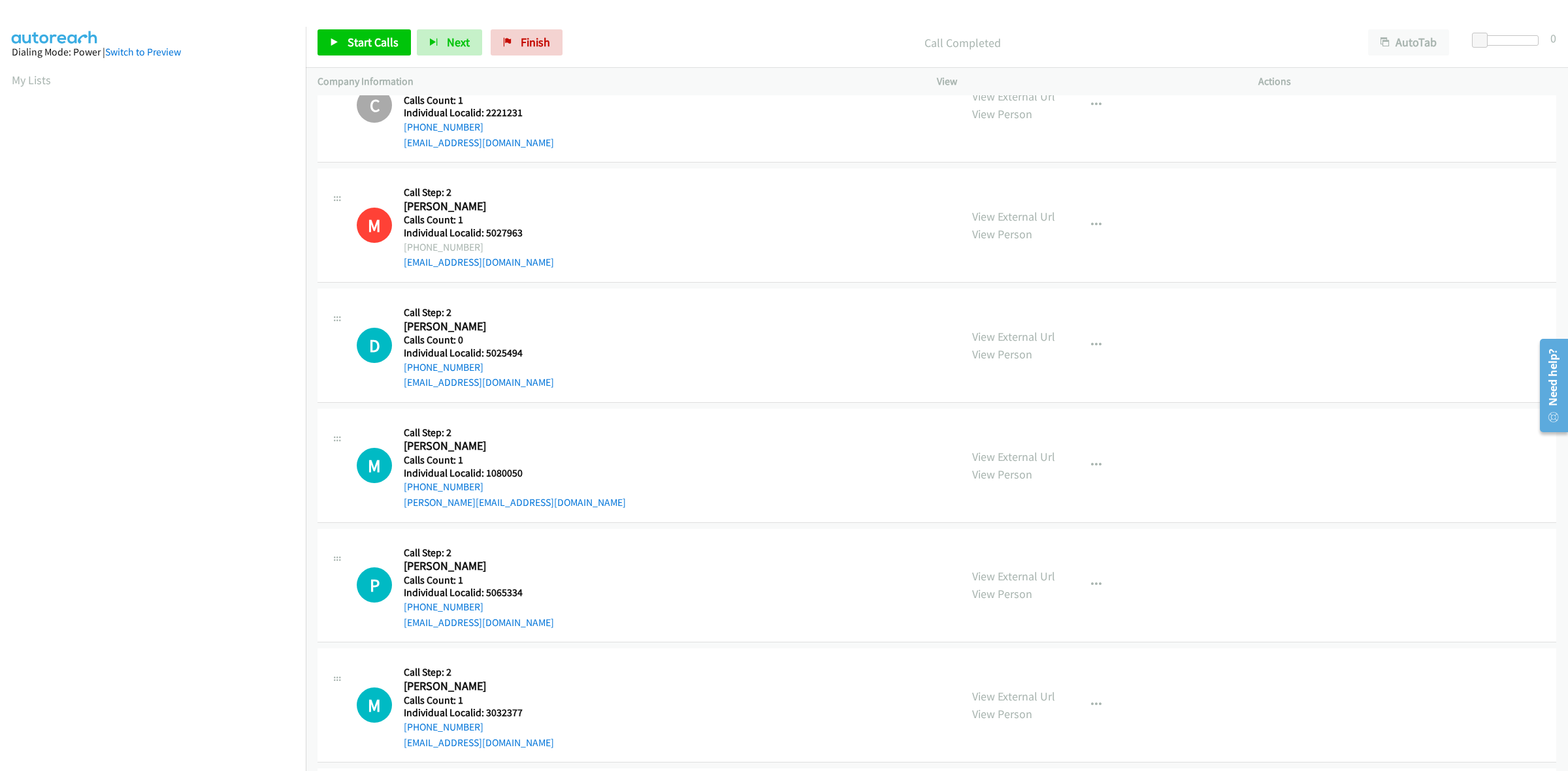
scroll to position [10059, 0]
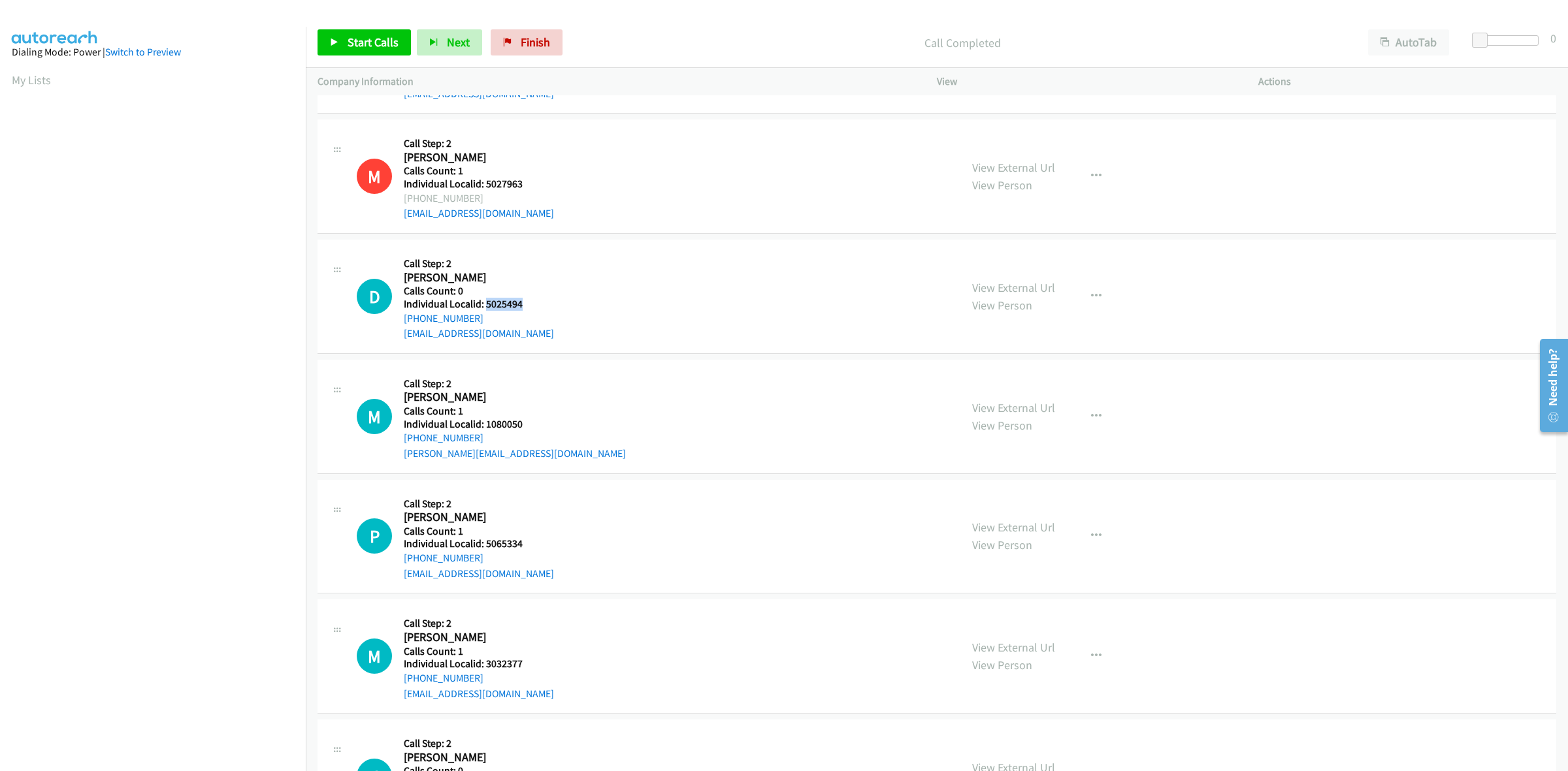
drag, startPoint x: 524, startPoint y: 309, endPoint x: 485, endPoint y: 307, distance: 39.1
click at [485, 307] on div "D Callback Scheduled Call Step: 2 Deen Hubin America/Chicago Calls Count: 0 Ind…" at bounding box center [652, 296] width 592 height 90
copy h5 "5025494"
click at [1099, 299] on button "button" at bounding box center [1097, 296] width 35 height 26
click at [1022, 379] on link "Skip Call" at bounding box center [1026, 381] width 173 height 26
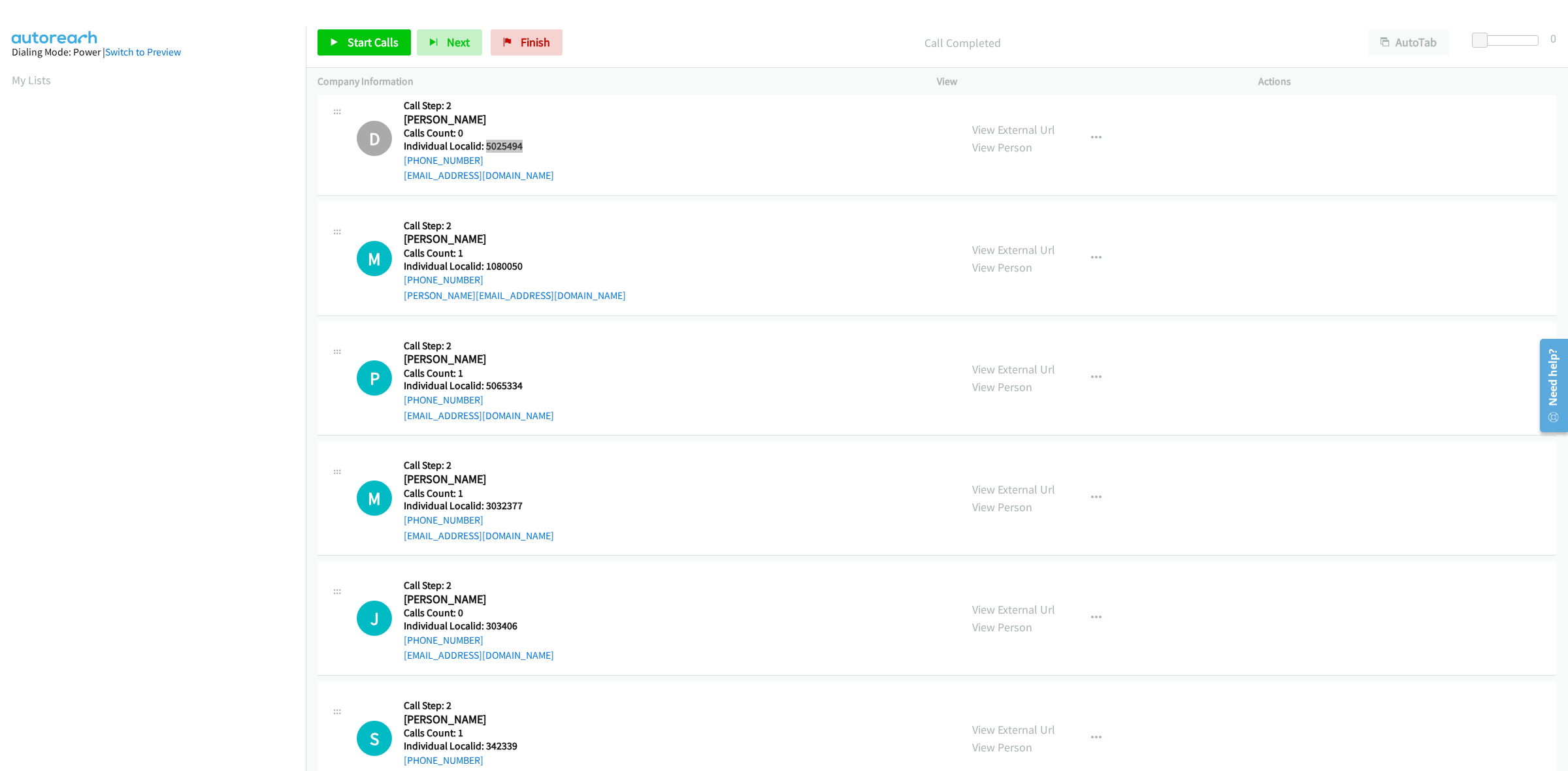
scroll to position [10244, 0]
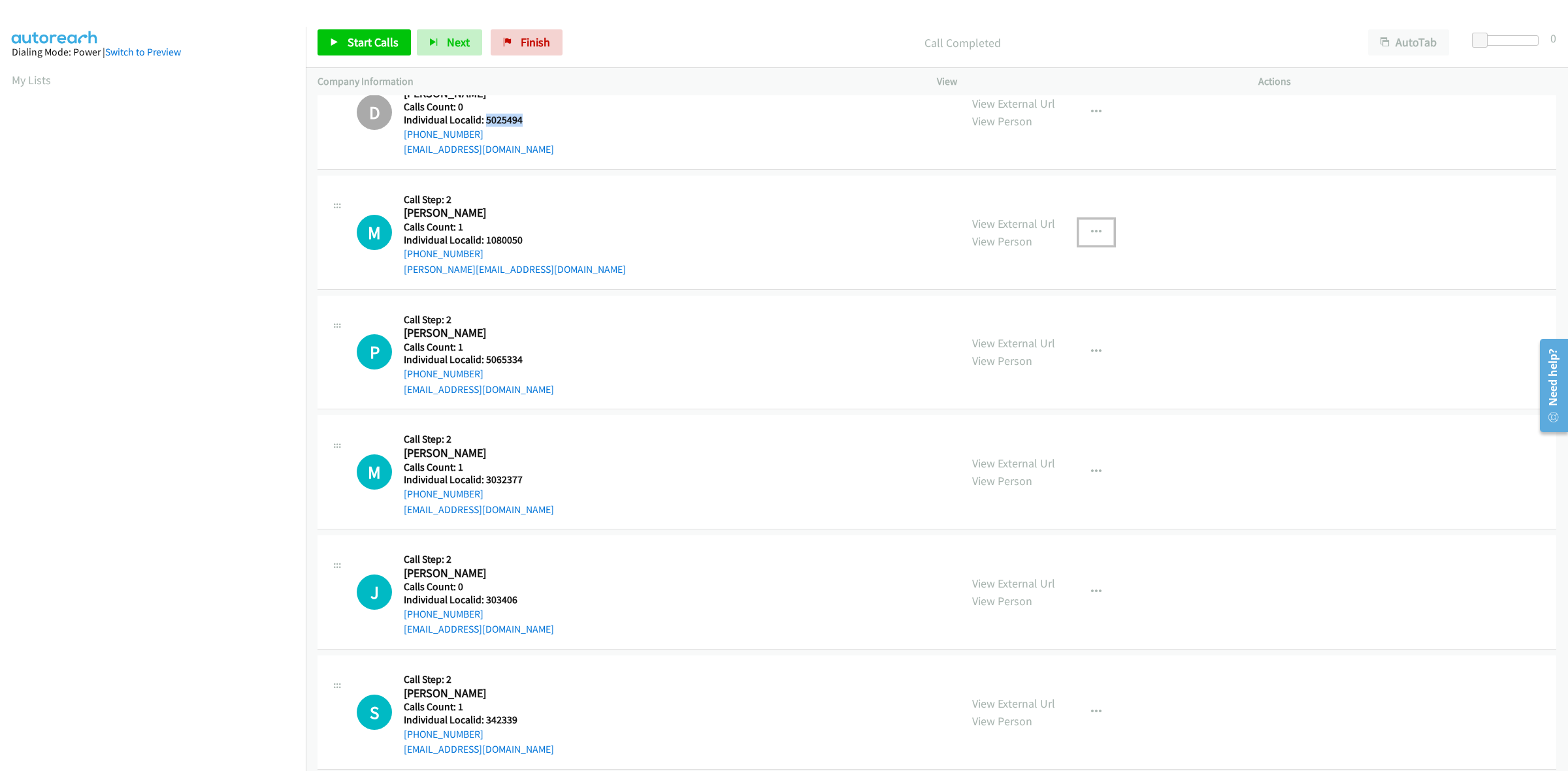
click at [1095, 243] on button "button" at bounding box center [1097, 232] width 35 height 26
click at [1020, 324] on link "Skip Call" at bounding box center [1026, 317] width 173 height 26
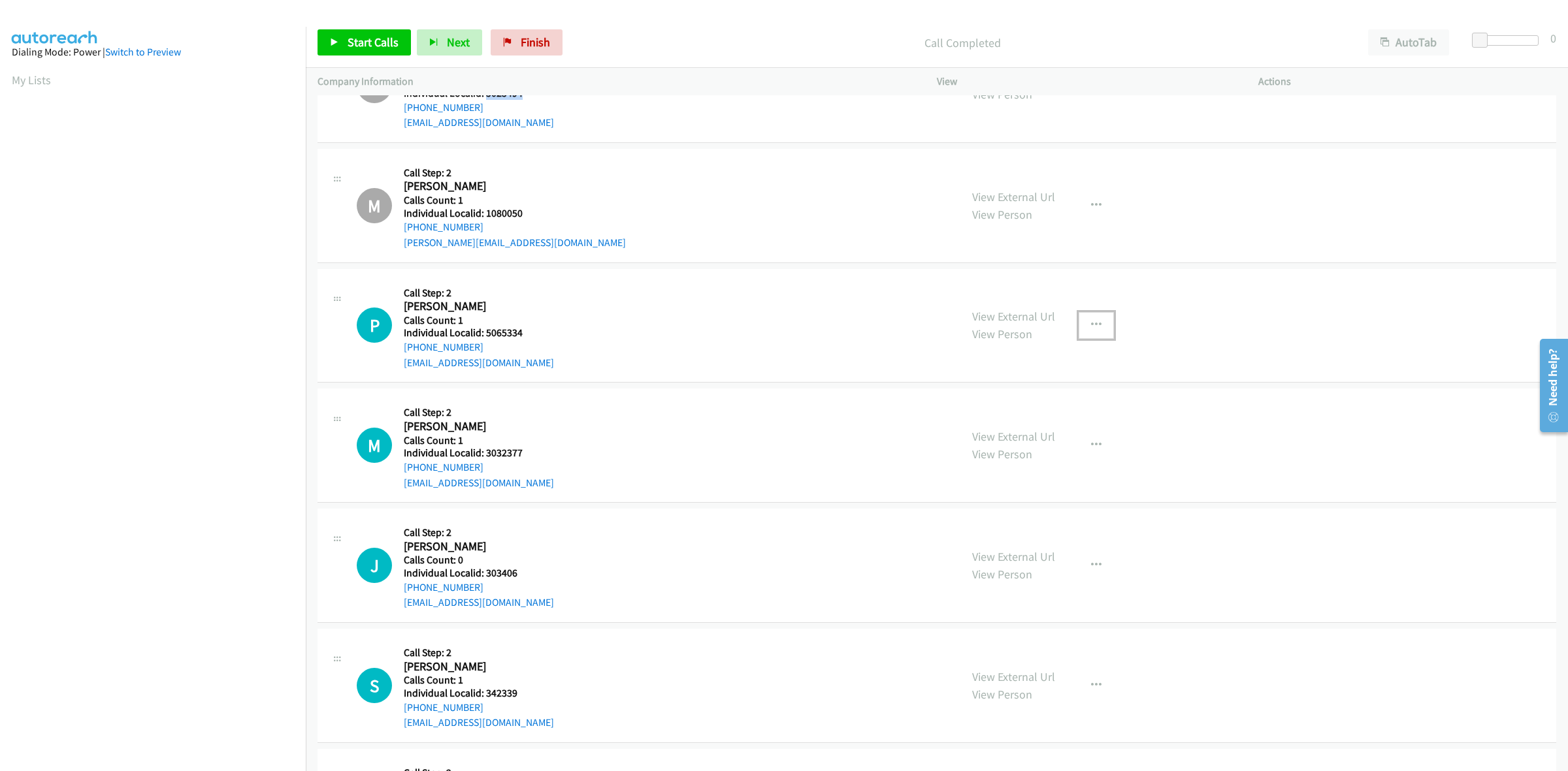
click at [1083, 326] on button "button" at bounding box center [1097, 325] width 35 height 26
click at [1035, 420] on link "Skip Call" at bounding box center [1026, 411] width 173 height 26
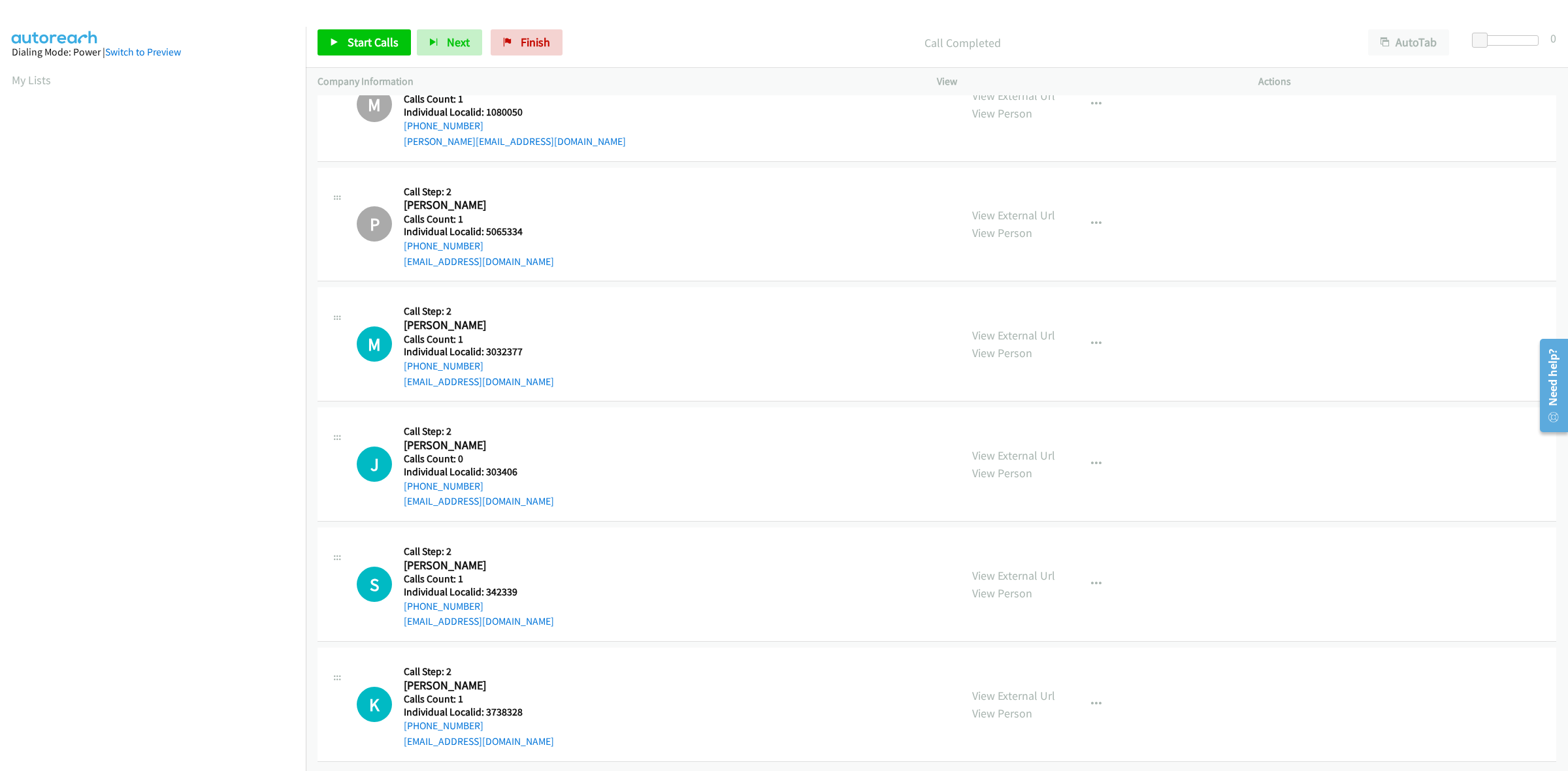
scroll to position [10391, 0]
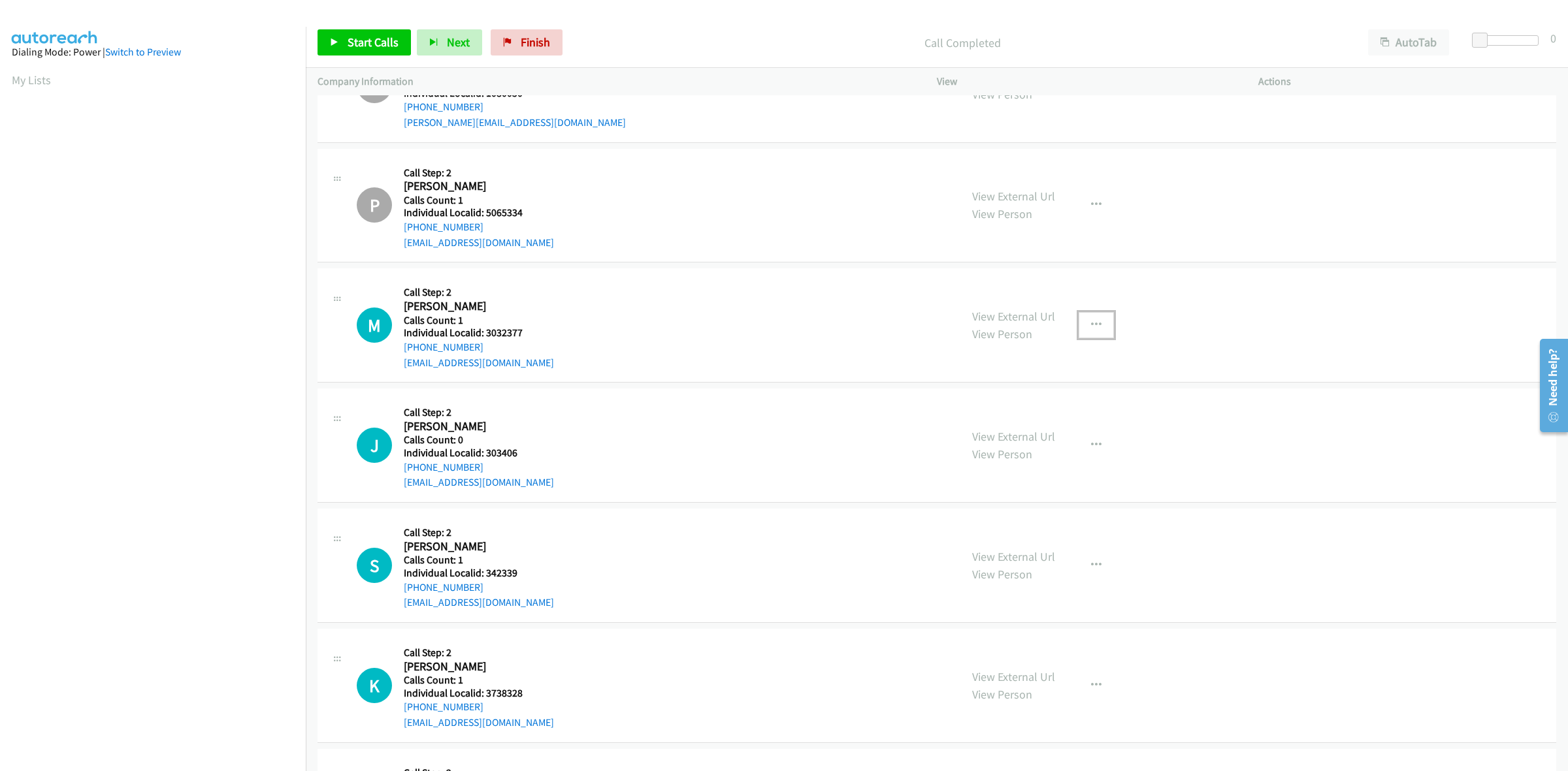
click at [1079, 328] on button "button" at bounding box center [1097, 325] width 35 height 26
click at [1017, 419] on link "Skip Call" at bounding box center [1026, 411] width 173 height 26
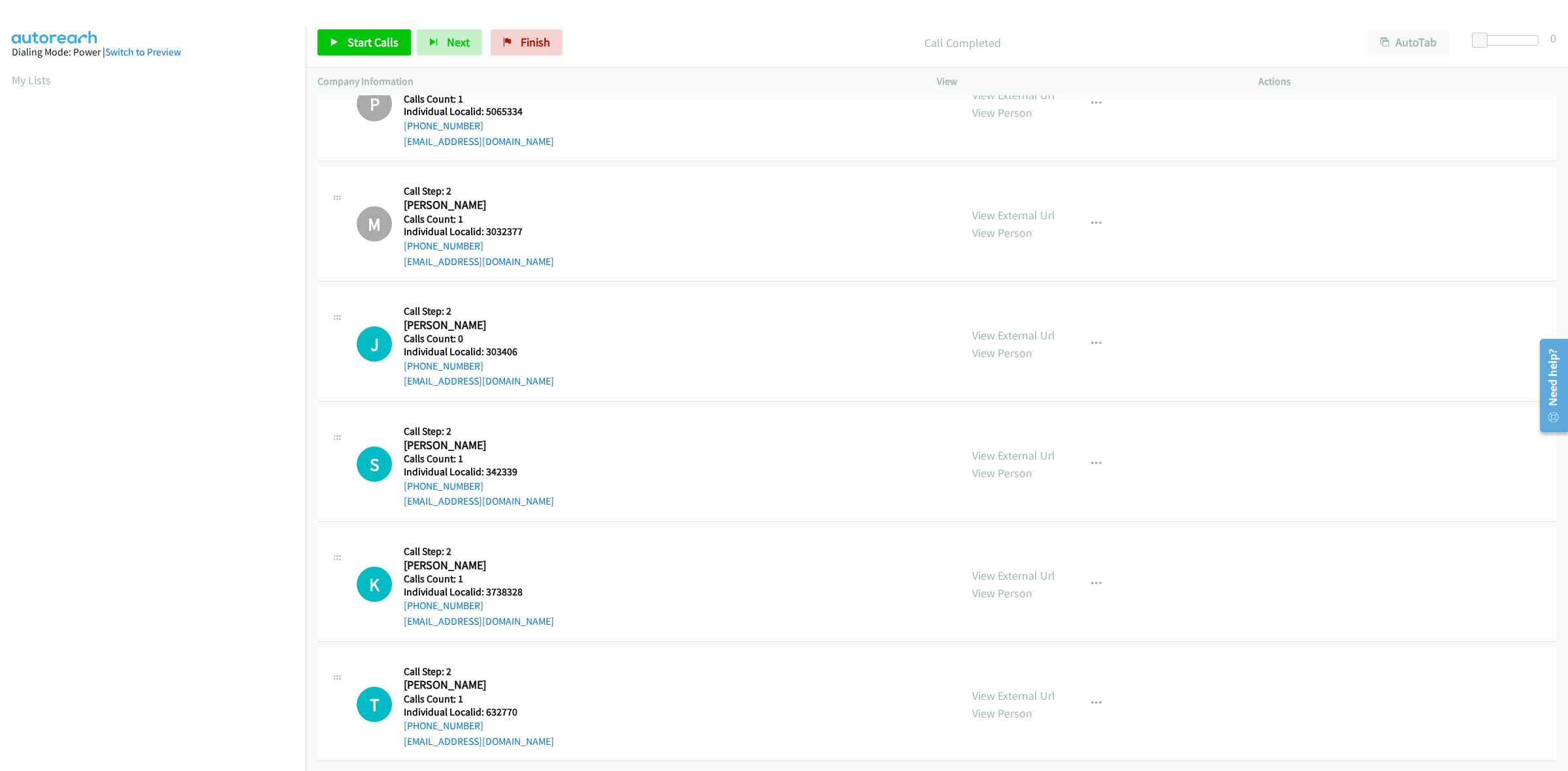
scroll to position [10511, 0]
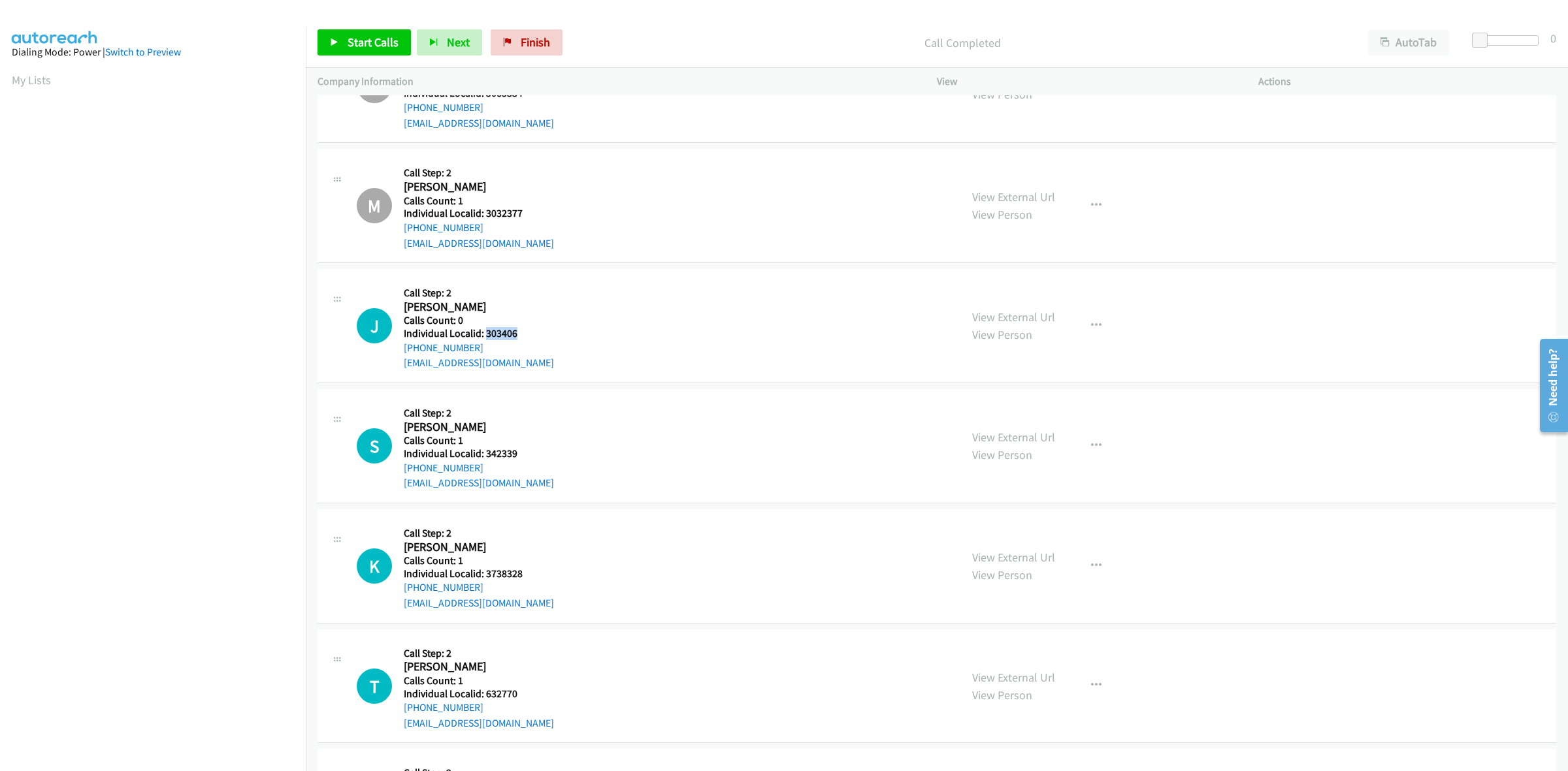
drag, startPoint x: 520, startPoint y: 337, endPoint x: 485, endPoint y: 335, distance: 35.1
click at [485, 335] on div "J Callback Scheduled Call Step: 2 Jon Harrison America/New_York Calls Count: 0 …" at bounding box center [652, 325] width 592 height 90
copy h5 "303406"
click at [1095, 333] on button "button" at bounding box center [1097, 326] width 35 height 26
click at [1005, 411] on link "Skip Call" at bounding box center [1026, 411] width 173 height 26
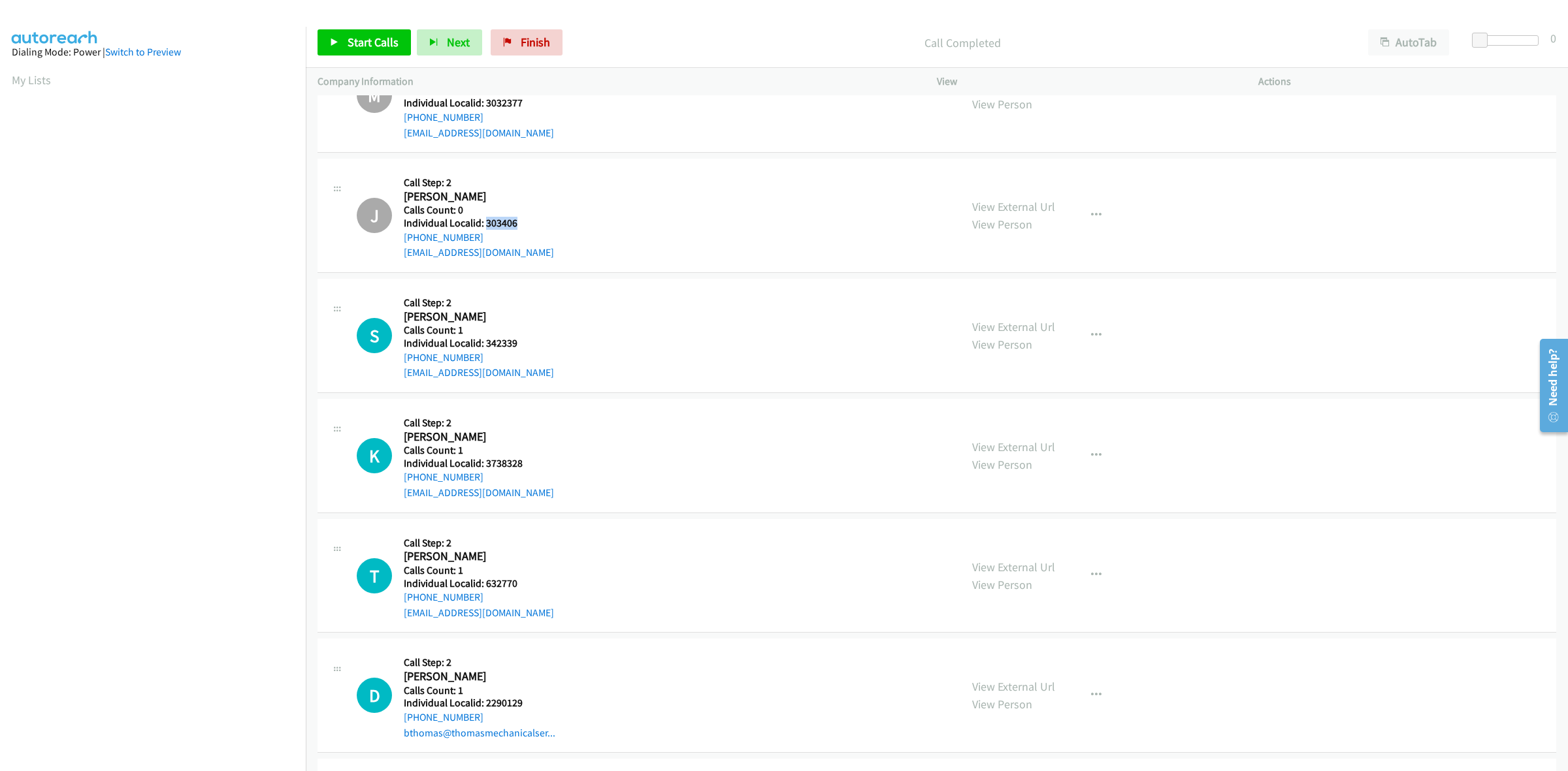
scroll to position [10631, 0]
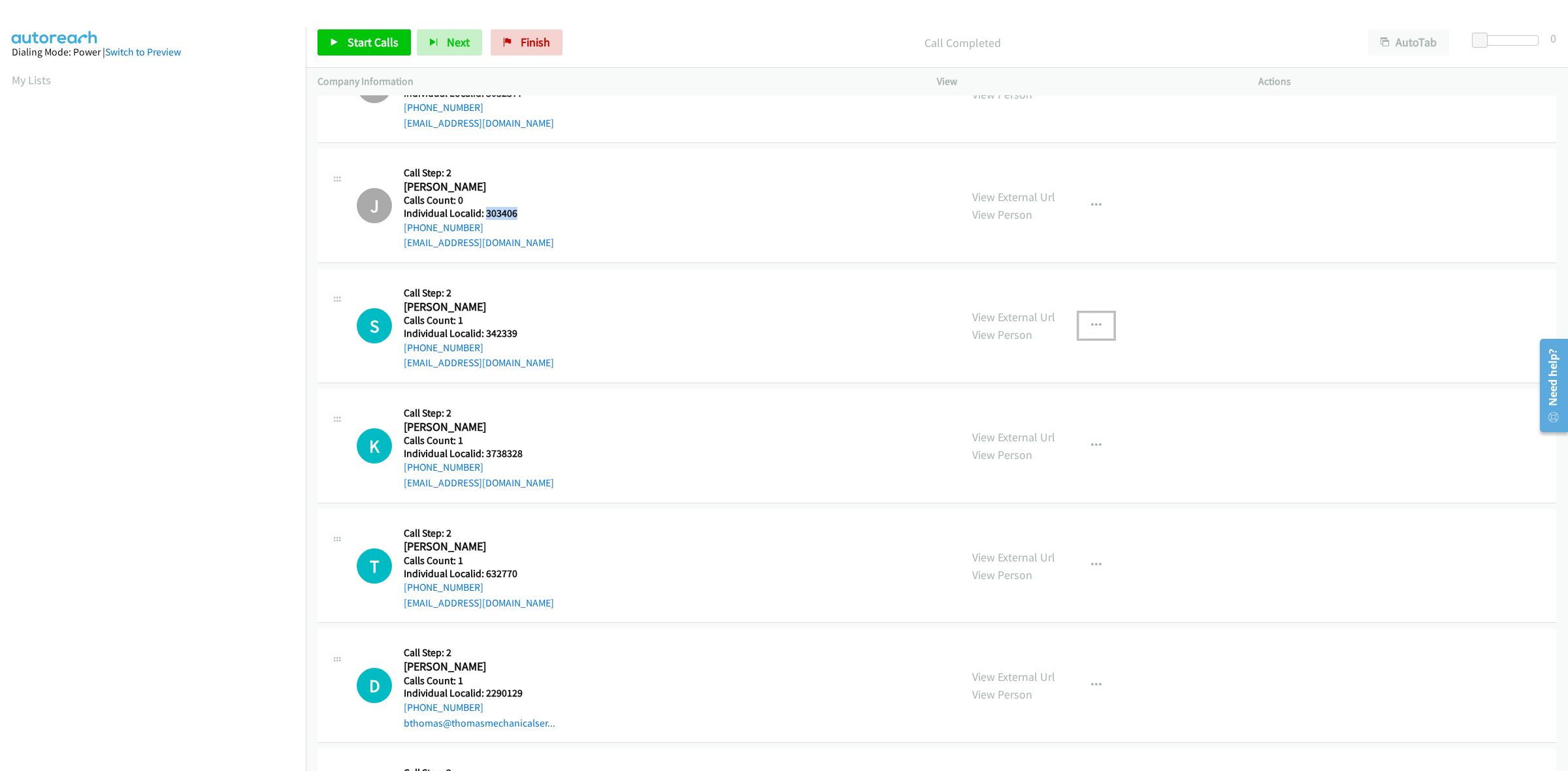
click at [1091, 331] on icon "button" at bounding box center [1096, 325] width 10 height 10
click at [1007, 412] on link "Skip Call" at bounding box center [1026, 411] width 173 height 26
click at [1091, 448] on icon "button" at bounding box center [1096, 446] width 10 height 10
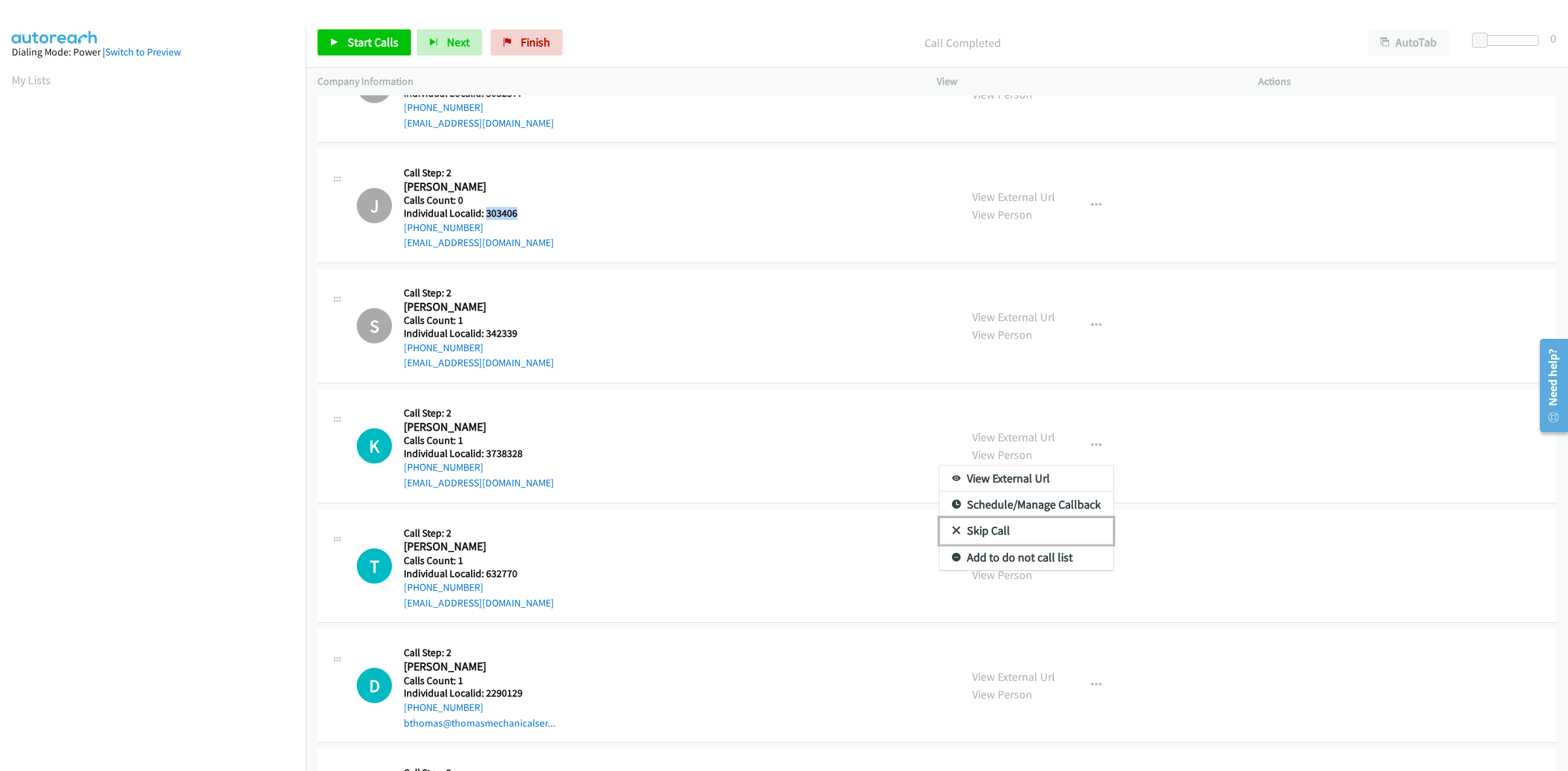
click at [1049, 533] on link "Skip Call" at bounding box center [1026, 531] width 173 height 26
click at [1101, 575] on button "button" at bounding box center [1097, 566] width 35 height 26
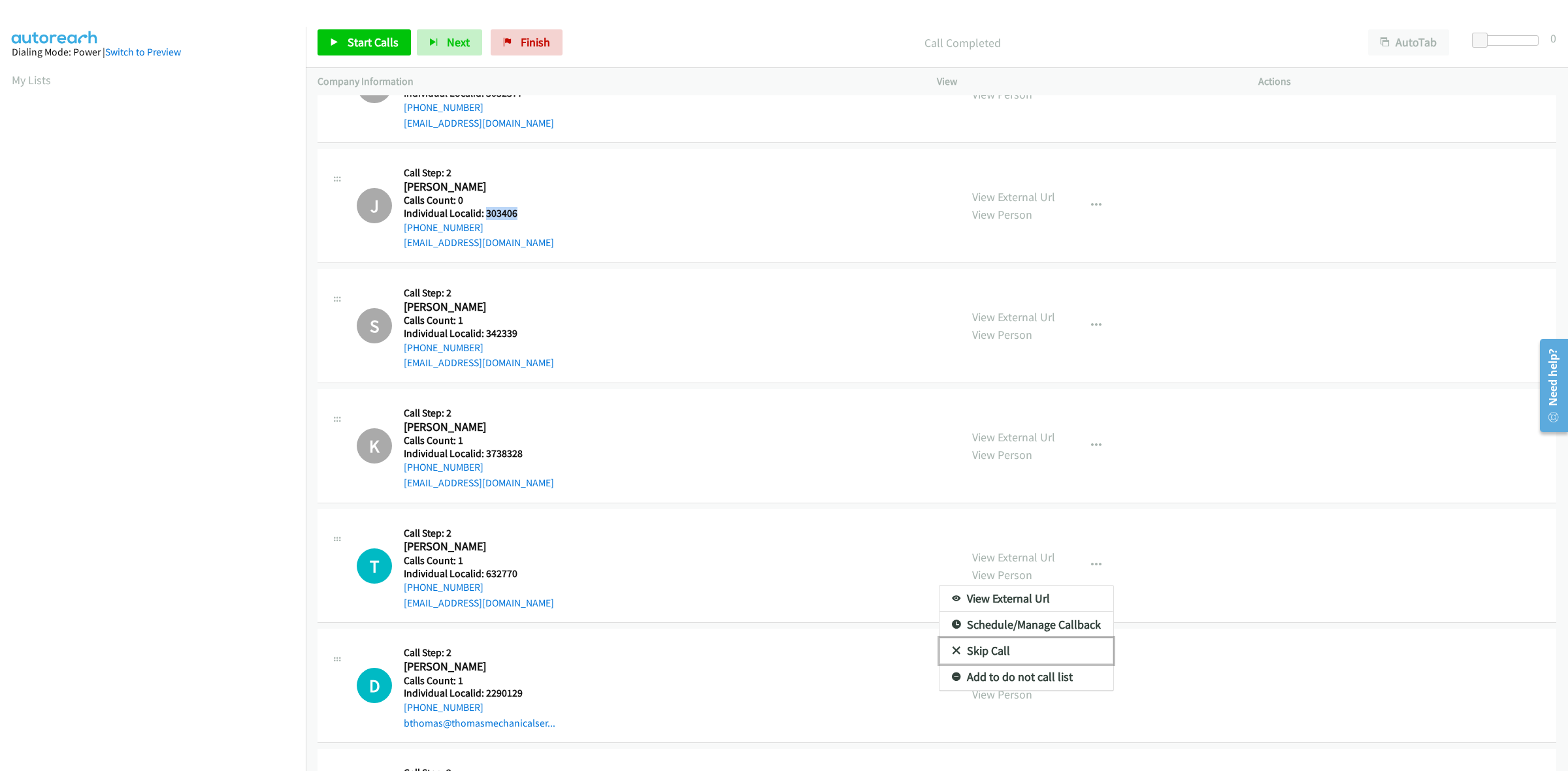
click at [1049, 657] on link "Skip Call" at bounding box center [1026, 651] width 173 height 26
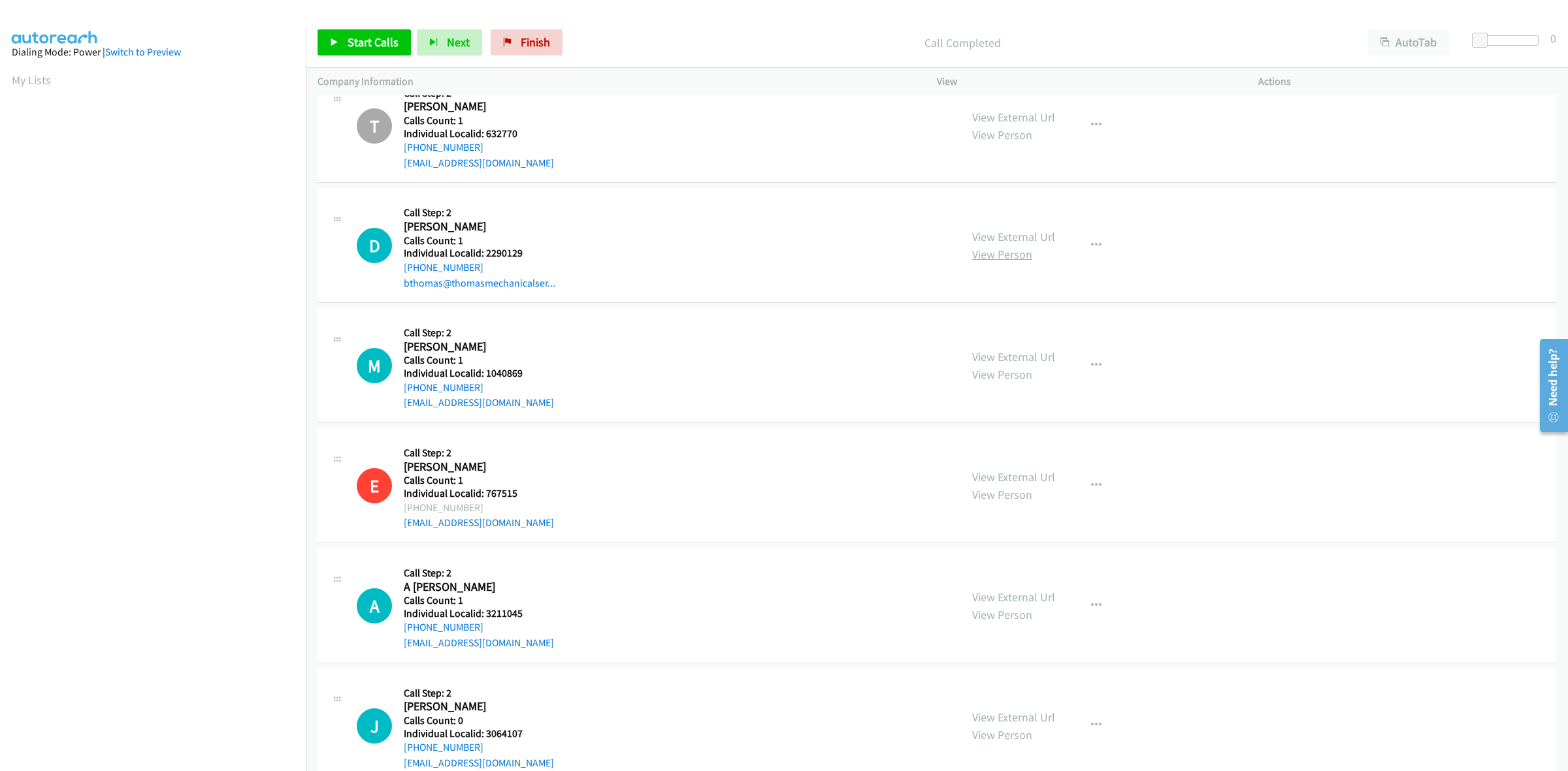
scroll to position [11074, 0]
click at [1105, 241] on button "button" at bounding box center [1097, 243] width 35 height 26
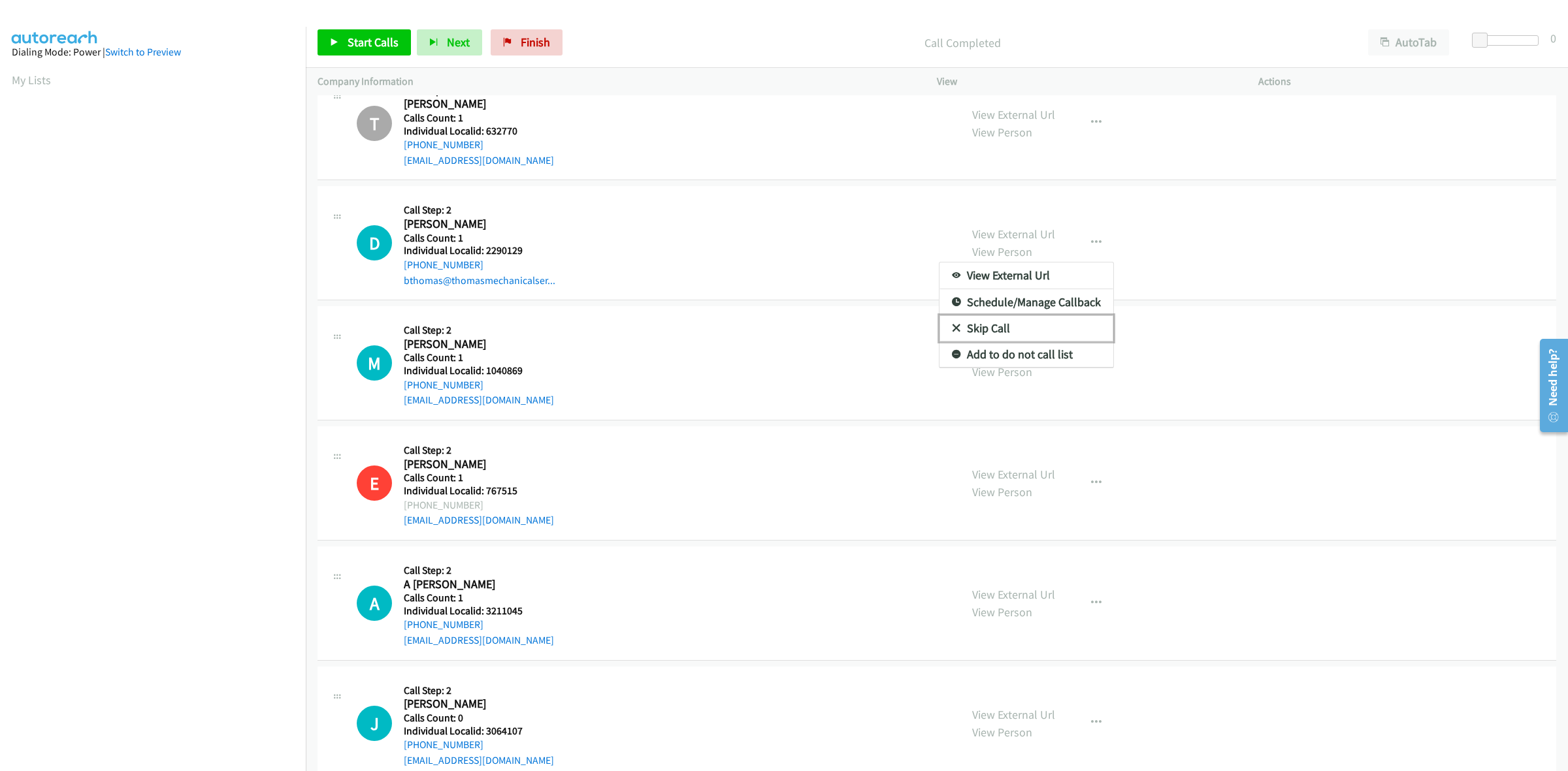
click at [1040, 328] on link "Skip Call" at bounding box center [1026, 328] width 173 height 26
click at [1089, 376] on button "button" at bounding box center [1097, 363] width 35 height 26
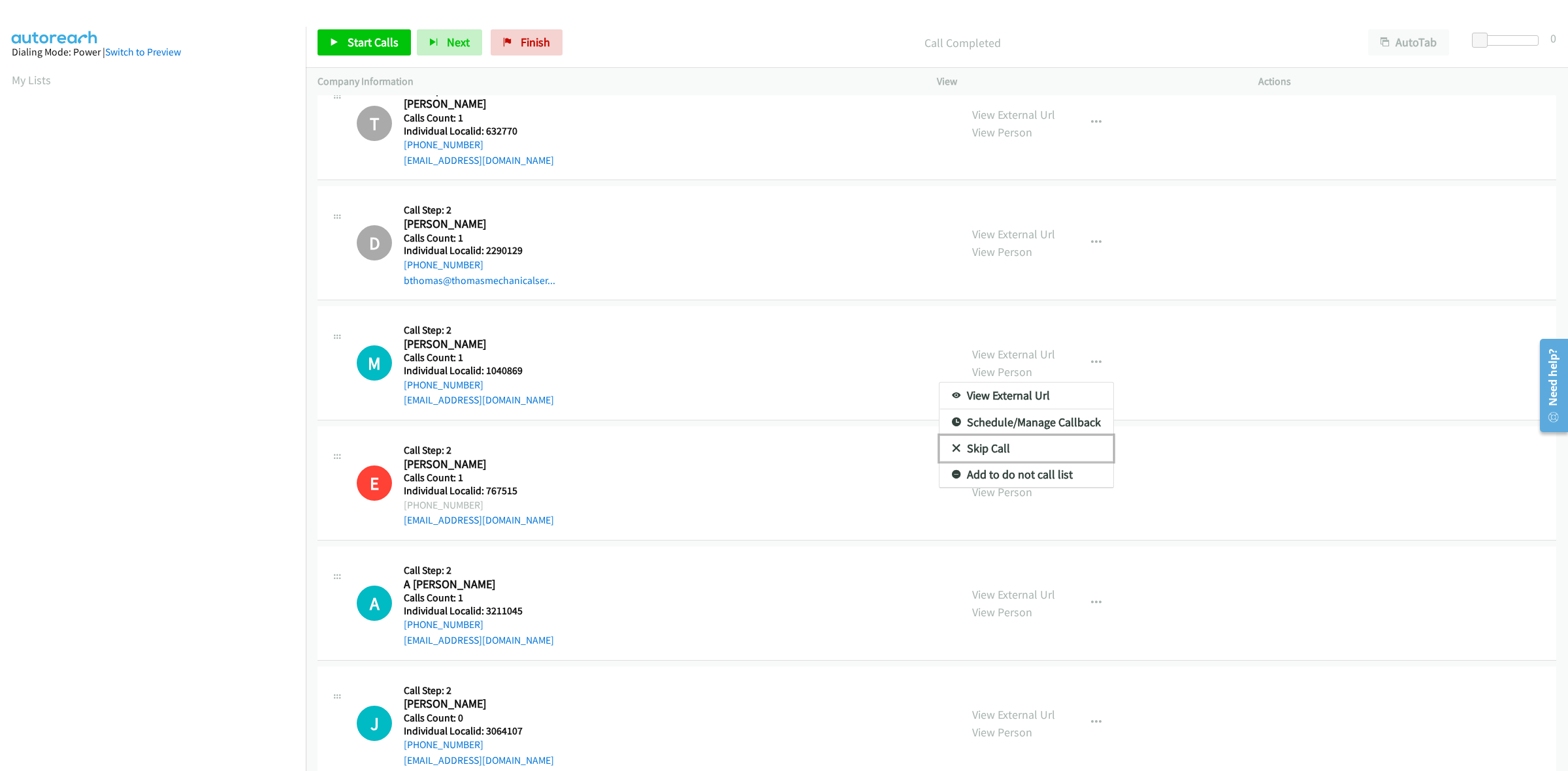
click at [1040, 461] on link "Skip Call" at bounding box center [1026, 448] width 173 height 26
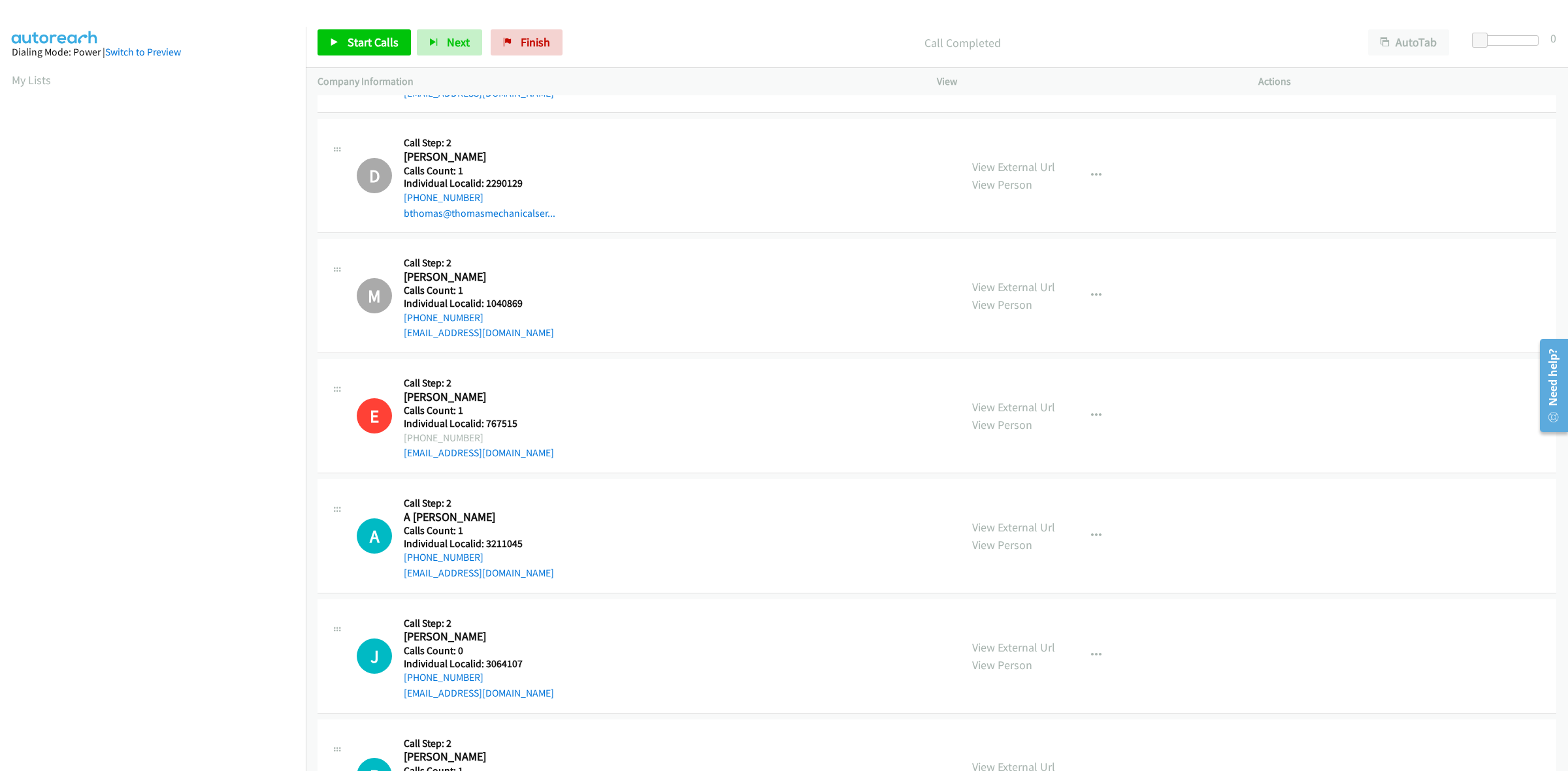
scroll to position [11231, 0]
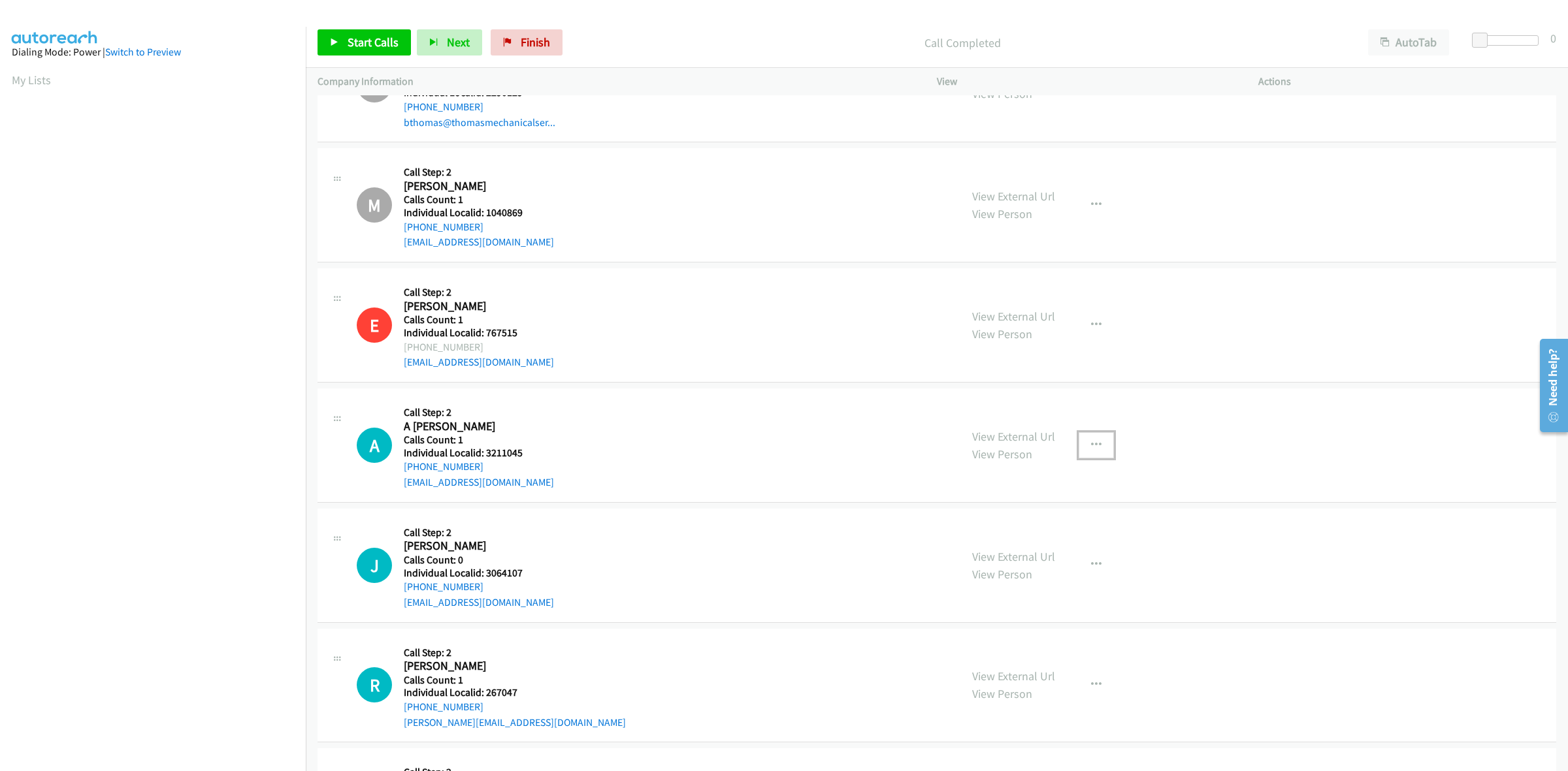
click at [1092, 449] on icon "button" at bounding box center [1096, 445] width 10 height 10
click at [1011, 536] on link "Skip Call" at bounding box center [1026, 530] width 173 height 26
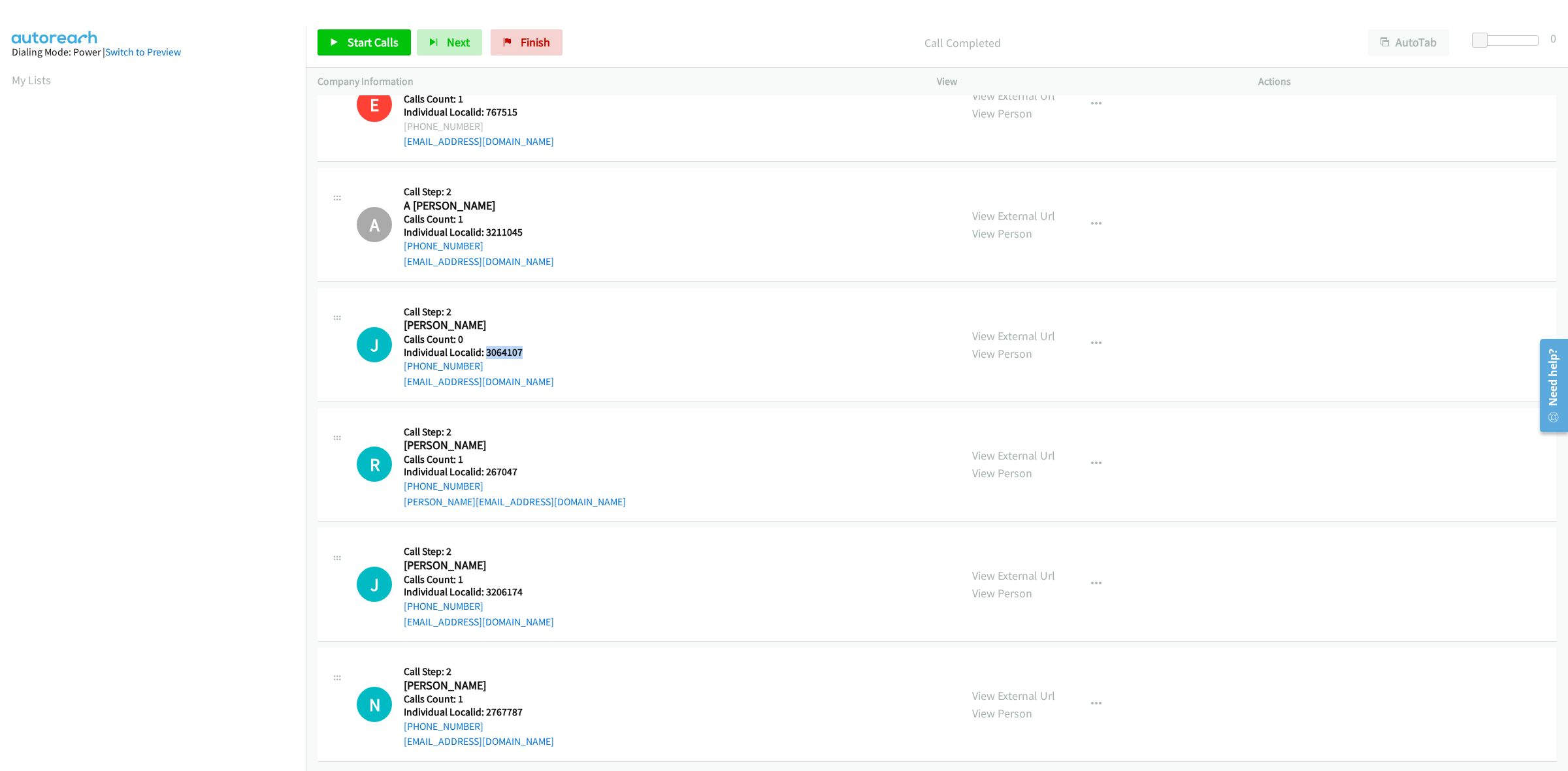
drag, startPoint x: 527, startPoint y: 341, endPoint x: 484, endPoint y: 341, distance: 43.0
click at [484, 341] on div "J Callback Scheduled Call Step: 2 John Terzo America/New_York Calls Count: 0 In…" at bounding box center [652, 345] width 592 height 90
drag, startPoint x: 481, startPoint y: 346, endPoint x: 488, endPoint y: 356, distance: 12.2
click at [488, 356] on div "Callback Scheduled Call Step: 2 John Terzo America/New_York Calls Count: 0 Indi…" at bounding box center [479, 345] width 150 height 90
click at [582, 328] on div "J Callback Scheduled Call Step: 2 John Terzo America/New_York Calls Count: 0 In…" at bounding box center [652, 345] width 592 height 90
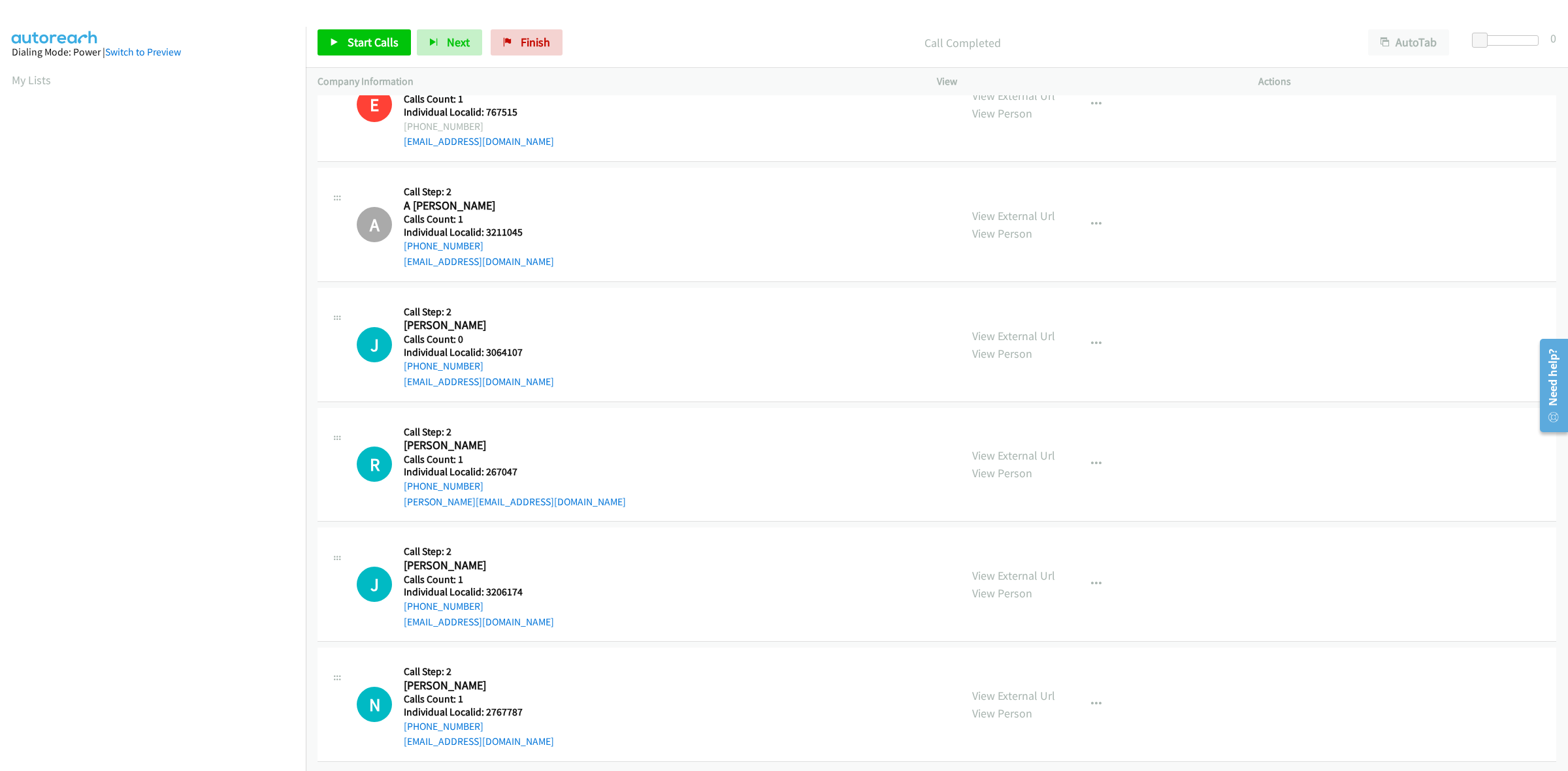
drag, startPoint x: 485, startPoint y: 351, endPoint x: 402, endPoint y: 359, distance: 83.4
click at [402, 359] on div "J Callback Scheduled Call Step: 2 John Terzo America/New_York Calls Count: 0 In…" at bounding box center [652, 345] width 592 height 90
drag, startPoint x: 534, startPoint y: 340, endPoint x: 485, endPoint y: 337, distance: 49.1
click at [485, 337] on div "J Callback Scheduled Call Step: 2 John Terzo America/New_York Calls Count: 0 In…" at bounding box center [652, 345] width 592 height 90
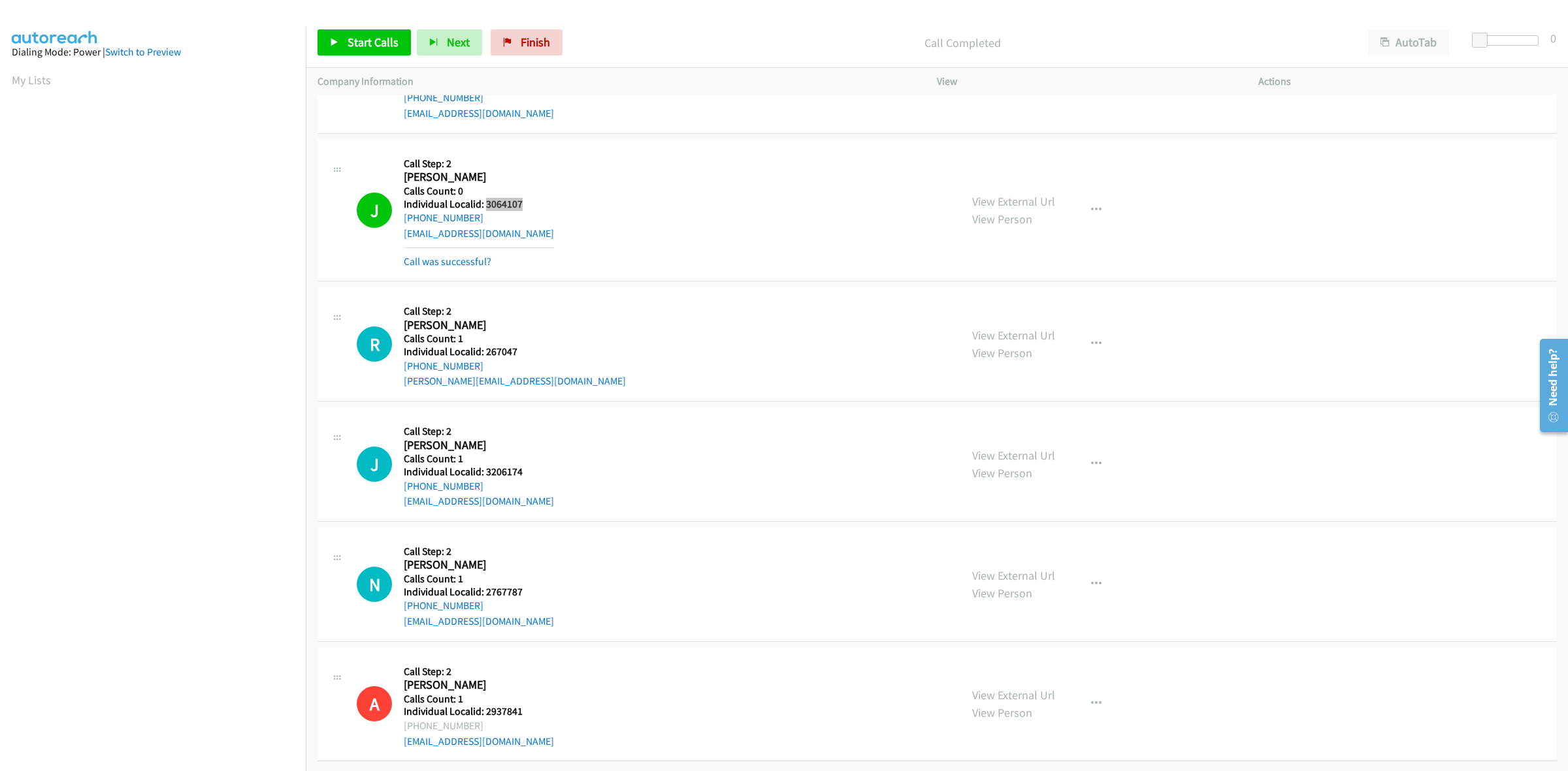
scroll to position [11614, 0]
click at [1100, 337] on button "button" at bounding box center [1097, 344] width 35 height 26
click at [1031, 408] on link "Schedule/Manage Callback" at bounding box center [1026, 403] width 173 height 26
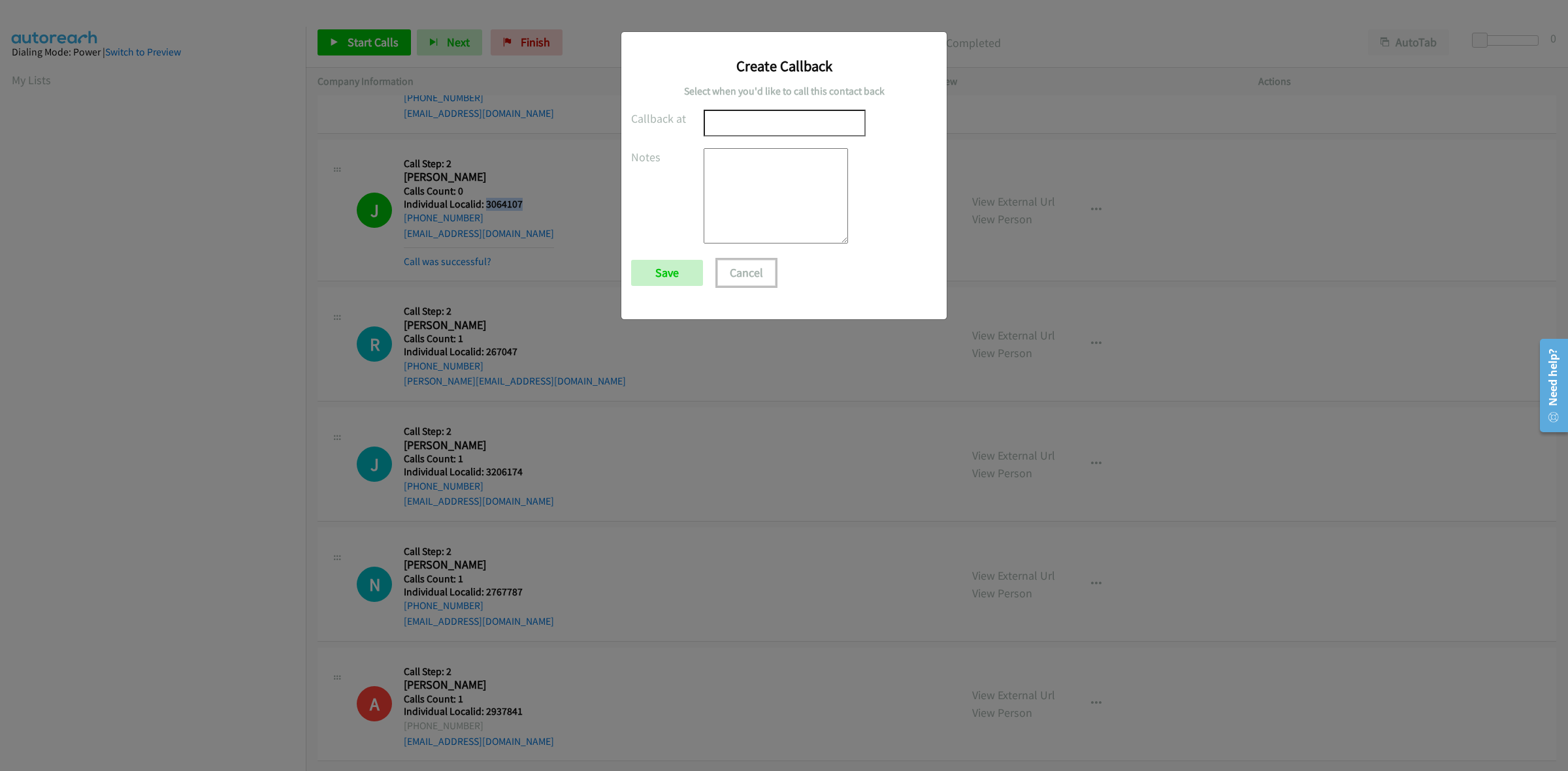
click at [742, 265] on button "Cancel" at bounding box center [746, 273] width 58 height 26
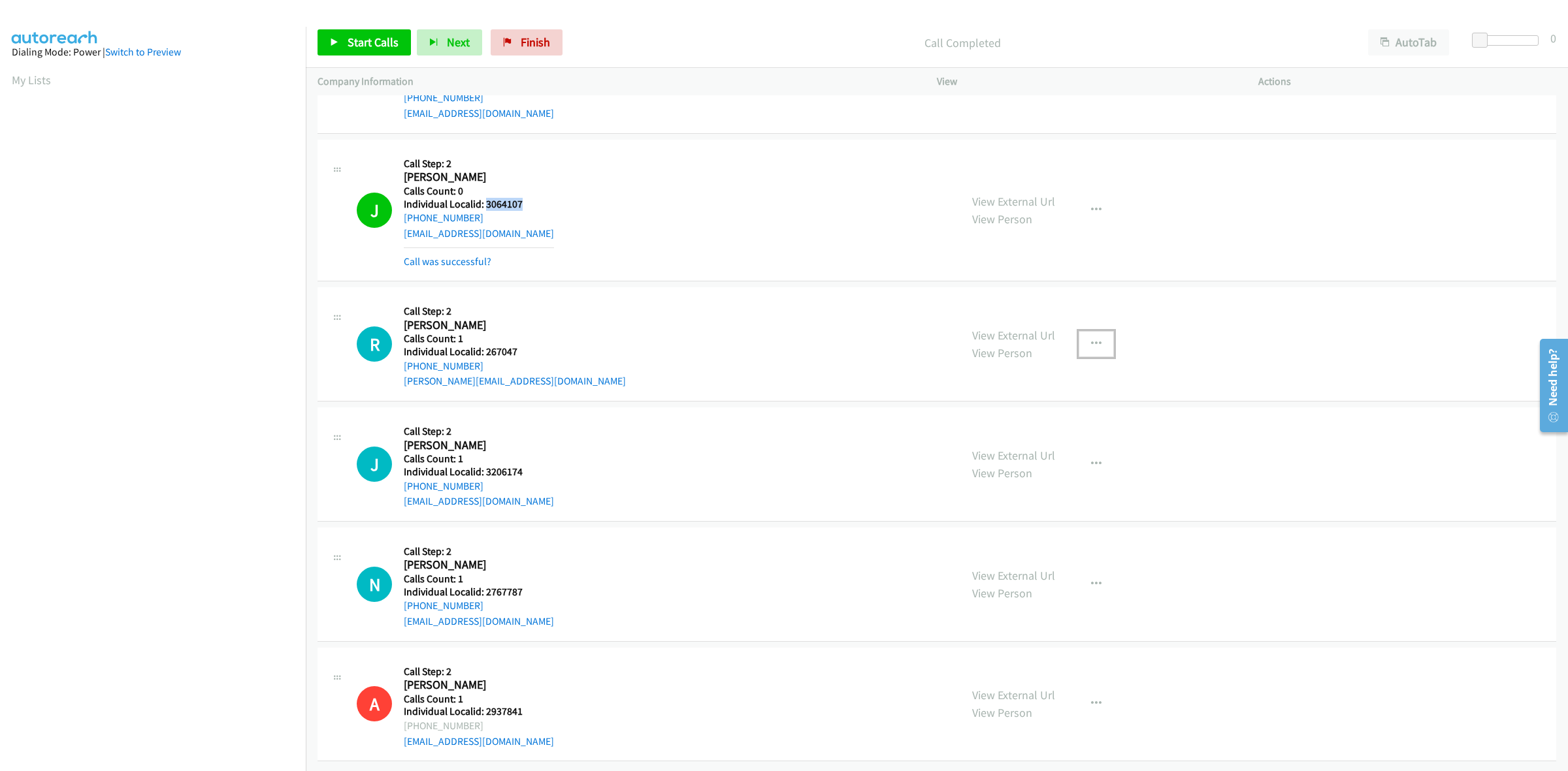
click at [1079, 338] on button "button" at bounding box center [1097, 344] width 35 height 26
click at [1048, 422] on link "Skip Call" at bounding box center [1026, 430] width 173 height 26
click at [1091, 461] on icon "button" at bounding box center [1096, 463] width 10 height 10
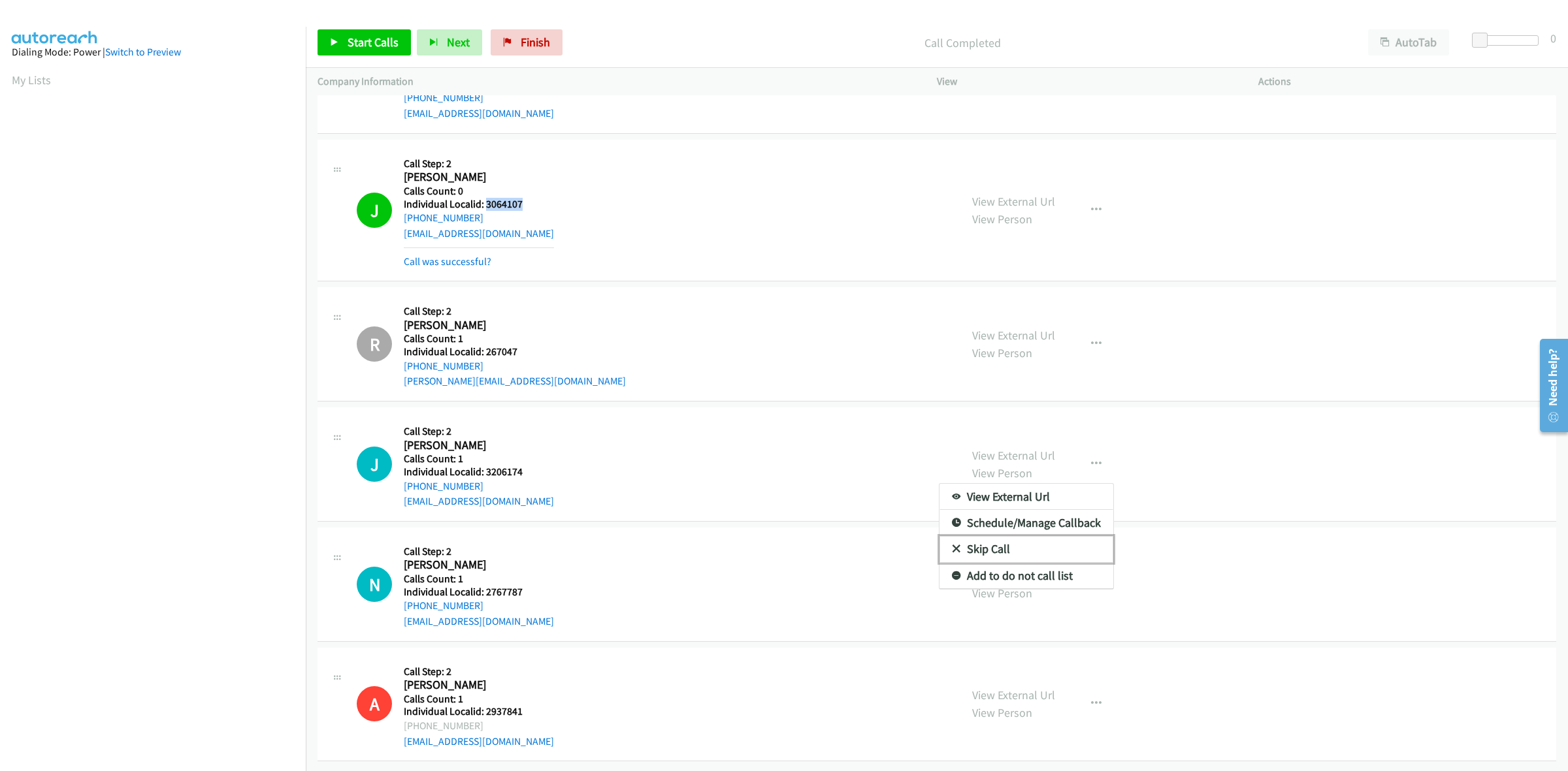
click at [1057, 546] on link "Skip Call" at bounding box center [1026, 549] width 173 height 26
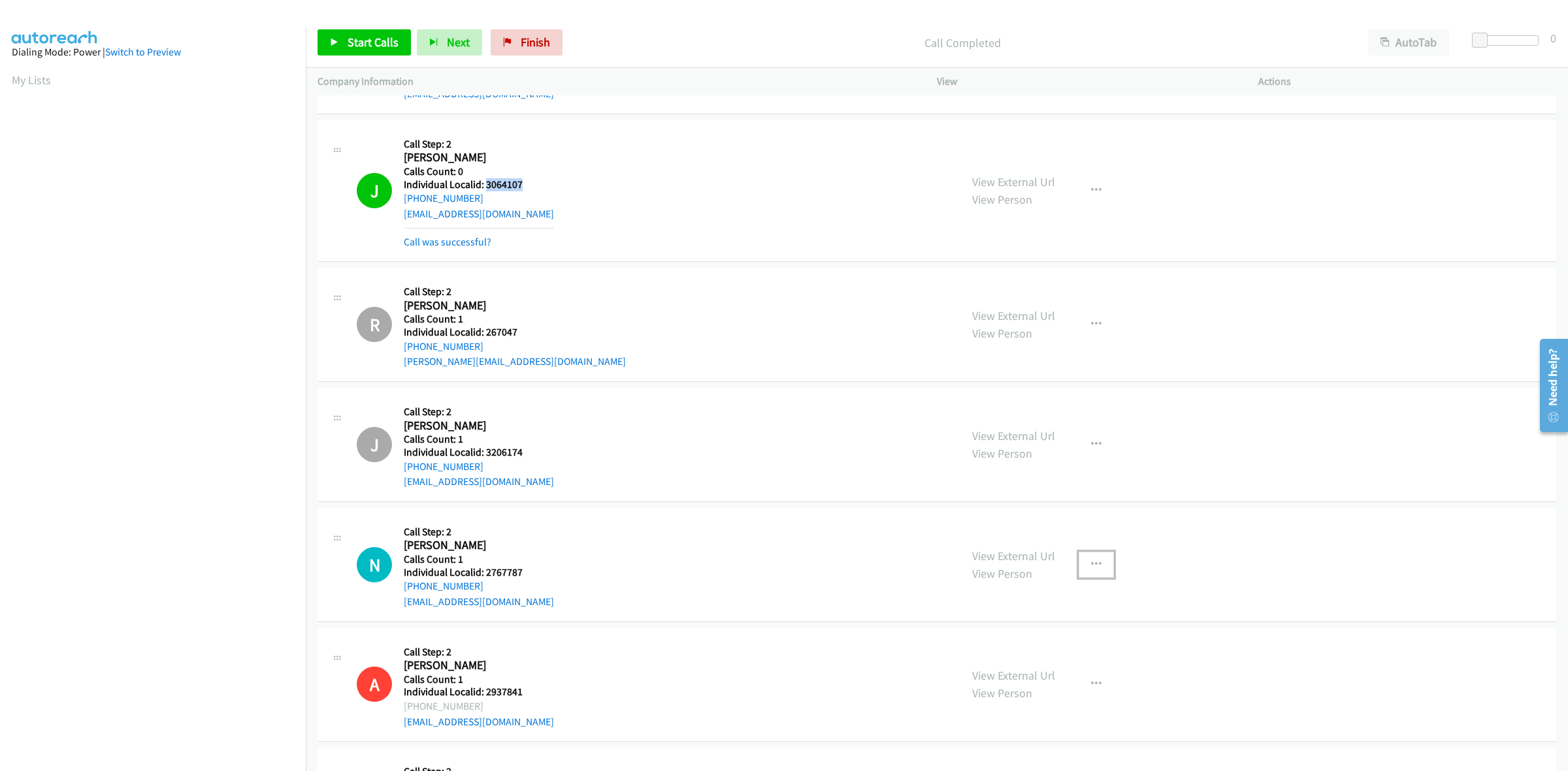
click at [1080, 566] on button "button" at bounding box center [1097, 565] width 35 height 26
click at [1015, 655] on link "Skip Call" at bounding box center [1026, 650] width 173 height 26
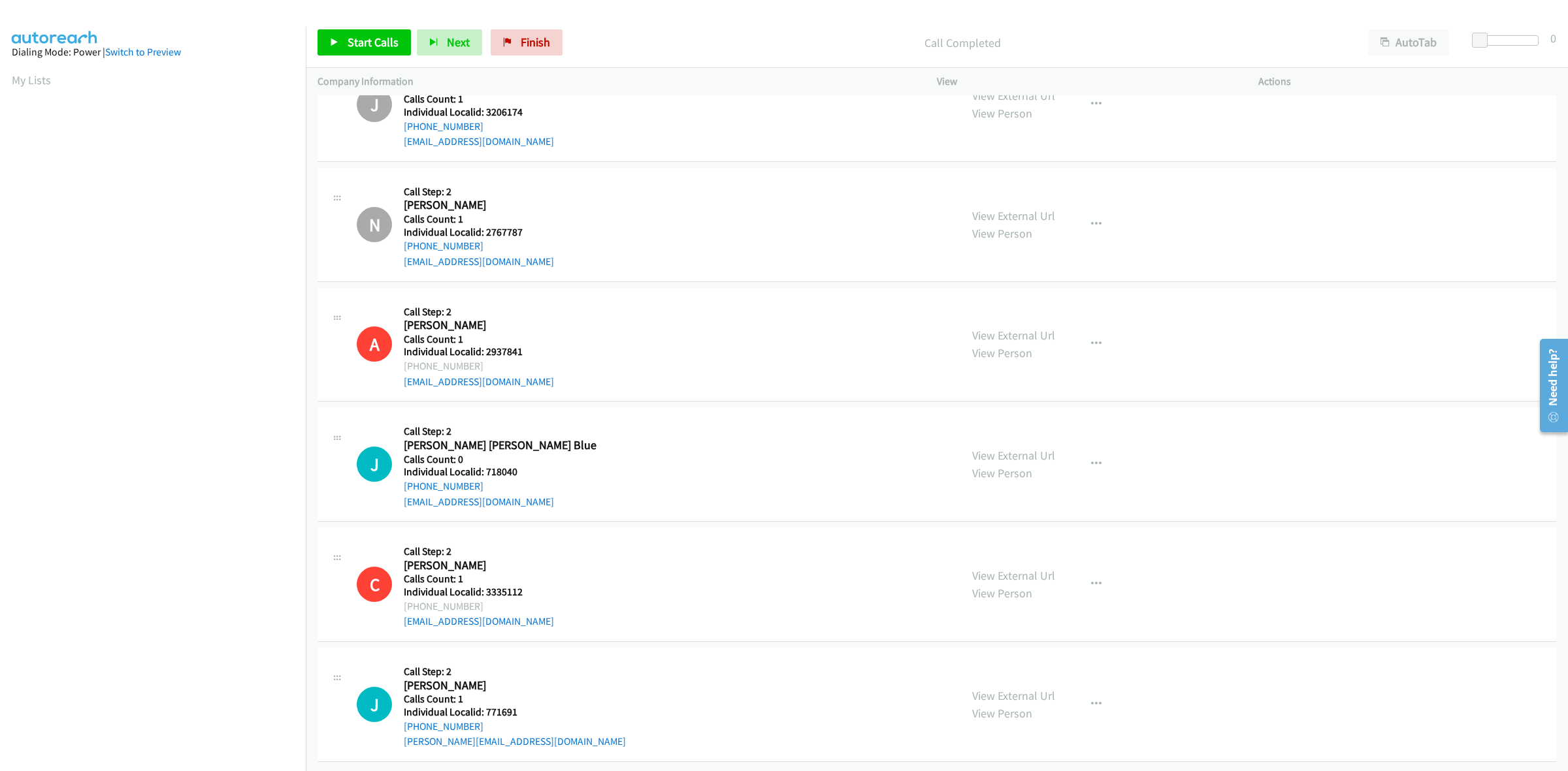
scroll to position [11980, 0]
drag, startPoint x: 525, startPoint y: 461, endPoint x: 481, endPoint y: 459, distance: 44.0
click at [481, 459] on div "J Callback Scheduled Call Step: 2 Jo Ann Blue America/Chicago Calls Count: 0 In…" at bounding box center [652, 464] width 592 height 90
click at [1110, 448] on div "View External Url View Person View External Url Email Schedule/Manage Callback …" at bounding box center [1127, 464] width 333 height 90
click at [1091, 459] on icon "button" at bounding box center [1096, 463] width 10 height 10
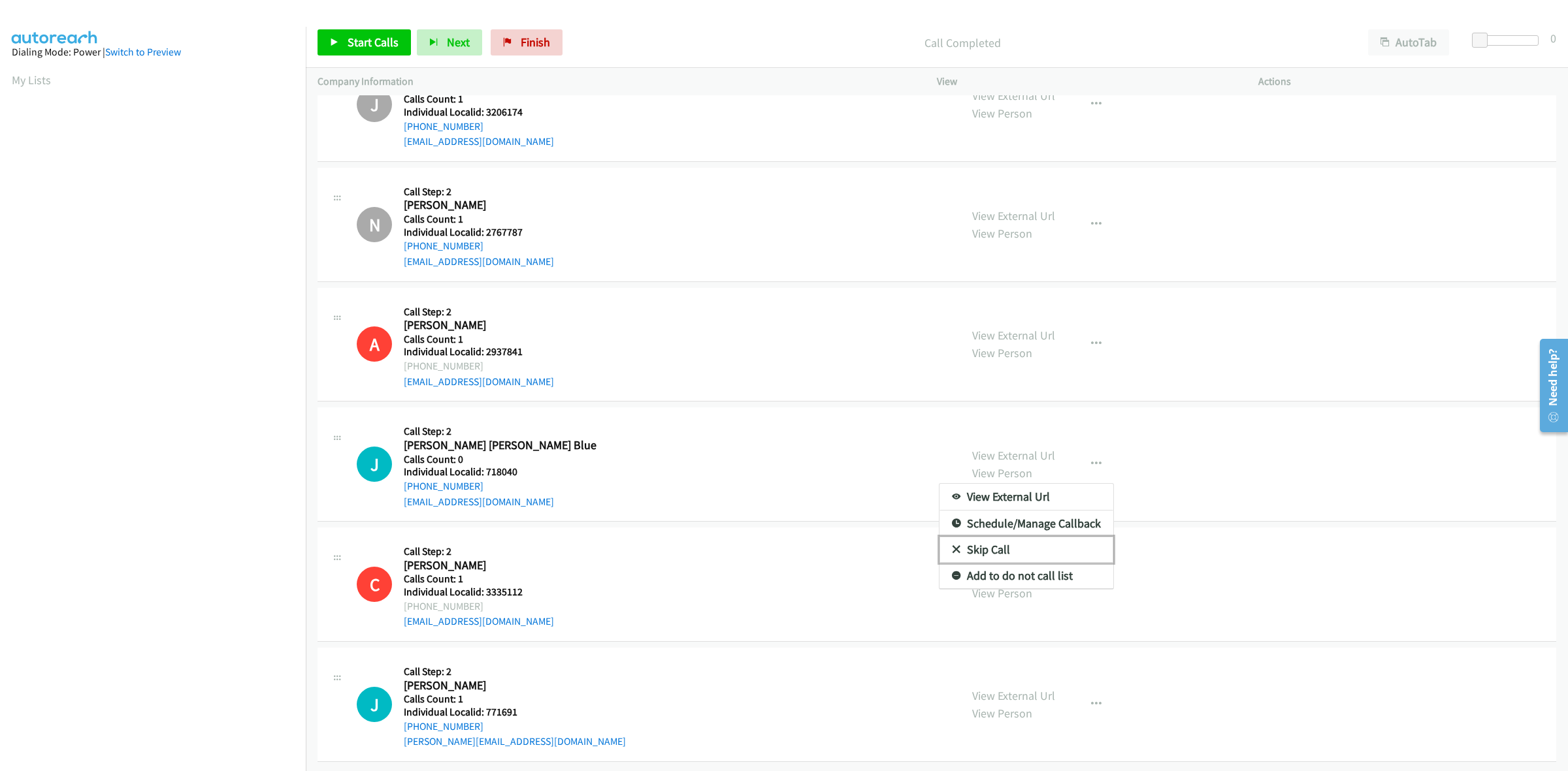
click at [1016, 537] on link "Skip Call" at bounding box center [1026, 550] width 173 height 26
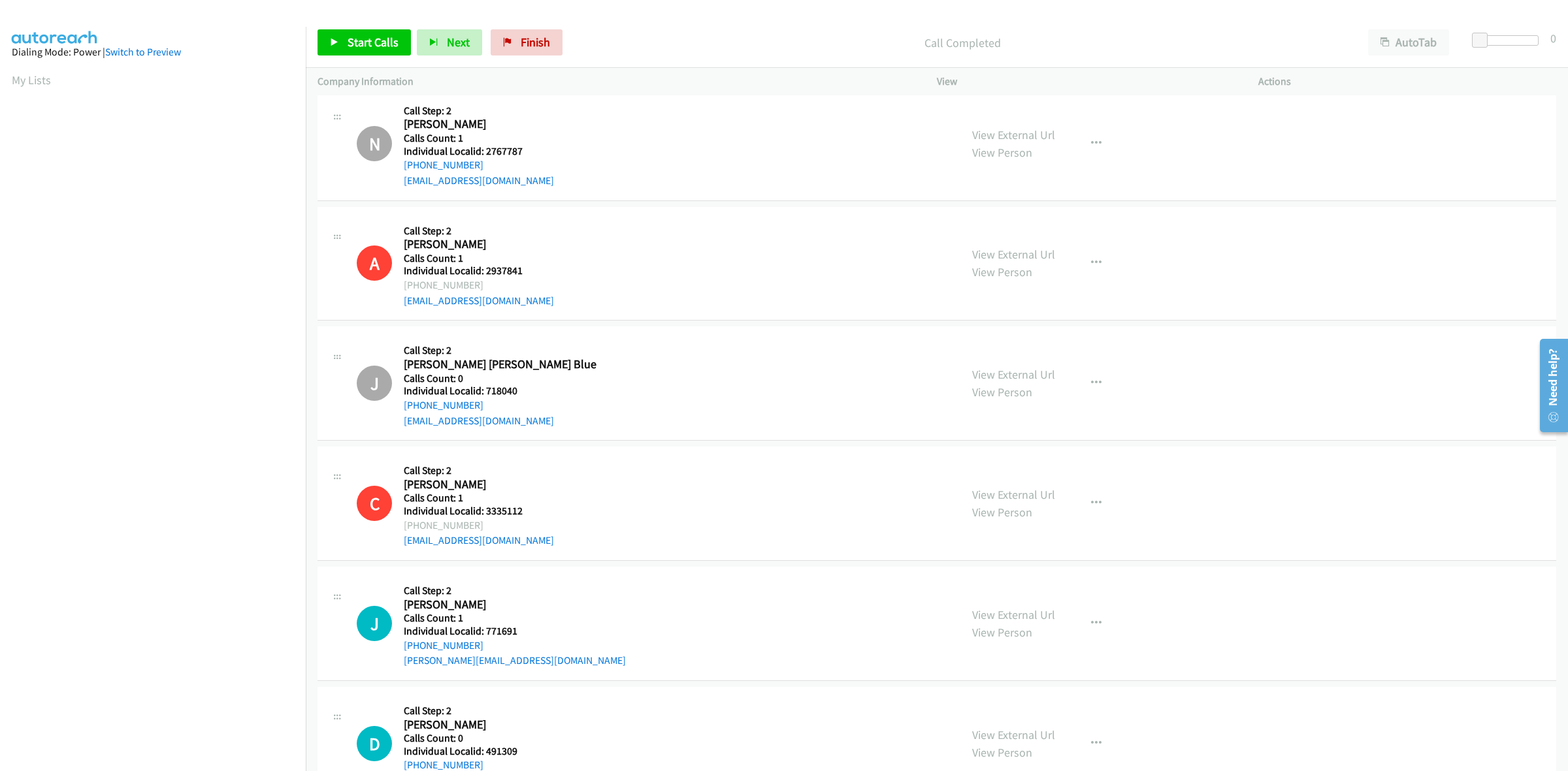
scroll to position [12100, 0]
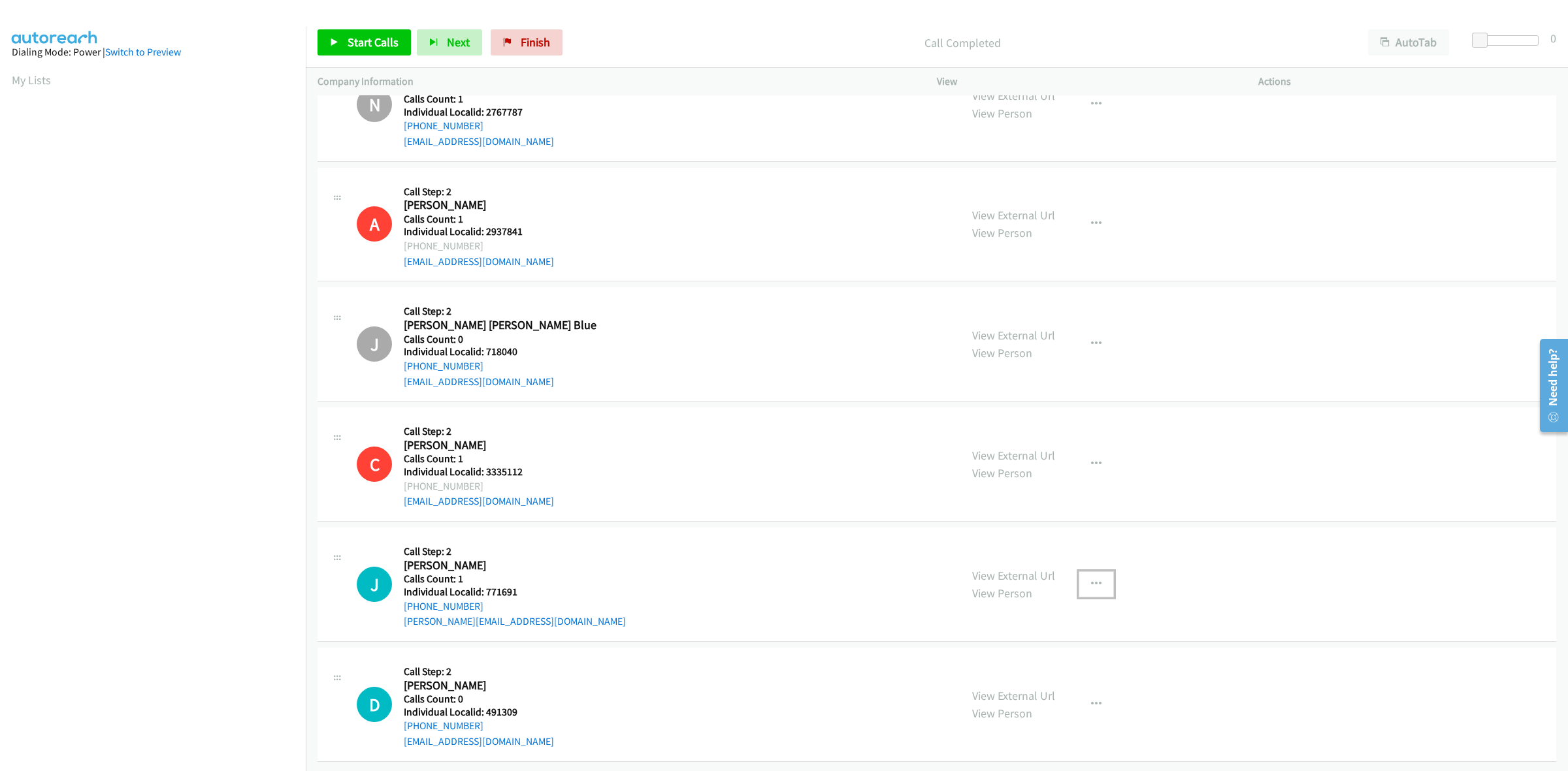
click at [1091, 579] on icon "button" at bounding box center [1096, 584] width 10 height 10
click at [994, 657] on link "Skip Call" at bounding box center [1026, 670] width 173 height 26
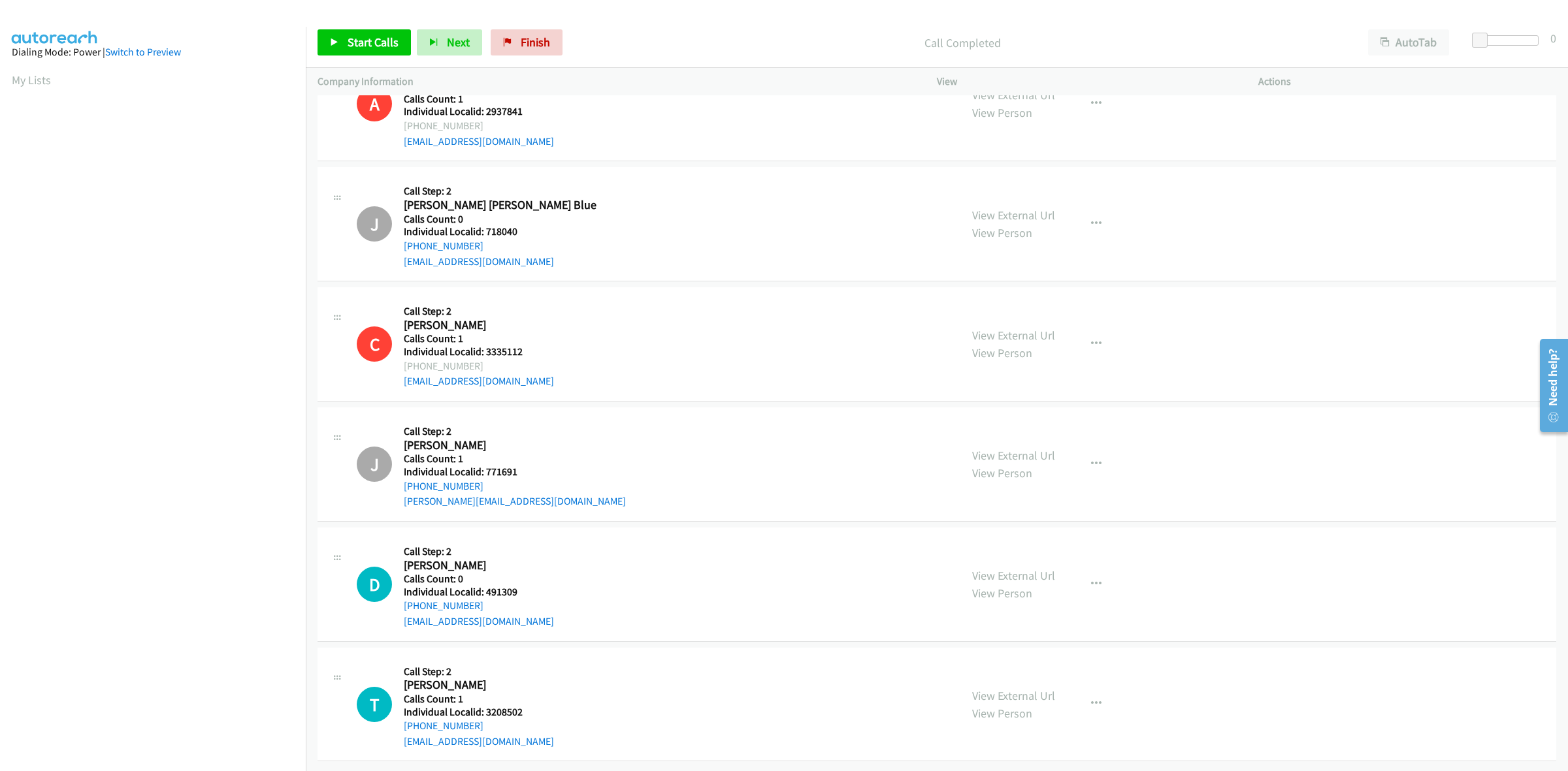
scroll to position [12220, 0]
drag, startPoint x: 532, startPoint y: 579, endPoint x: 483, endPoint y: 585, distance: 49.4
click at [483, 585] on div "D Callback Scheduled Call Step: 2 Devin Robinson America/New_York Calls Count: …" at bounding box center [652, 585] width 592 height 90
drag, startPoint x: 482, startPoint y: 591, endPoint x: 396, endPoint y: 596, distance: 86.1
click at [396, 596] on div "D Callback Scheduled Call Step: 2 Devin Robinson America/New_York Calls Count: …" at bounding box center [652, 585] width 592 height 90
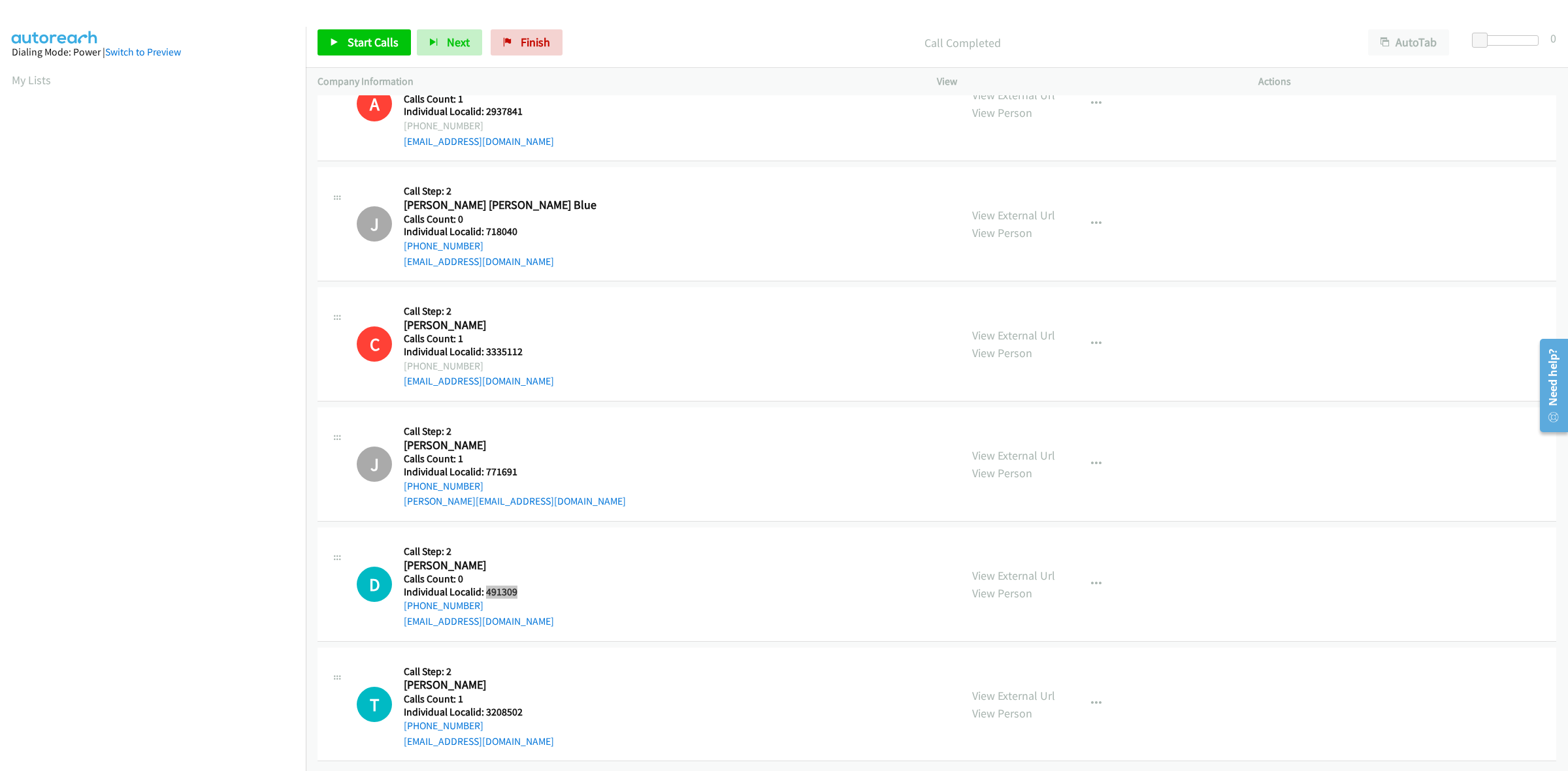
drag, startPoint x: 517, startPoint y: 582, endPoint x: 485, endPoint y: 580, distance: 32.1
click at [485, 580] on div "D Callback Scheduled Call Step: 2 Devin Robinson America/New_York Calls Count: …" at bounding box center [652, 585] width 592 height 90
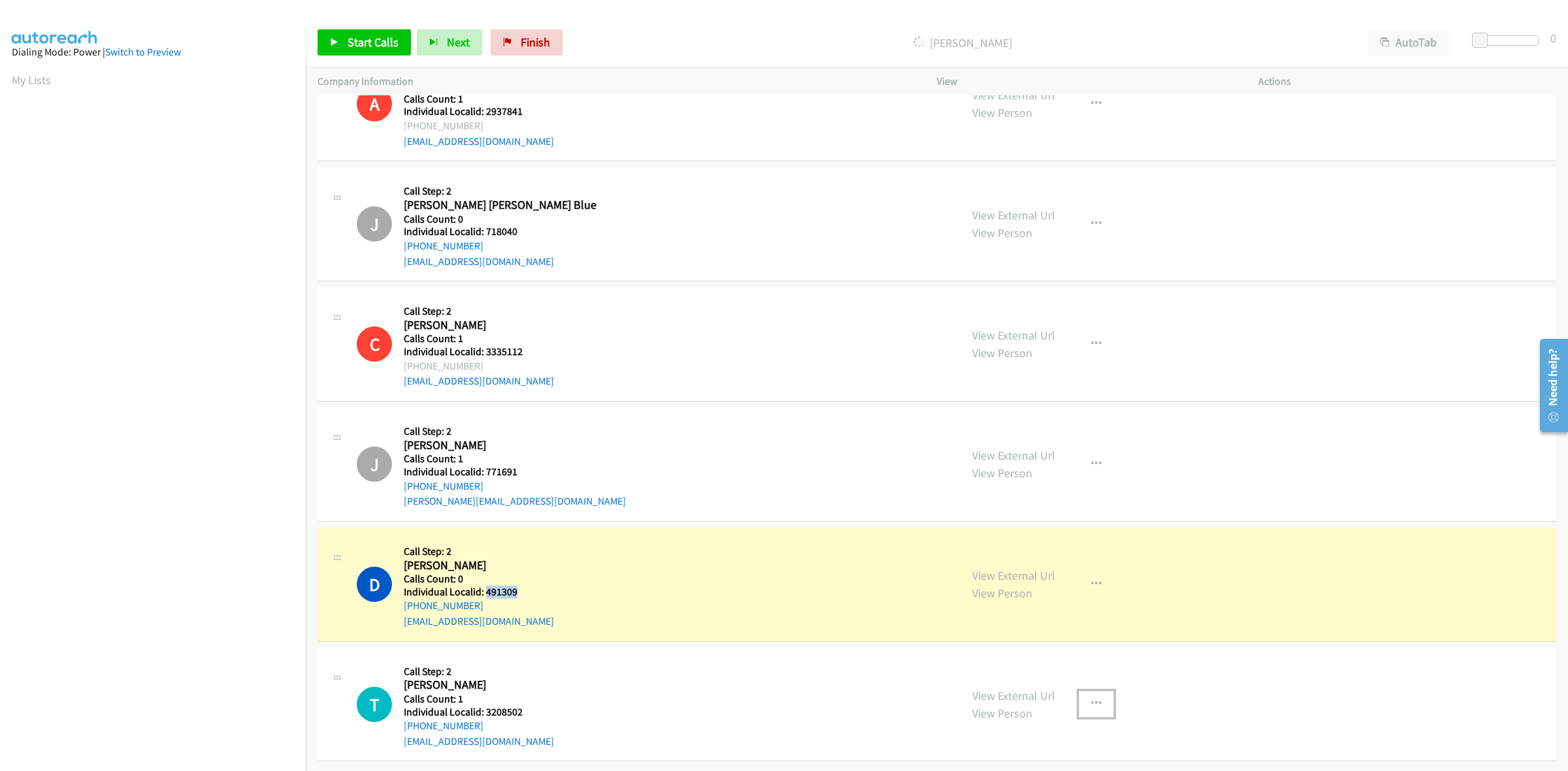
click at [1098, 691] on button "button" at bounding box center [1097, 704] width 35 height 26
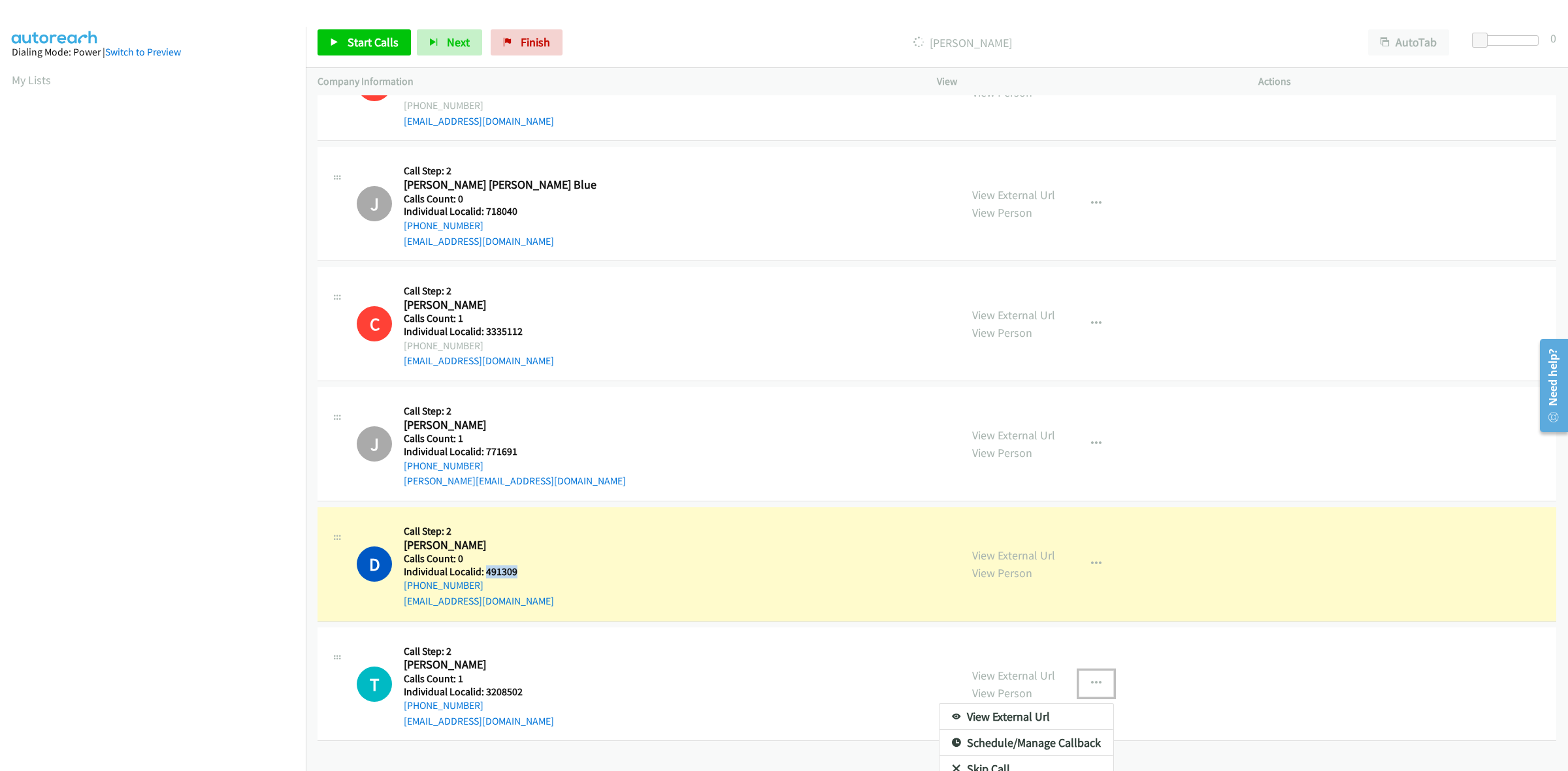
scroll to position [12280, 0]
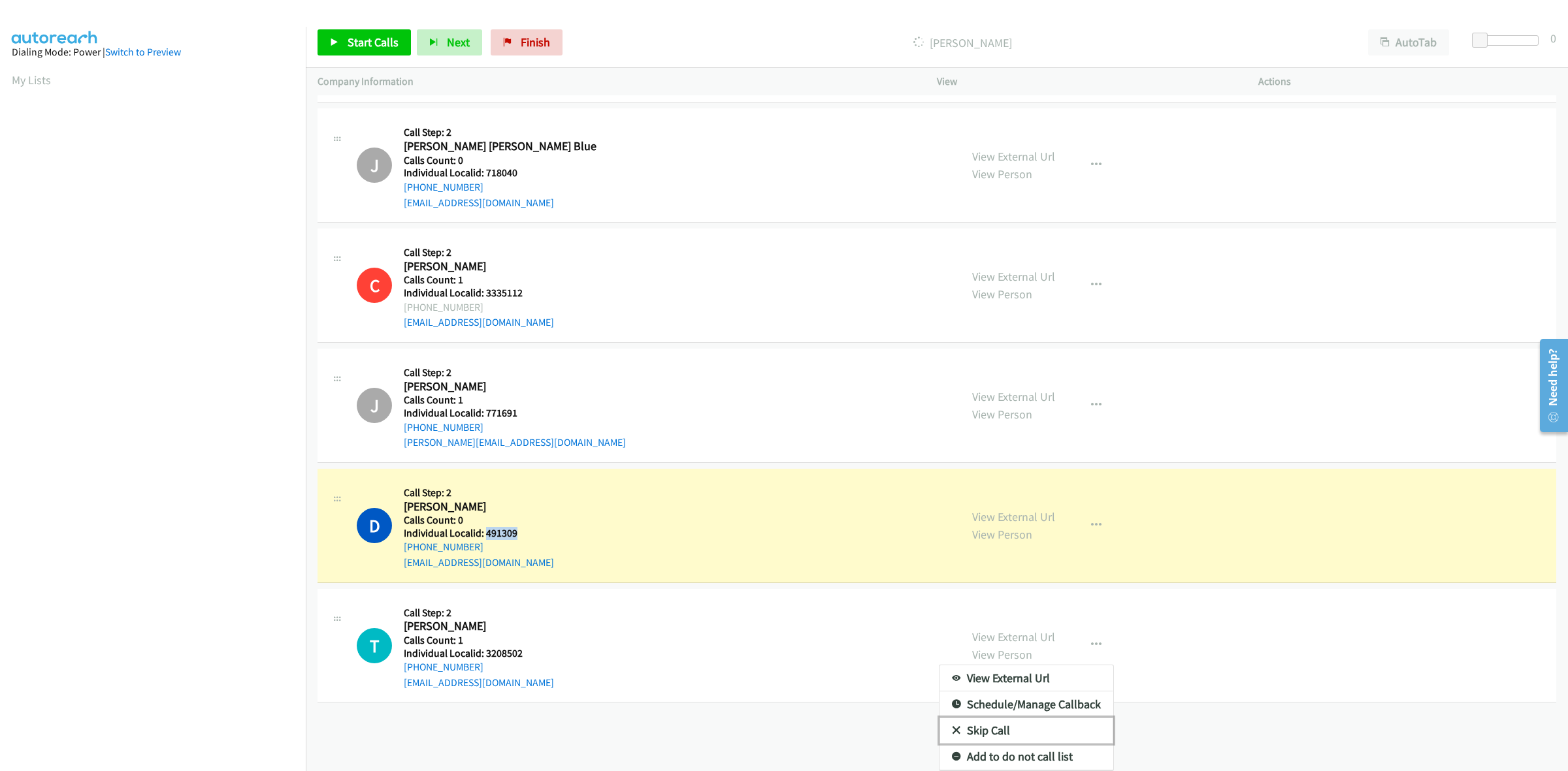
click at [985, 718] on link "Skip Call" at bounding box center [1026, 731] width 173 height 26
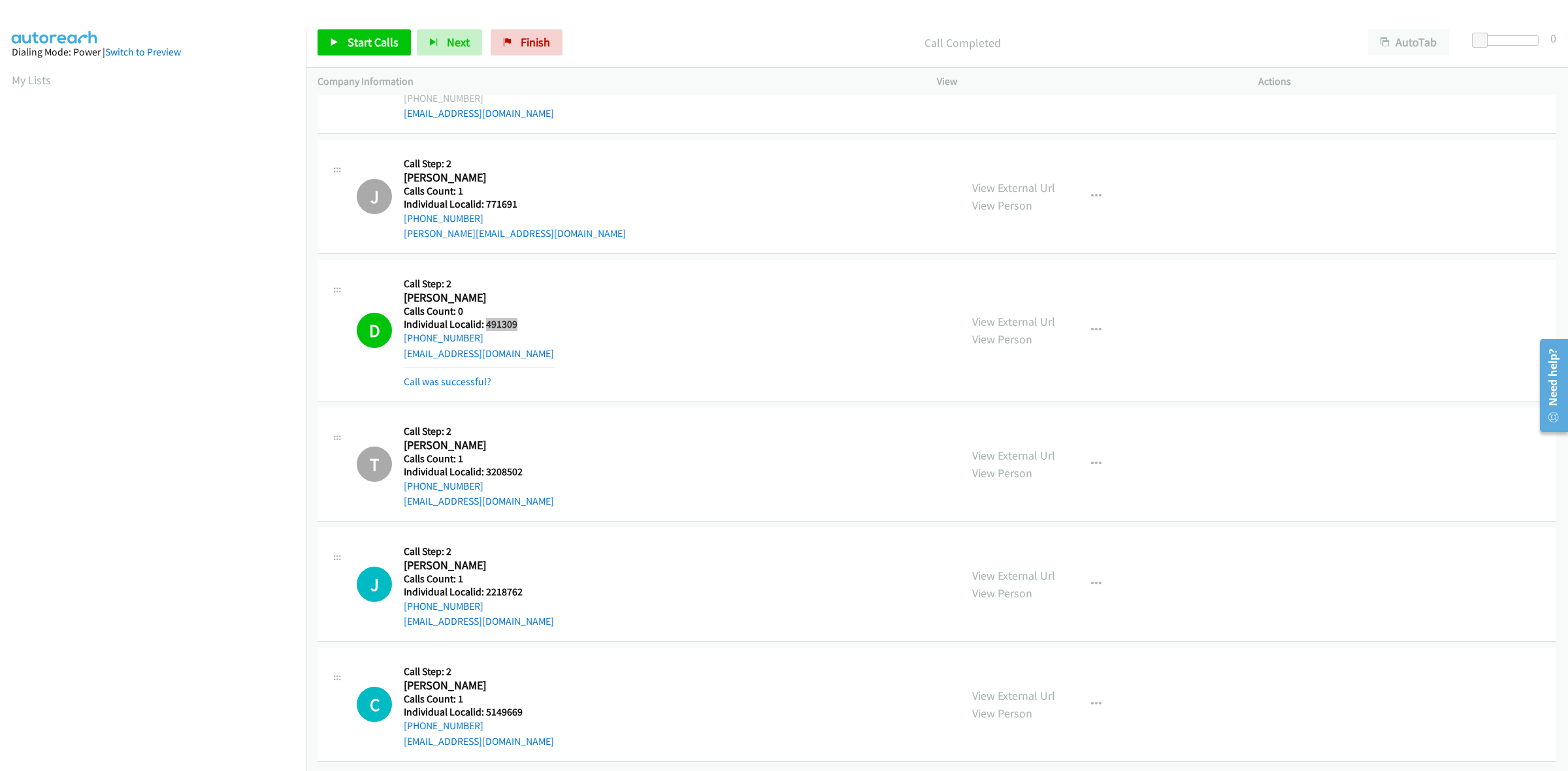
scroll to position [12489, 0]
click at [1081, 573] on button "button" at bounding box center [1097, 585] width 35 height 26
click at [1034, 657] on link "Skip Call" at bounding box center [1026, 670] width 173 height 26
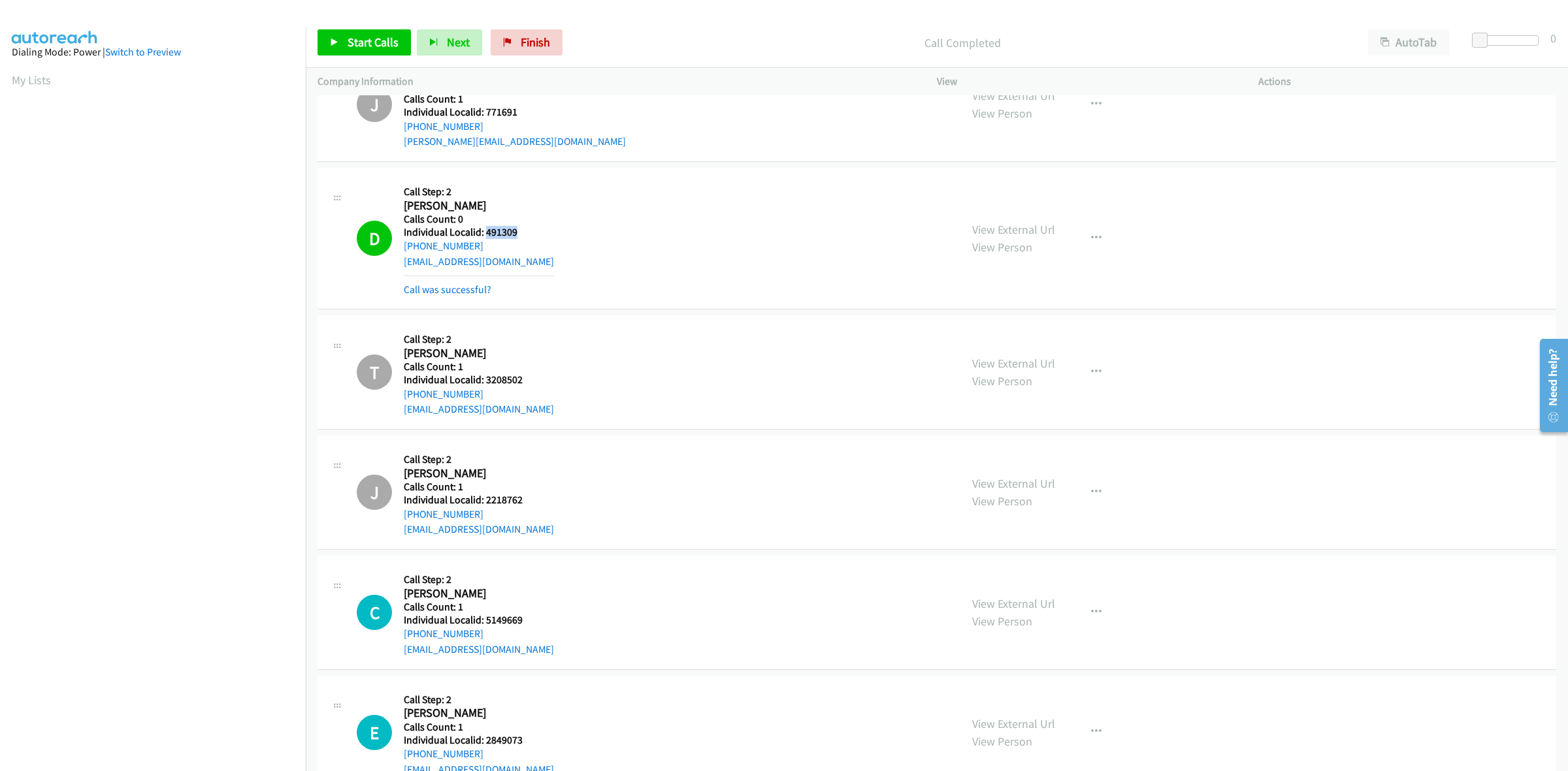
scroll to position [12609, 0]
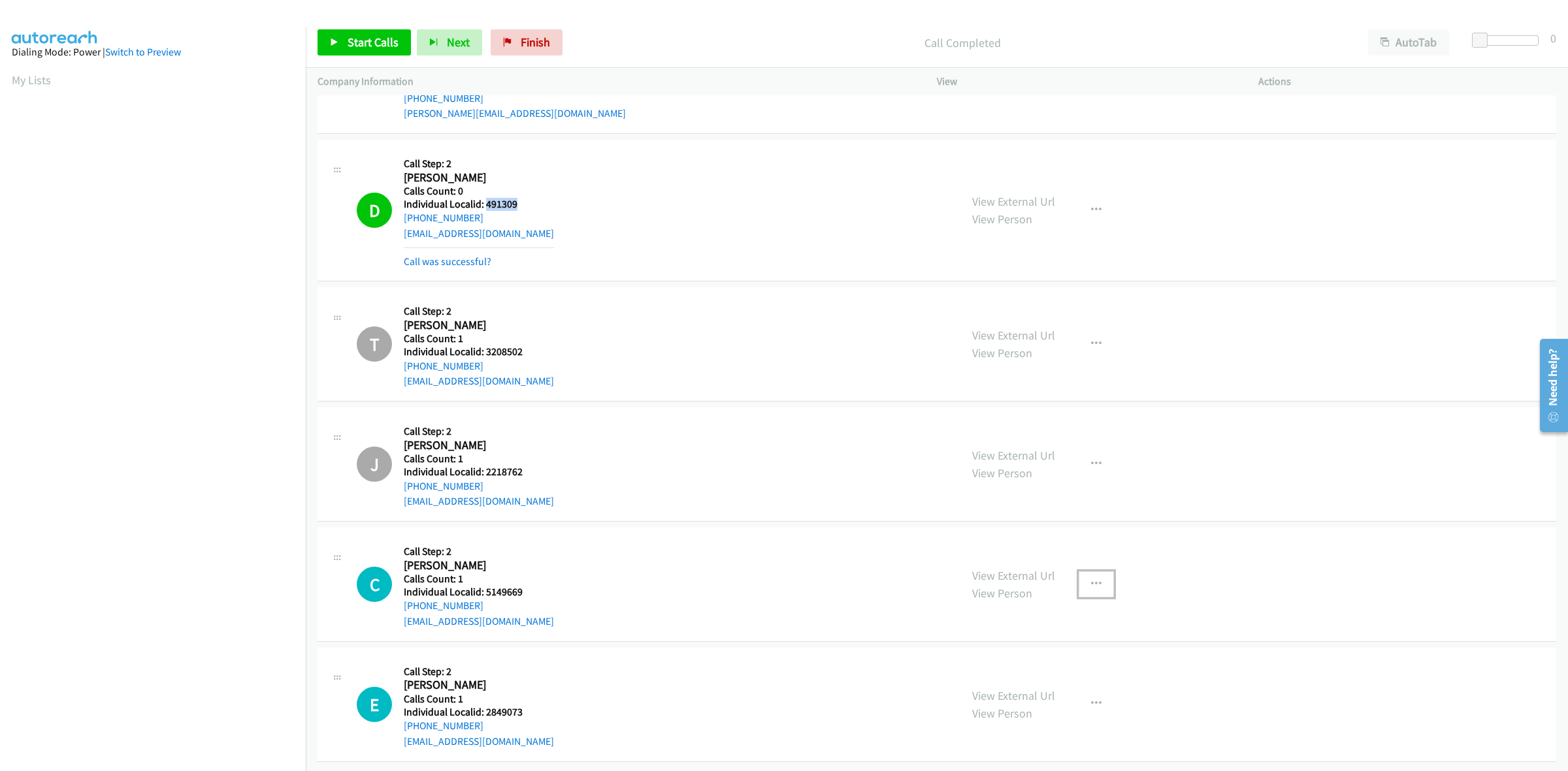
click at [1093, 577] on button "button" at bounding box center [1097, 585] width 35 height 26
click at [1020, 662] on link "Skip Call" at bounding box center [1026, 669] width 173 height 26
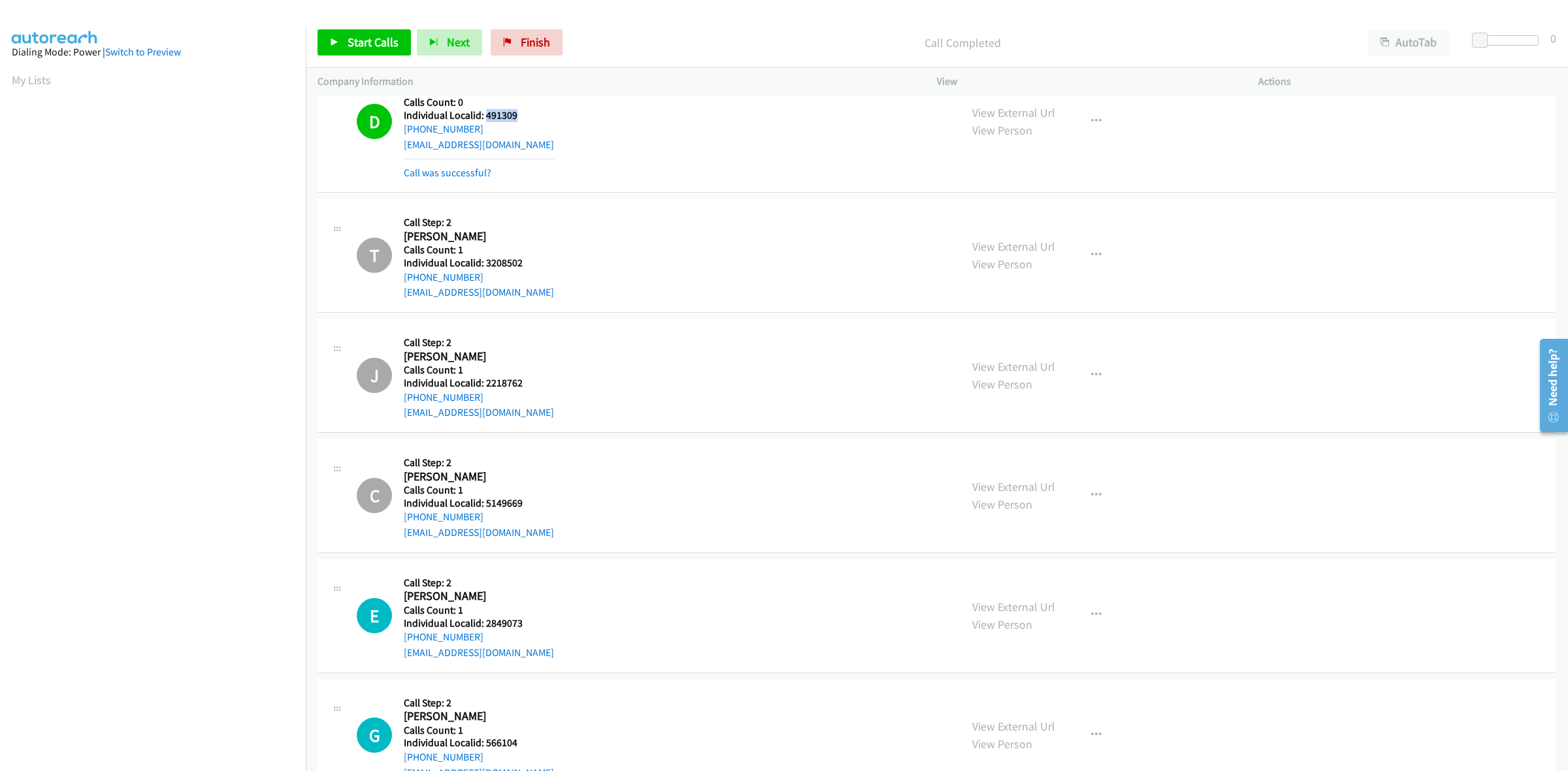
scroll to position [12728, 0]
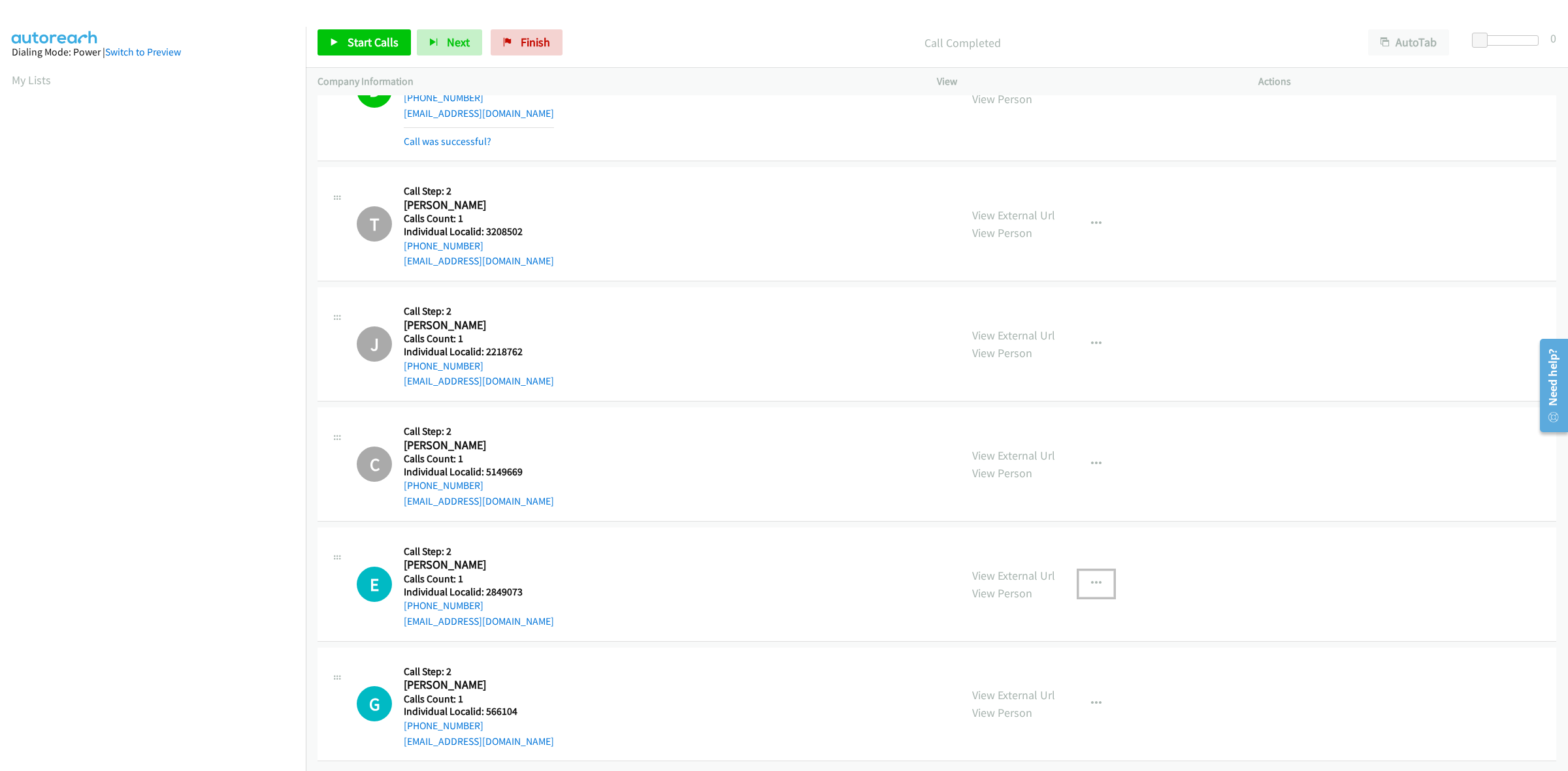
click at [1091, 579] on icon "button" at bounding box center [1096, 584] width 10 height 10
click at [1006, 656] on link "Skip Call" at bounding box center [1026, 669] width 173 height 26
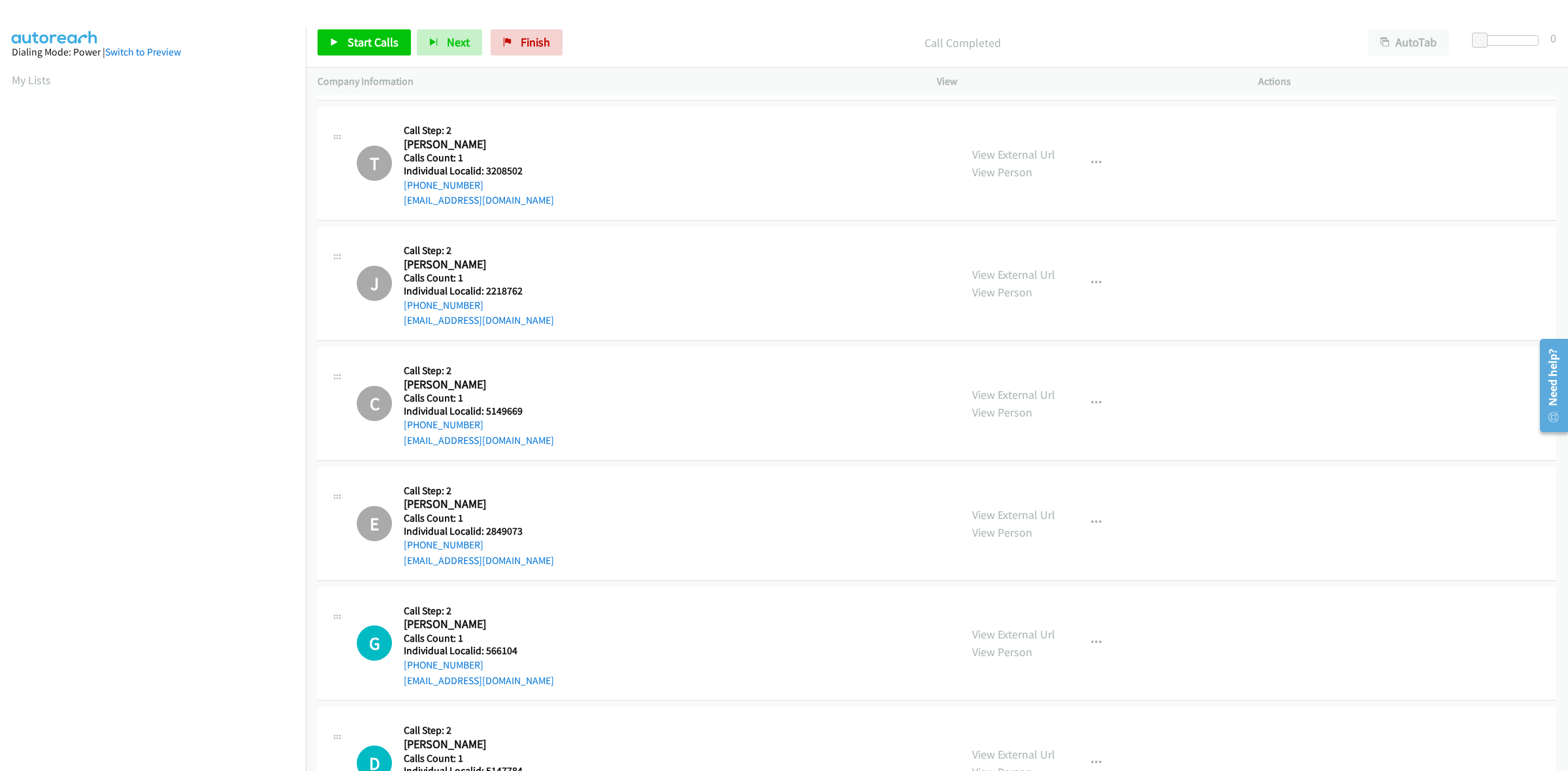
scroll to position [12850, 0]
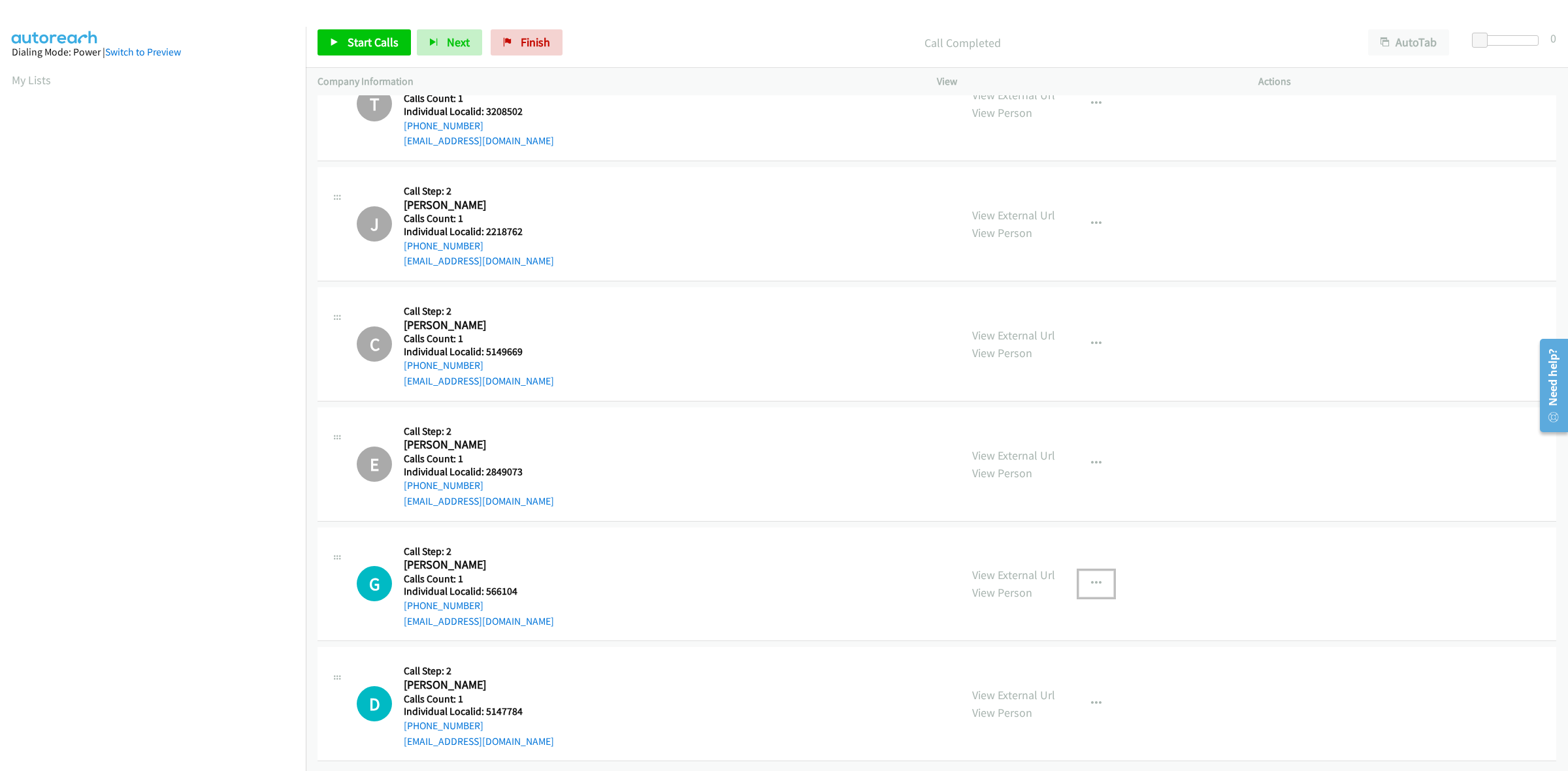
click at [1083, 572] on button "button" at bounding box center [1097, 584] width 35 height 26
click at [1037, 656] on link "Skip Call" at bounding box center [1026, 669] width 173 height 26
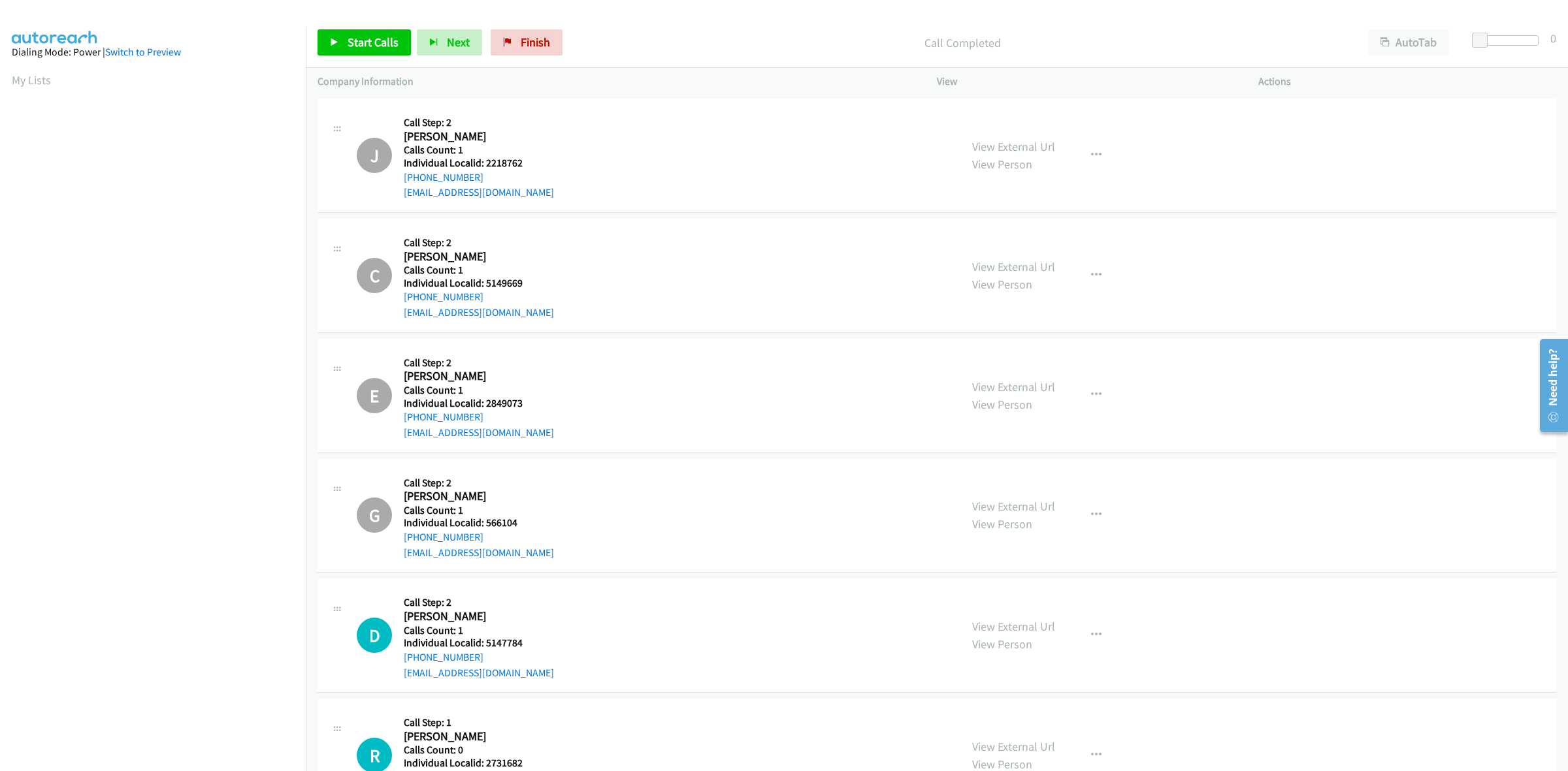
scroll to position [12969, 0]
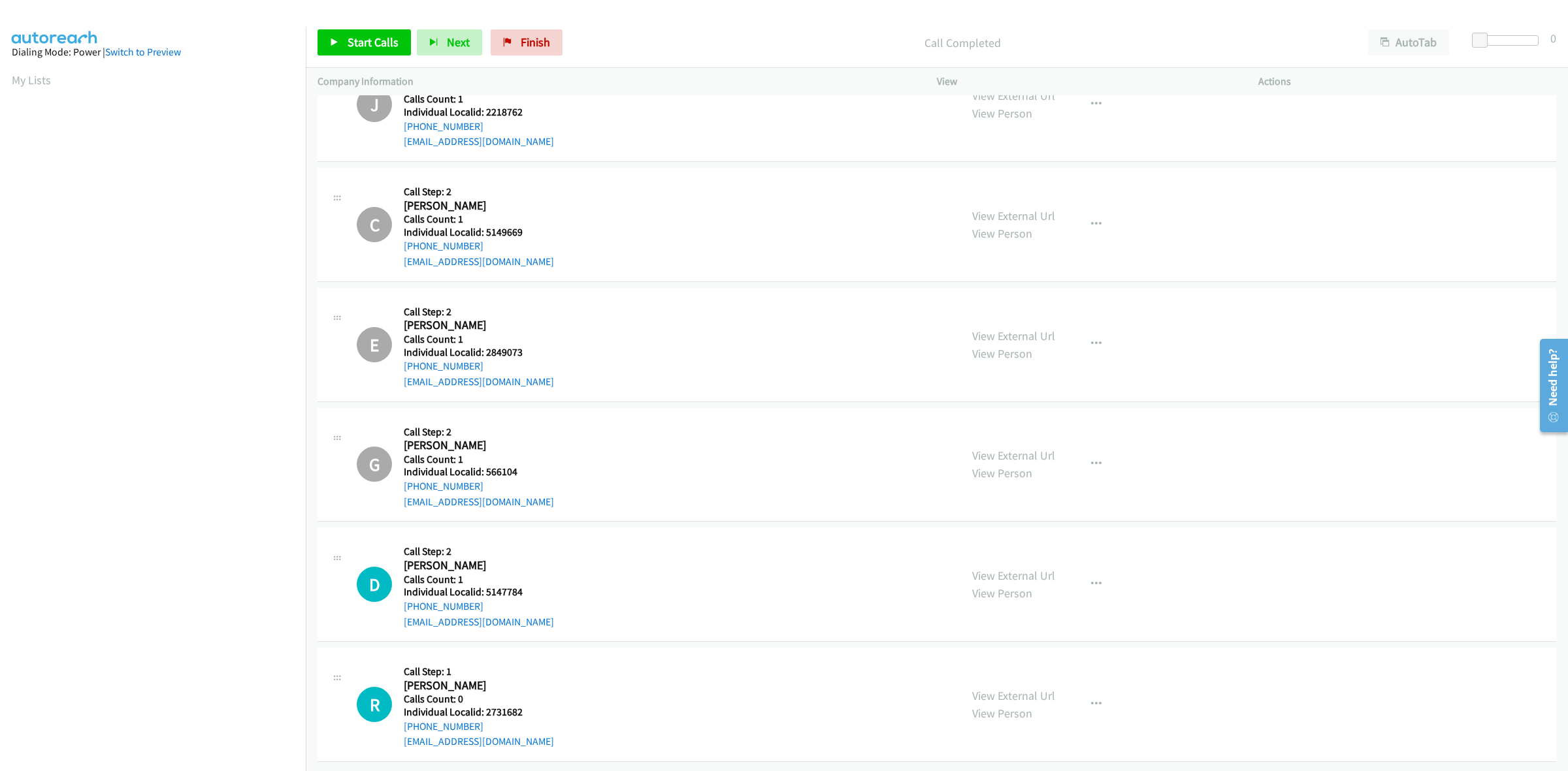
click at [1083, 568] on div "View External Url View Person View External Url Email Schedule/Manage Callback …" at bounding box center [1127, 585] width 333 height 90
click at [1089, 577] on button "button" at bounding box center [1097, 585] width 35 height 26
click at [1015, 657] on link "Skip Call" at bounding box center [1026, 670] width 173 height 26
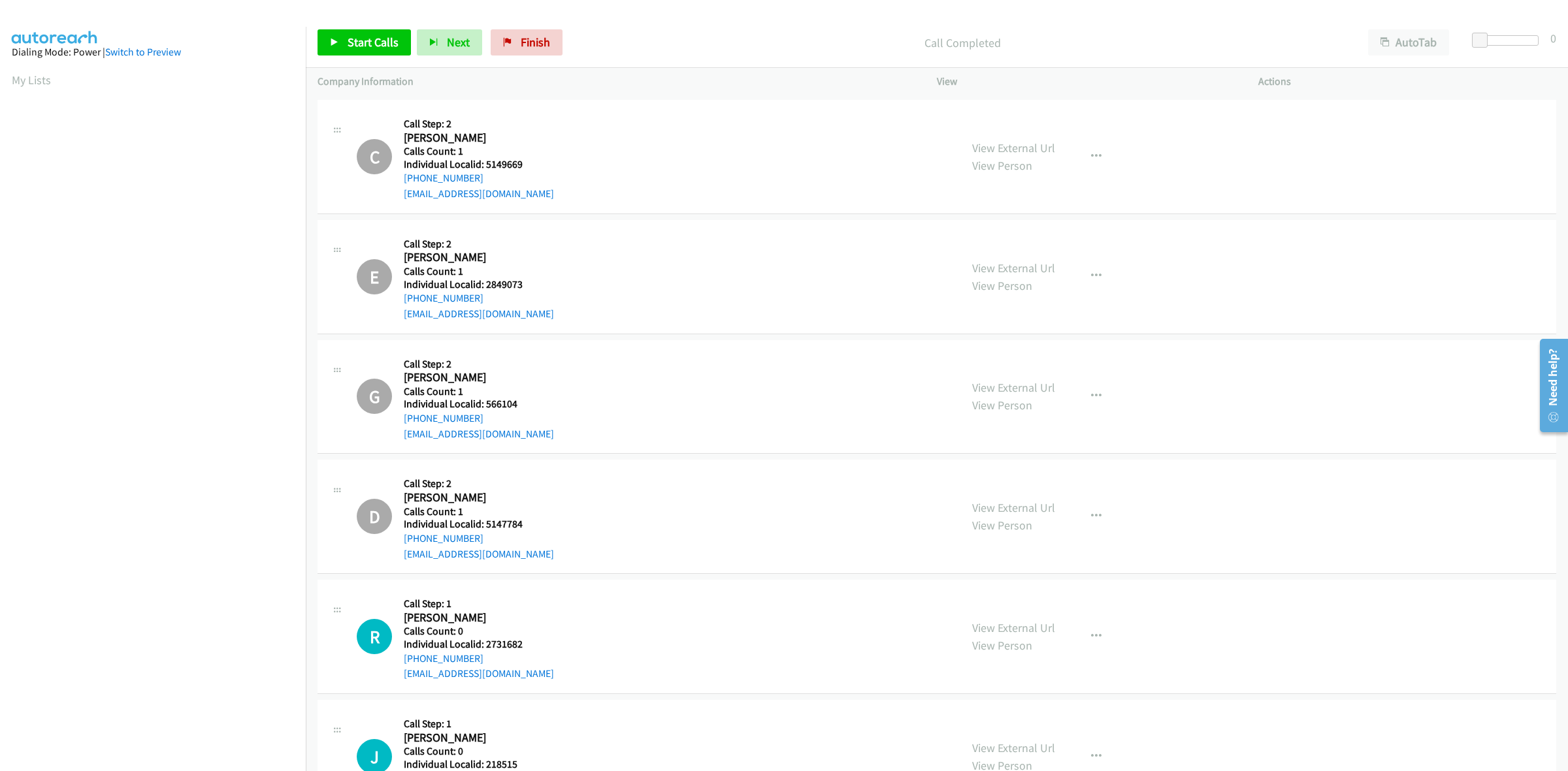
scroll to position [13089, 0]
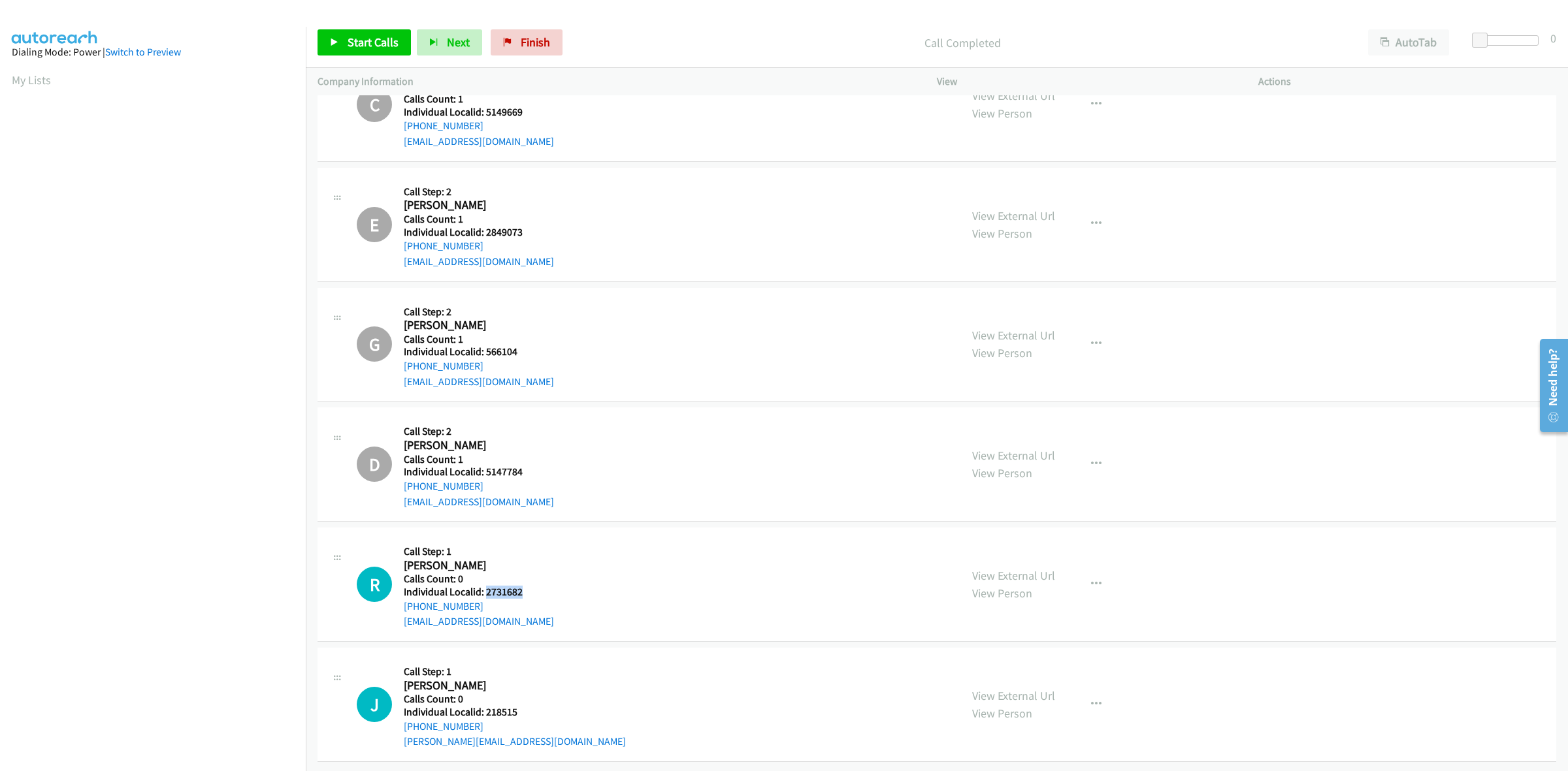
drag, startPoint x: 534, startPoint y: 580, endPoint x: 483, endPoint y: 584, distance: 51.2
click at [483, 584] on div "R Callback Scheduled Call Step: 1 Rashidah Hasan America/New_York Calls Count: …" at bounding box center [652, 585] width 592 height 90
drag, startPoint x: 481, startPoint y: 595, endPoint x: 403, endPoint y: 594, distance: 78.0
click at [404, 599] on div "+1 770-337-0719" at bounding box center [479, 606] width 150 height 16
drag, startPoint x: 527, startPoint y: 581, endPoint x: 487, endPoint y: 581, distance: 40.0
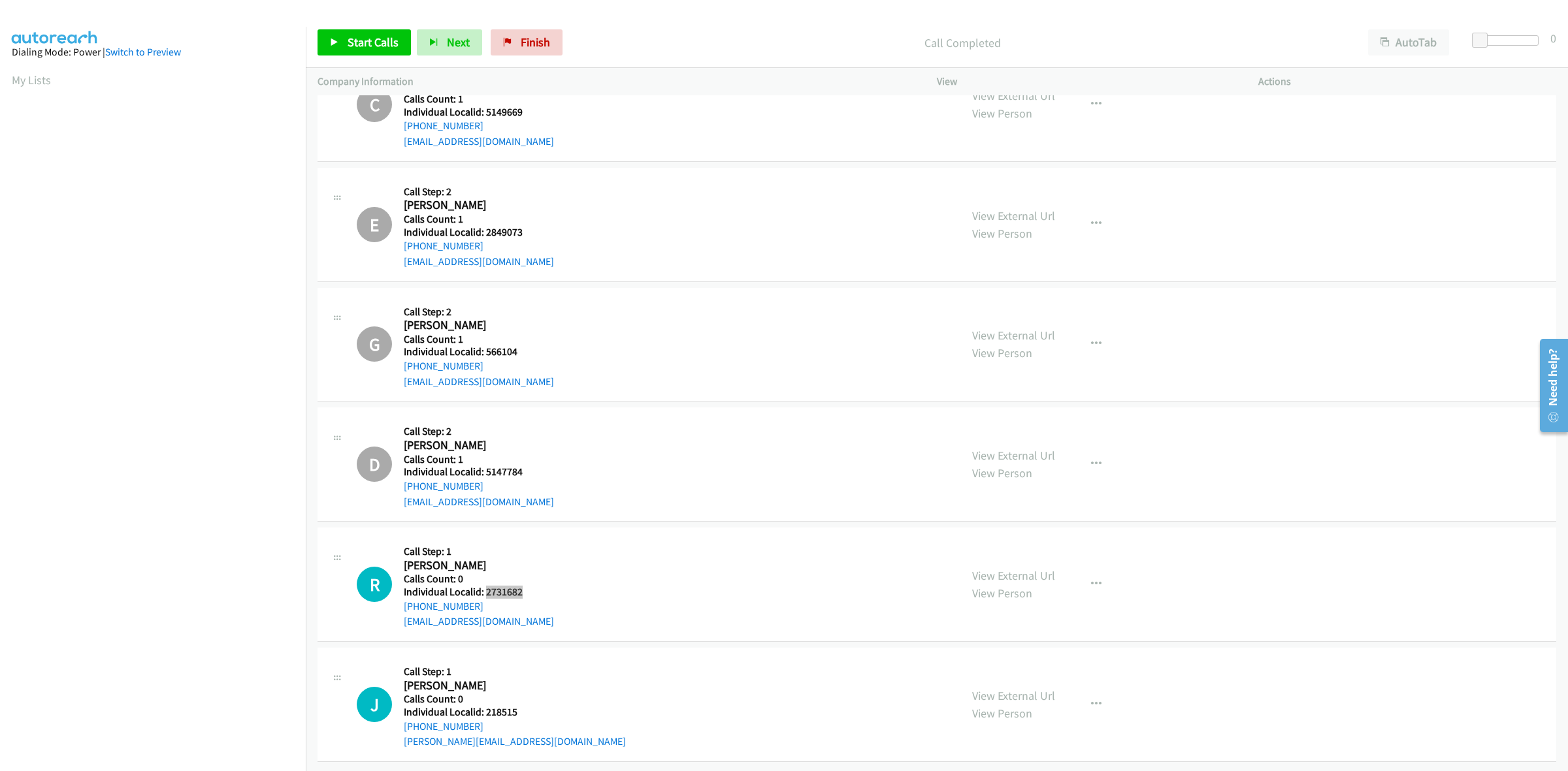
click at [487, 581] on div "R Callback Scheduled Call Step: 1 Rashidah Hasan America/New_York Calls Count: …" at bounding box center [652, 585] width 592 height 90
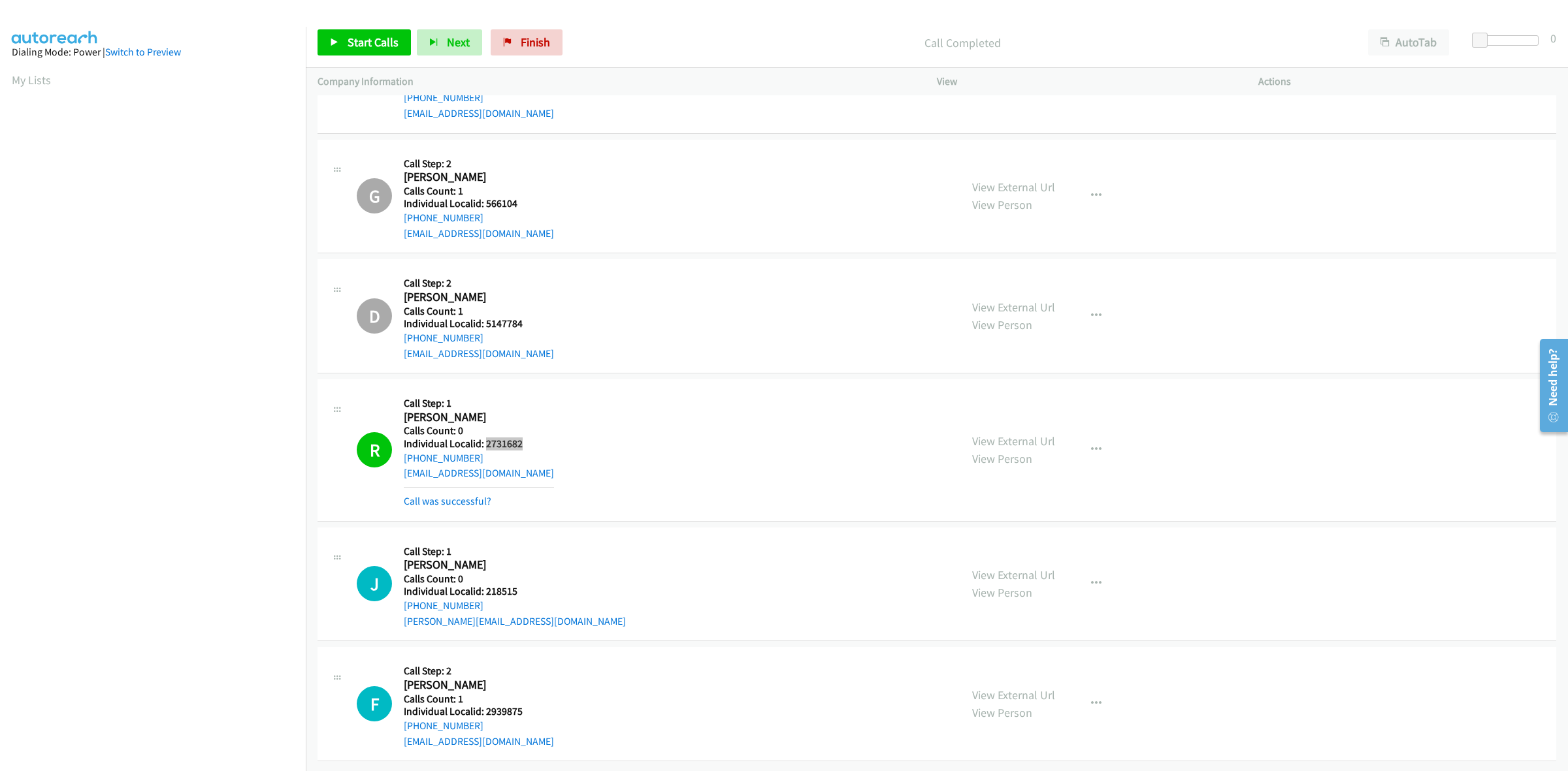
scroll to position [13237, 0]
drag, startPoint x: 510, startPoint y: 585, endPoint x: 485, endPoint y: 582, distance: 25.2
click at [485, 585] on h5 "Individual Localid: 218515" at bounding box center [515, 592] width 222 height 13
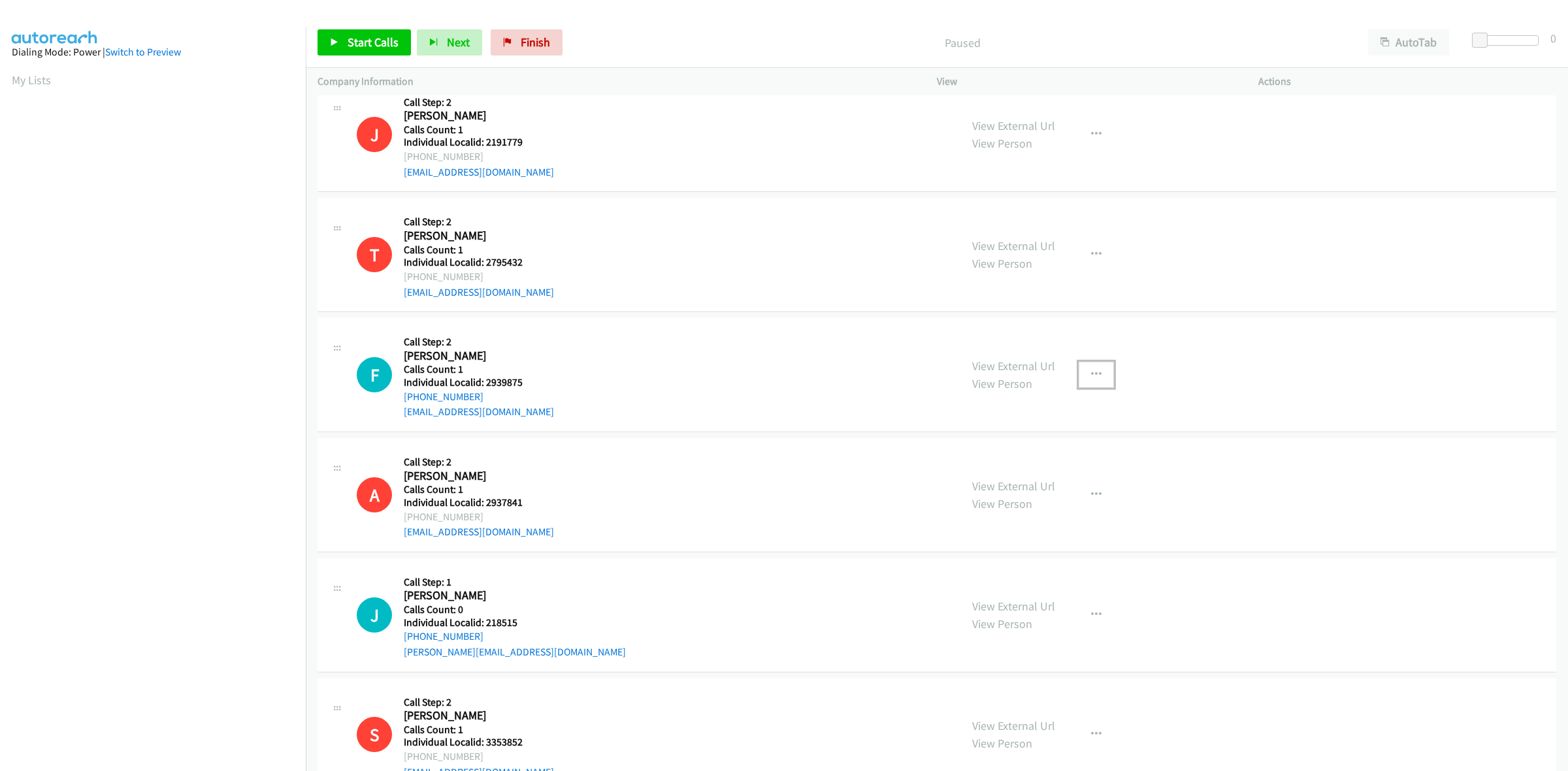
click at [1094, 376] on icon "button" at bounding box center [1096, 375] width 10 height 10
click at [1039, 464] on link "Skip Call" at bounding box center [1026, 461] width 173 height 26
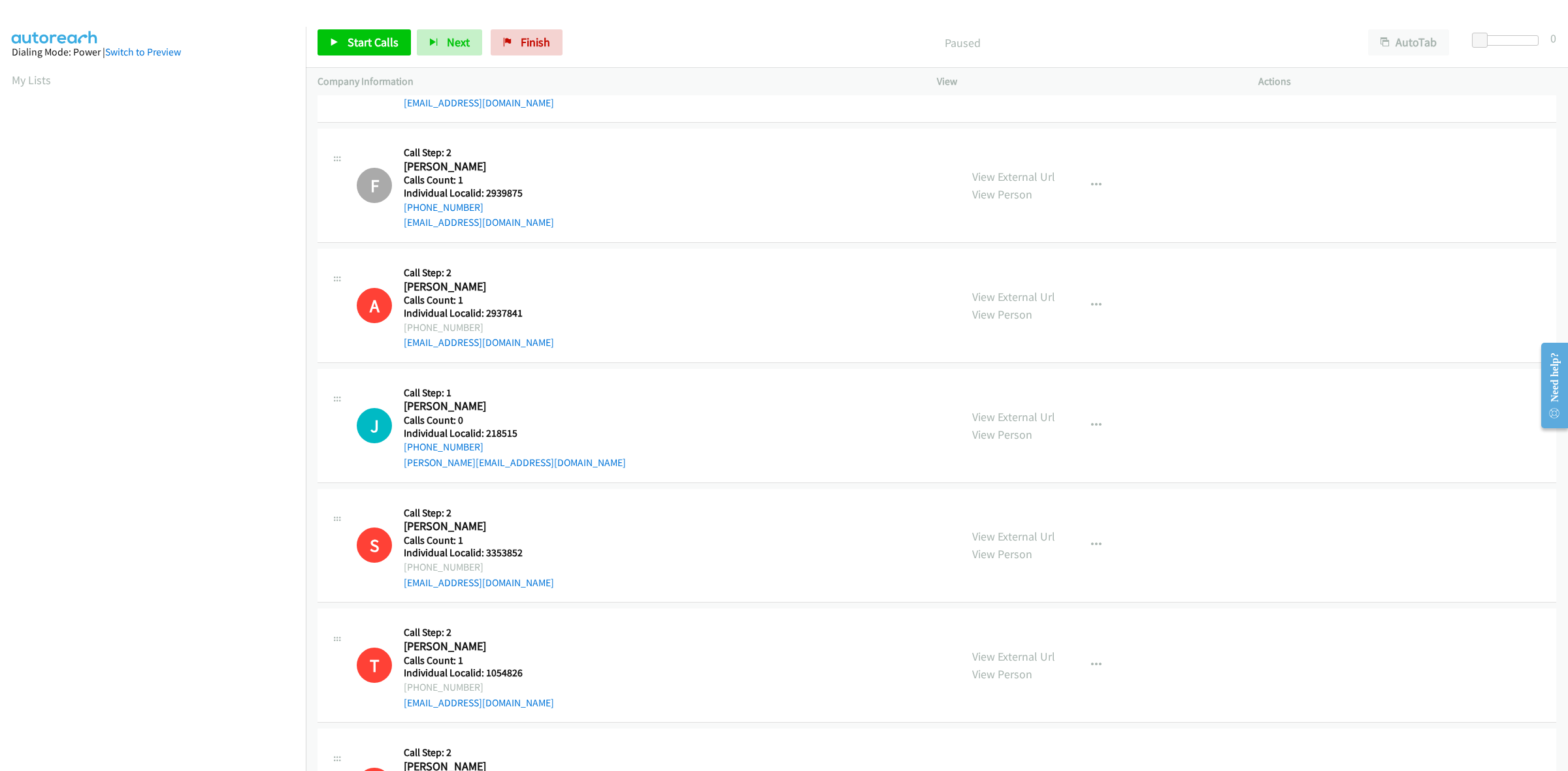
scroll to position [347, 0]
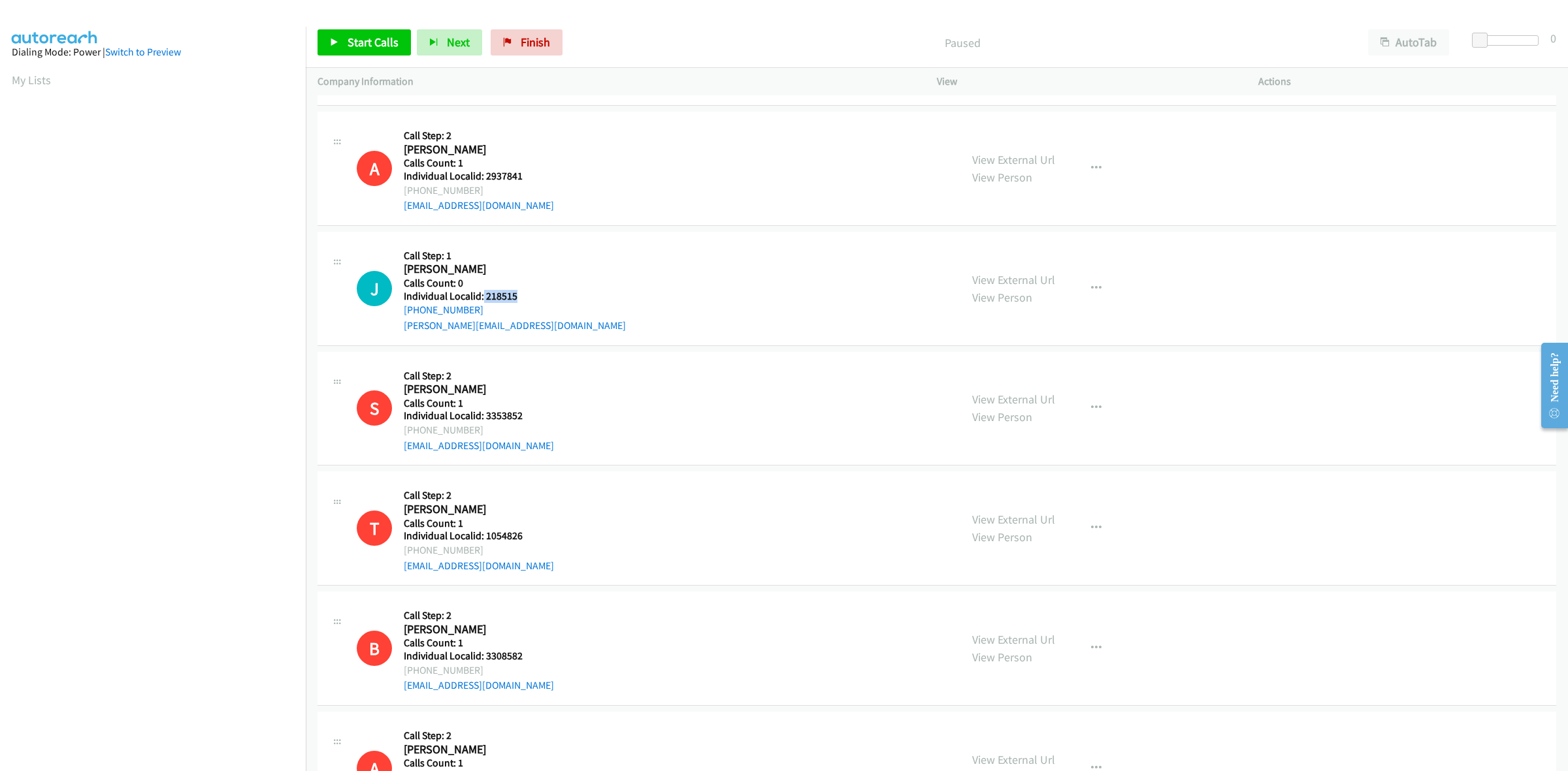
drag, startPoint x: 522, startPoint y: 300, endPoint x: 482, endPoint y: 296, distance: 40.2
click at [482, 296] on h5 "Individual Localid: 218515" at bounding box center [515, 296] width 222 height 13
copy h5 "218515"
drag, startPoint x: 496, startPoint y: 308, endPoint x: 403, endPoint y: 309, distance: 93.0
click at [403, 309] on div "J Callback Scheduled Call Step: 1 Jamie Le Blanc America/Chicago Calls Count: 0…" at bounding box center [652, 288] width 592 height 90
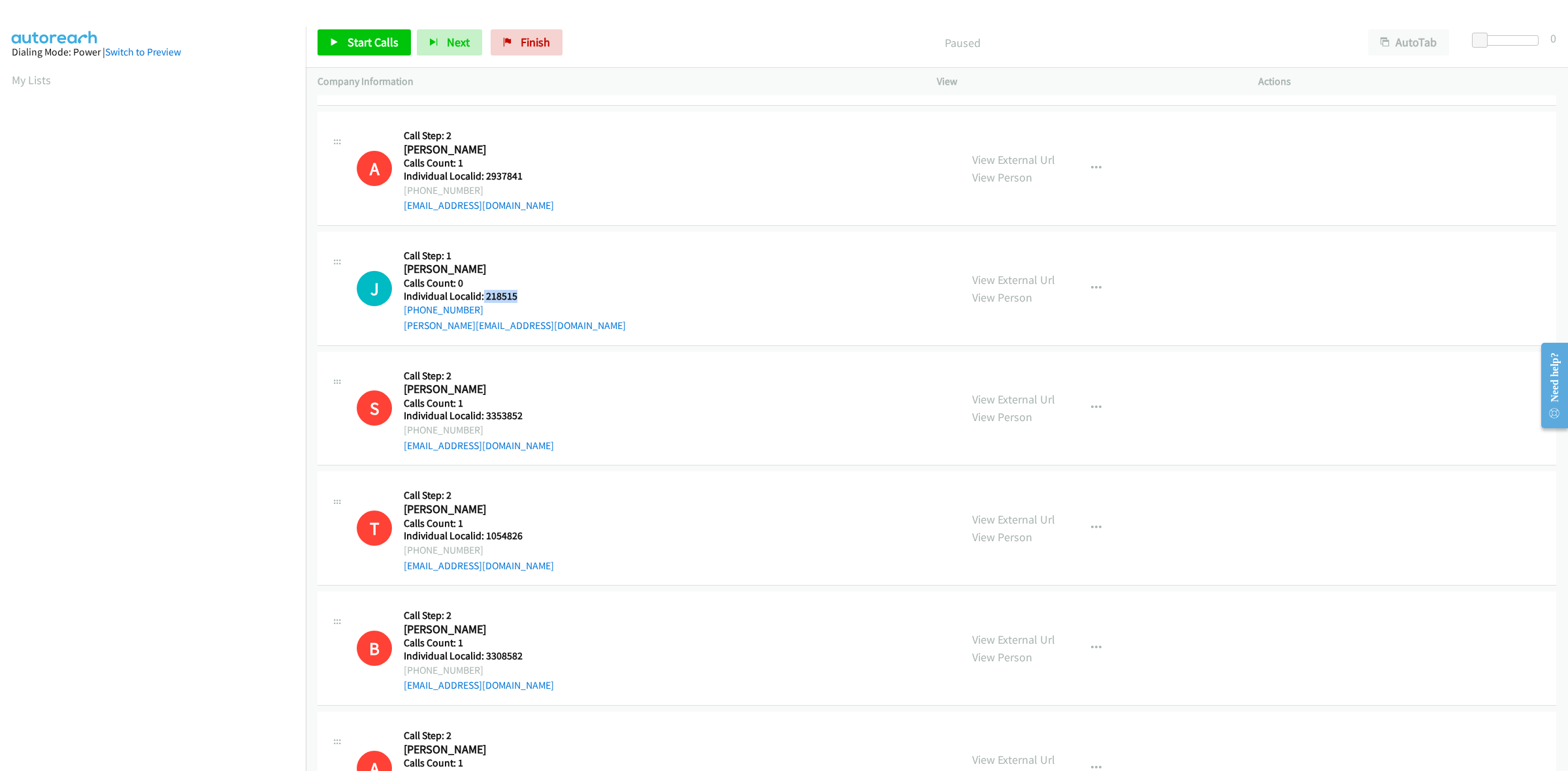
copy link "+1 630-365-0218"
drag, startPoint x: 503, startPoint y: 297, endPoint x: 481, endPoint y: 297, distance: 22.0
click at [481, 297] on h5 "Individual Localid: 218515" at bounding box center [515, 296] width 222 height 13
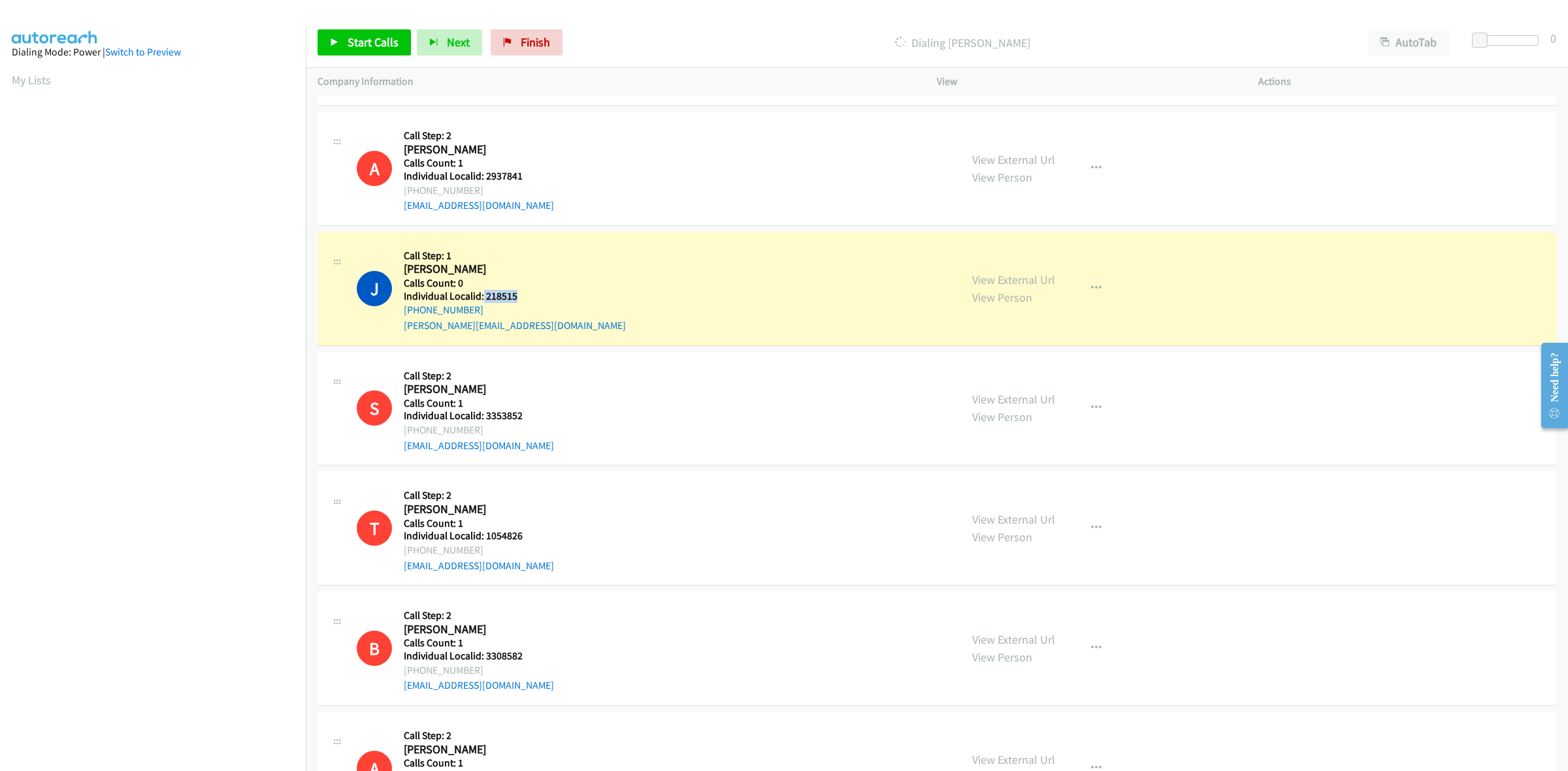
copy h5 "218515"
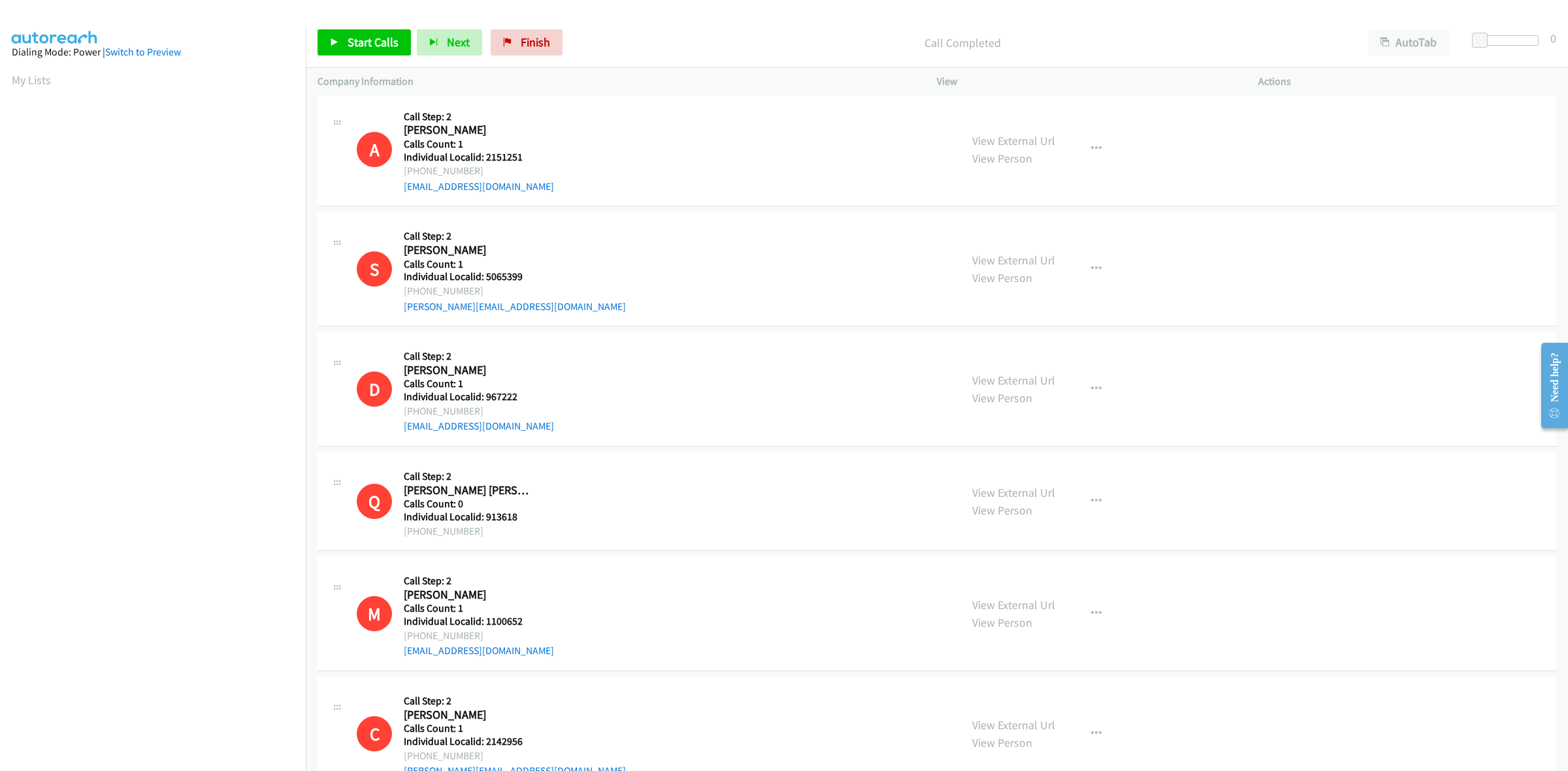
scroll to position [1225, 0]
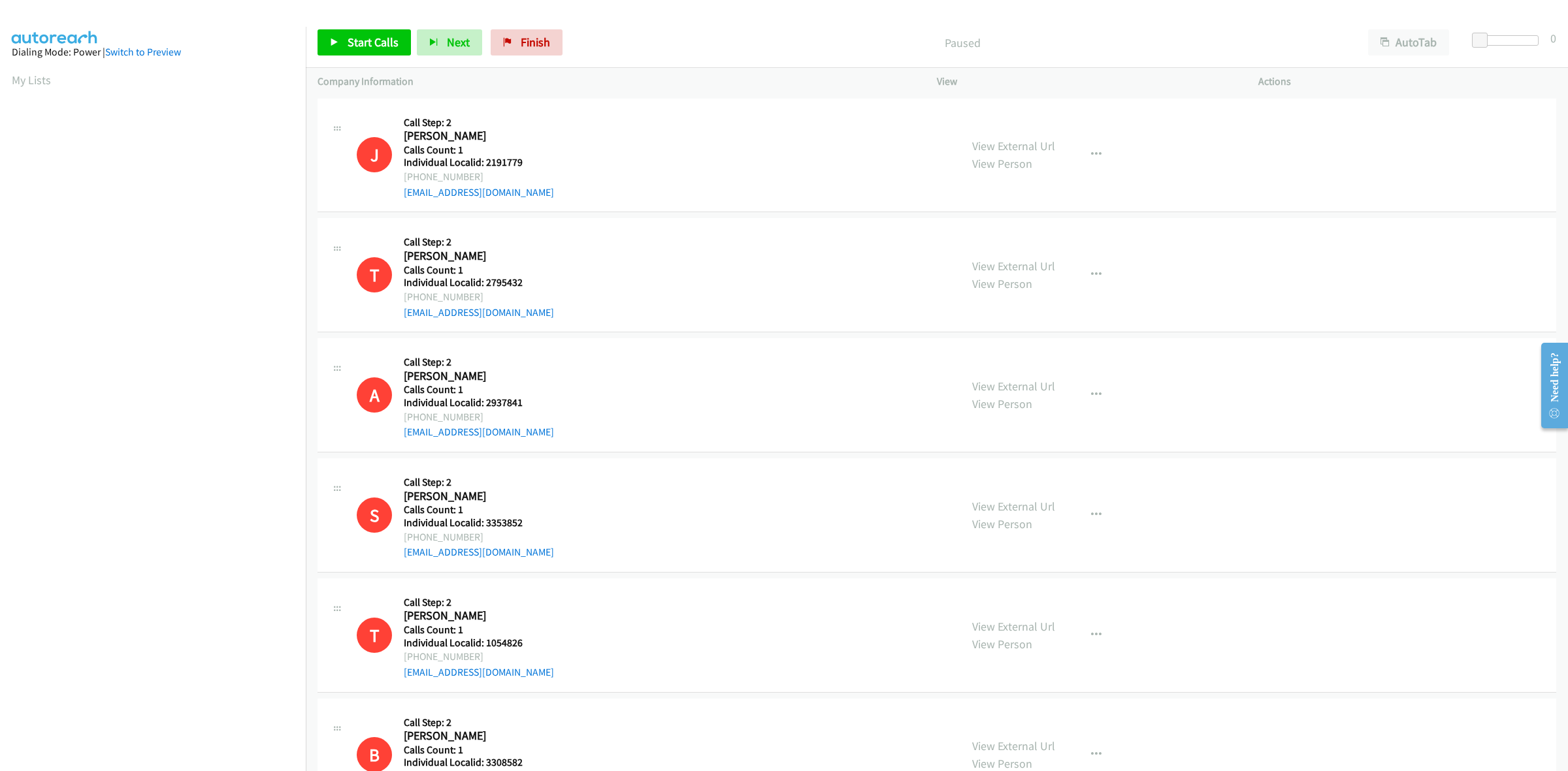
scroll to position [0, 2]
